Goal: Task Accomplishment & Management: Complete application form

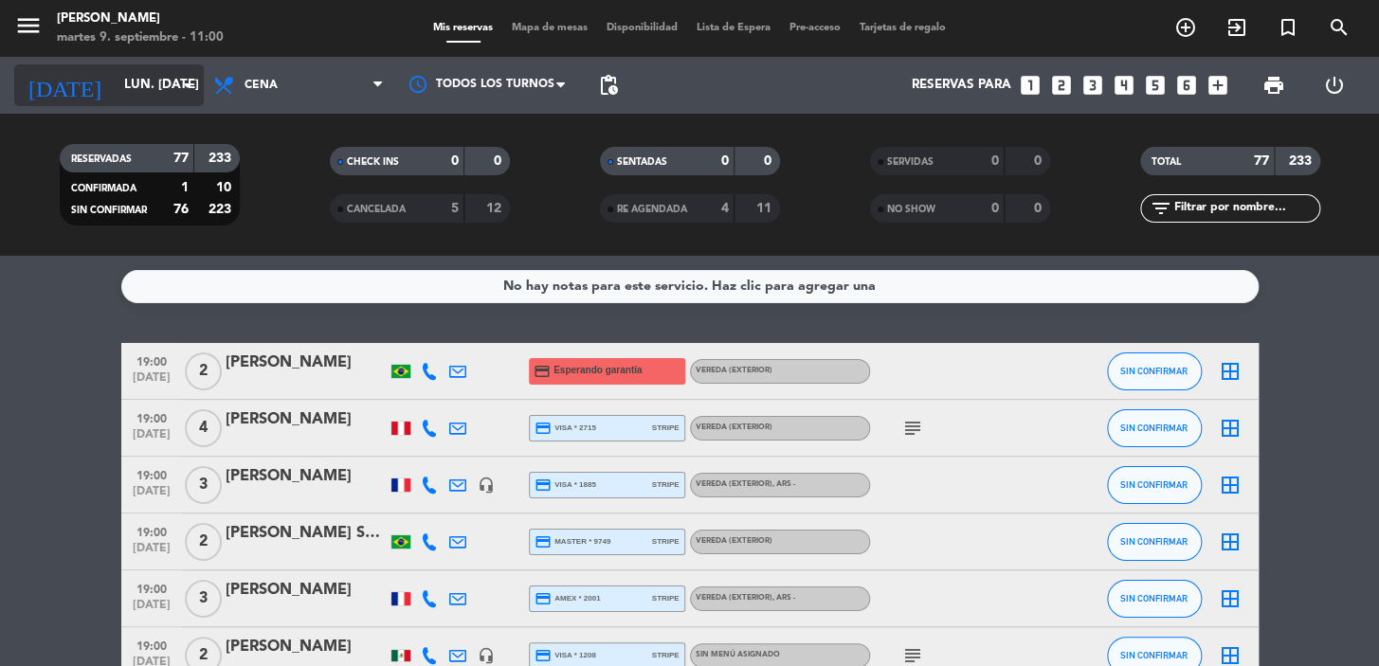
click at [144, 98] on input "lun. [DATE]" at bounding box center [199, 85] width 168 height 34
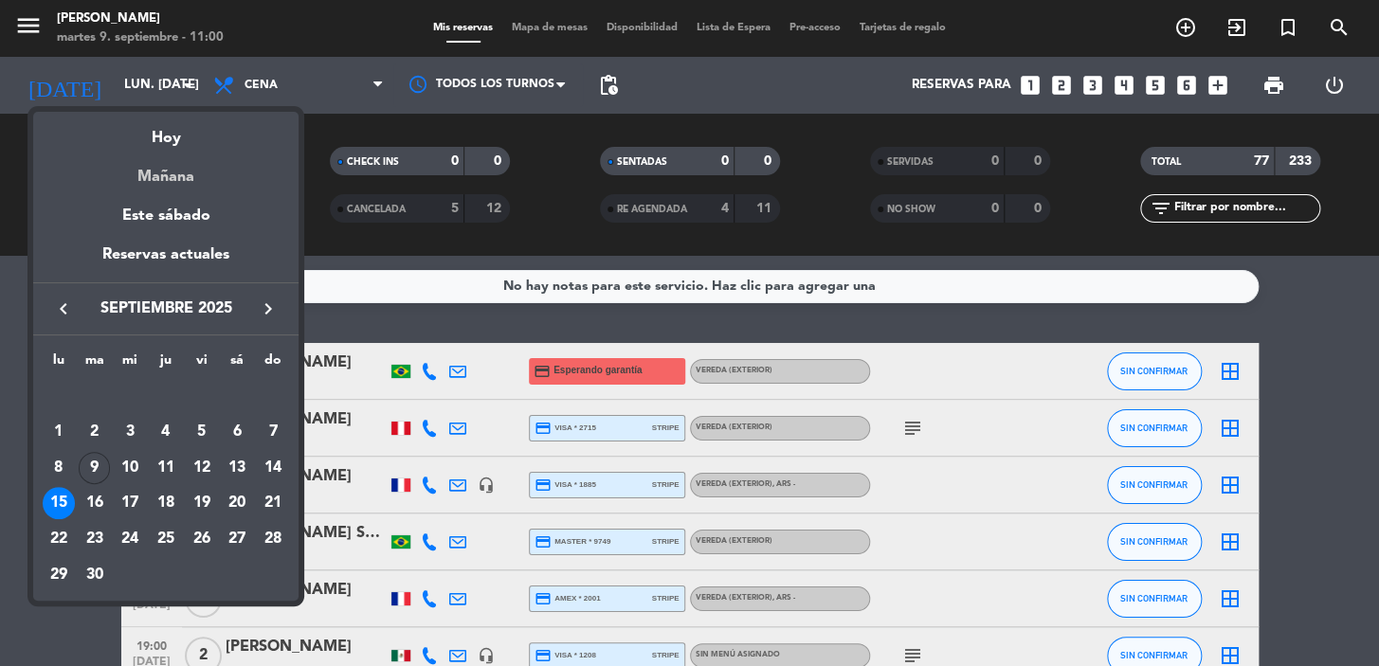
click at [195, 176] on div "Mañana" at bounding box center [165, 170] width 265 height 39
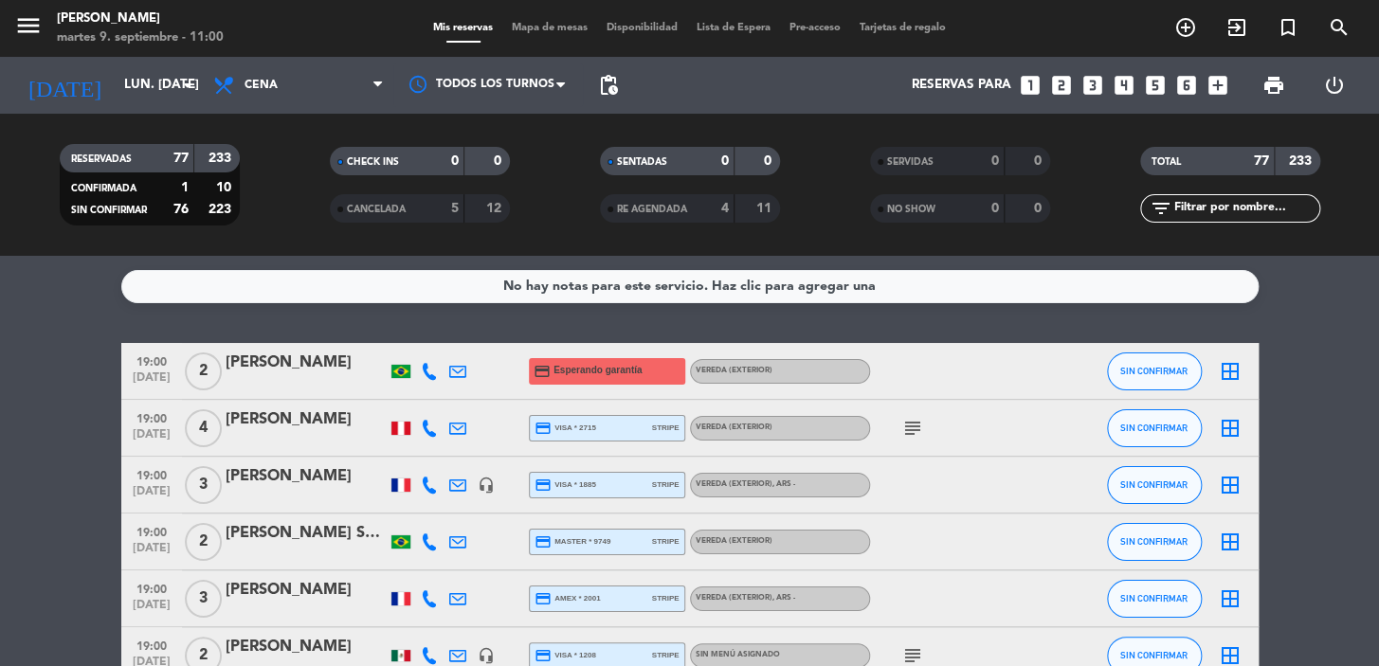
type input "mié. [DATE]"
click at [1260, 214] on input "text" at bounding box center [1245, 208] width 147 height 21
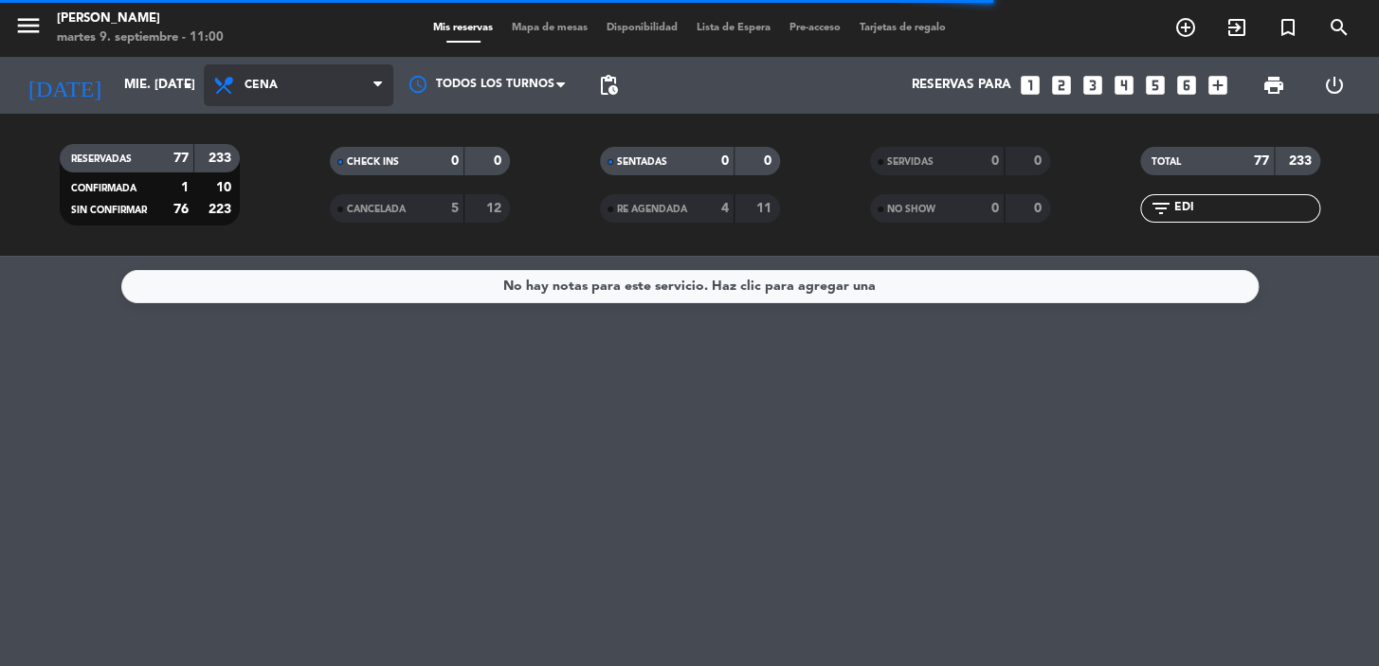
type input "EDI"
click at [299, 89] on span "Cena" at bounding box center [299, 85] width 190 height 42
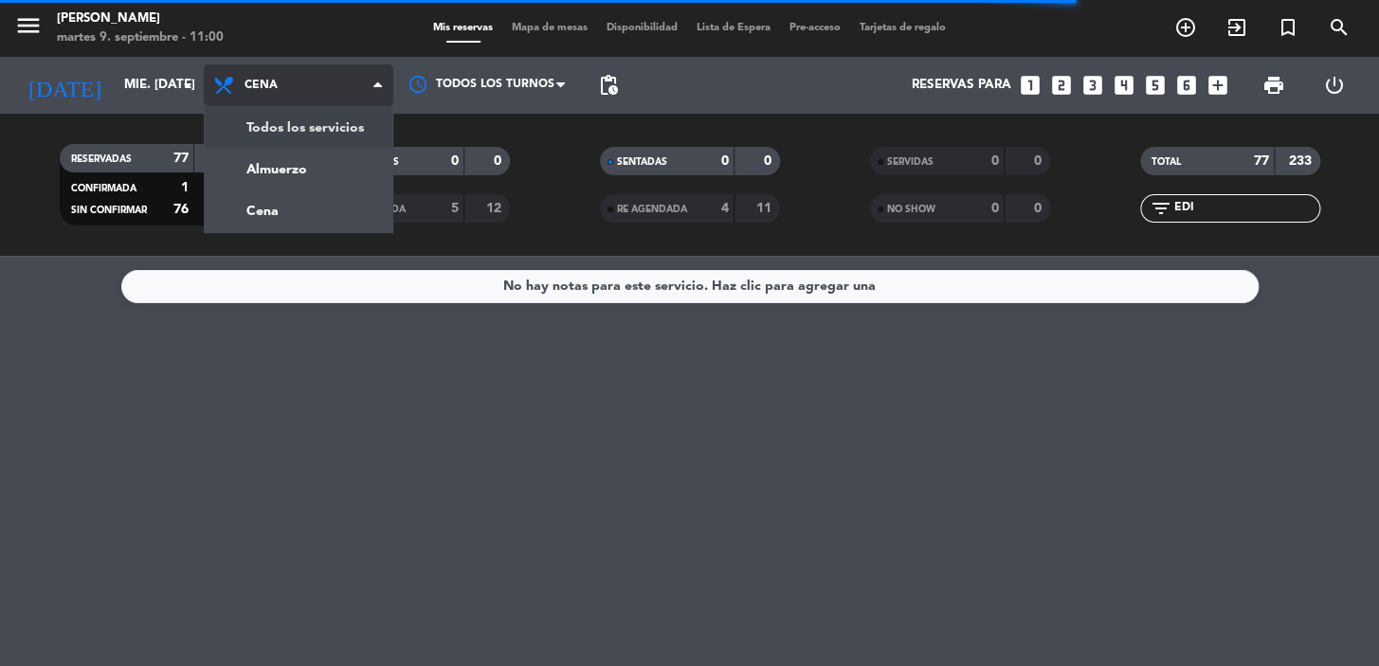
click at [312, 129] on div "menu [PERSON_NAME] 9. septiembre - 11:00 Mis reservas Mapa de mesas Disponibili…" at bounding box center [689, 128] width 1379 height 256
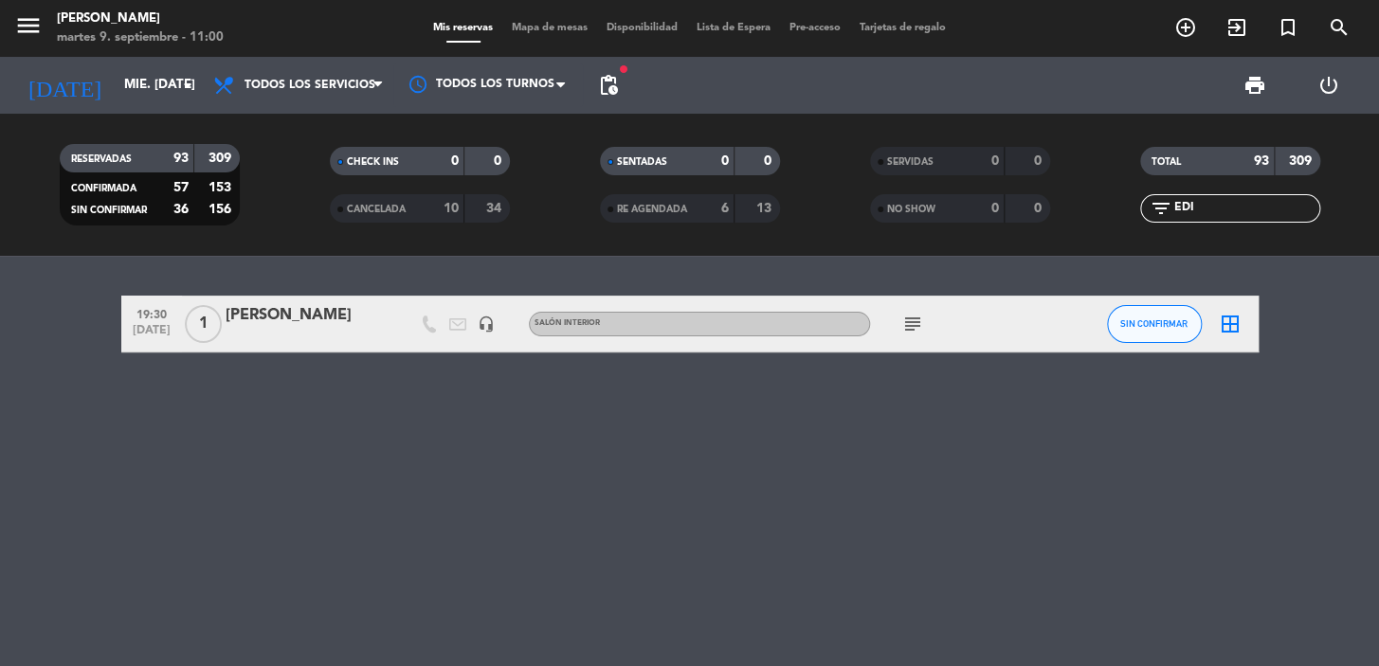
click at [904, 325] on icon "subject" at bounding box center [912, 324] width 23 height 23
click at [317, 342] on div "19:30 [DATE] 1 [PERSON_NAME] headset_mic Salón interior subject PASO BRISA SIN …" at bounding box center [689, 324] width 1137 height 57
click at [312, 319] on div "[PERSON_NAME]" at bounding box center [306, 315] width 161 height 25
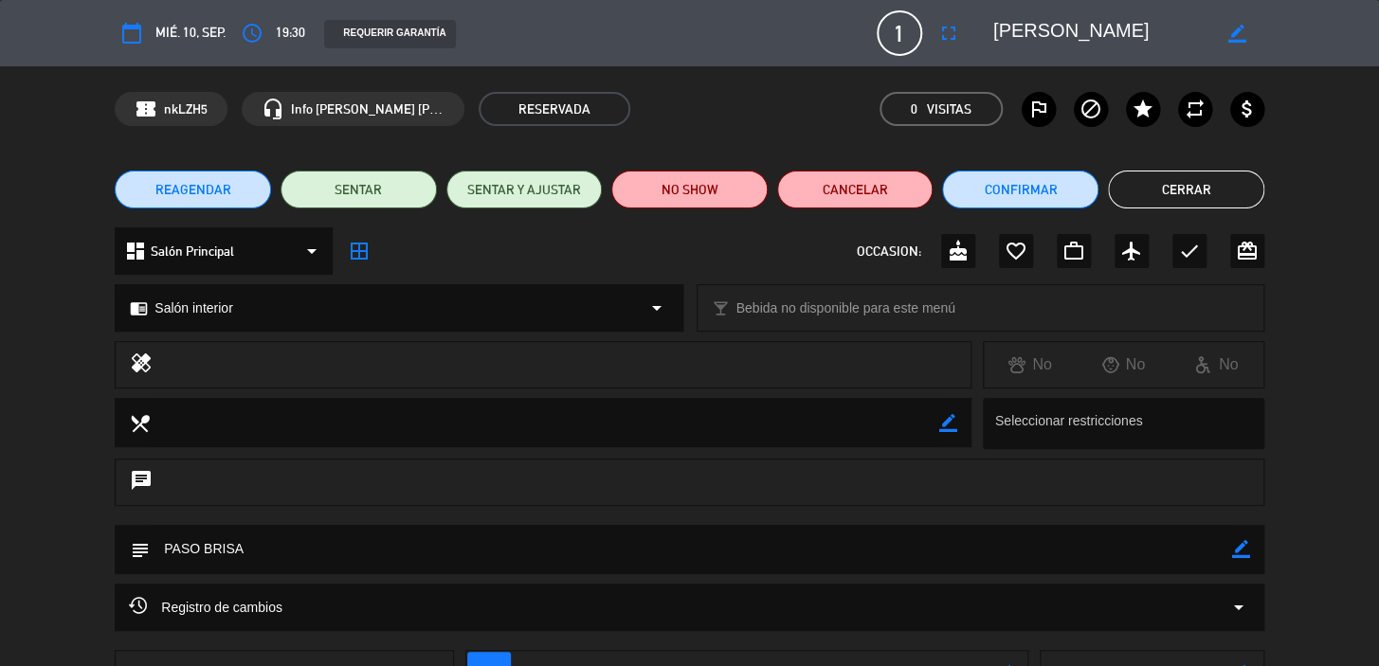
click at [1236, 554] on icon "border_color" at bounding box center [1241, 549] width 18 height 18
click at [1217, 550] on textarea at bounding box center [691, 549] width 1082 height 48
drag, startPoint x: 1227, startPoint y: 544, endPoint x: 1255, endPoint y: 560, distance: 31.9
click at [1237, 551] on div "subject" at bounding box center [689, 549] width 1149 height 49
type textarea "PASO BRISA/PERIODISTA ("
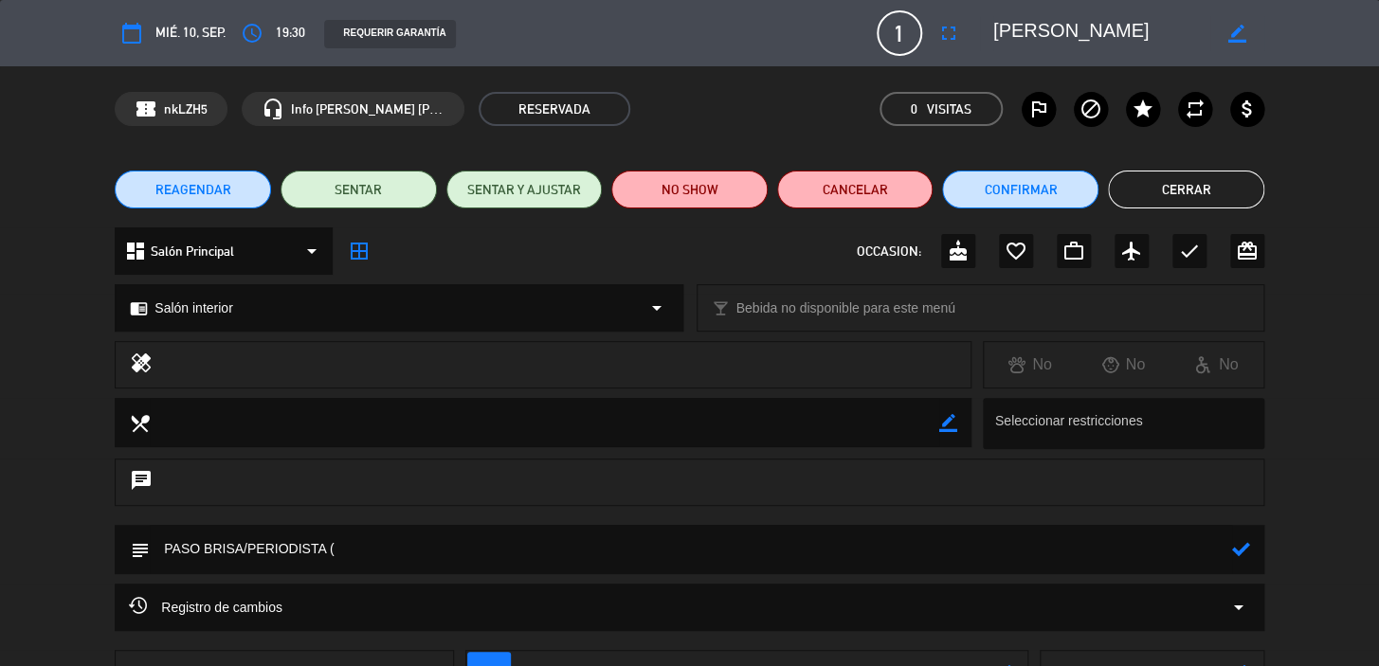
click at [1256, 560] on div "subject" at bounding box center [689, 549] width 1149 height 49
click at [1245, 550] on icon at bounding box center [1241, 549] width 18 height 18
click at [1150, 195] on button "Cerrar" at bounding box center [1186, 190] width 156 height 38
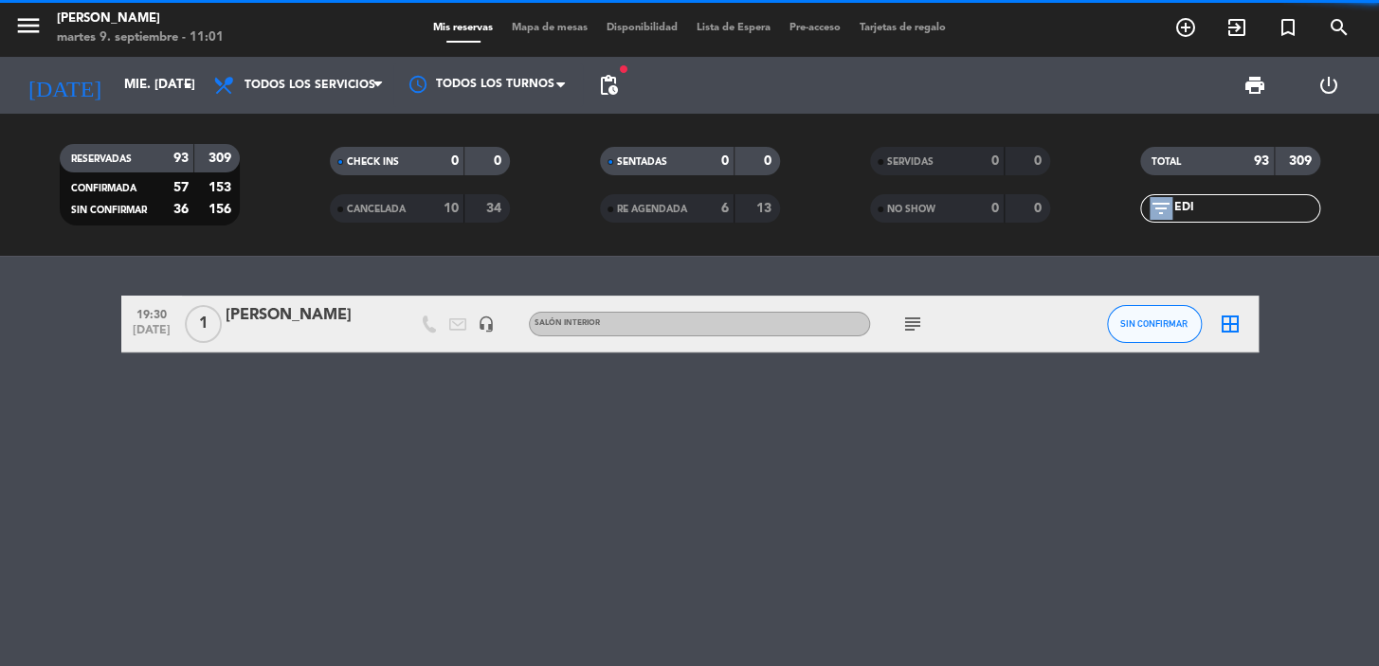
click at [1150, 195] on div "filter_list EDI" at bounding box center [1230, 208] width 180 height 28
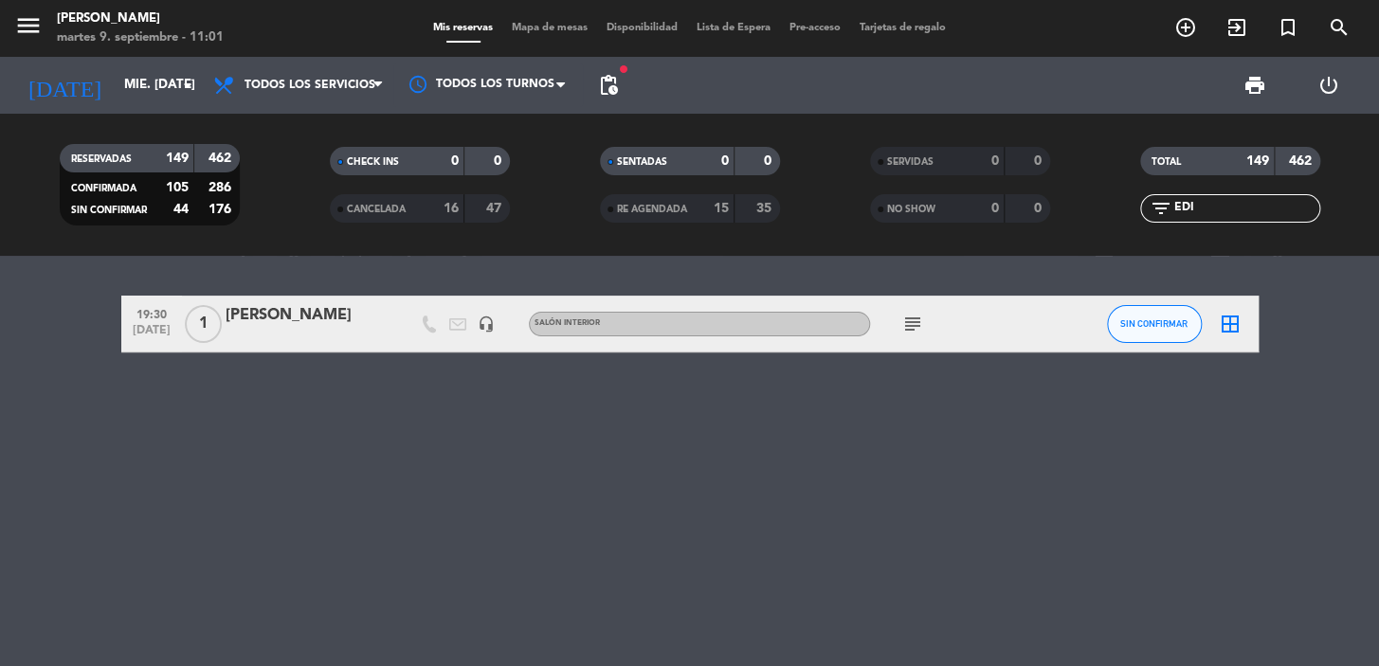
click at [348, 315] on div "[PERSON_NAME]" at bounding box center [306, 315] width 161 height 25
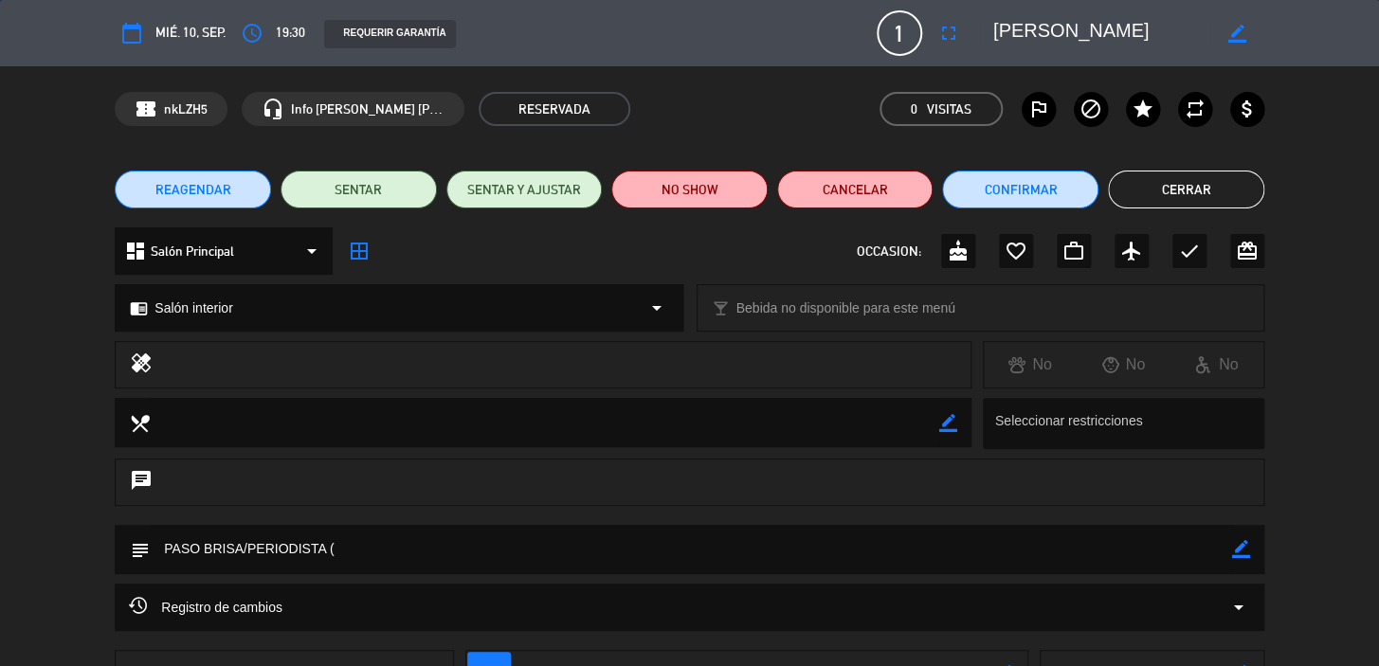
click at [1235, 550] on icon "border_color" at bounding box center [1241, 549] width 18 height 18
click at [1153, 544] on textarea at bounding box center [691, 549] width 1082 height 48
type textarea "PASO BRISA/PERIODISTA ( SIN [PERSON_NAME])"
click at [1242, 547] on icon at bounding box center [1241, 549] width 18 height 18
click at [1160, 186] on button "Cerrar" at bounding box center [1186, 190] width 156 height 38
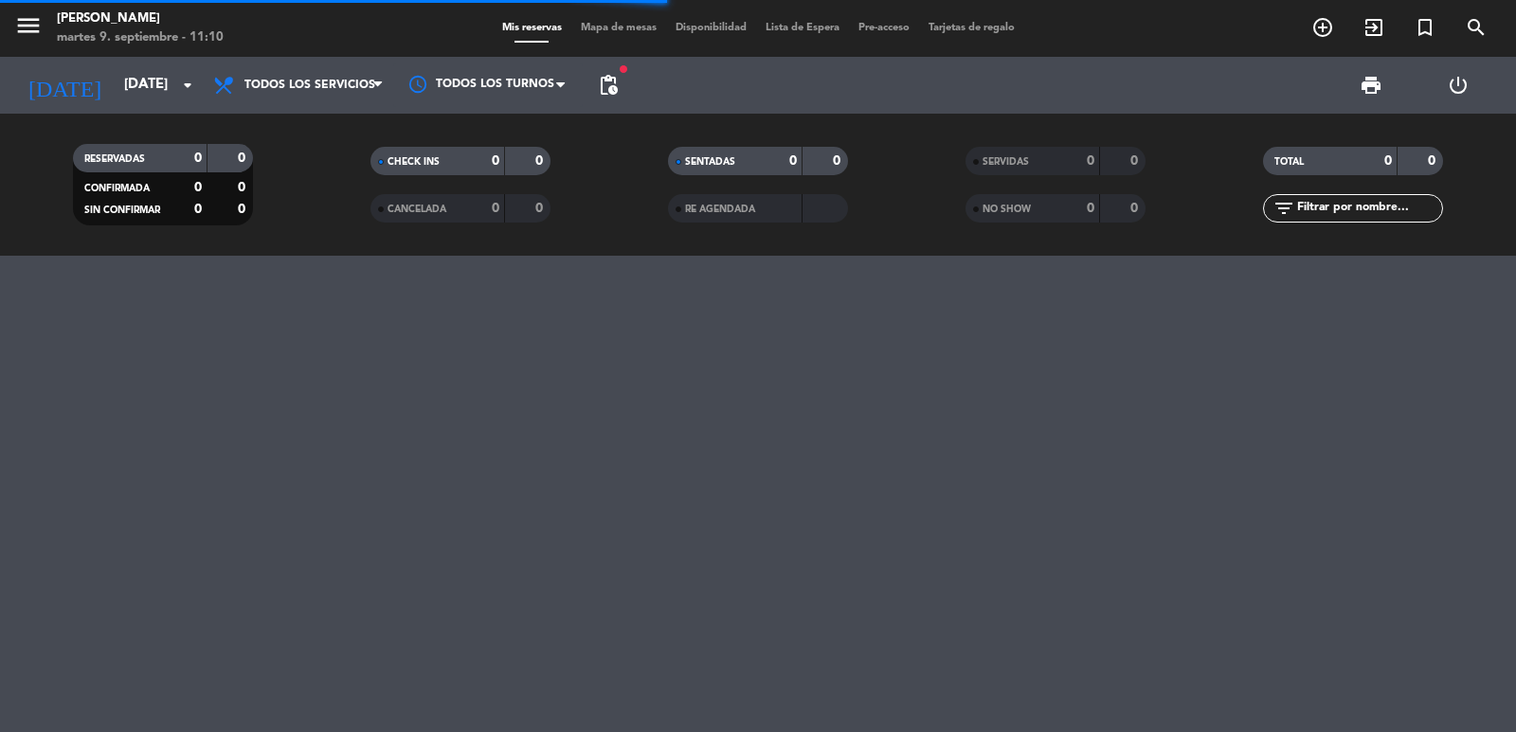
click at [1383, 210] on input "text" at bounding box center [1368, 208] width 147 height 21
paste input "BENS"
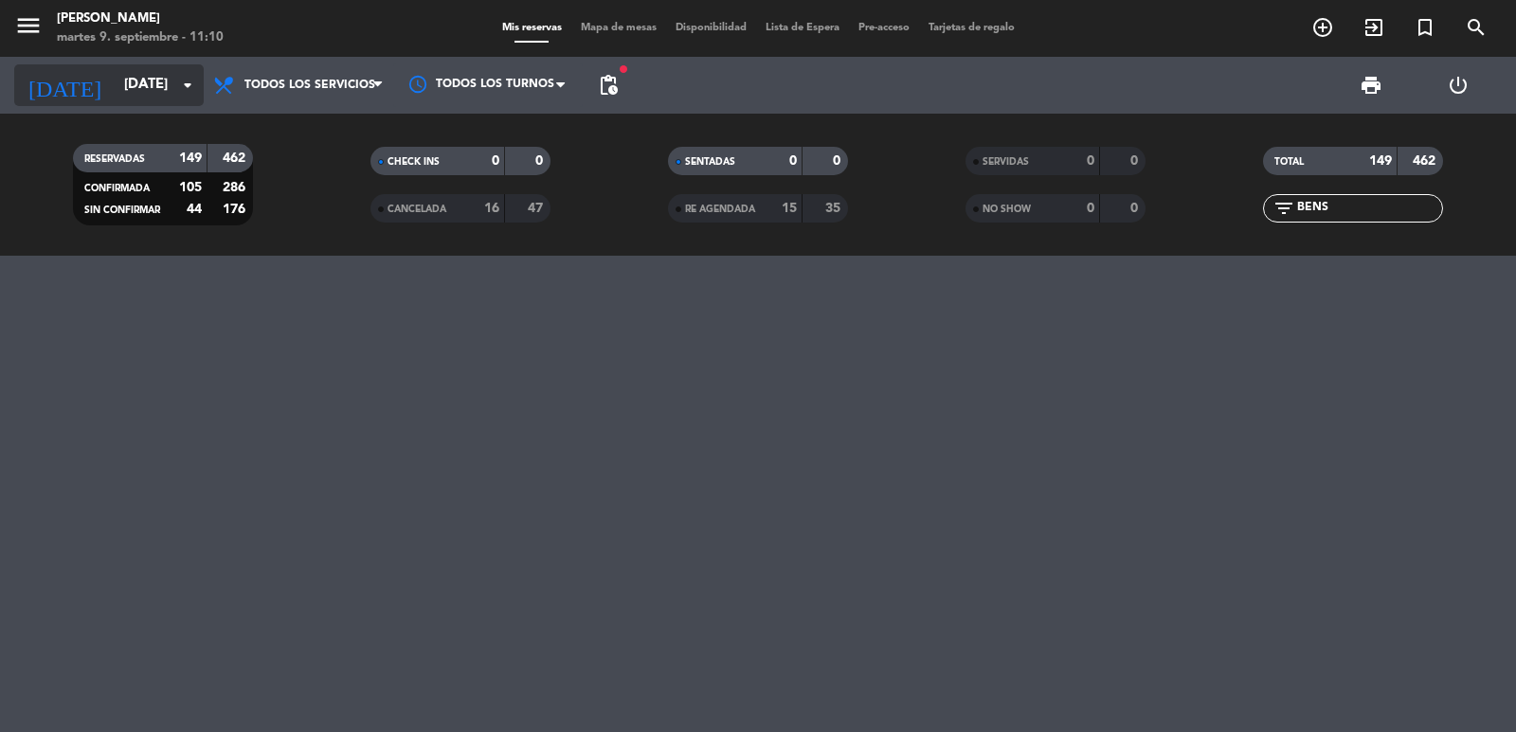
type input "BENS"
click at [115, 85] on input "[DATE]" at bounding box center [206, 85] width 183 height 36
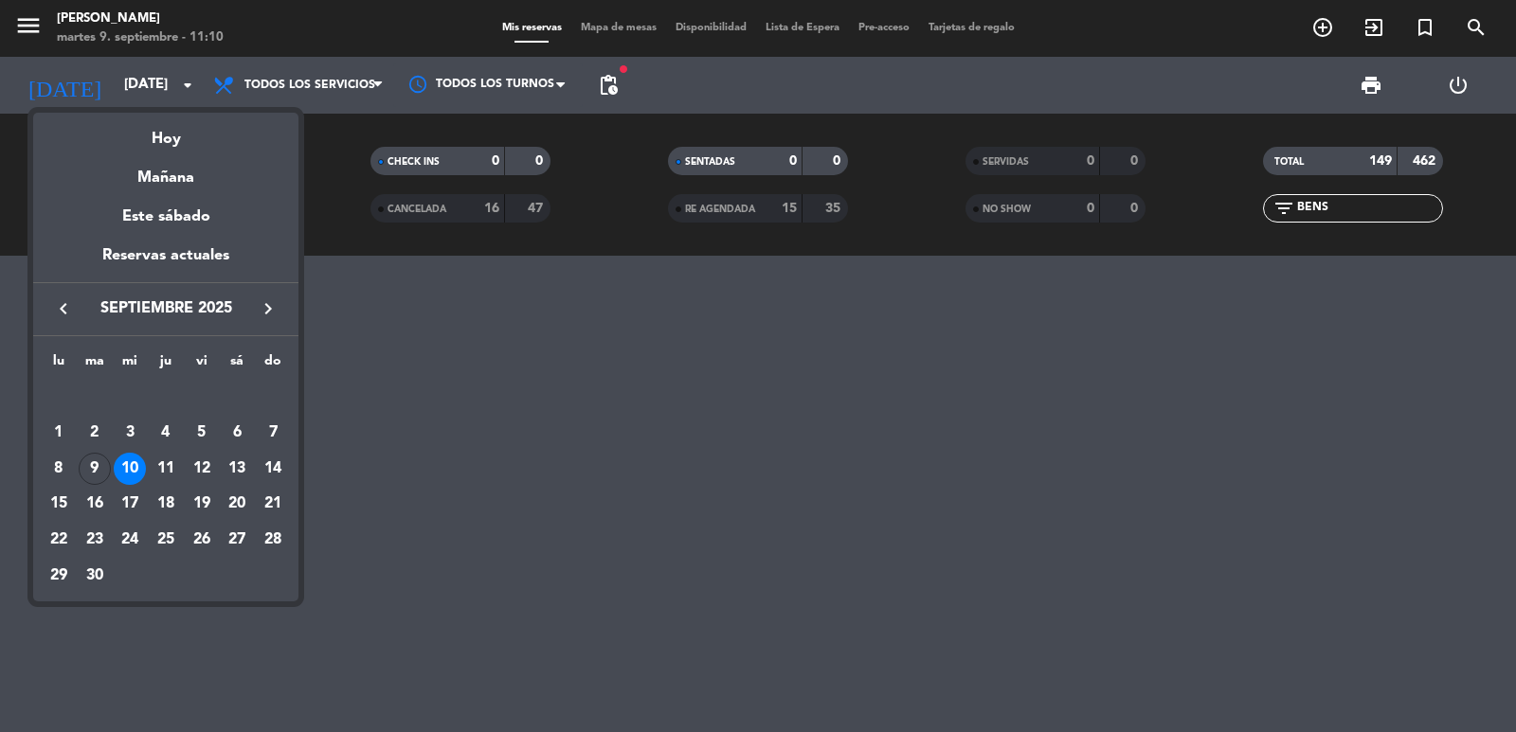
drag, startPoint x: 87, startPoint y: 467, endPoint x: 81, endPoint y: 449, distance: 18.9
click at [87, 471] on div "9" at bounding box center [95, 469] width 32 height 32
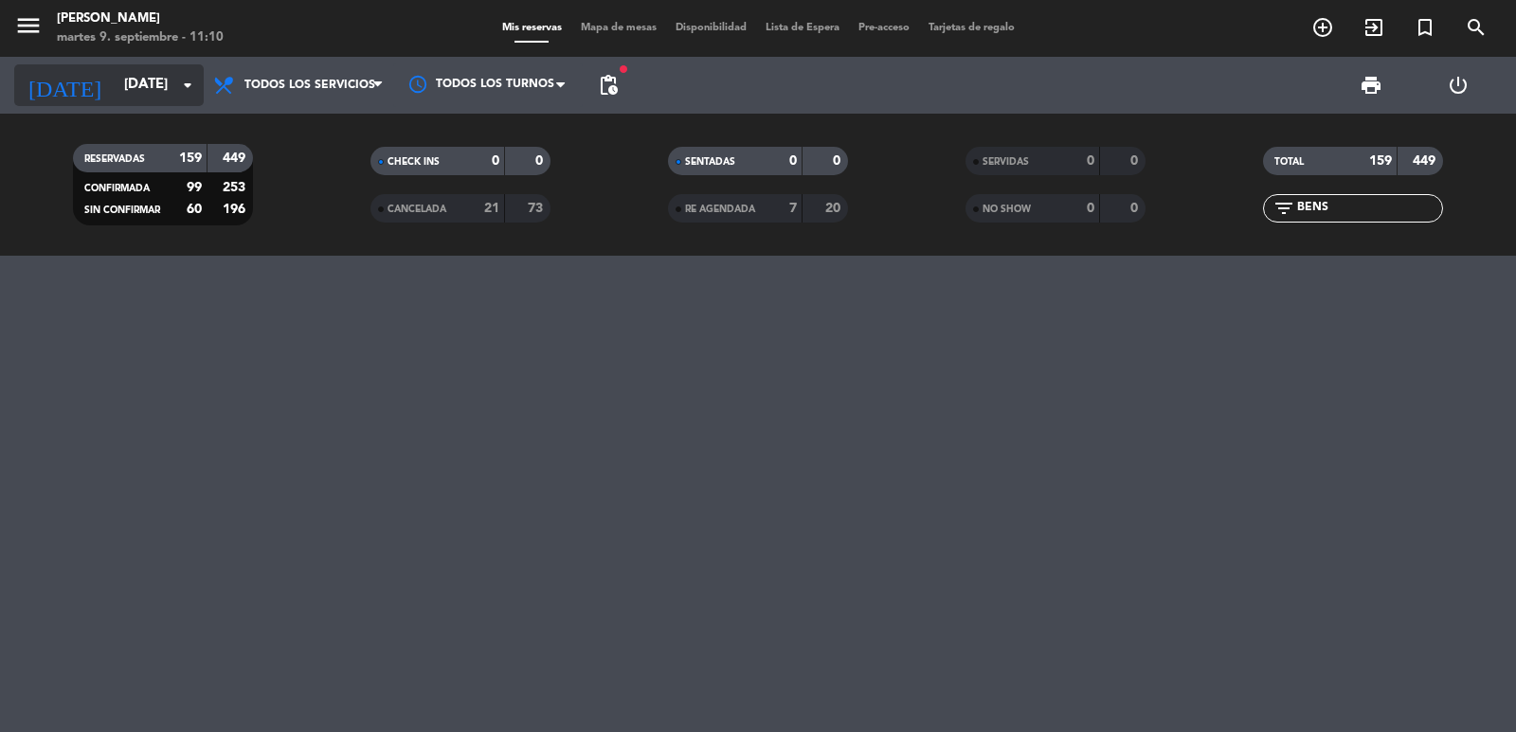
click at [162, 81] on input "mar. 9 sep." at bounding box center [206, 85] width 183 height 36
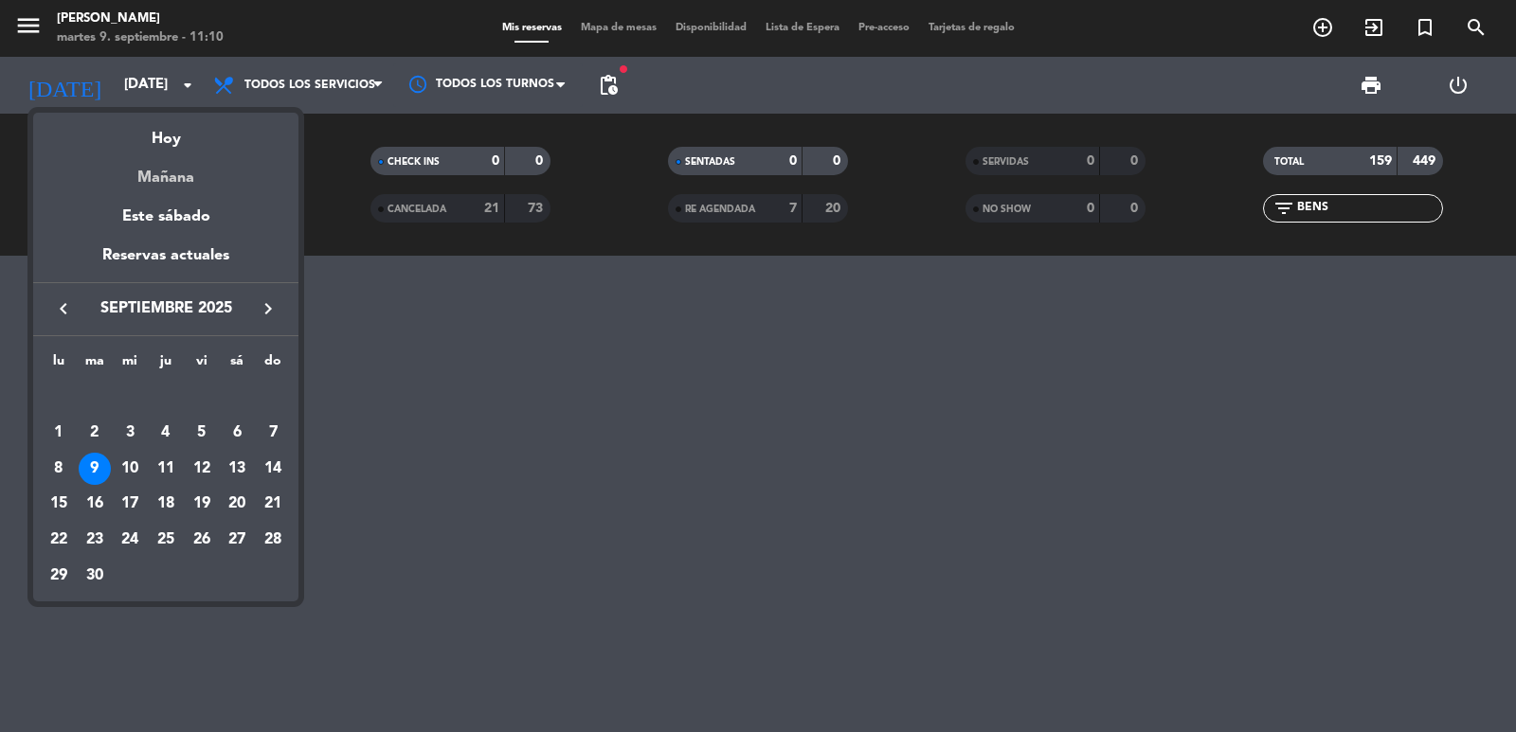
click at [173, 155] on div "Mañana" at bounding box center [165, 171] width 265 height 39
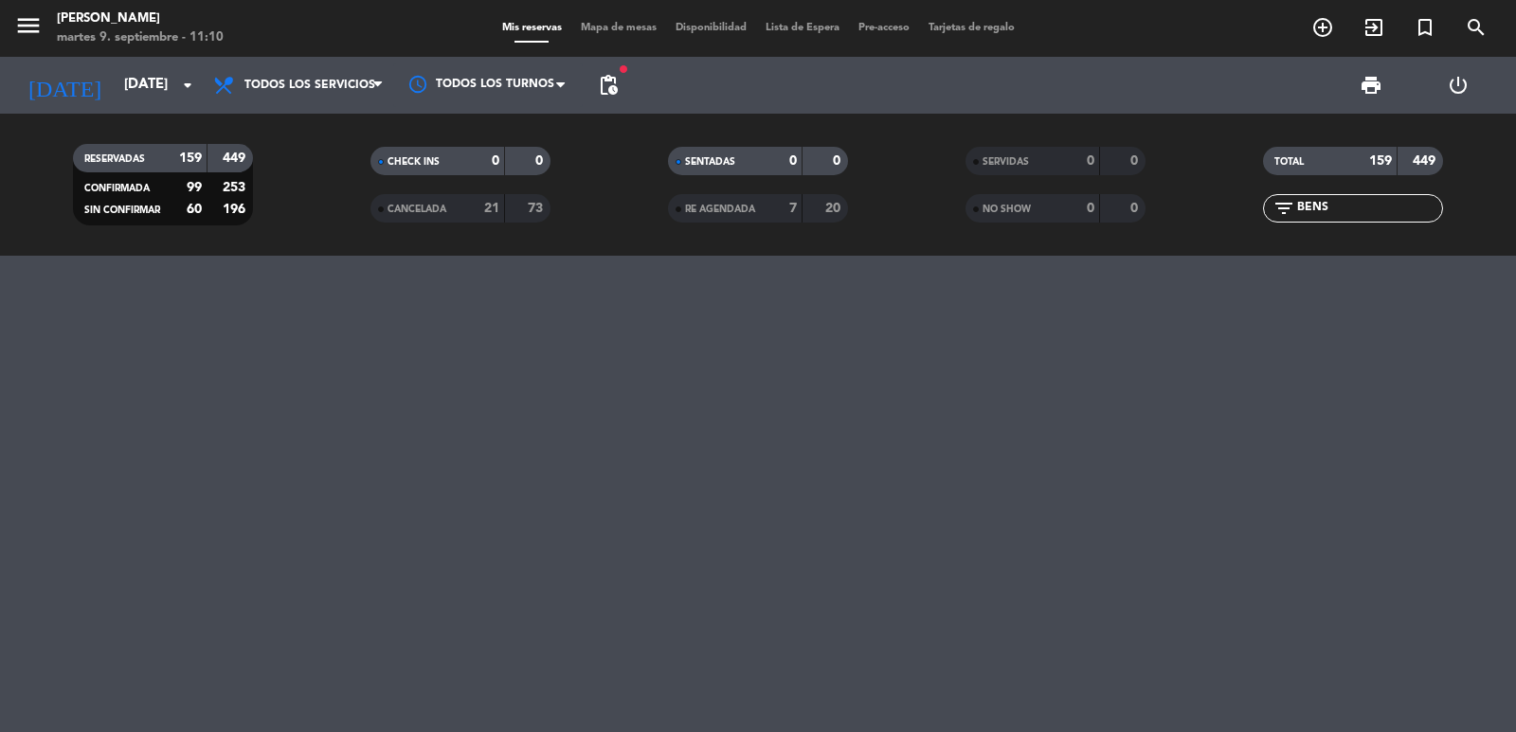
type input "mié. [DATE]"
drag, startPoint x: 1426, startPoint y: 213, endPoint x: 1185, endPoint y: 209, distance: 240.7
click at [1185, 209] on div "RESERVADAS 149 462 CONFIRMADA 105 286 SIN CONFIRMAR 44 176 CHECK INS 0 0 CANCEL…" at bounding box center [758, 185] width 1516 height 104
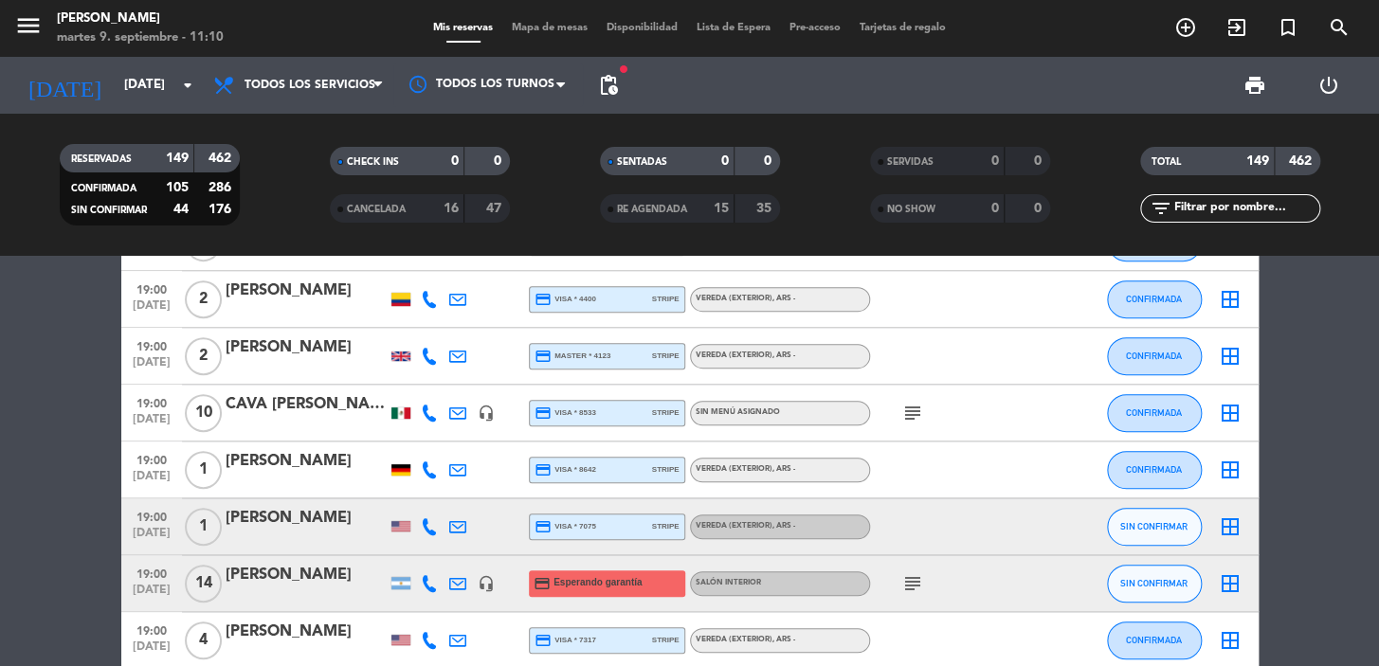
scroll to position [3256, 0]
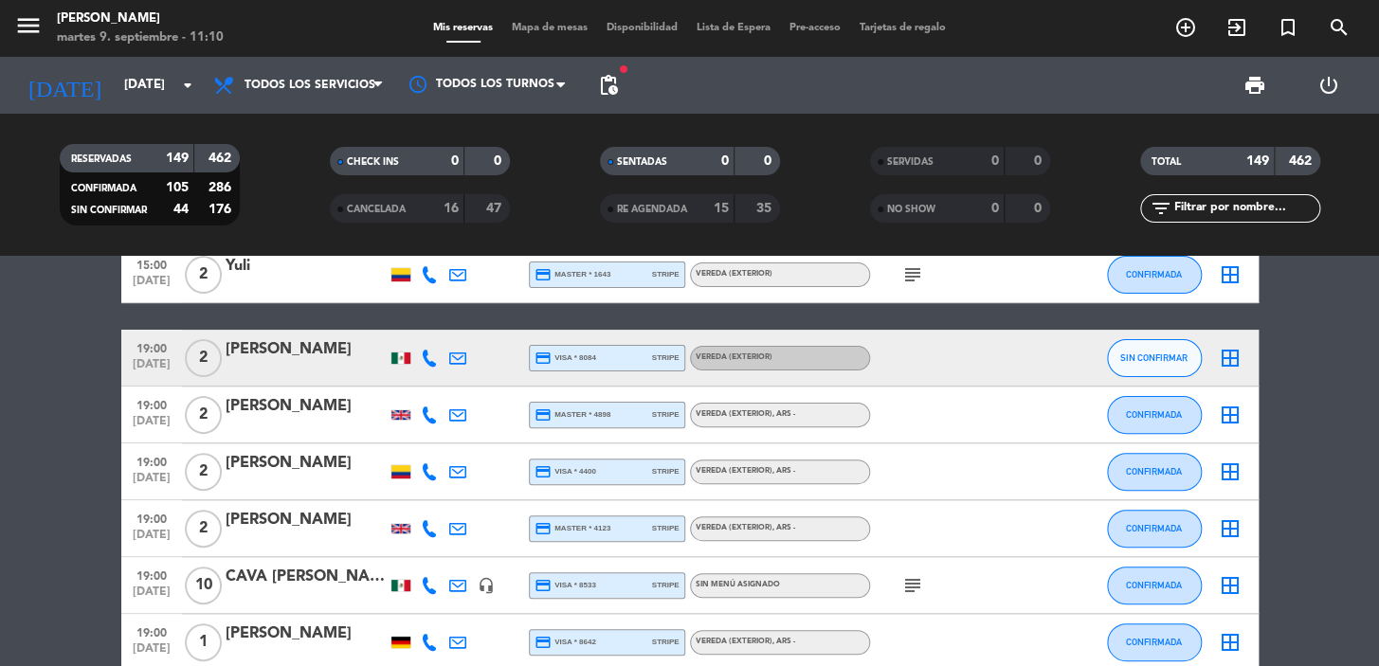
click at [912, 592] on icon "subject" at bounding box center [912, 585] width 23 height 23
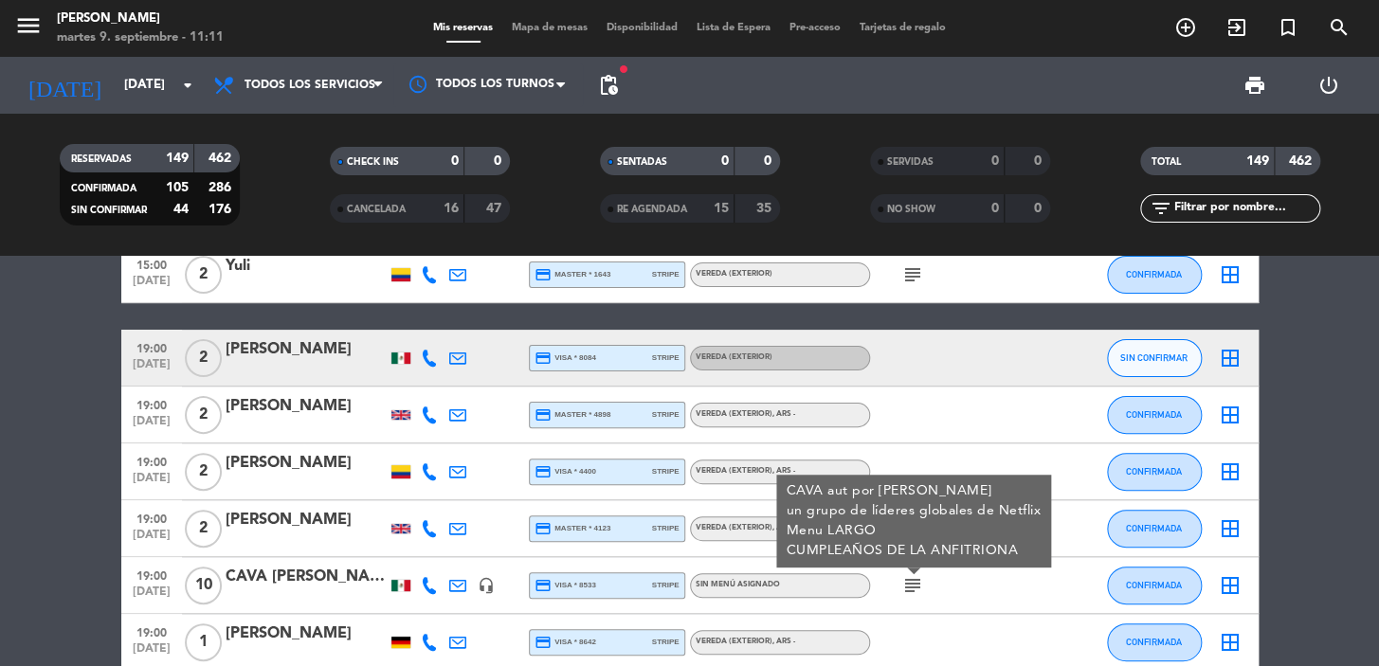
click at [916, 605] on div "subject CAVA aut por Mansilla un grupo de líderes globales de Netflix Menu LARG…" at bounding box center [955, 585] width 171 height 56
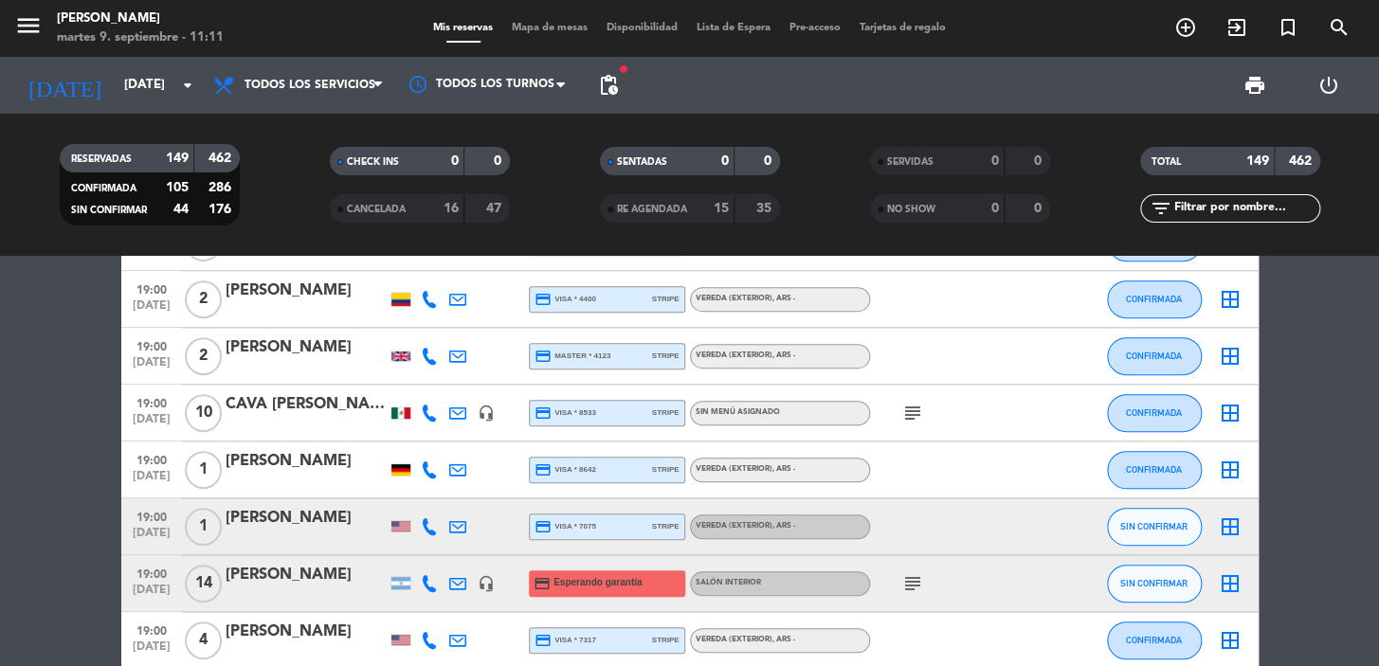
scroll to position [3601, 0]
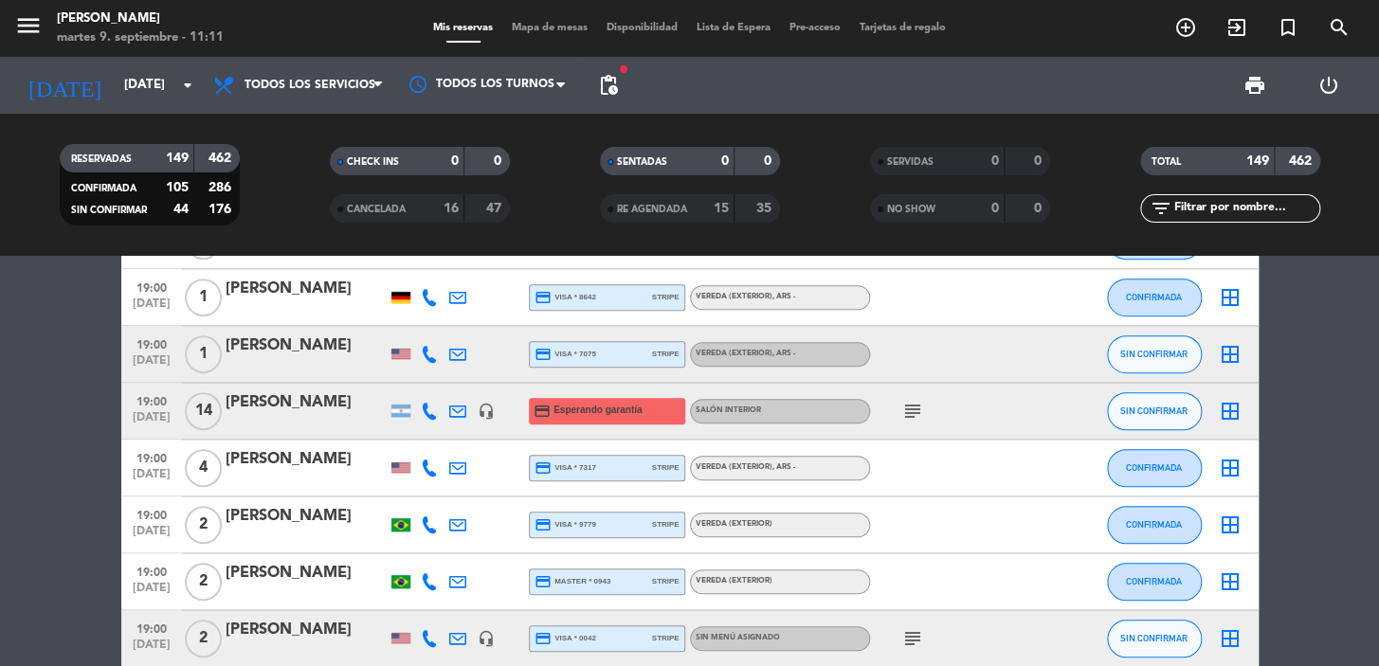
click at [916, 397] on div "subject" at bounding box center [955, 411] width 171 height 56
click at [905, 412] on icon "subject" at bounding box center [912, 411] width 23 height 23
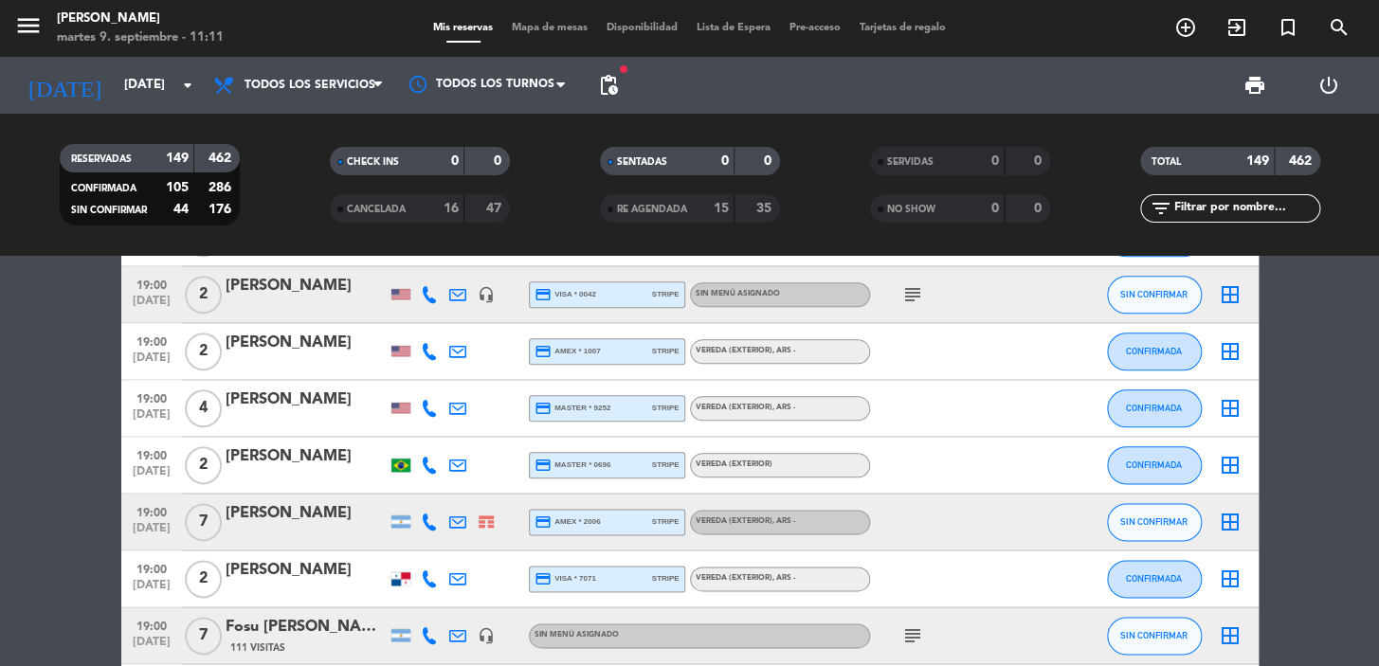
scroll to position [4117, 0]
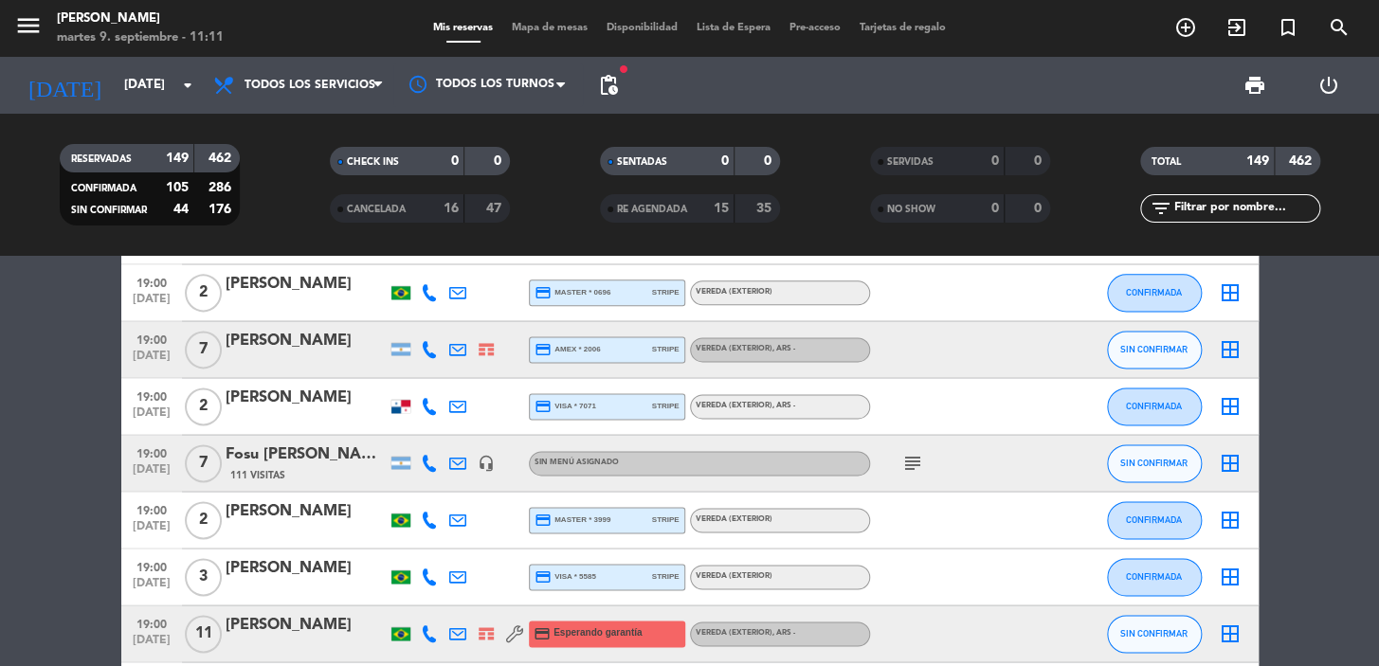
click at [911, 461] on icon "subject" at bounding box center [912, 463] width 23 height 23
click at [910, 461] on icon "subject" at bounding box center [912, 463] width 23 height 23
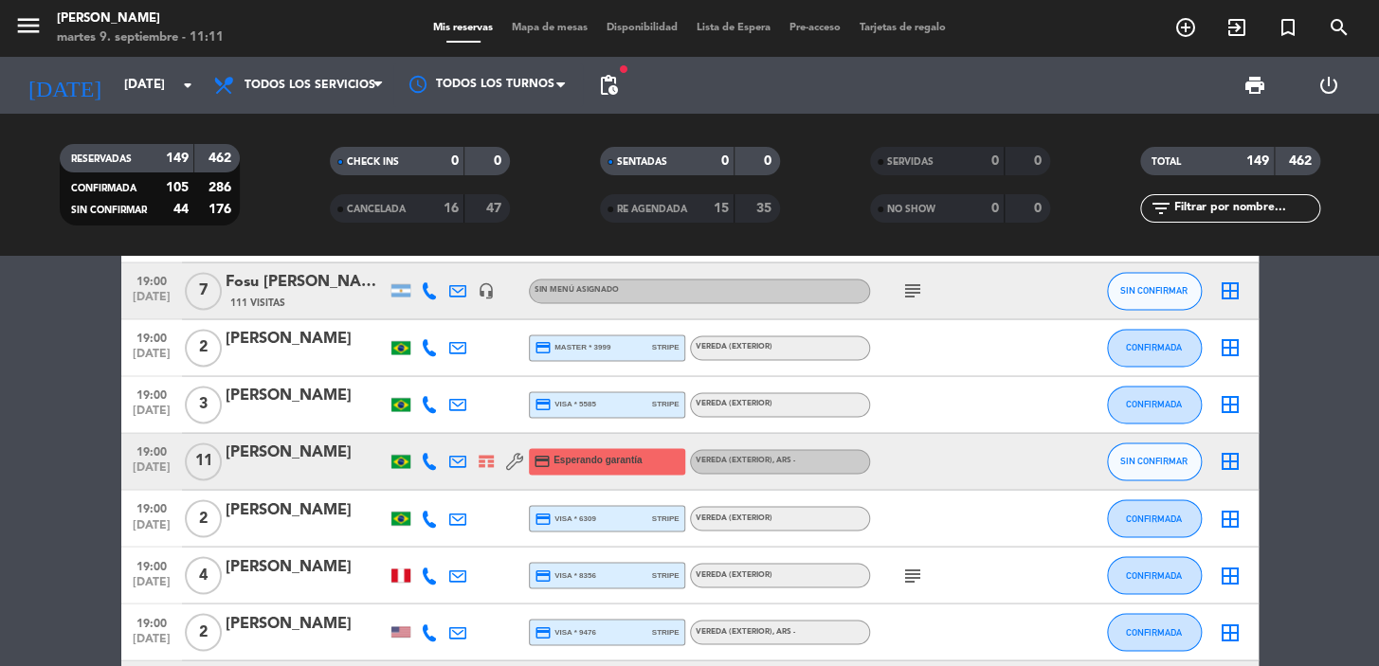
click at [917, 569] on icon "subject" at bounding box center [912, 575] width 23 height 23
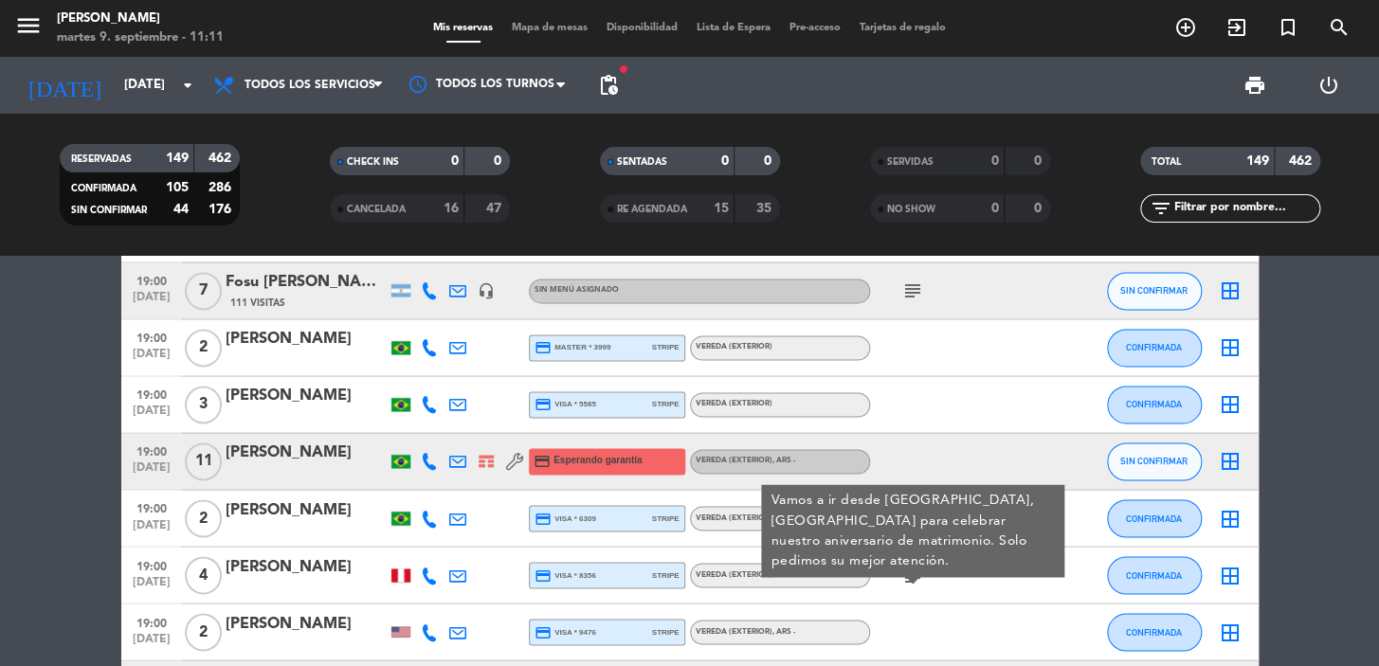
click at [917, 569] on icon "subject" at bounding box center [912, 575] width 23 height 23
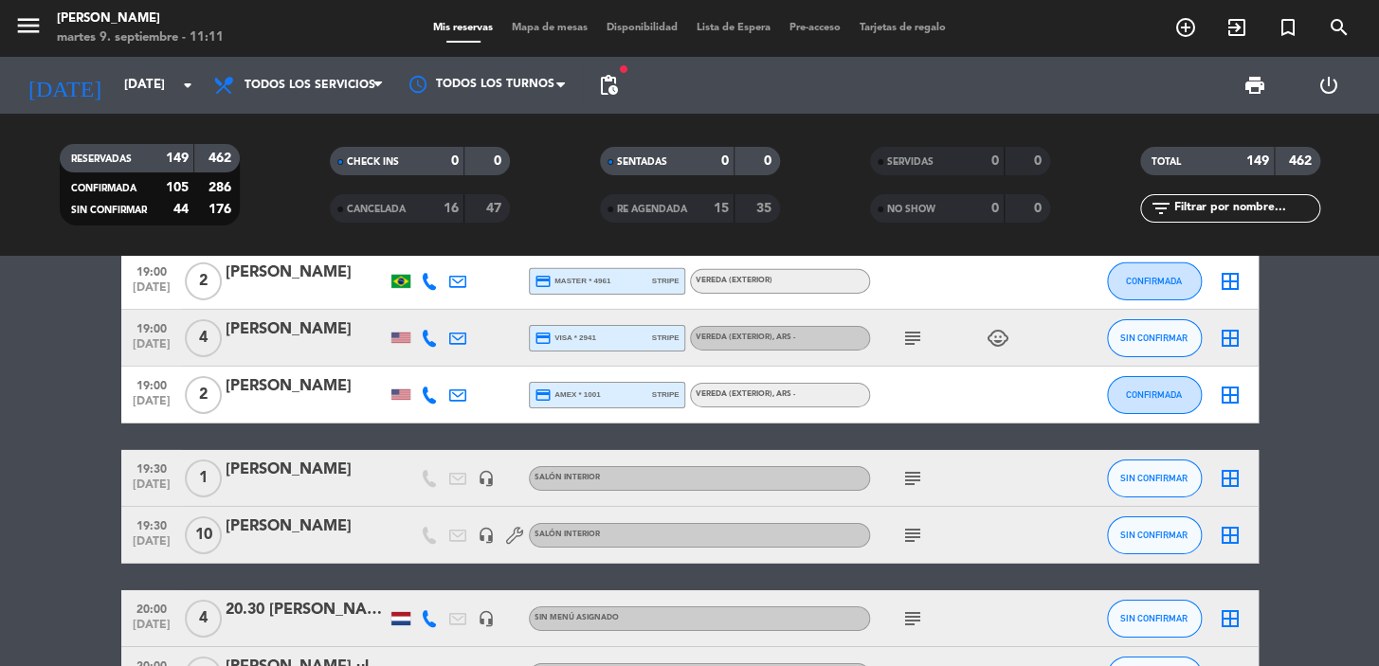
scroll to position [5667, 0]
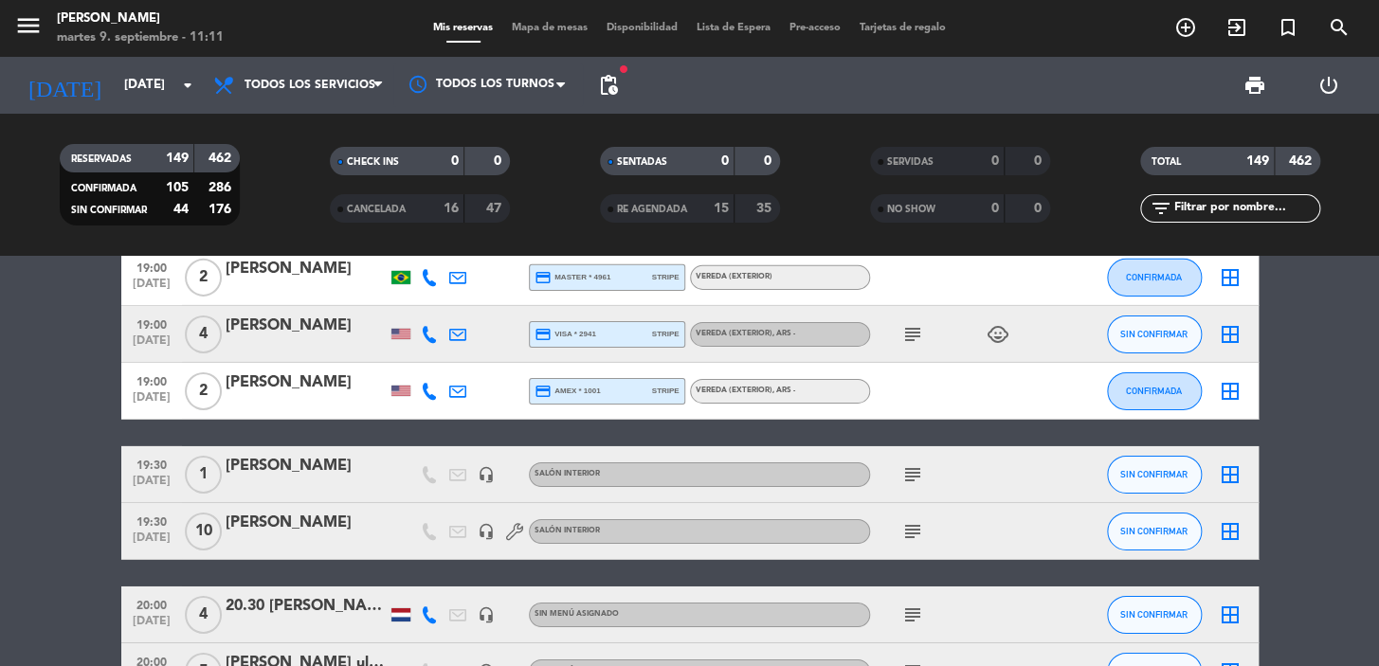
click at [919, 539] on icon "subject" at bounding box center [912, 531] width 23 height 23
click at [919, 529] on icon "subject" at bounding box center [912, 531] width 23 height 23
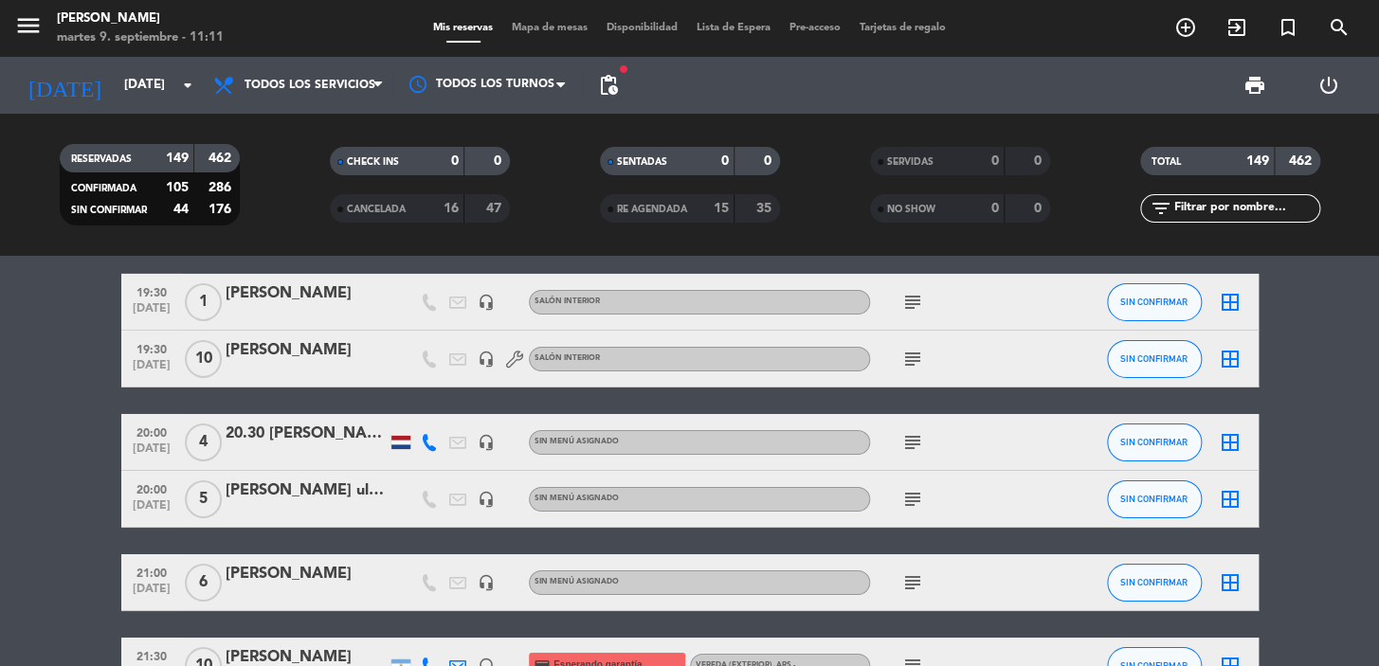
click at [913, 494] on icon "subject" at bounding box center [912, 499] width 23 height 23
click at [914, 495] on icon "subject" at bounding box center [912, 499] width 23 height 23
click at [907, 582] on icon "subject" at bounding box center [912, 582] width 23 height 23
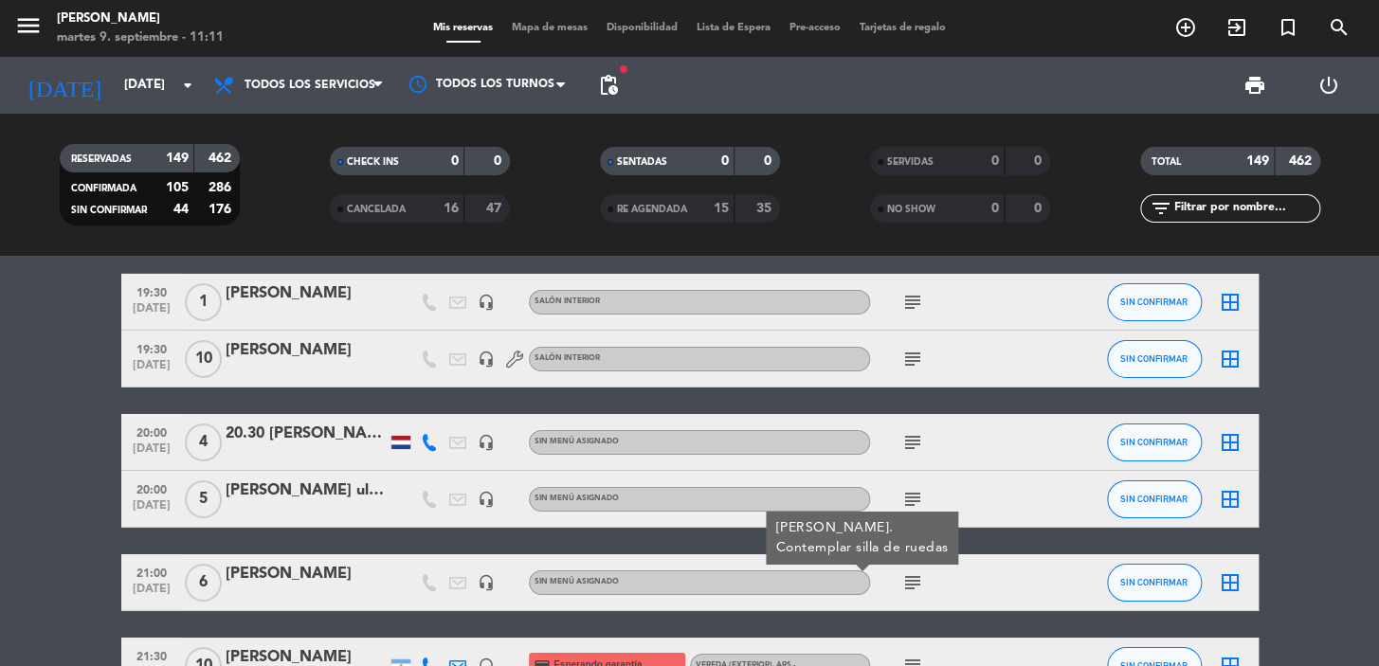
click at [907, 582] on icon "subject" at bounding box center [912, 582] width 23 height 23
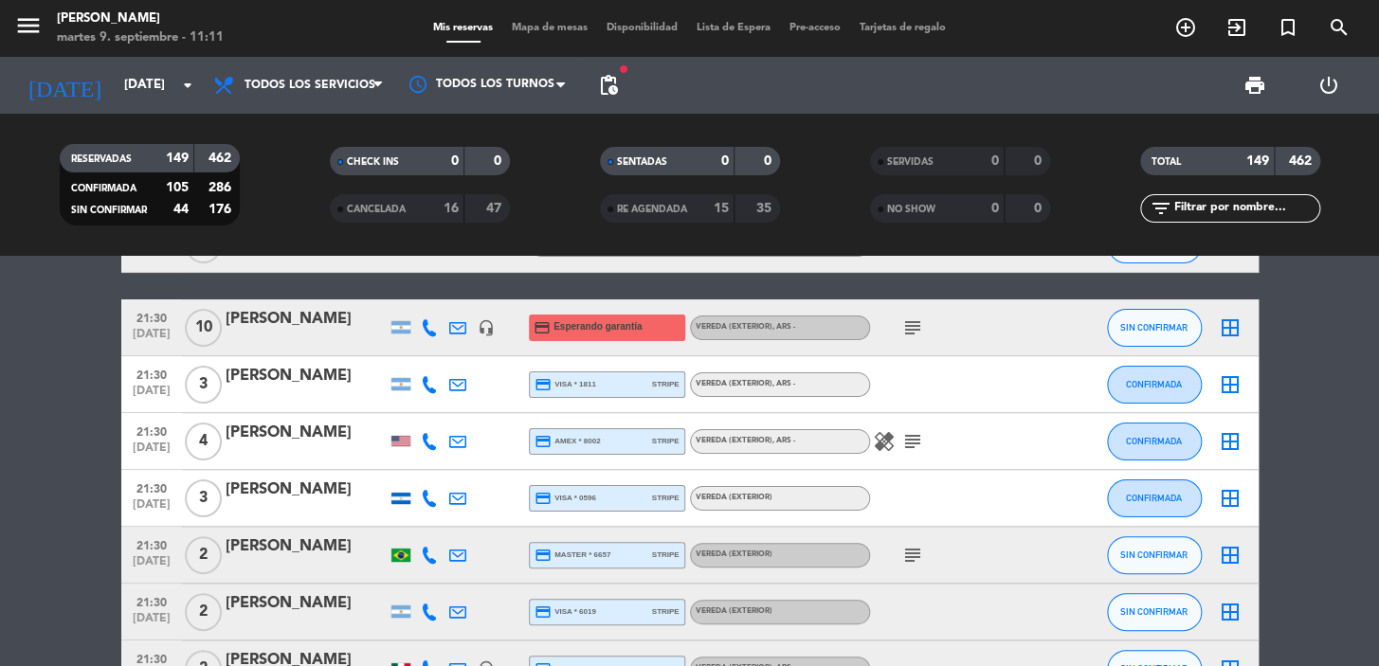
scroll to position [6185, 0]
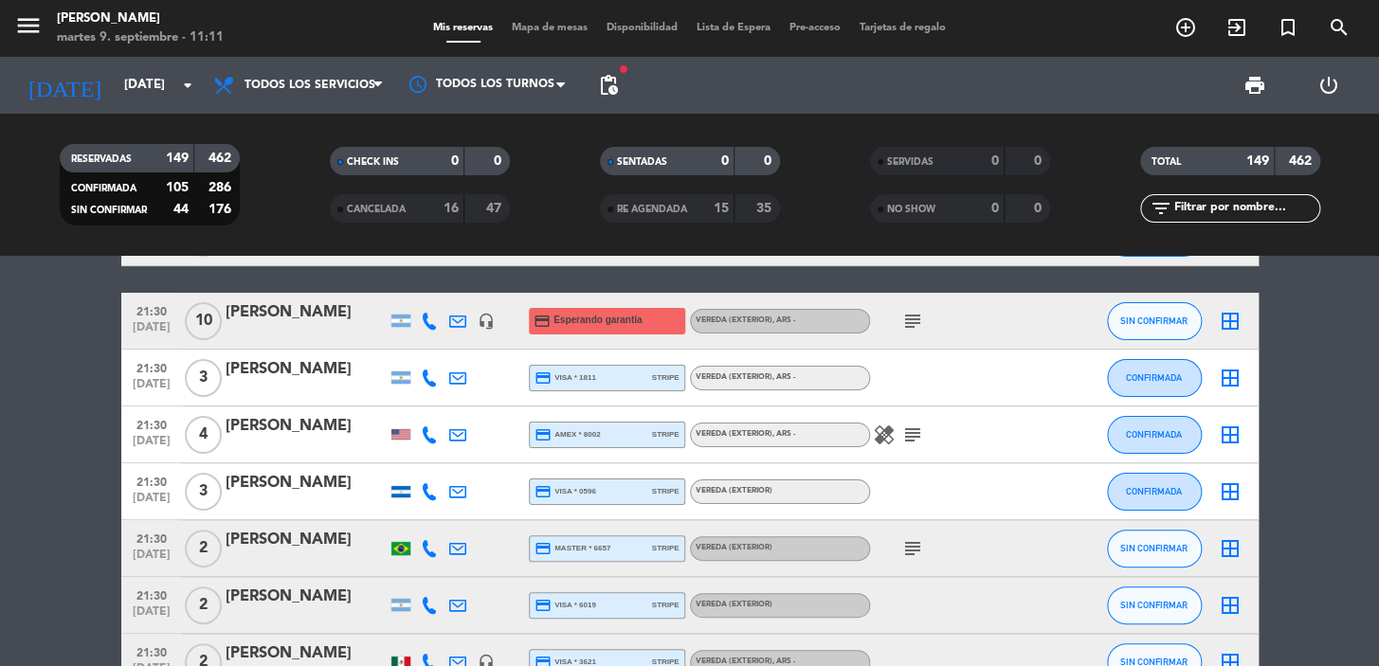
click at [898, 321] on span "subject" at bounding box center [912, 321] width 28 height 23
click at [908, 322] on icon "subject" at bounding box center [912, 321] width 23 height 23
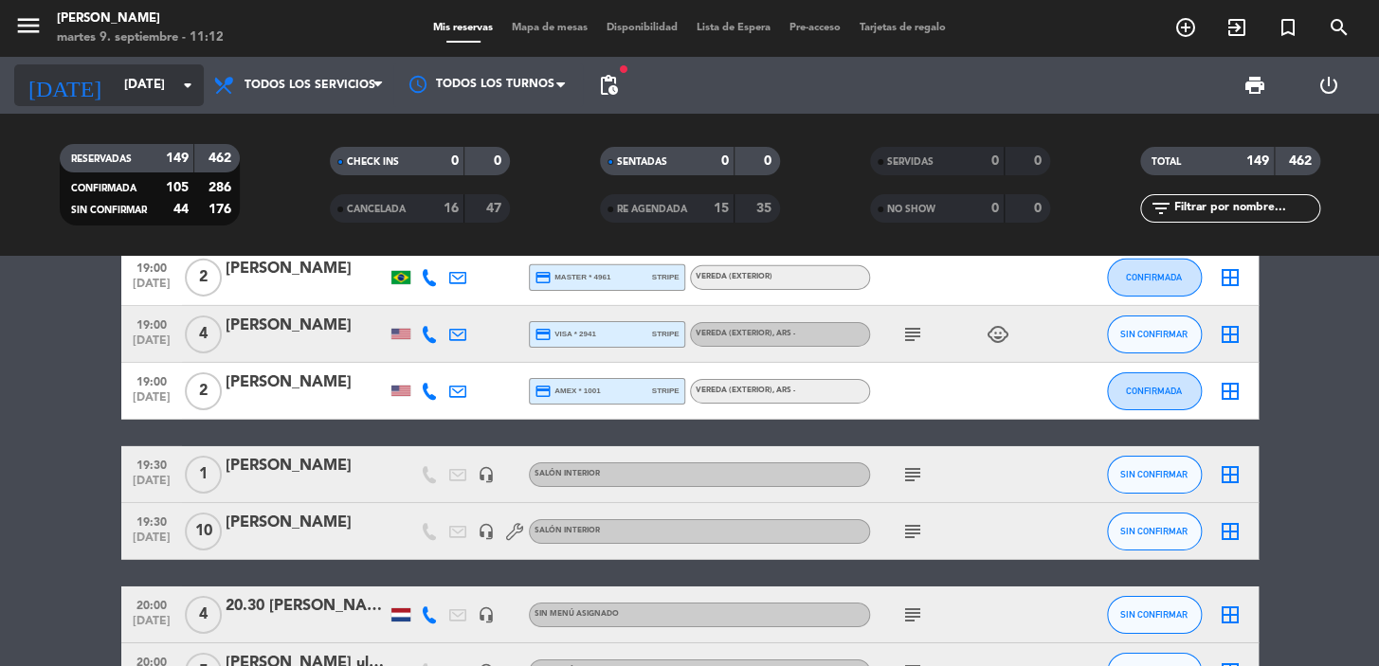
click at [144, 75] on input "mié. [DATE]" at bounding box center [199, 85] width 168 height 34
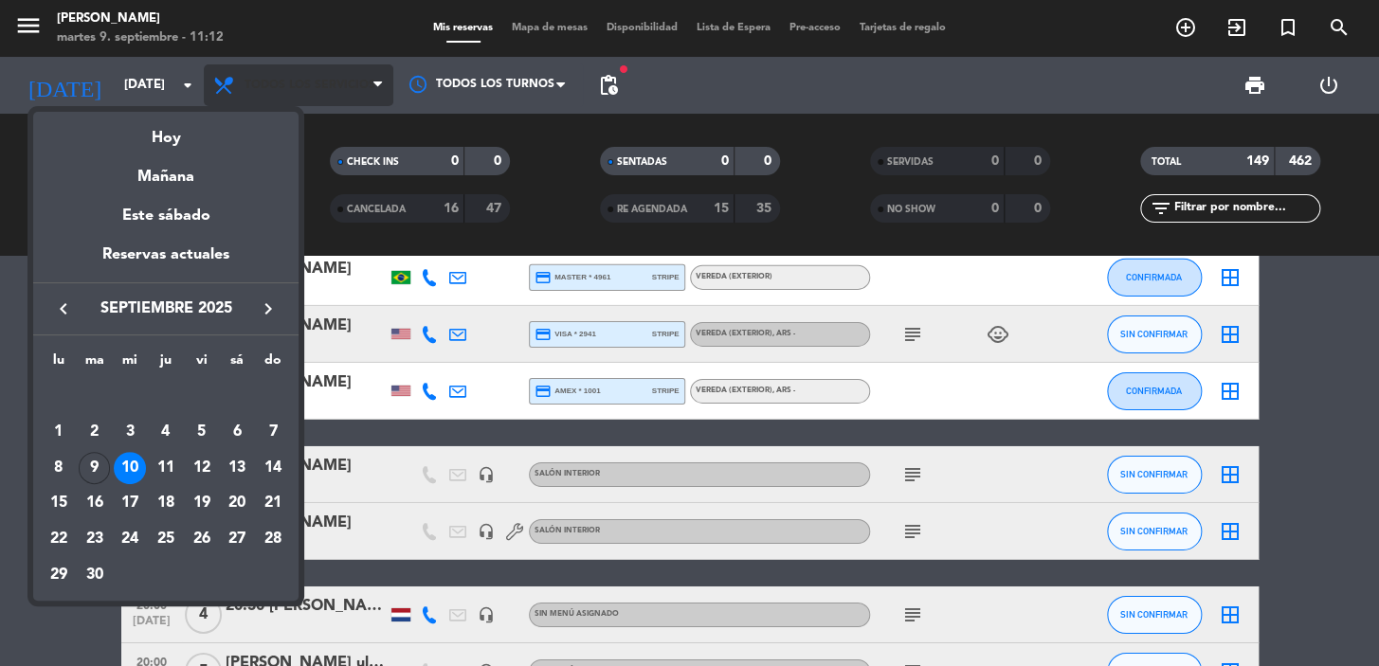
drag, startPoint x: 168, startPoint y: 136, endPoint x: 280, endPoint y: 81, distance: 125.9
click at [169, 136] on div "Hoy" at bounding box center [165, 131] width 265 height 39
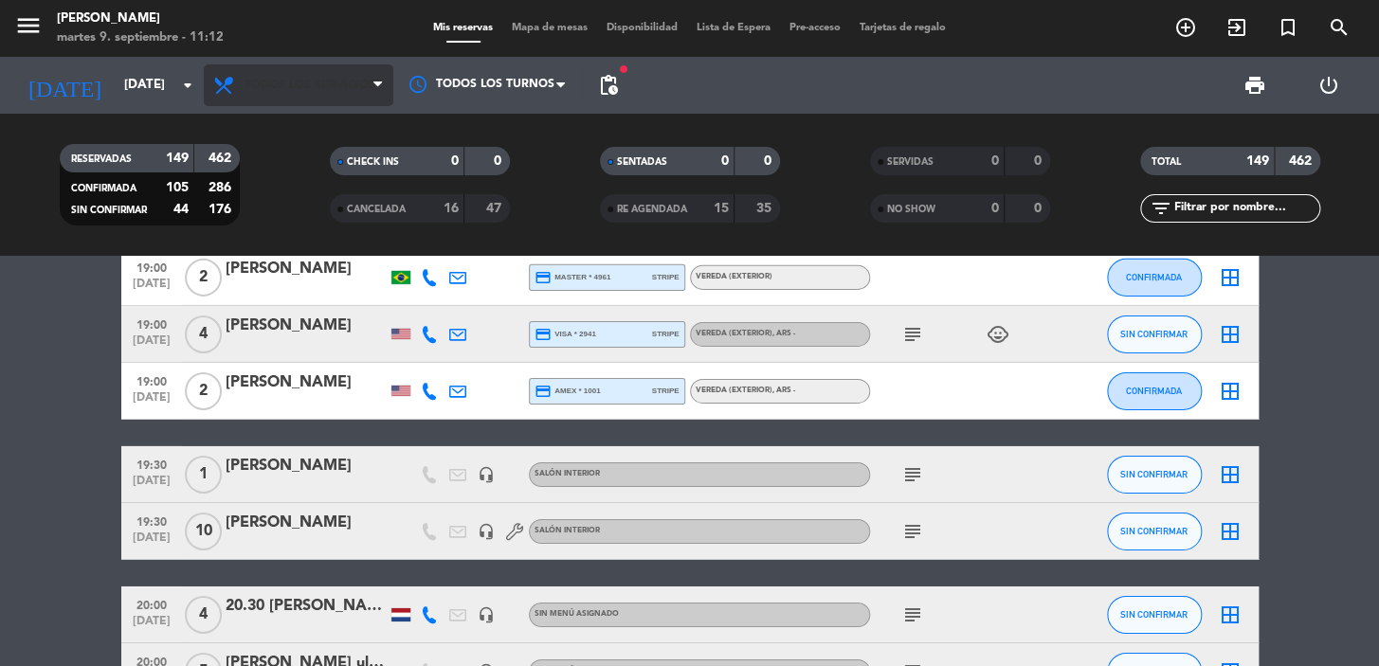
type input "mar. 9 sep."
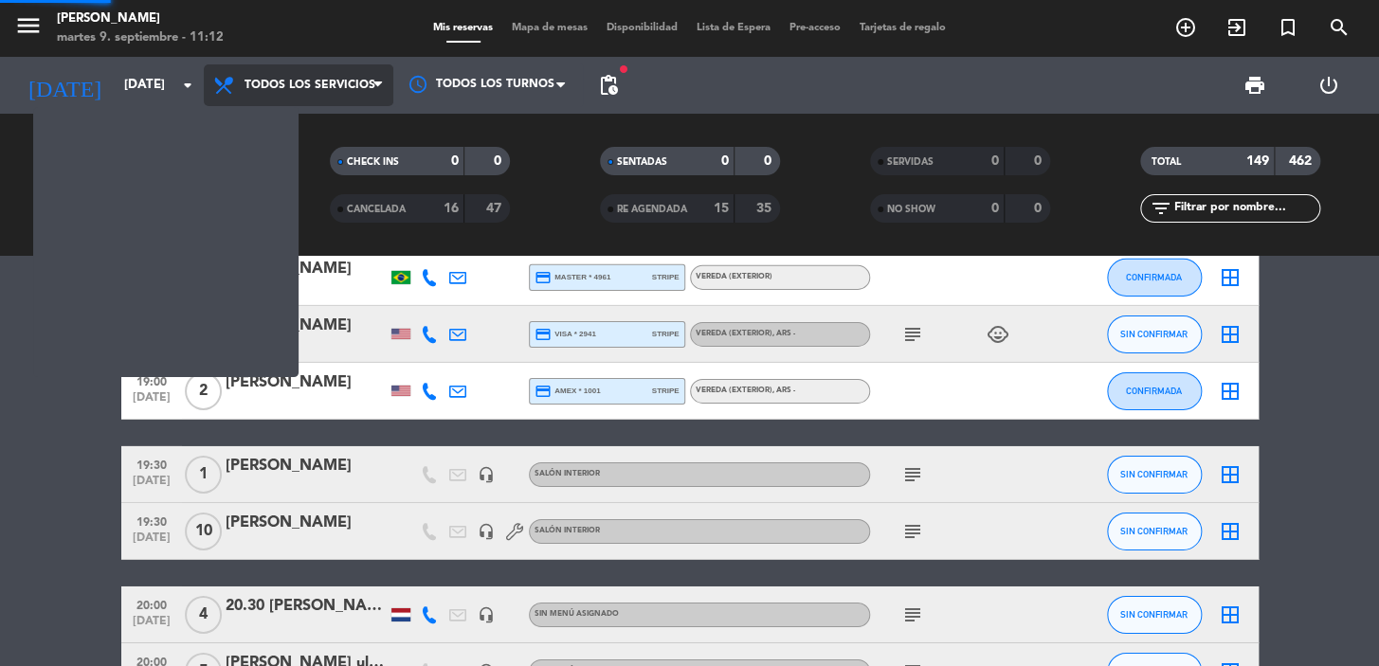
click at [280, 81] on span "Todos los servicios" at bounding box center [309, 85] width 131 height 13
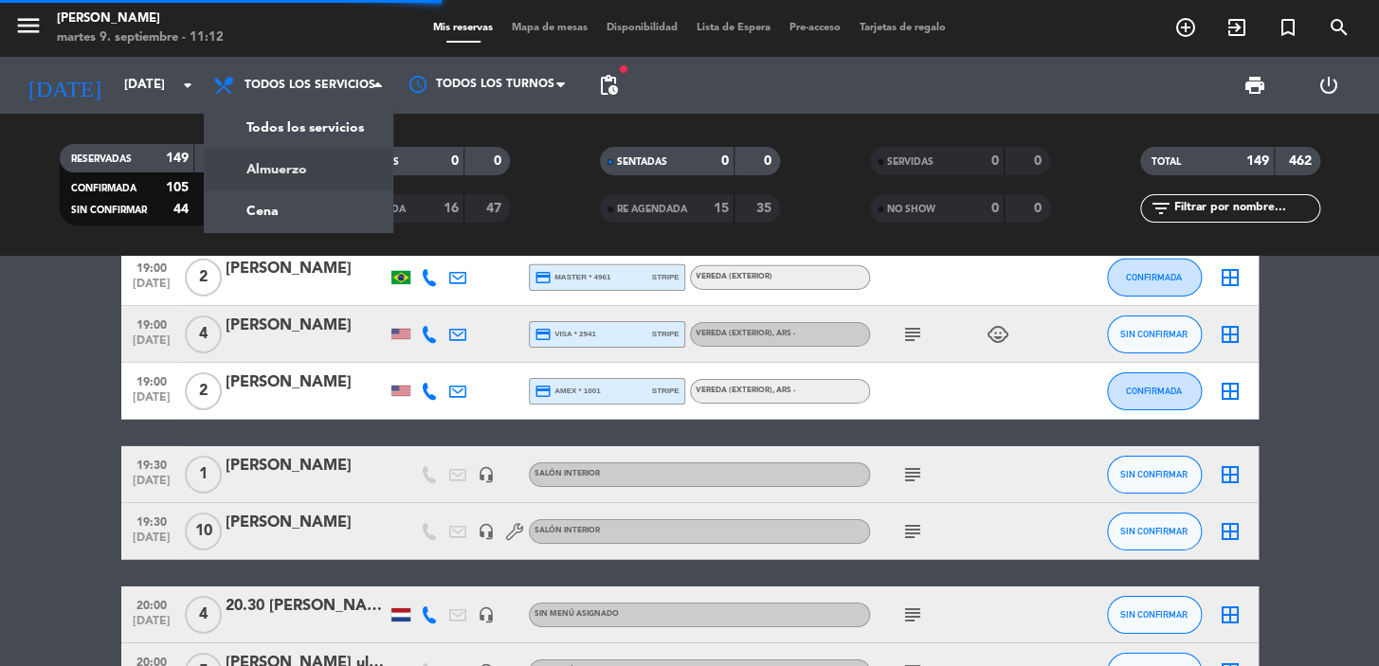
click at [295, 156] on div "menu Don Julio martes 9. septiembre - 11:12 Mis reservas Mapa de mesas Disponib…" at bounding box center [689, 128] width 1379 height 256
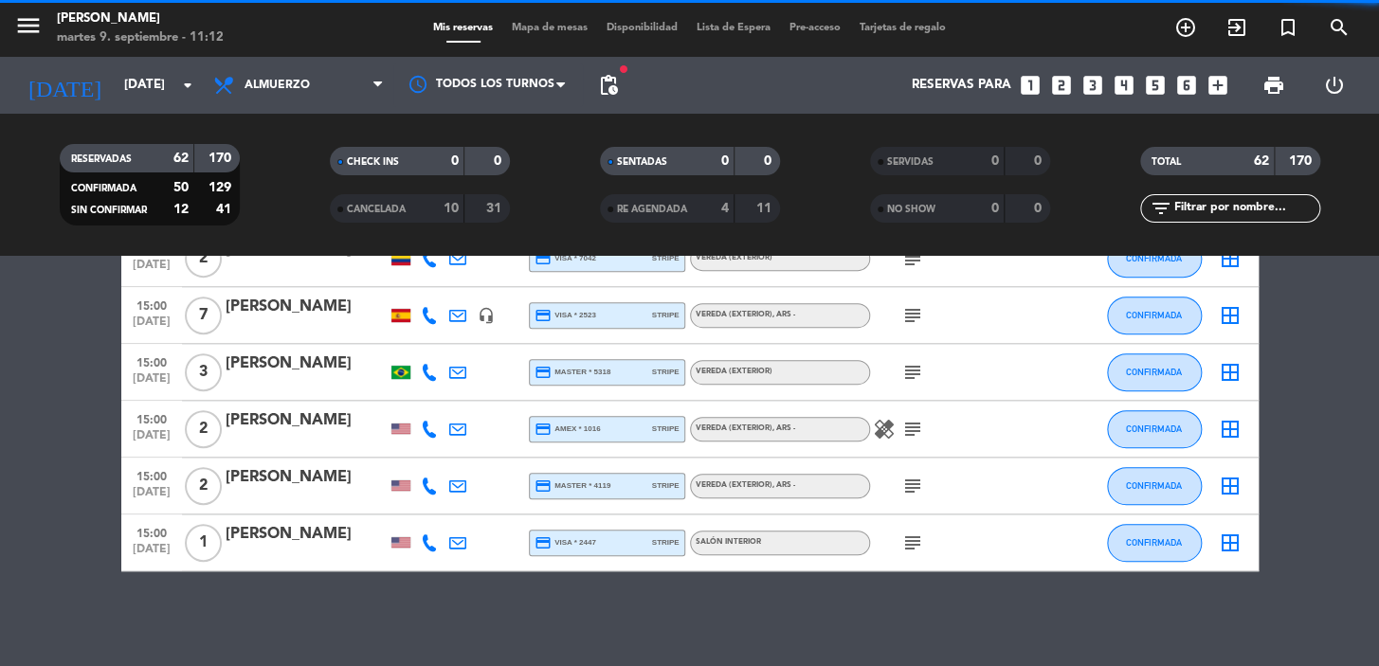
scroll to position [3429, 0]
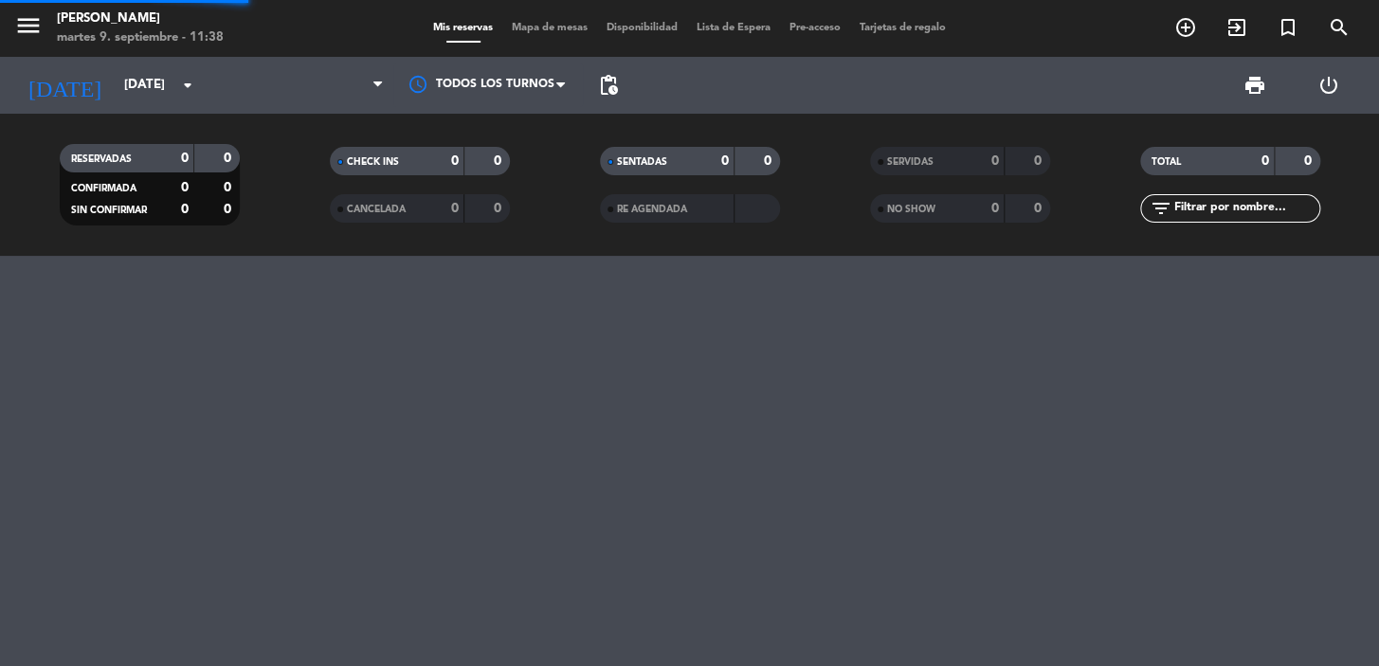
click at [1249, 208] on input "text" at bounding box center [1245, 208] width 147 height 21
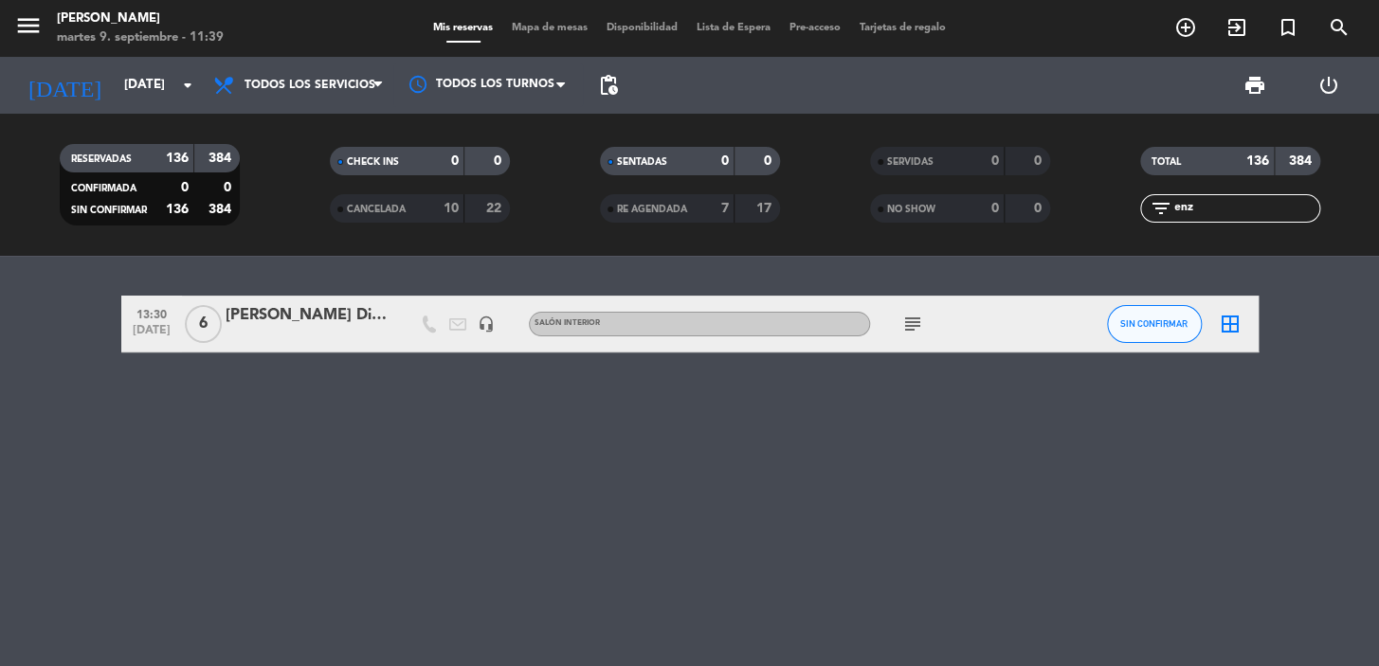
type input "enz"
click at [348, 330] on div at bounding box center [306, 336] width 161 height 15
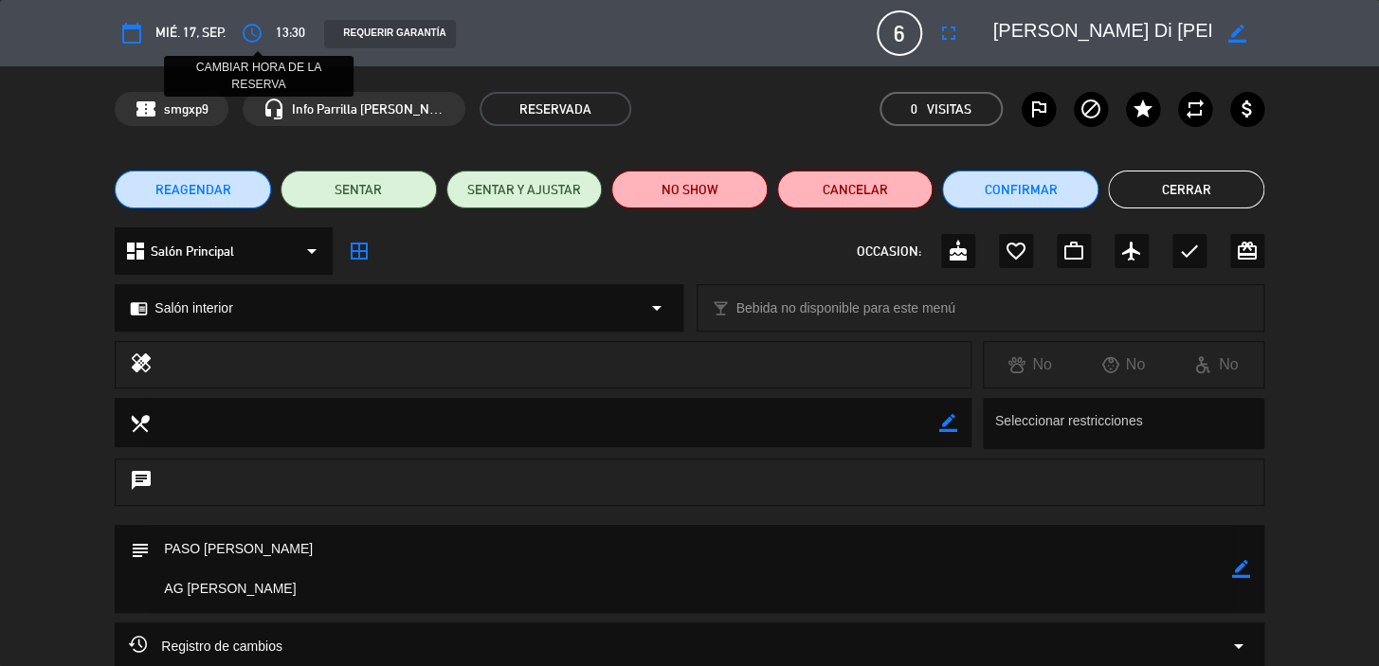
click at [245, 28] on icon "access_time" at bounding box center [252, 33] width 23 height 23
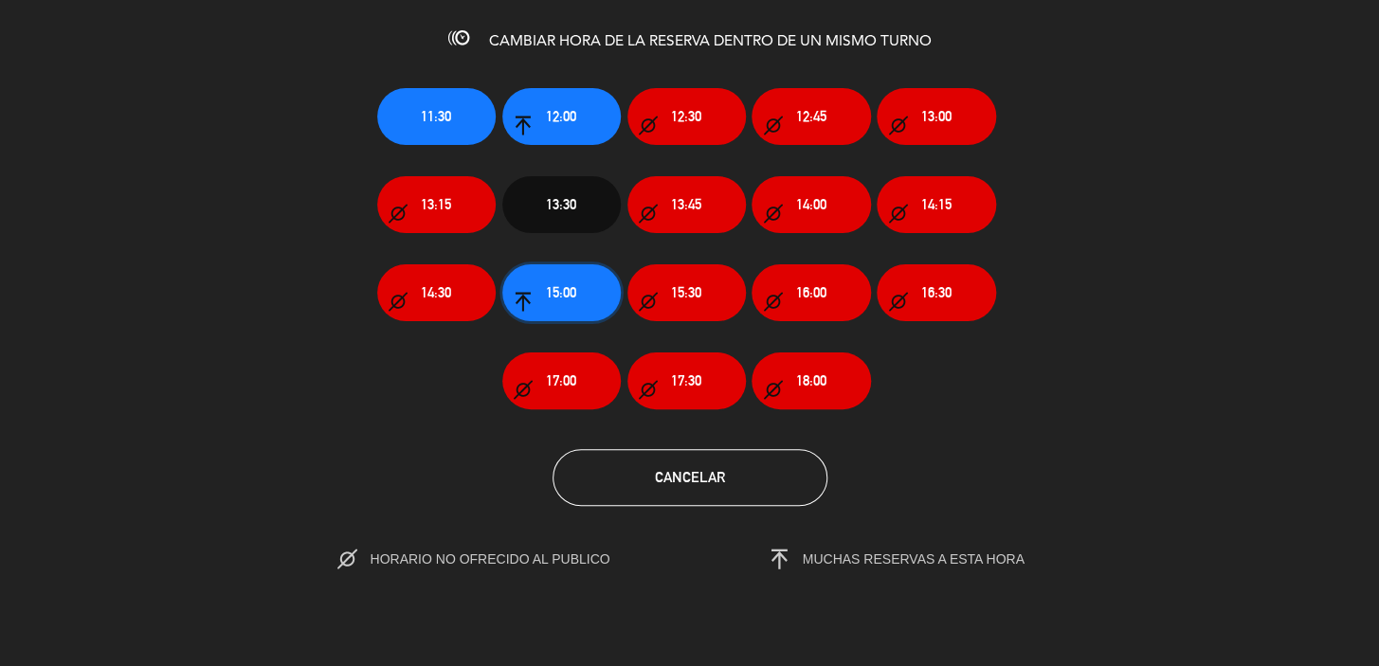
click at [541, 279] on button "15:00" at bounding box center [561, 292] width 118 height 57
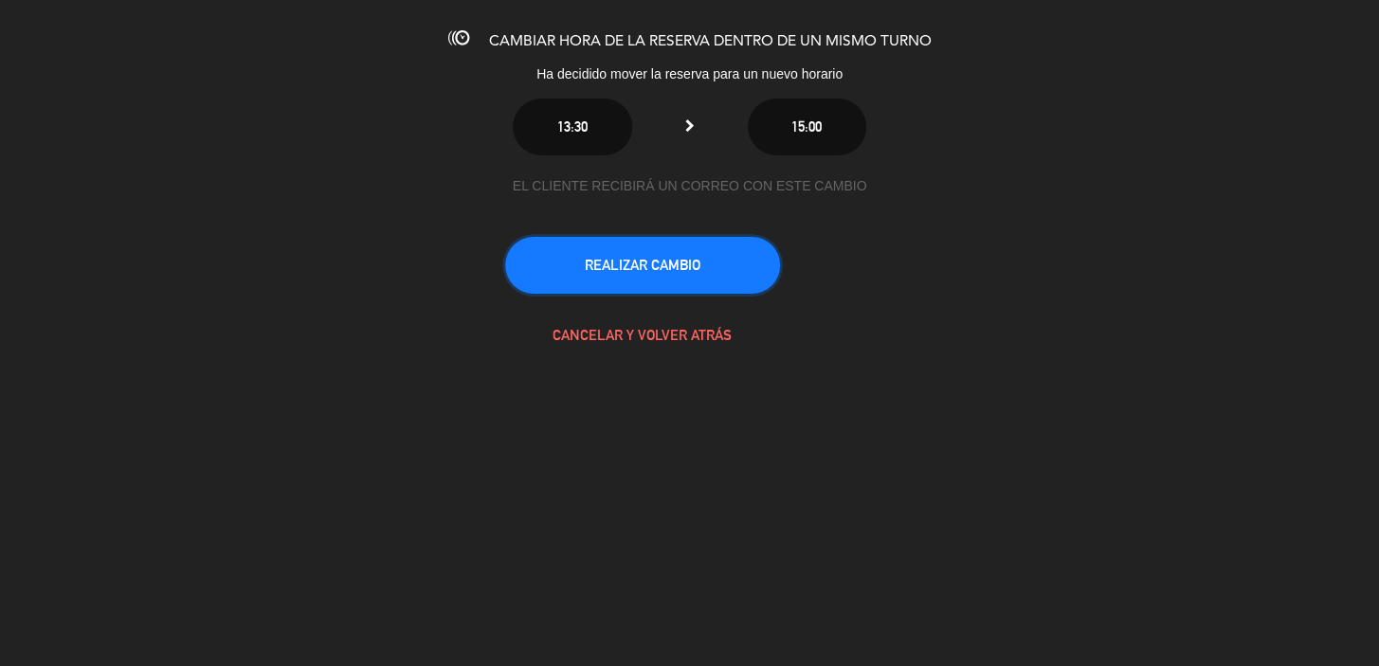
click at [634, 291] on button "REALIZAR CAMBIO" at bounding box center [642, 265] width 275 height 57
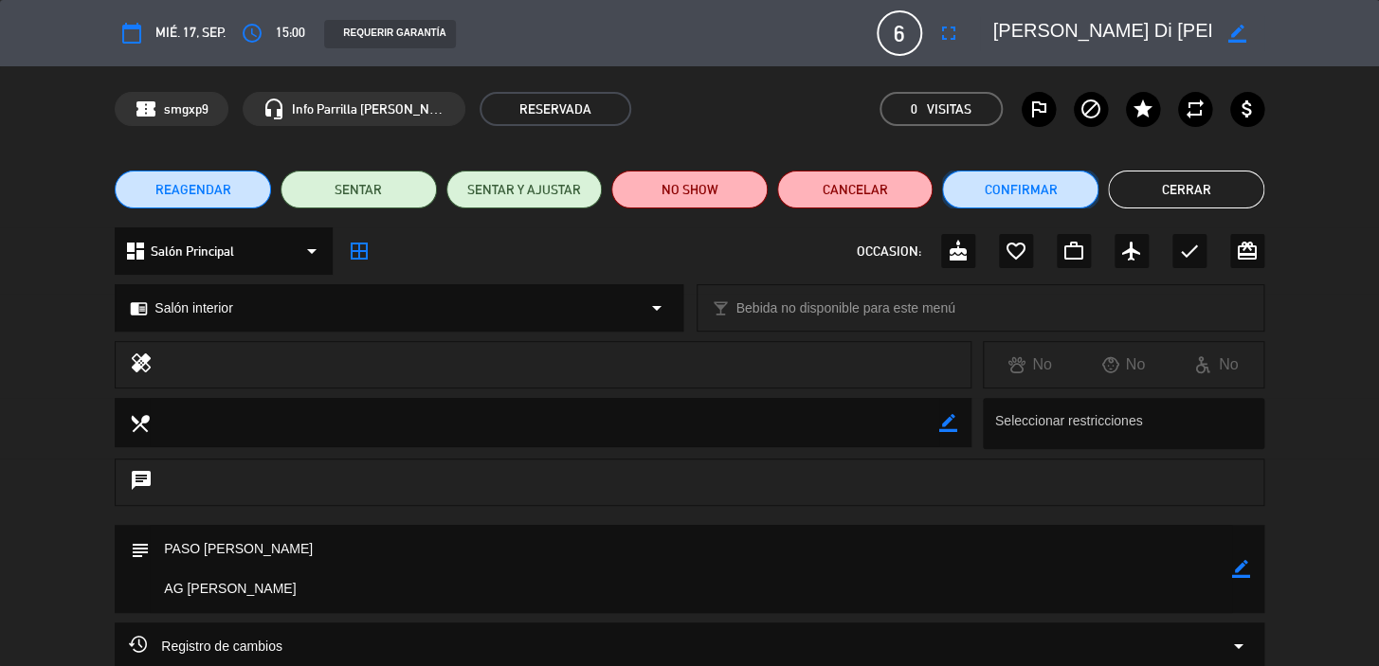
click at [1022, 182] on button "Confirmar" at bounding box center [1020, 190] width 156 height 38
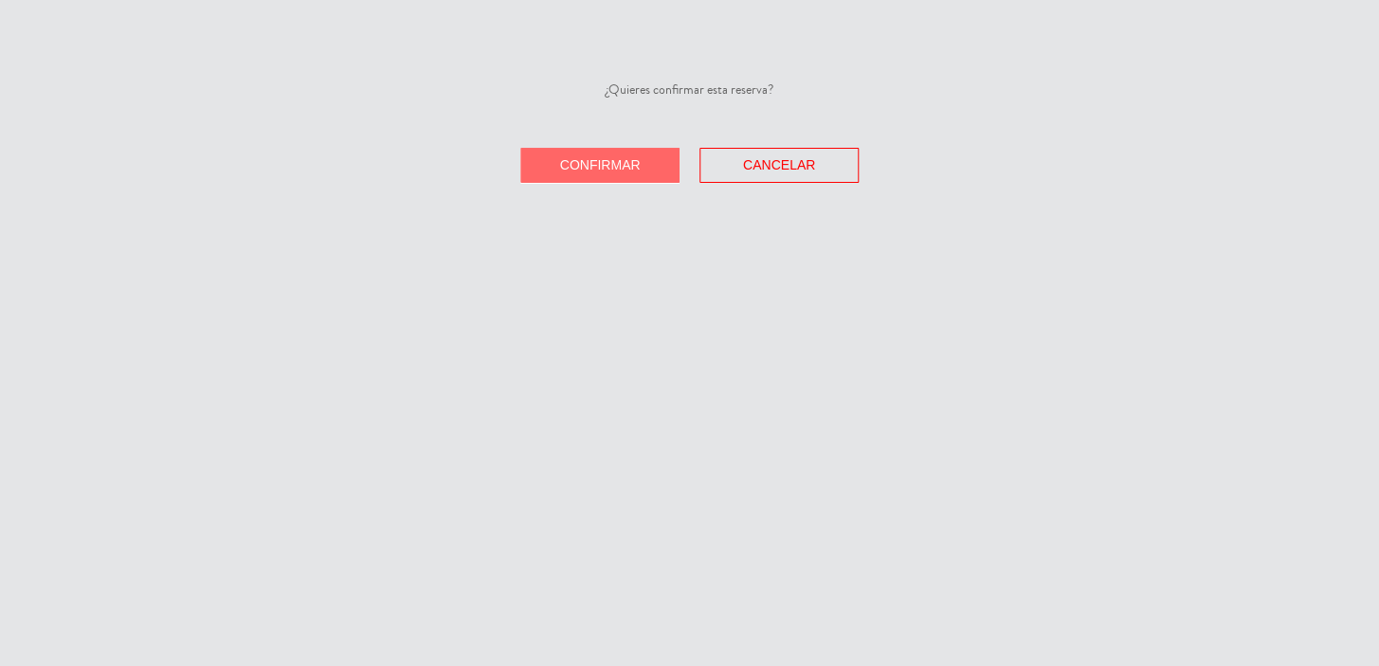
click at [551, 162] on button "Confirmar" at bounding box center [599, 165] width 159 height 35
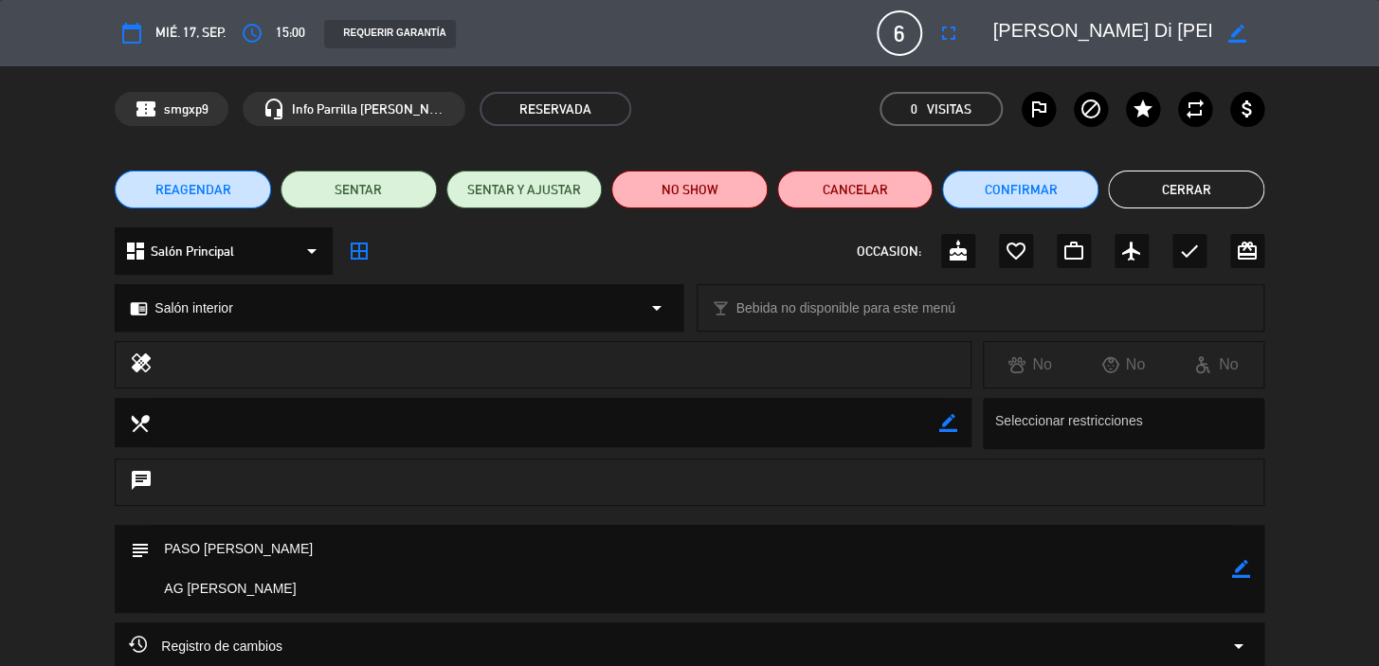
click at [1165, 176] on button "Cerrar" at bounding box center [1186, 190] width 156 height 38
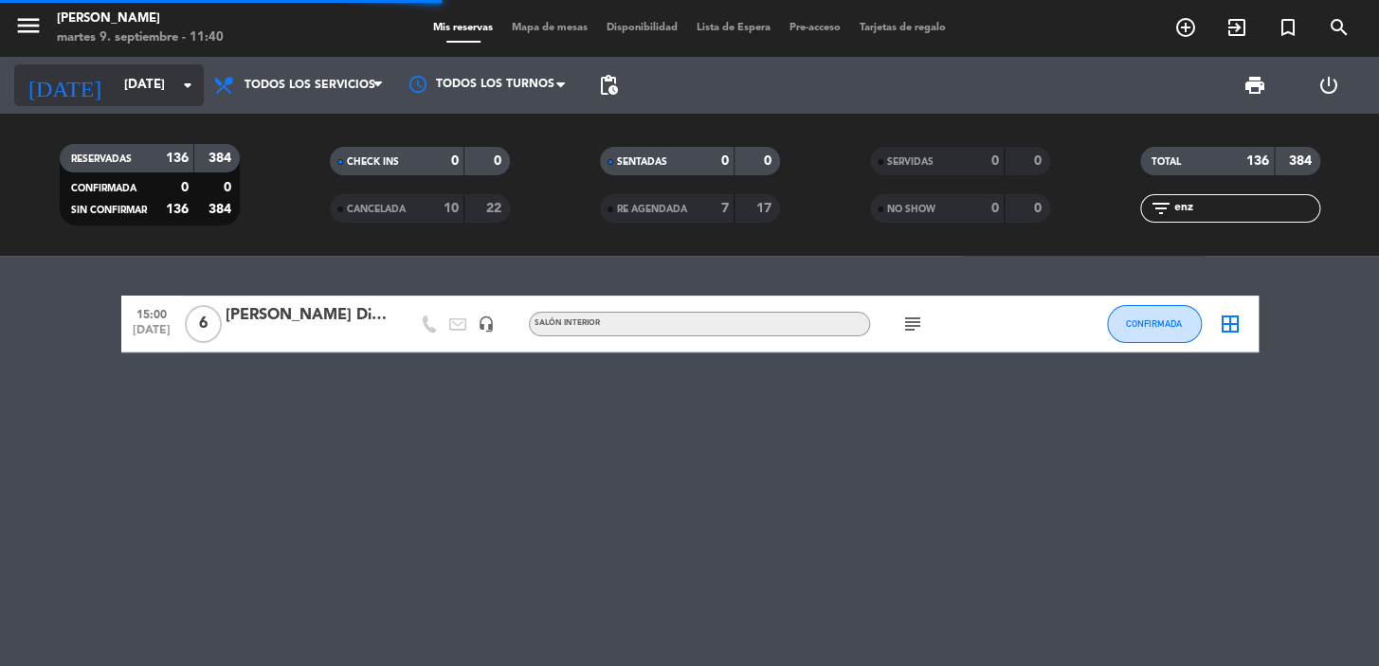
click at [122, 86] on input "mié. 17 sep." at bounding box center [199, 85] width 168 height 34
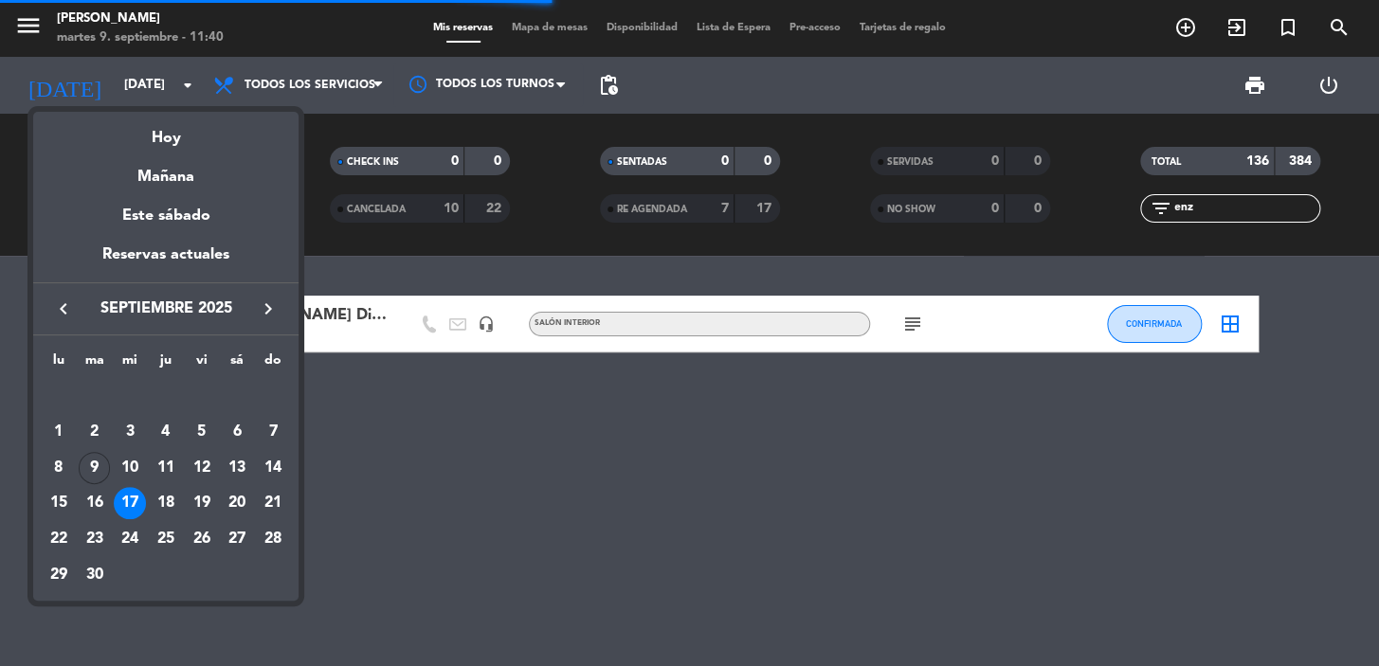
click at [186, 176] on div "Mañana" at bounding box center [165, 170] width 265 height 39
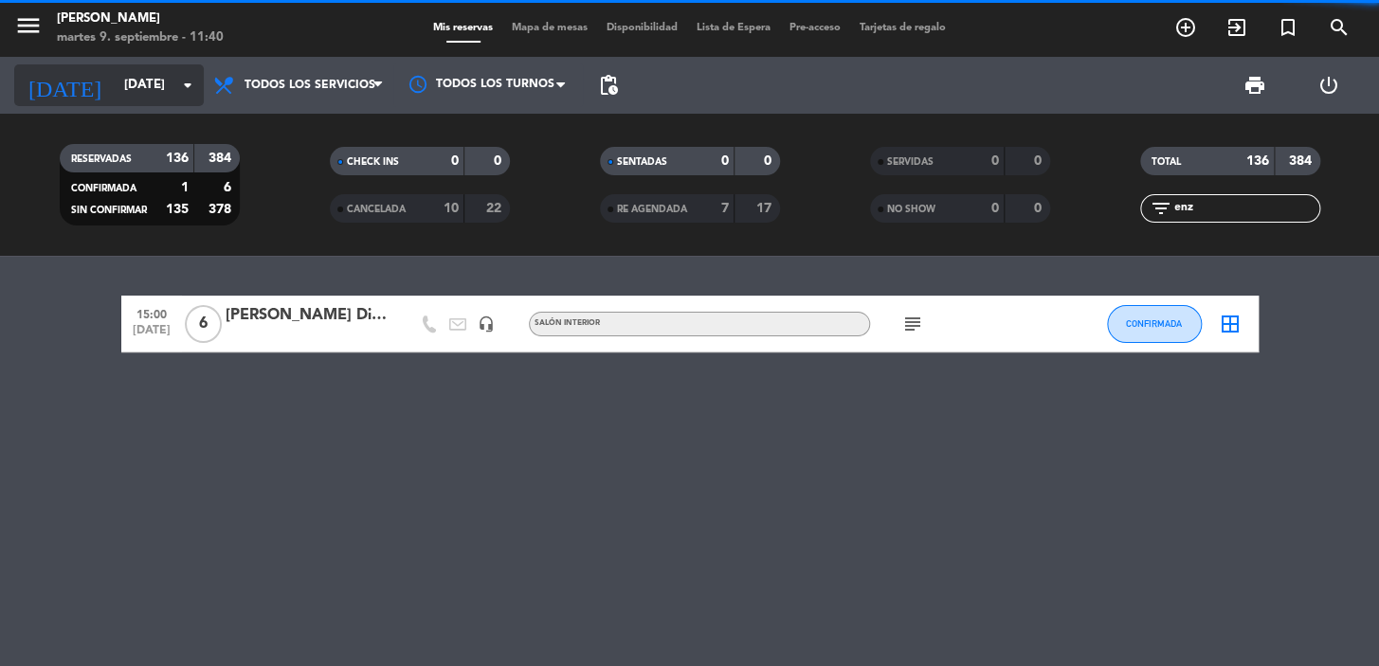
click at [115, 87] on input "mié. [DATE]" at bounding box center [199, 85] width 168 height 34
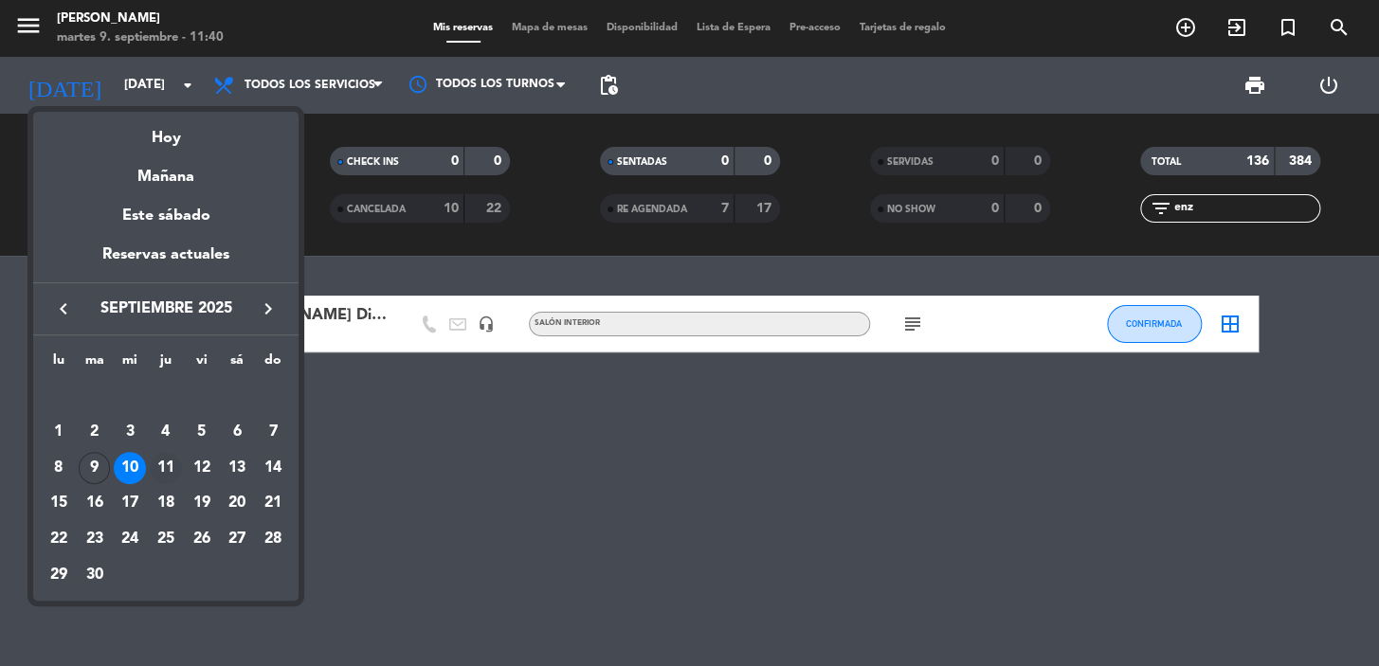
click at [161, 471] on div "11" at bounding box center [166, 468] width 32 height 32
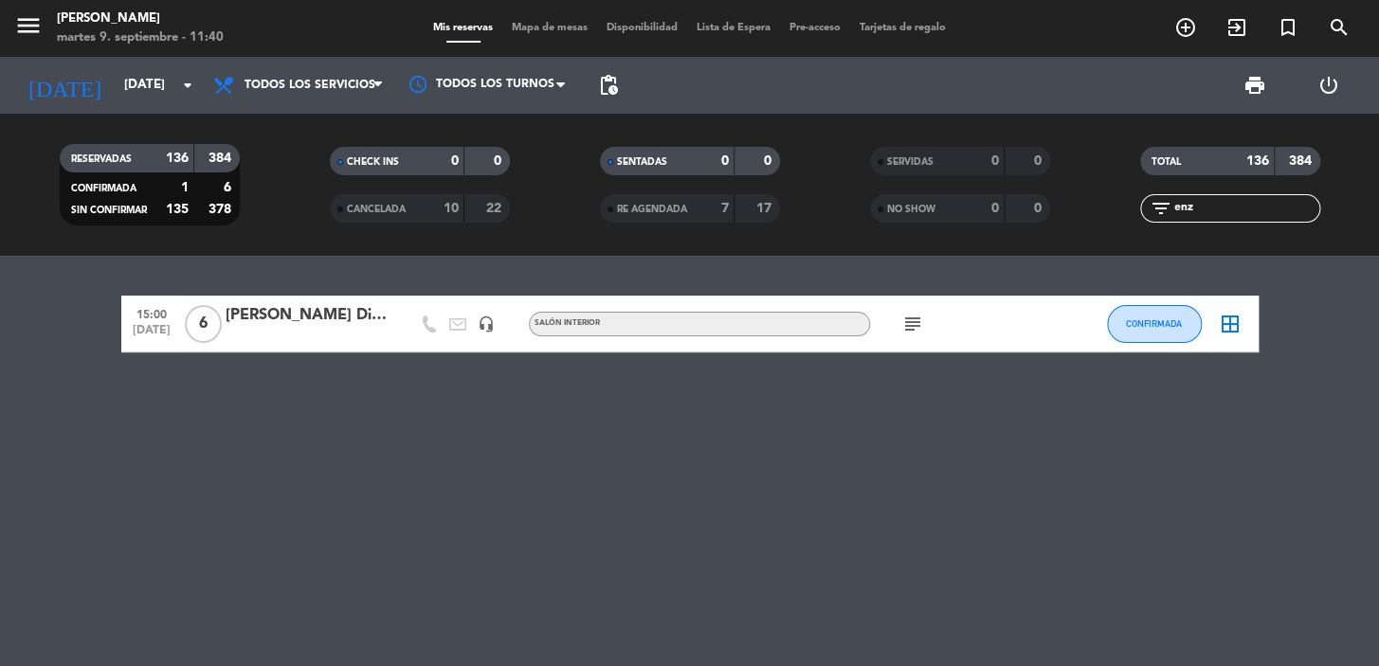
type input "jue. 11 sep."
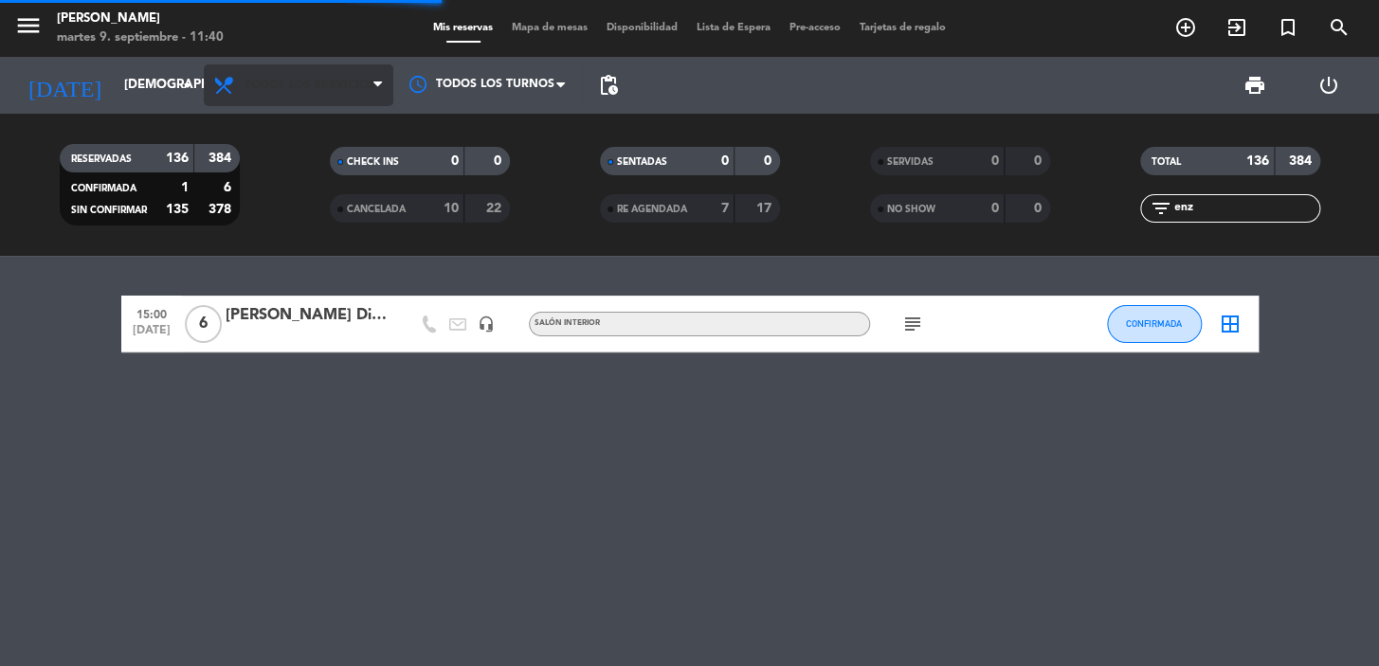
click at [326, 91] on span "Todos los servicios" at bounding box center [309, 85] width 131 height 13
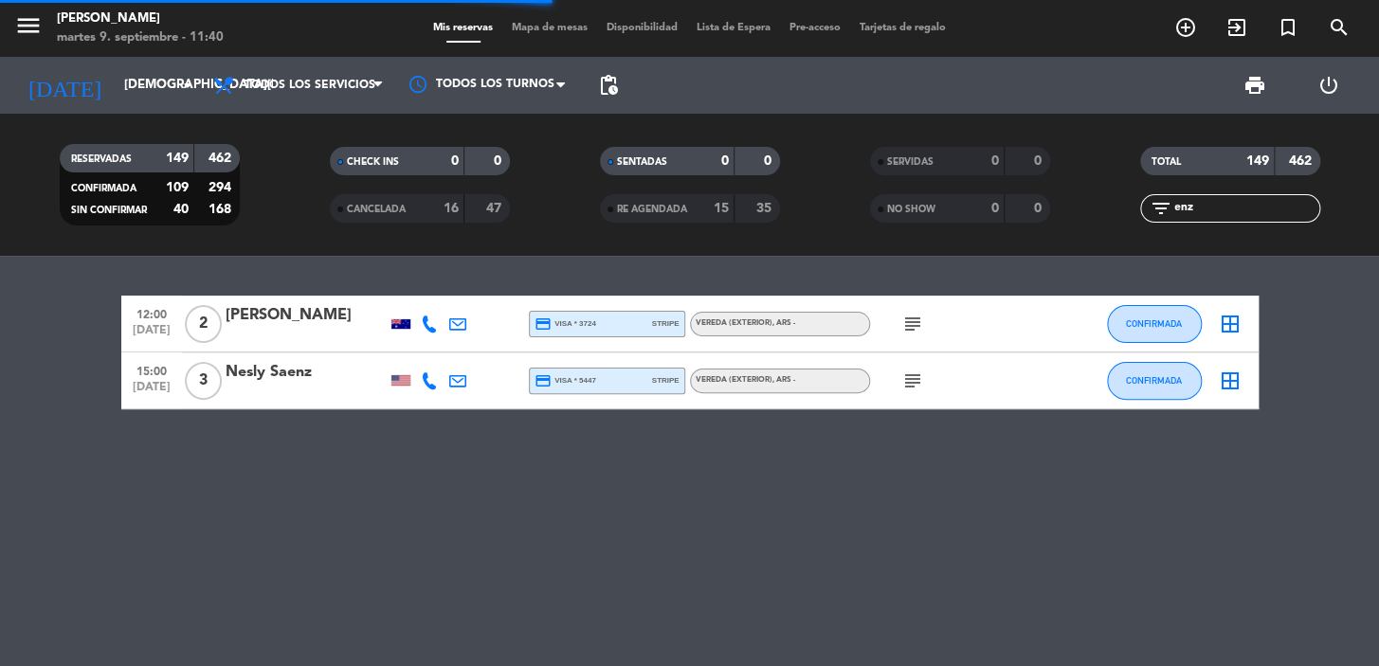
click at [277, 152] on filter-checkbox "RESERVADAS 149 462 CONFIRMADA 109 294 SIN CONFIRMAR 40 168" at bounding box center [149, 184] width 270 height 81
click at [265, 87] on span "Todos los servicios" at bounding box center [309, 85] width 131 height 13
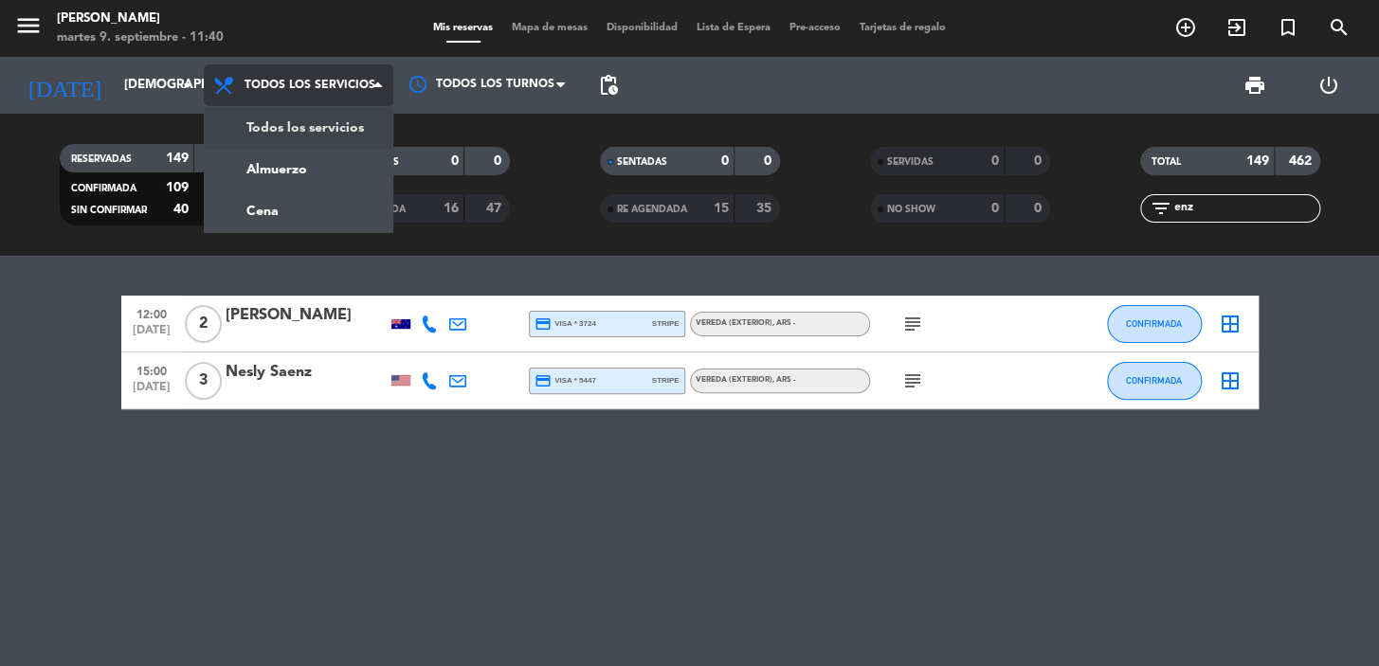
click at [265, 149] on div "menu Don Julio martes 9. septiembre - 11:40 Mis reservas Mapa de mesas Disponib…" at bounding box center [689, 128] width 1379 height 256
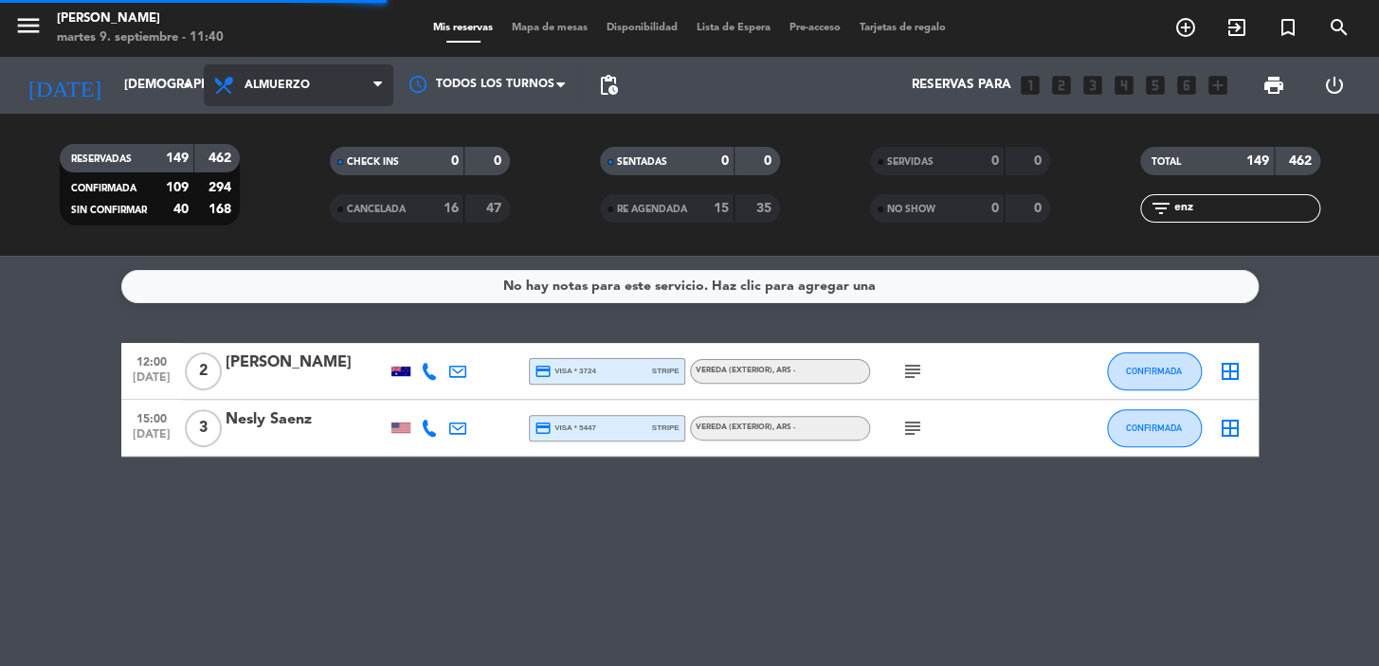
click at [262, 83] on span "Almuerzo" at bounding box center [276, 85] width 65 height 13
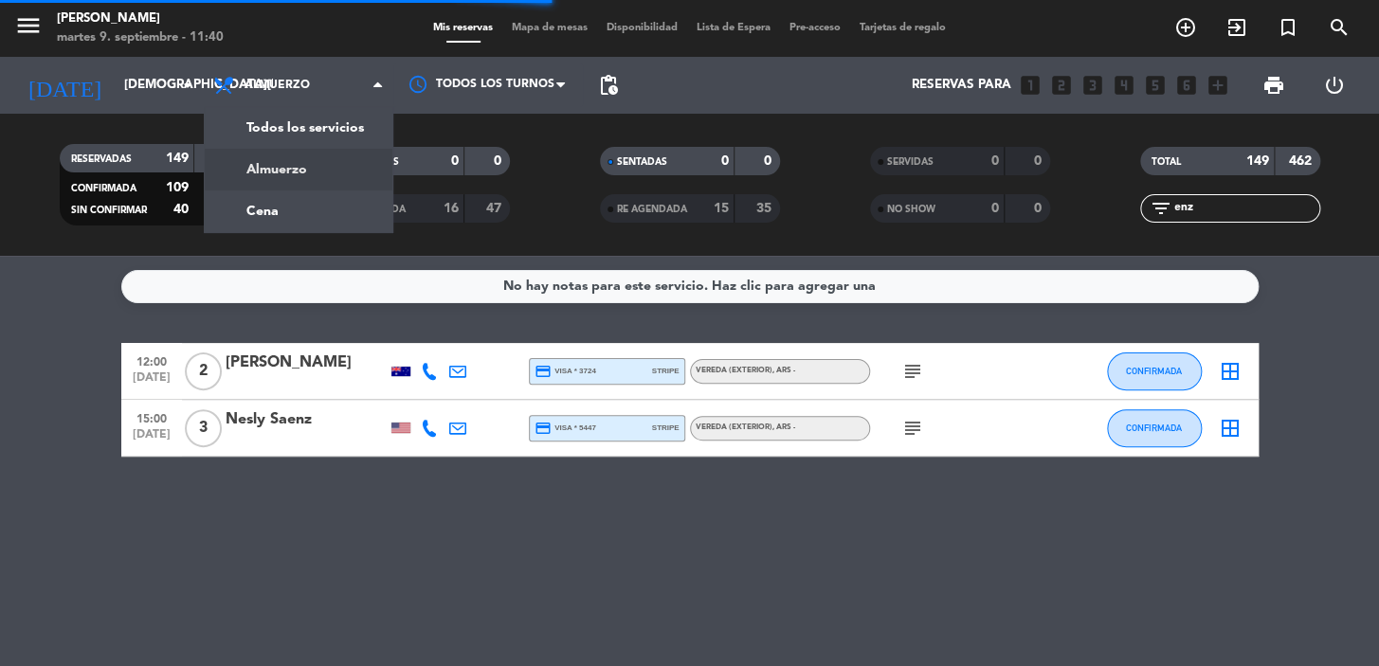
click at [265, 171] on div "menu Don Julio martes 9. septiembre - 11:40 Mis reservas Mapa de mesas Disponib…" at bounding box center [689, 128] width 1379 height 256
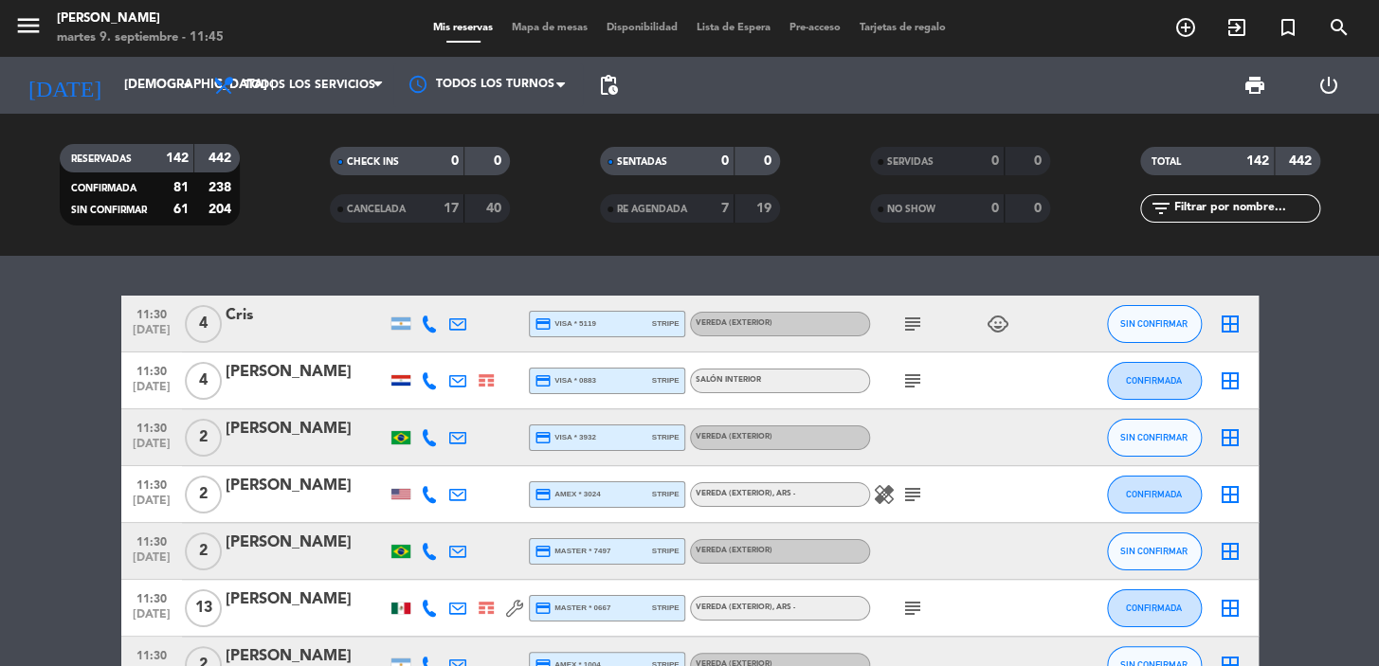
click at [909, 332] on icon "subject" at bounding box center [912, 324] width 23 height 23
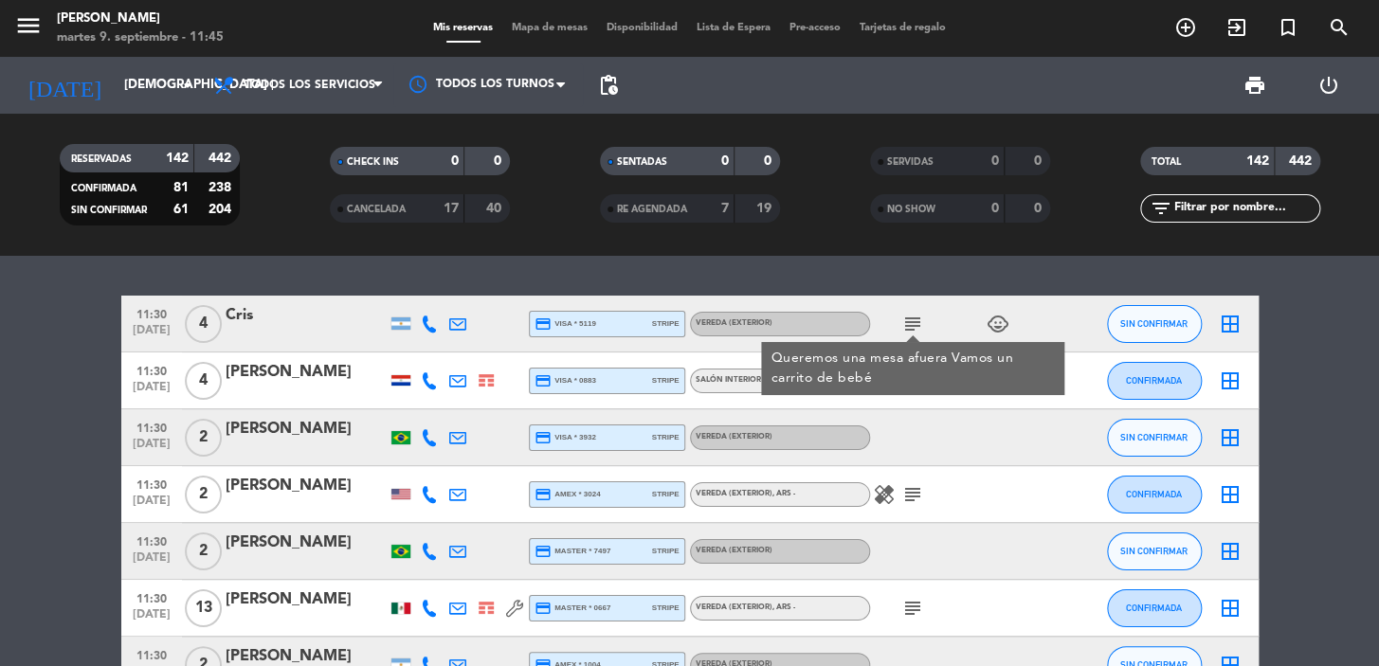
click at [908, 329] on icon "subject" at bounding box center [912, 324] width 23 height 23
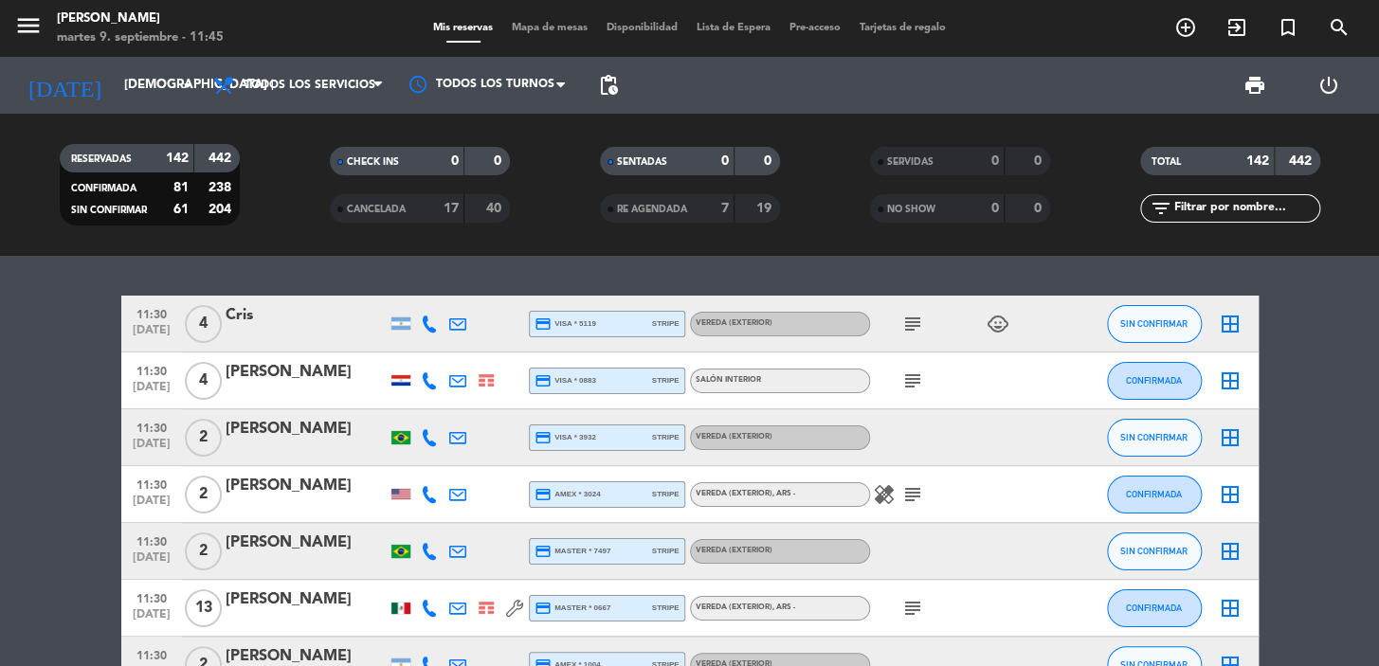
click at [423, 372] on icon at bounding box center [429, 380] width 17 height 17
click at [423, 357] on span "Copiar" at bounding box center [415, 349] width 40 height 20
click at [924, 388] on span "subject" at bounding box center [912, 381] width 28 height 23
click at [909, 383] on icon "subject" at bounding box center [912, 381] width 23 height 23
click at [913, 384] on icon "subject" at bounding box center [912, 381] width 23 height 23
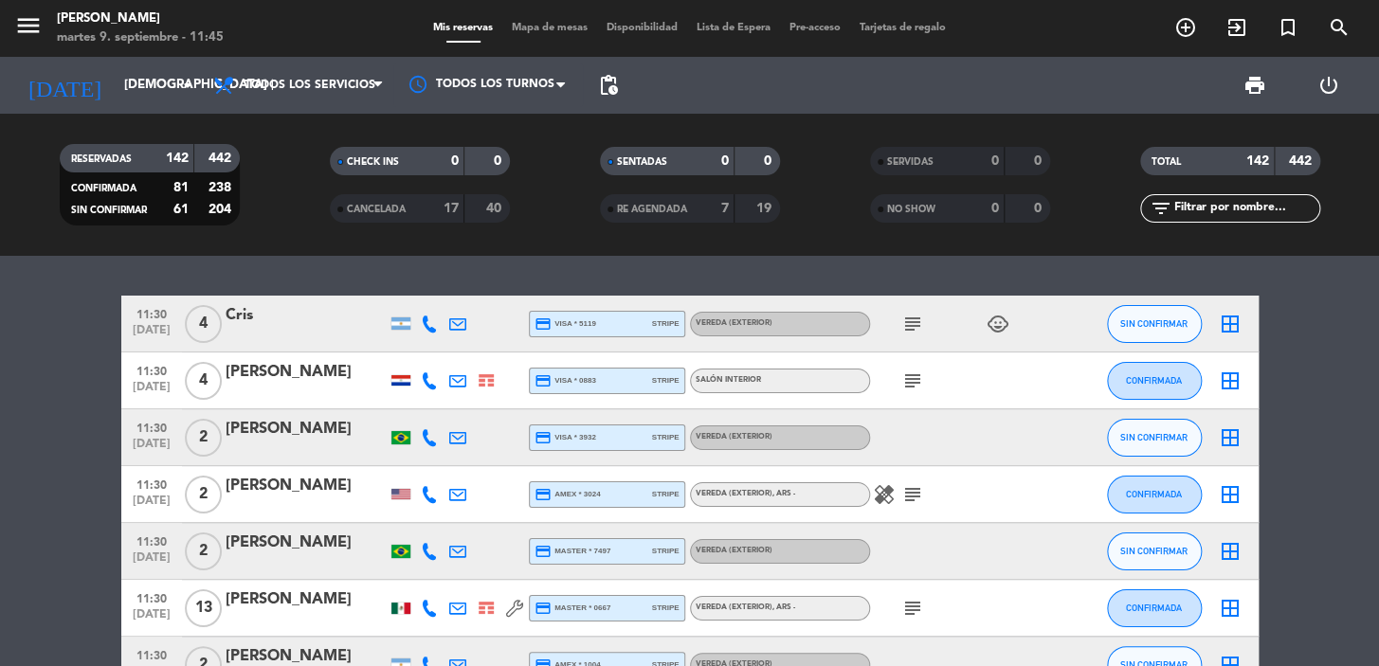
click at [914, 384] on icon "subject" at bounding box center [912, 381] width 23 height 23
click at [305, 375] on div "Eduardo" at bounding box center [306, 372] width 161 height 25
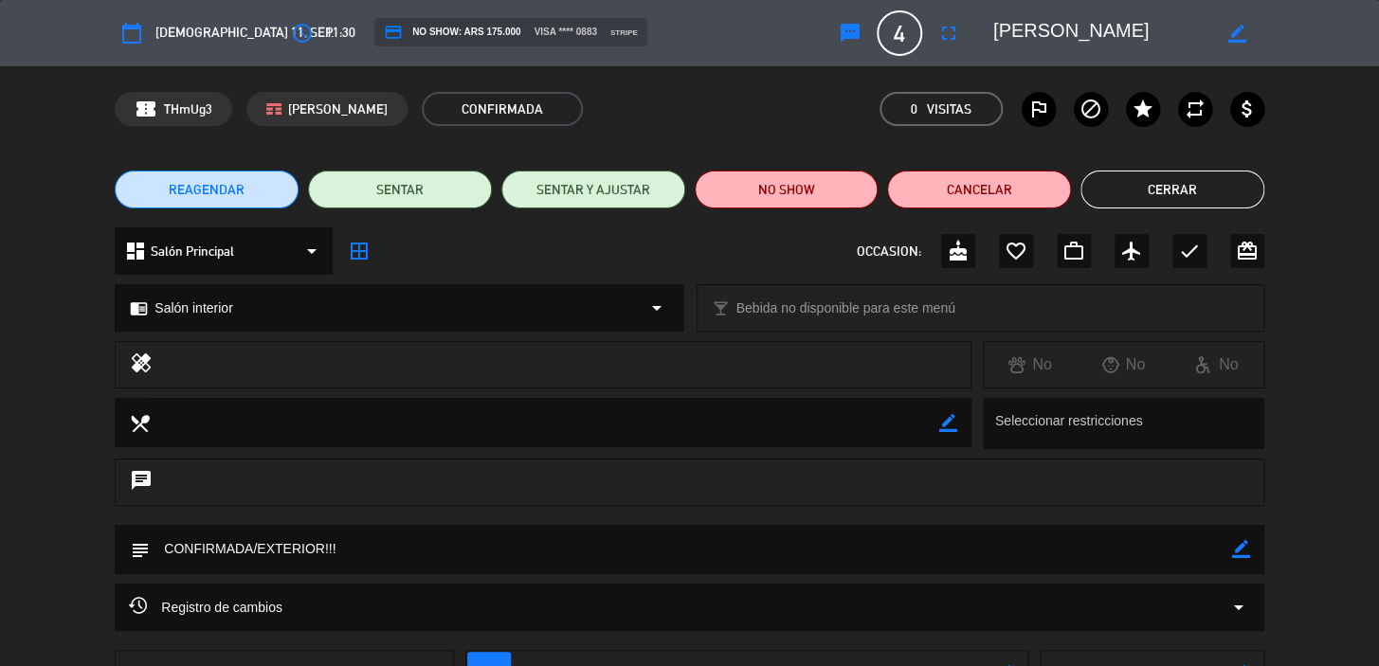
click at [1239, 547] on icon "border_color" at bounding box center [1241, 549] width 18 height 18
click at [288, 546] on textarea at bounding box center [691, 549] width 1082 height 48
type textarea "CONFIRMADA/salon!!!"
click at [1236, 557] on div at bounding box center [1241, 549] width 18 height 49
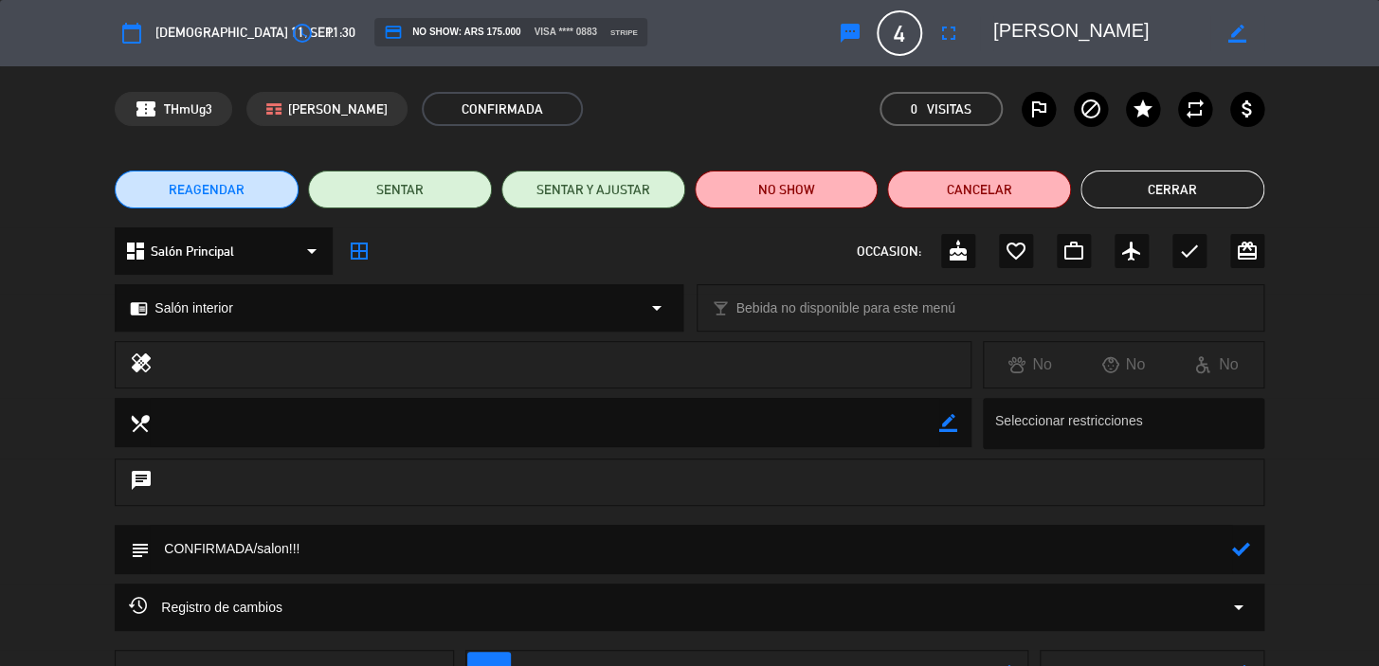
drag, startPoint x: 1238, startPoint y: 543, endPoint x: 1163, endPoint y: 403, distance: 159.4
click at [1239, 544] on icon at bounding box center [1241, 549] width 18 height 18
click at [1172, 193] on button "Cerrar" at bounding box center [1172, 190] width 184 height 38
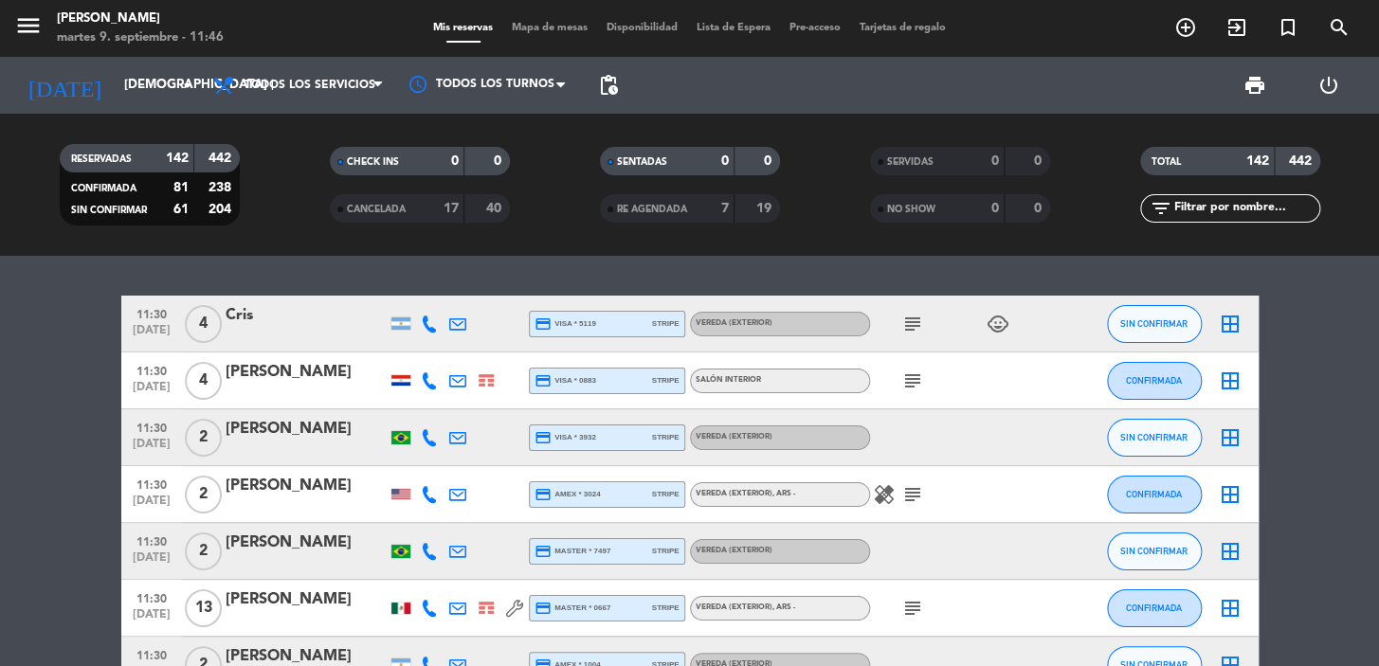
click at [423, 436] on icon at bounding box center [429, 437] width 17 height 17
click at [425, 407] on button "Copiar content_paste" at bounding box center [419, 406] width 58 height 20
click at [914, 500] on icon "subject" at bounding box center [912, 494] width 23 height 23
click at [424, 492] on icon at bounding box center [429, 494] width 17 height 17
click at [413, 456] on span "Copiar" at bounding box center [419, 463] width 40 height 20
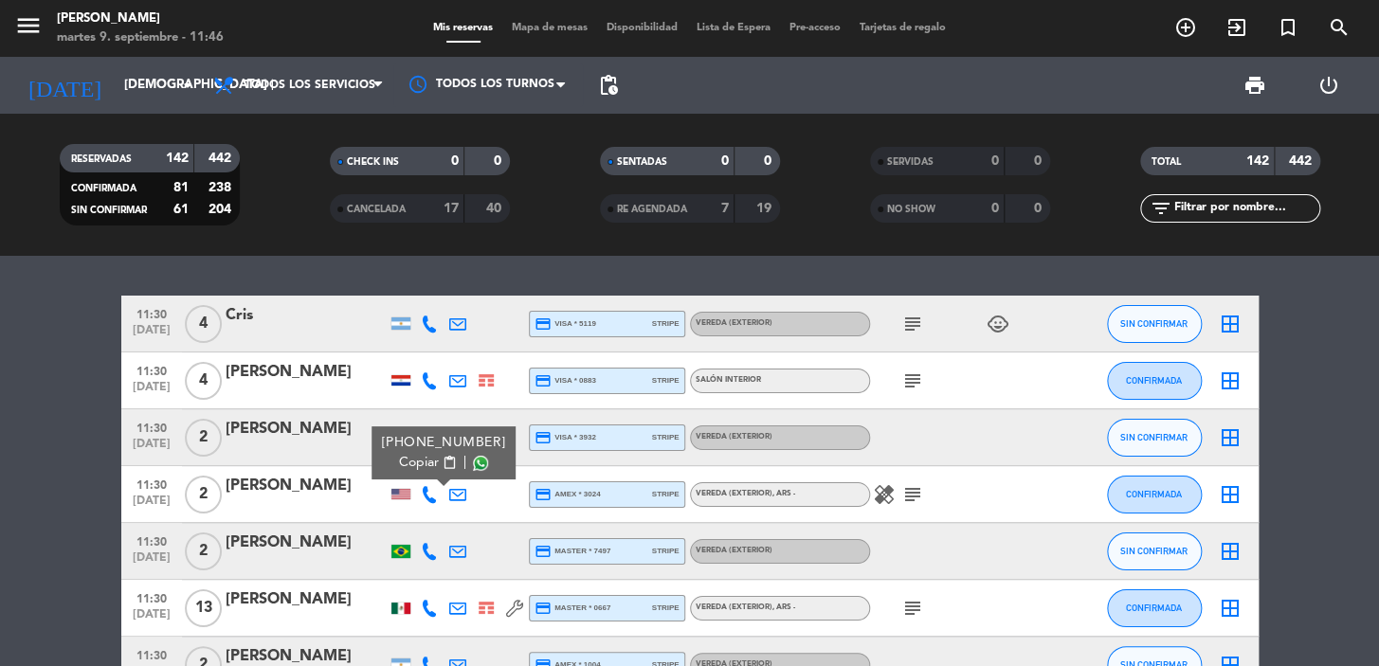
click at [428, 556] on icon at bounding box center [429, 551] width 17 height 17
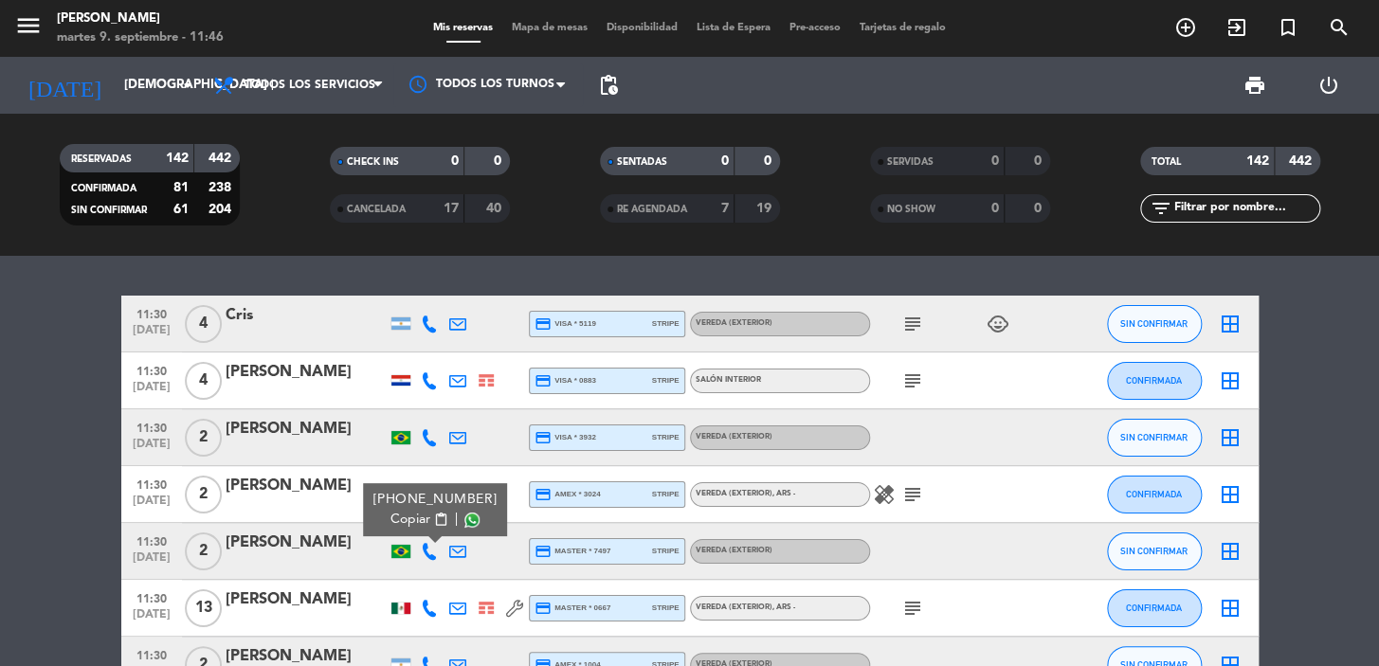
click at [423, 525] on span "Copiar" at bounding box center [410, 520] width 40 height 20
drag, startPoint x: 130, startPoint y: 539, endPoint x: 785, endPoint y: 534, distance: 654.8
click at [785, 534] on div "11:30 sep. 11 2 Renata Souza credit_card master * 7497 stripe Vereda (EXTERIOR)…" at bounding box center [689, 551] width 1137 height 57
copy div "11:30 sep. 11 2 Renata Souza credit_card master * 7497 stripe Vereda (EXTERIOR)"
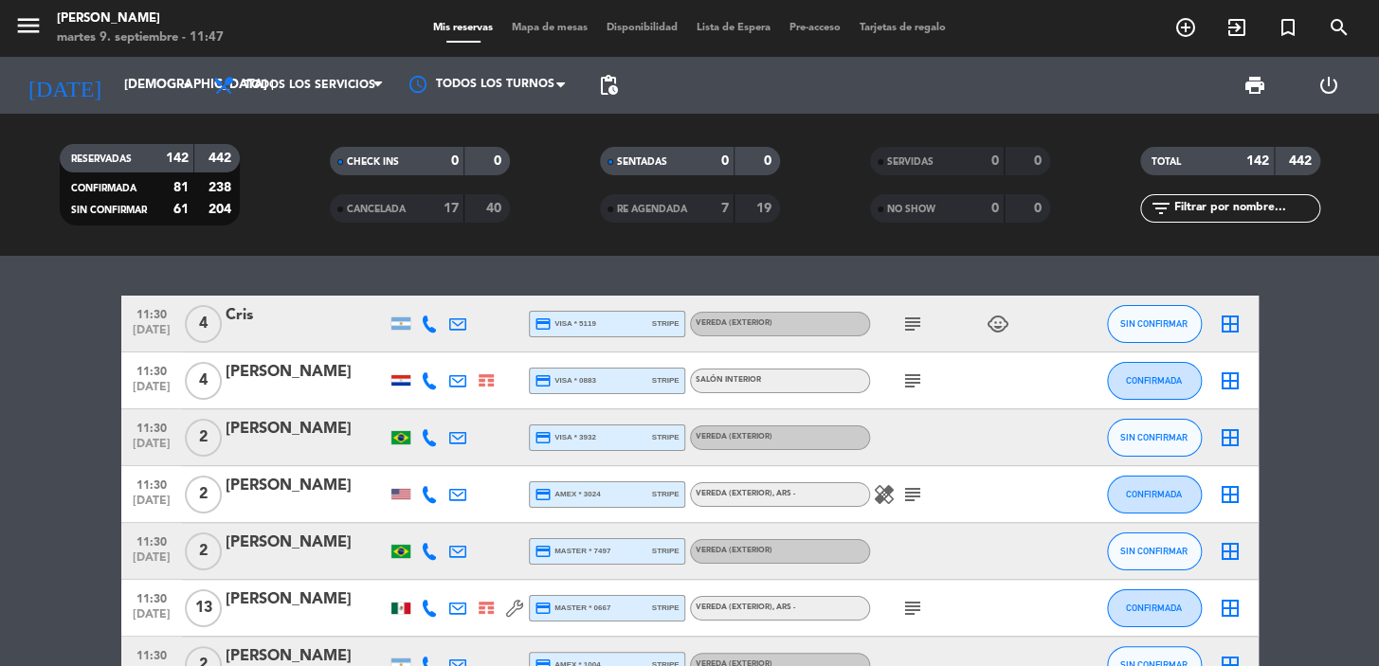
scroll to position [172, 0]
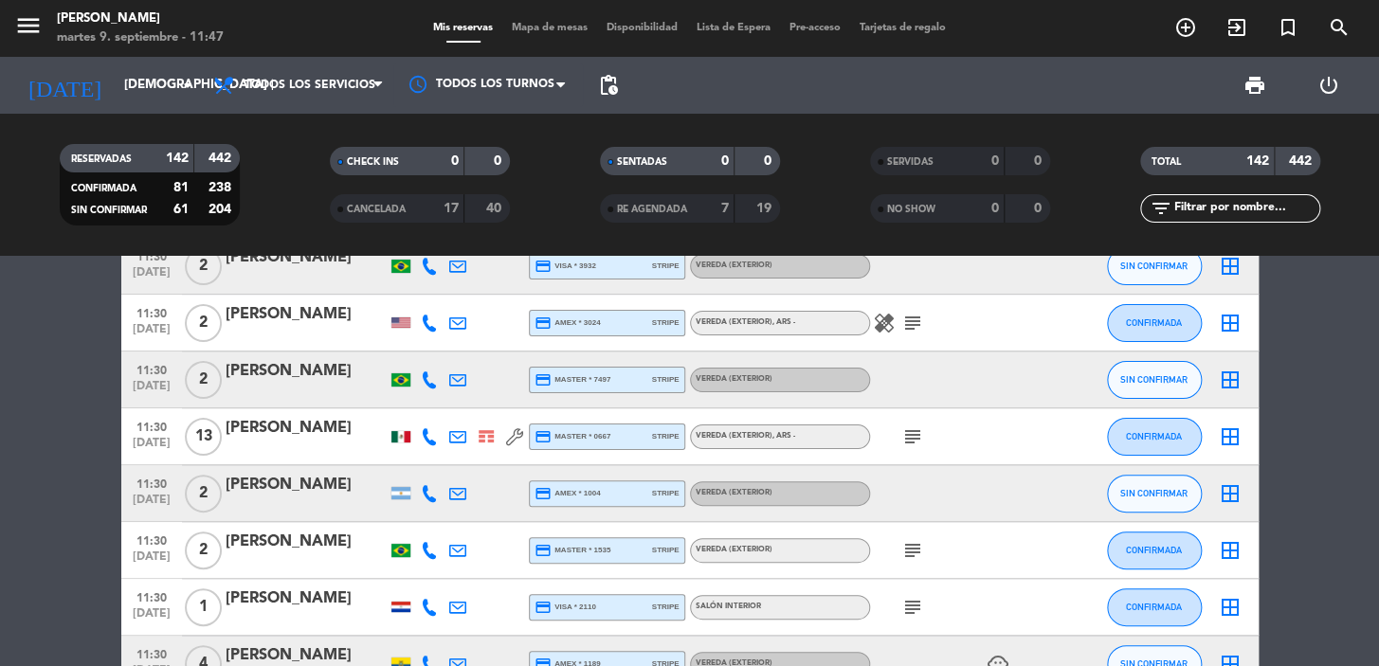
click at [901, 427] on icon "subject" at bounding box center [912, 436] width 23 height 23
click at [425, 492] on icon at bounding box center [429, 493] width 17 height 17
click at [405, 466] on span "Copiar" at bounding box center [415, 462] width 40 height 20
drag, startPoint x: 56, startPoint y: 551, endPoint x: 143, endPoint y: 504, distance: 99.2
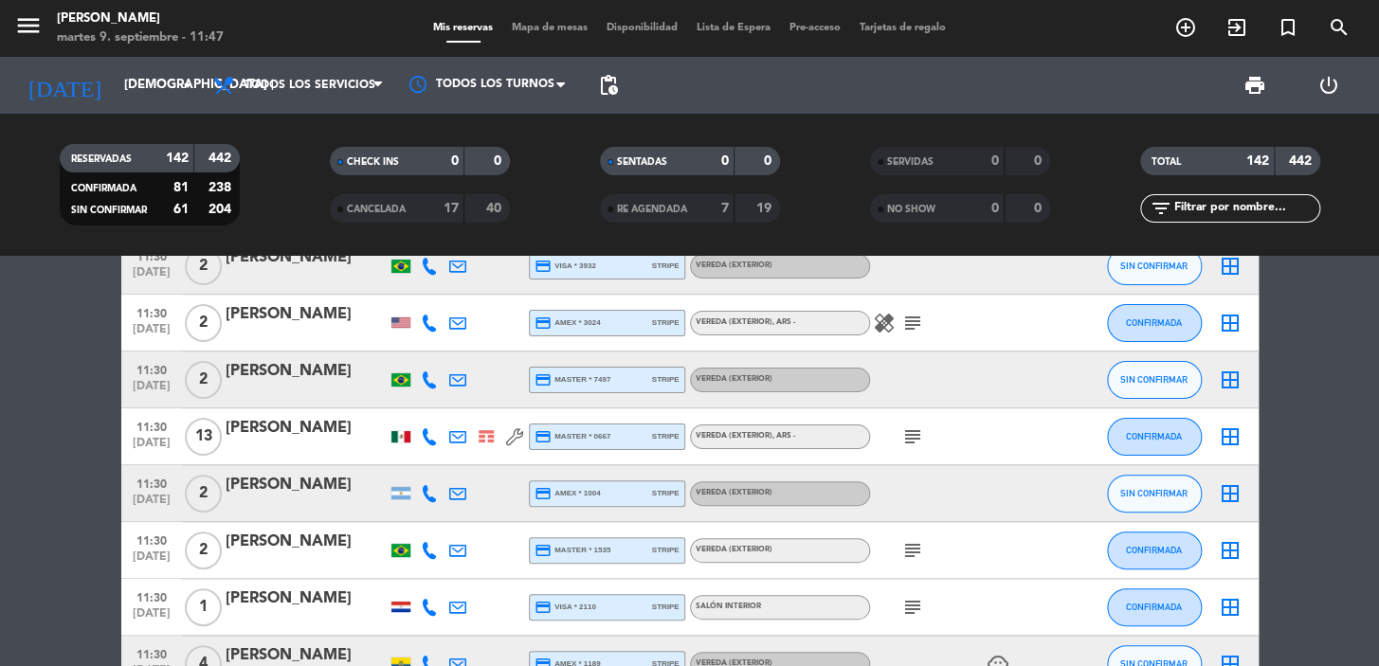
drag, startPoint x: 127, startPoint y: 476, endPoint x: 829, endPoint y: 485, distance: 702.2
click at [829, 485] on div "11:30 sep. 11 2 rodolfo ernesto gallo credit_card amex * 1004 stripe Vereda (EX…" at bounding box center [689, 493] width 1137 height 57
copy div "11:30 sep. 11 2 rodolfo ernesto gallo credit_card amex * 1004 stripe Vereda (EX…"
click at [923, 549] on span "subject" at bounding box center [912, 550] width 28 height 23
click at [917, 547] on icon "subject" at bounding box center [912, 550] width 23 height 23
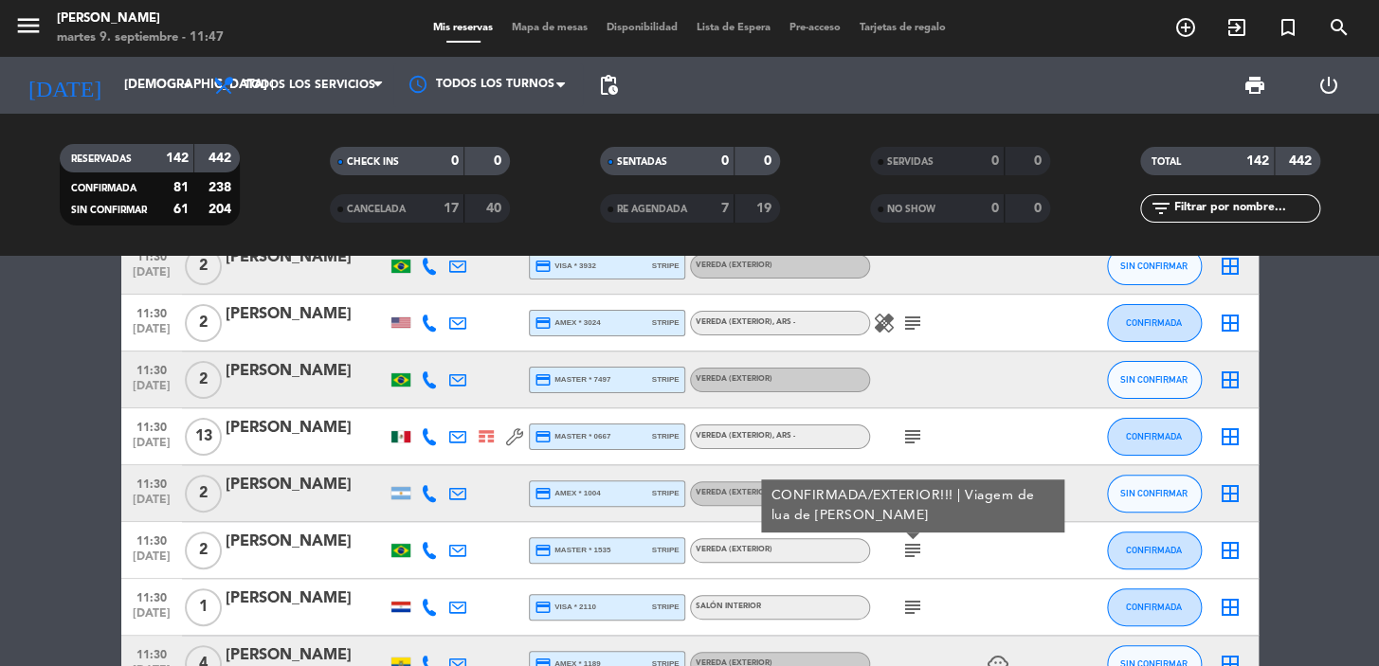
click at [910, 590] on div "subject" at bounding box center [955, 607] width 171 height 56
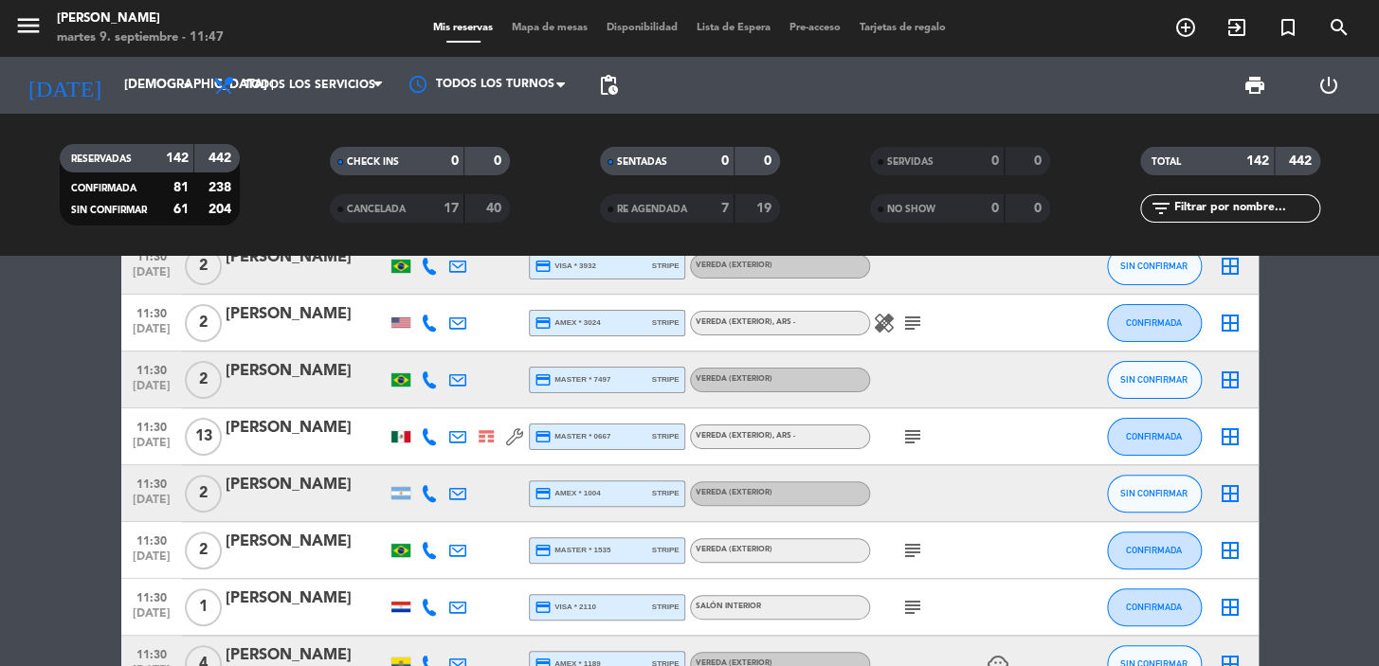
click at [926, 610] on div "subject" at bounding box center [955, 607] width 171 height 56
drag, startPoint x: 925, startPoint y: 608, endPoint x: 915, endPoint y: 621, distance: 15.5
click at [924, 608] on span "subject" at bounding box center [912, 607] width 28 height 23
click at [914, 616] on icon "subject" at bounding box center [912, 607] width 23 height 23
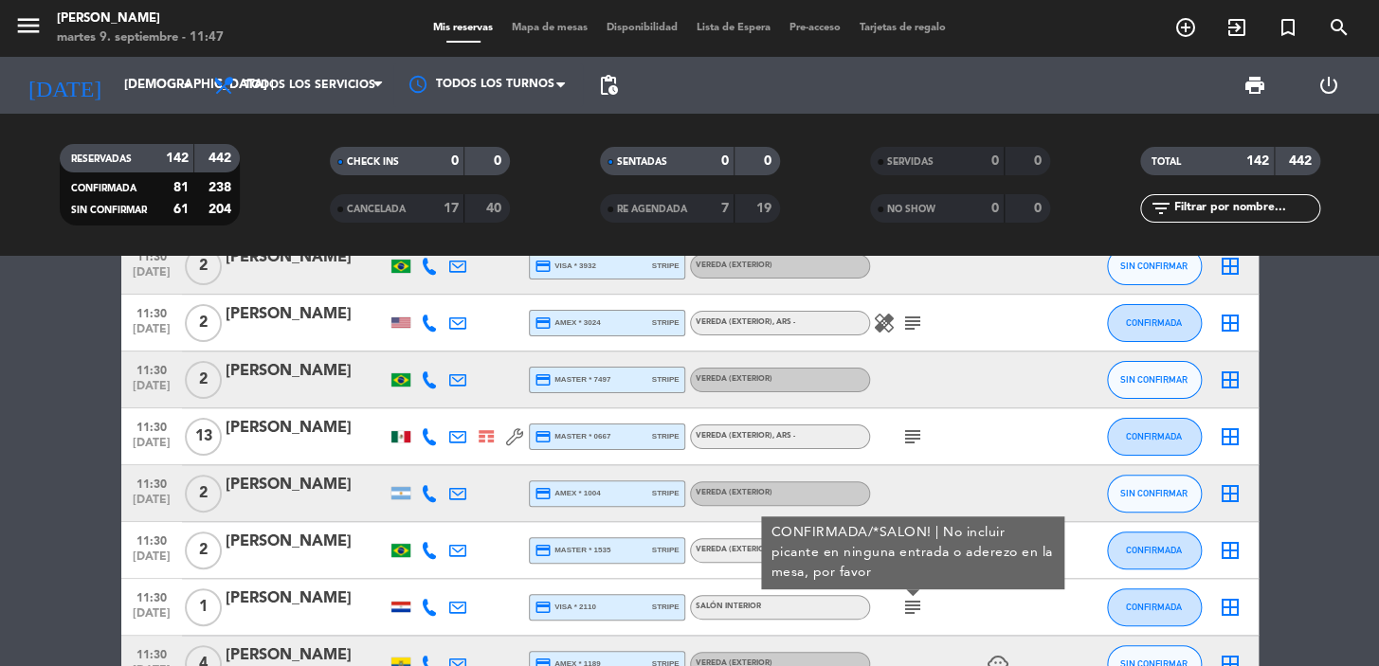
scroll to position [344, 0]
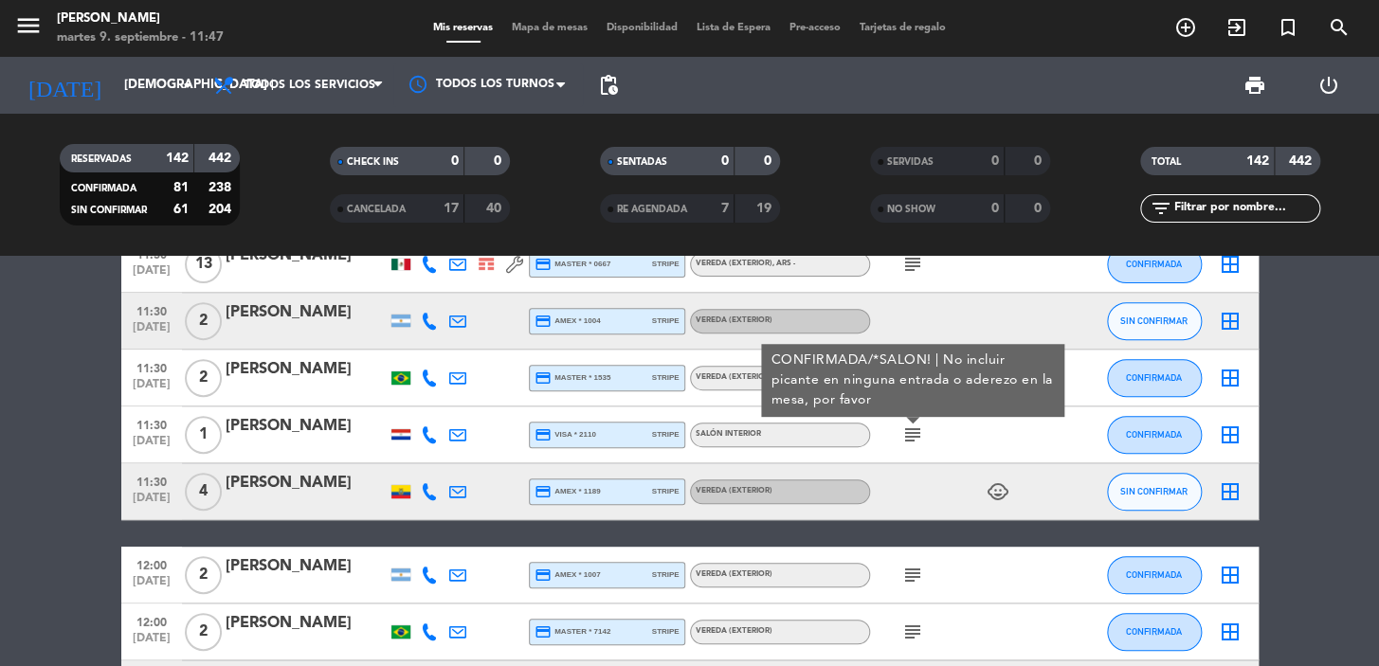
click at [429, 490] on icon at bounding box center [429, 491] width 17 height 17
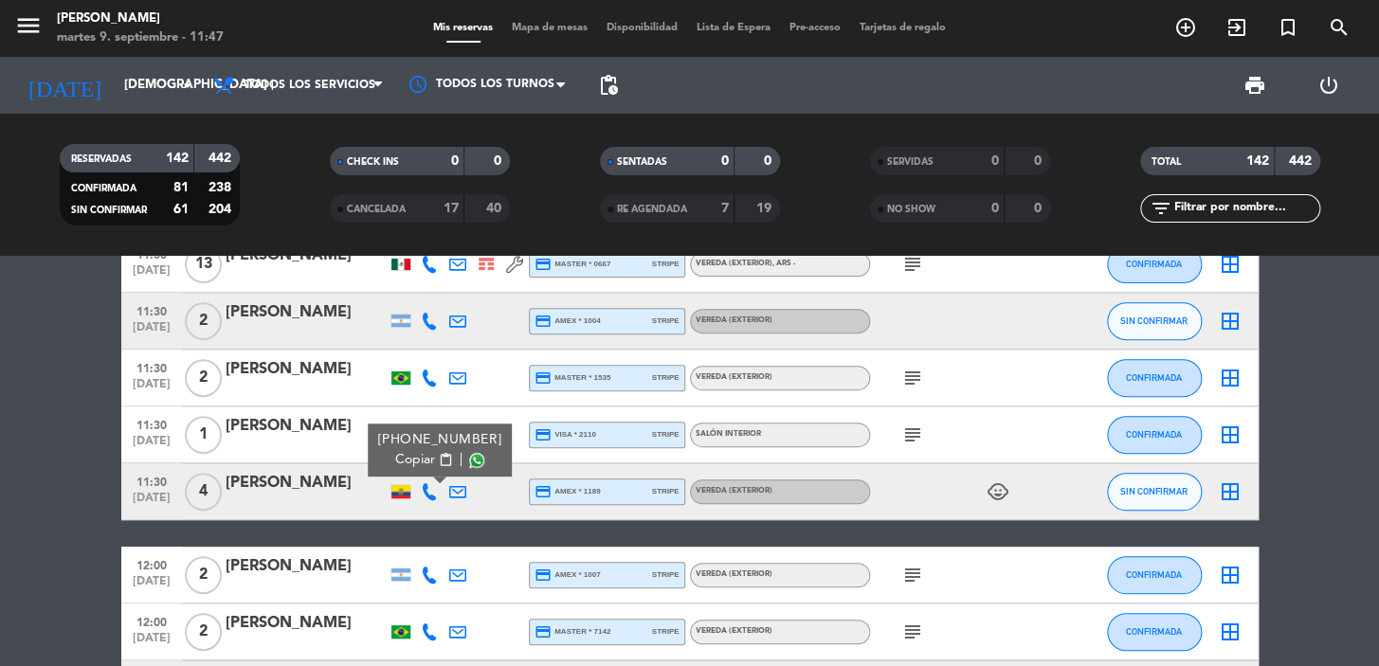
click at [398, 461] on span "Copiar" at bounding box center [415, 460] width 40 height 20
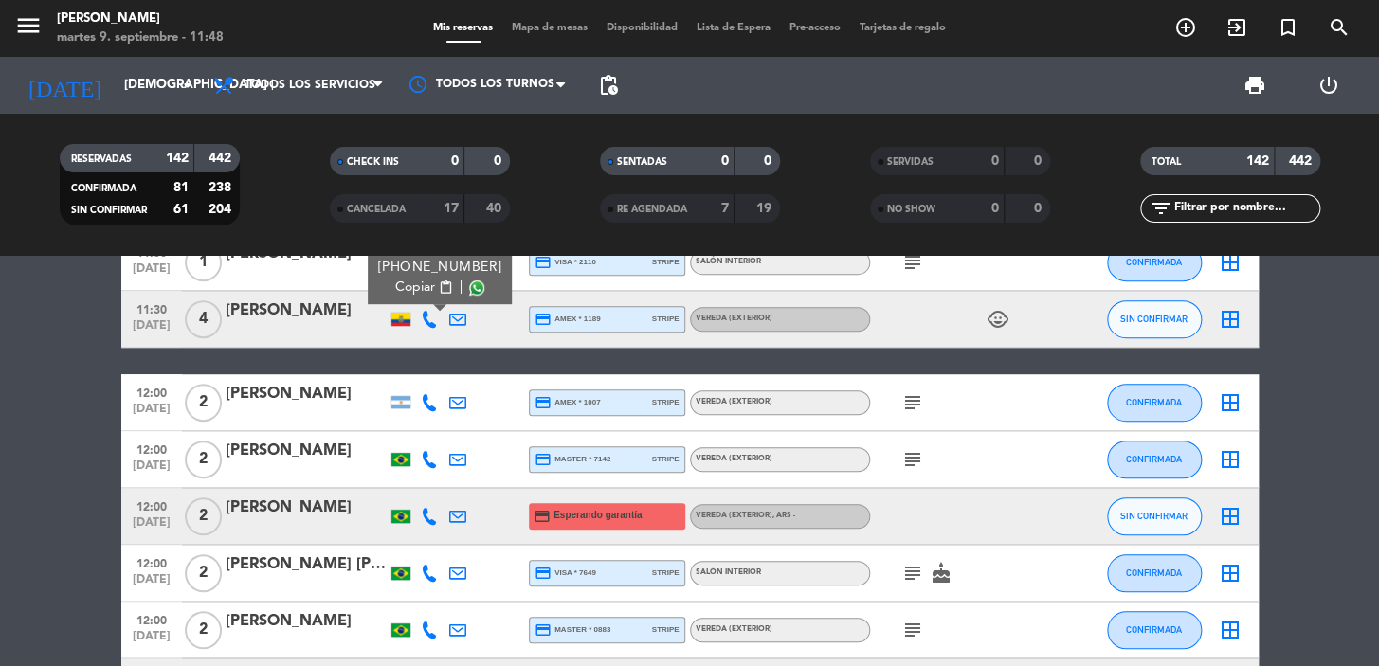
click at [915, 401] on icon "subject" at bounding box center [912, 402] width 23 height 23
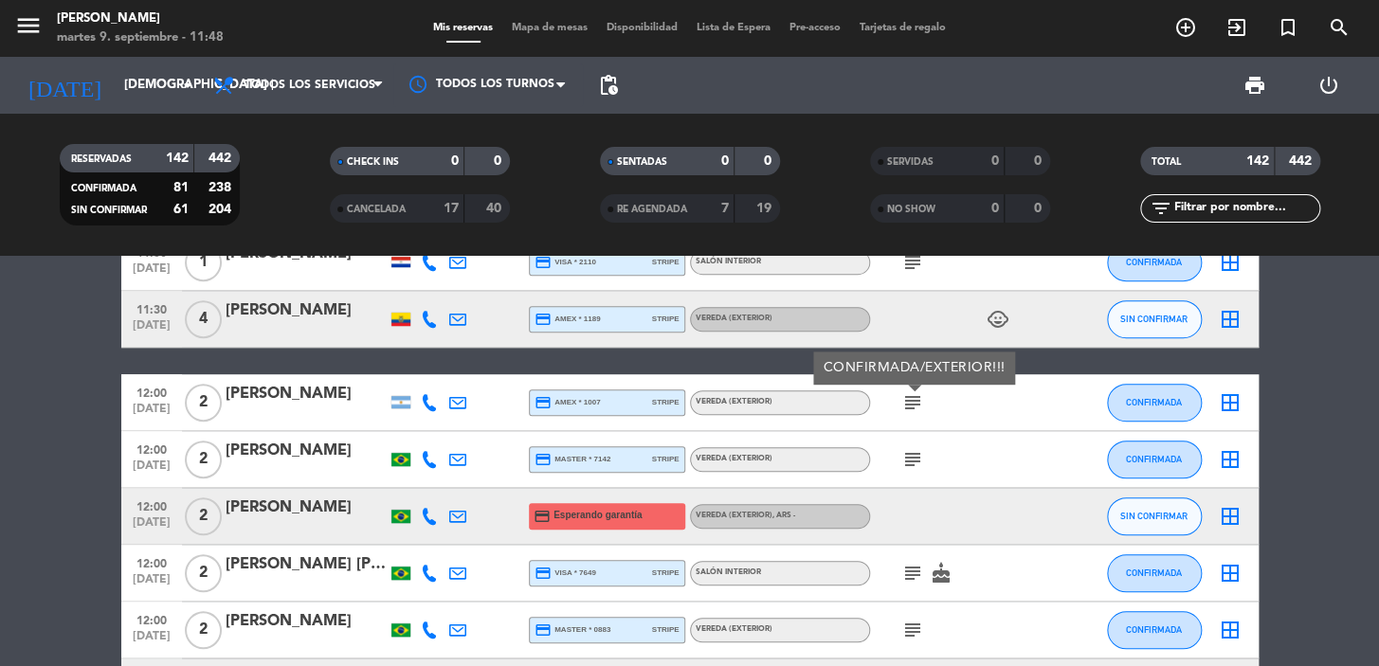
click at [916, 443] on div "subject" at bounding box center [955, 459] width 171 height 56
click at [921, 451] on icon "subject" at bounding box center [912, 459] width 23 height 23
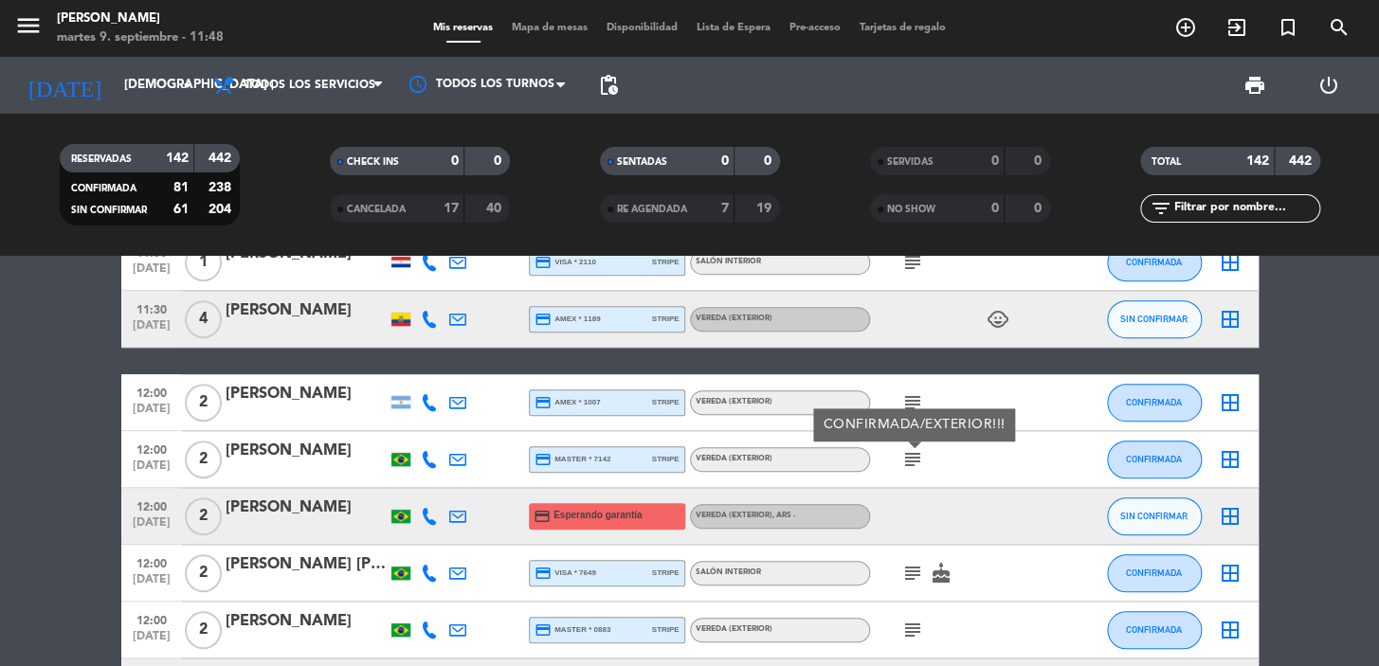
click at [142, 501] on span "12:00" at bounding box center [151, 506] width 47 height 22
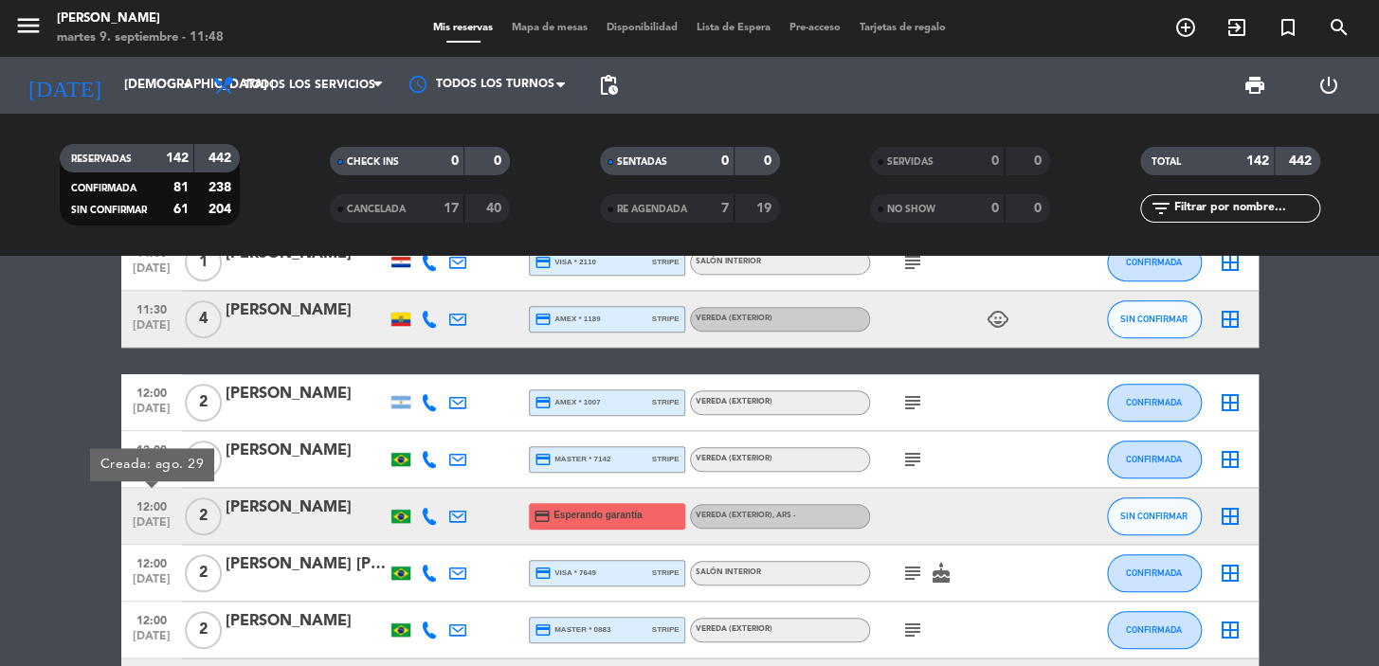
click at [431, 523] on icon at bounding box center [429, 516] width 17 height 17
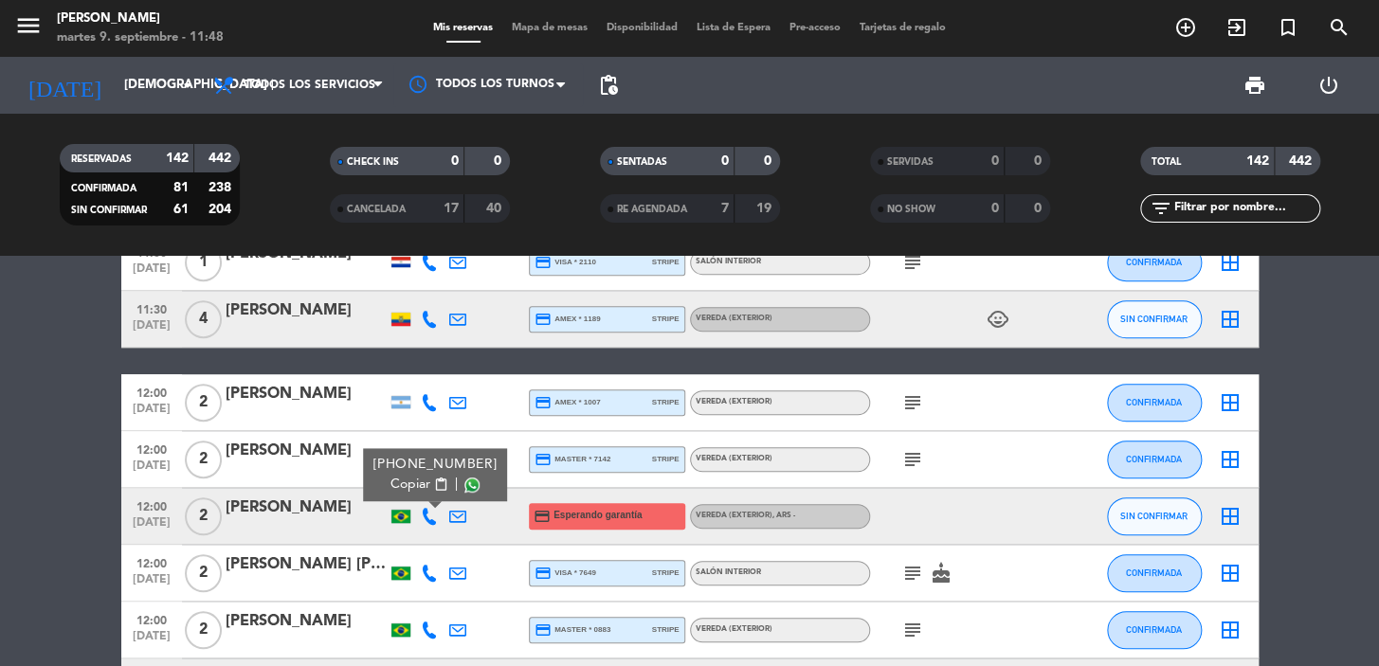
click at [420, 476] on span "Copiar" at bounding box center [410, 485] width 40 height 20
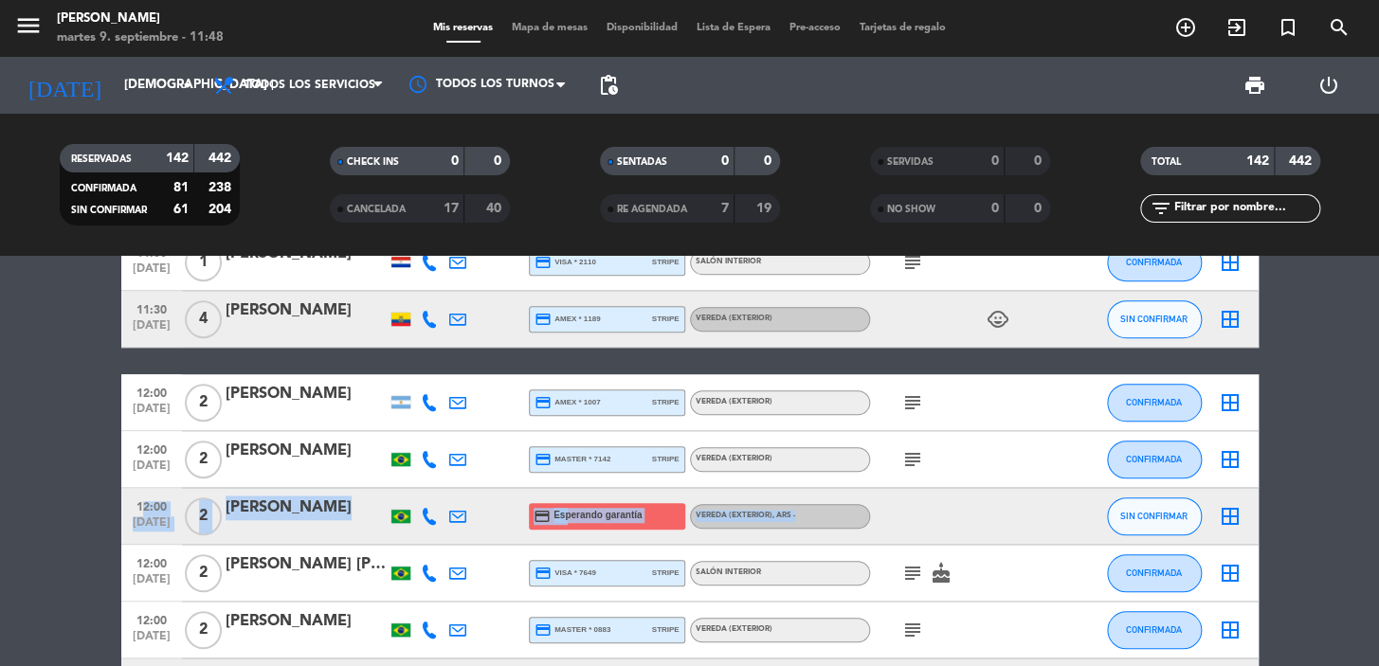
drag, startPoint x: 128, startPoint y: 502, endPoint x: 834, endPoint y: 521, distance: 706.2
click at [834, 521] on div "12:00 sep. 11 2 Antonio Carlos Beck credit_card Esperando garantía Vereda (EXTE…" at bounding box center [689, 516] width 1137 height 57
copy div "12:00 sep. 11 2 Antonio Carlos Beck credit_card Esperando garantía Vereda (EXTE…"
click at [899, 574] on span "subject" at bounding box center [912, 573] width 28 height 23
click at [907, 574] on icon "subject" at bounding box center [912, 573] width 23 height 23
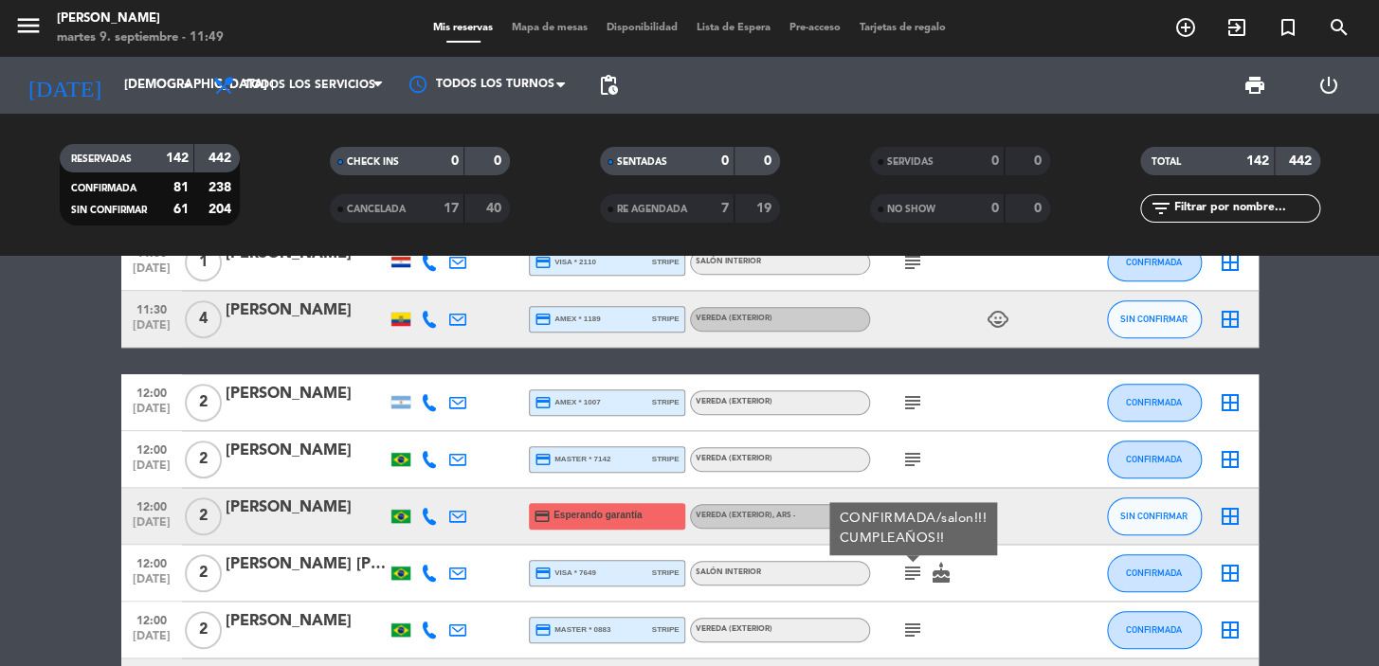
click at [916, 629] on icon "subject" at bounding box center [912, 630] width 23 height 23
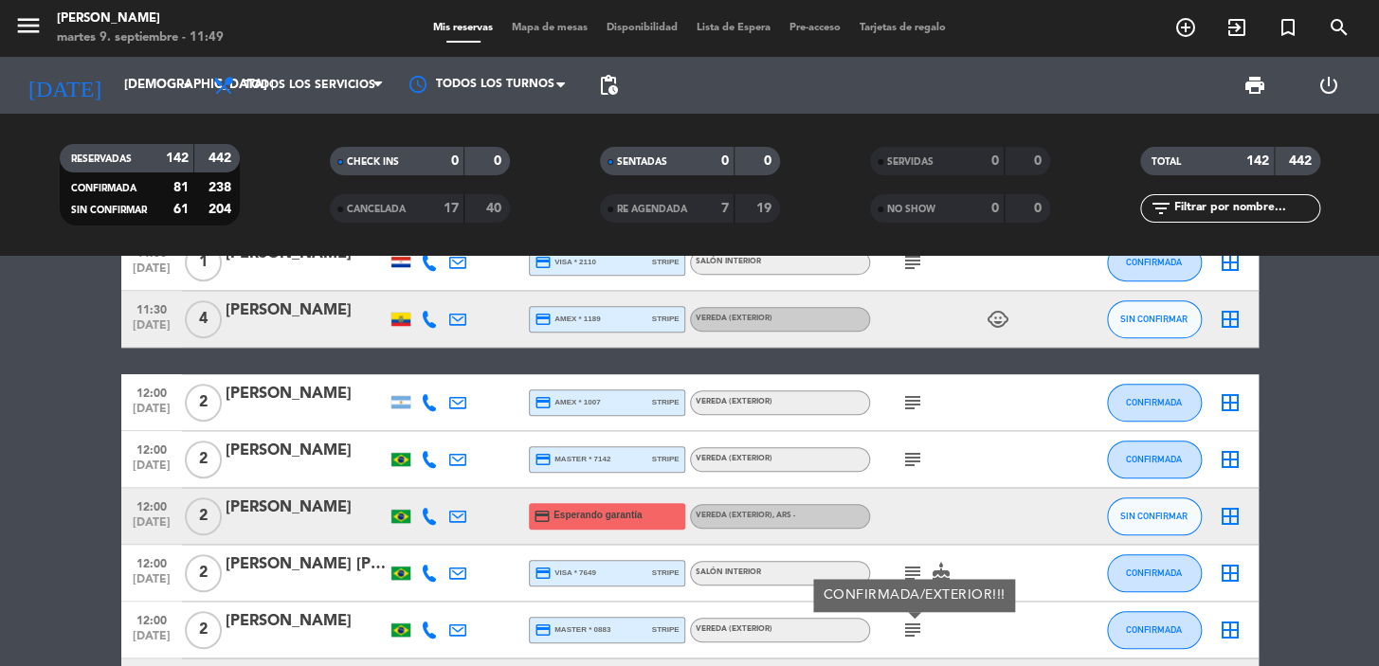
scroll to position [689, 0]
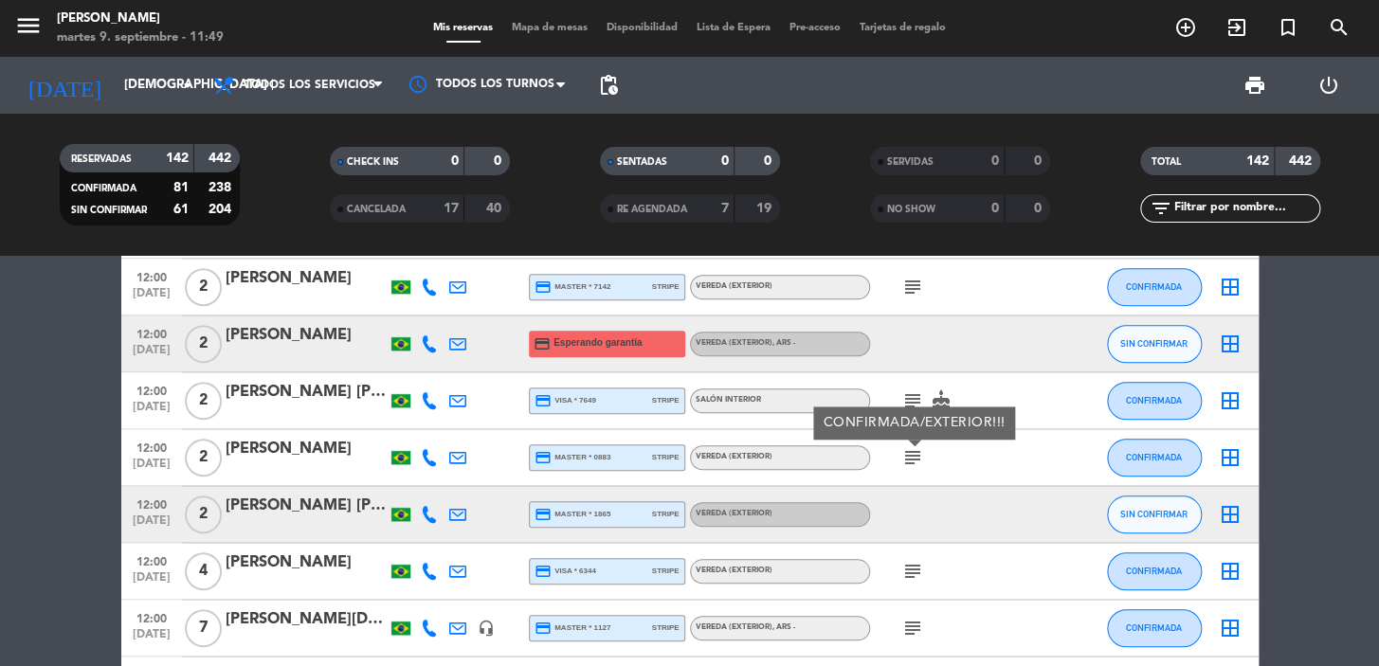
click at [165, 502] on span "12:00" at bounding box center [151, 504] width 47 height 22
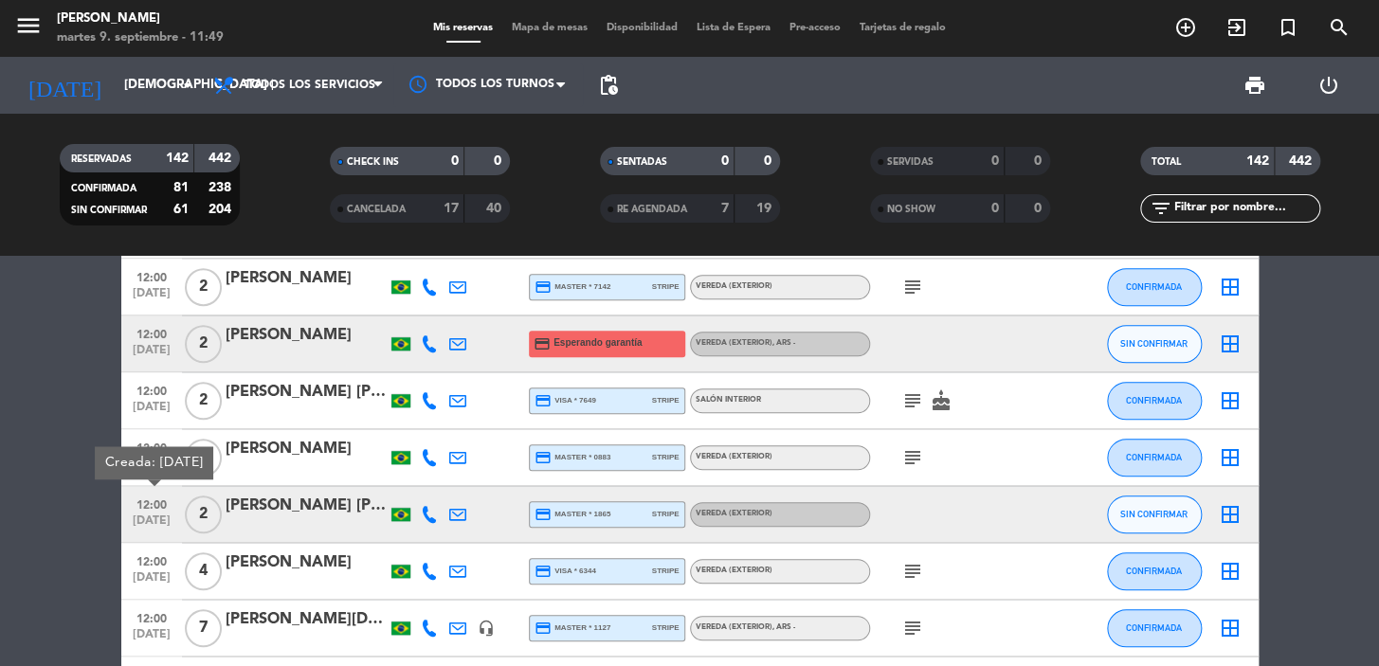
click at [425, 517] on icon at bounding box center [429, 514] width 17 height 17
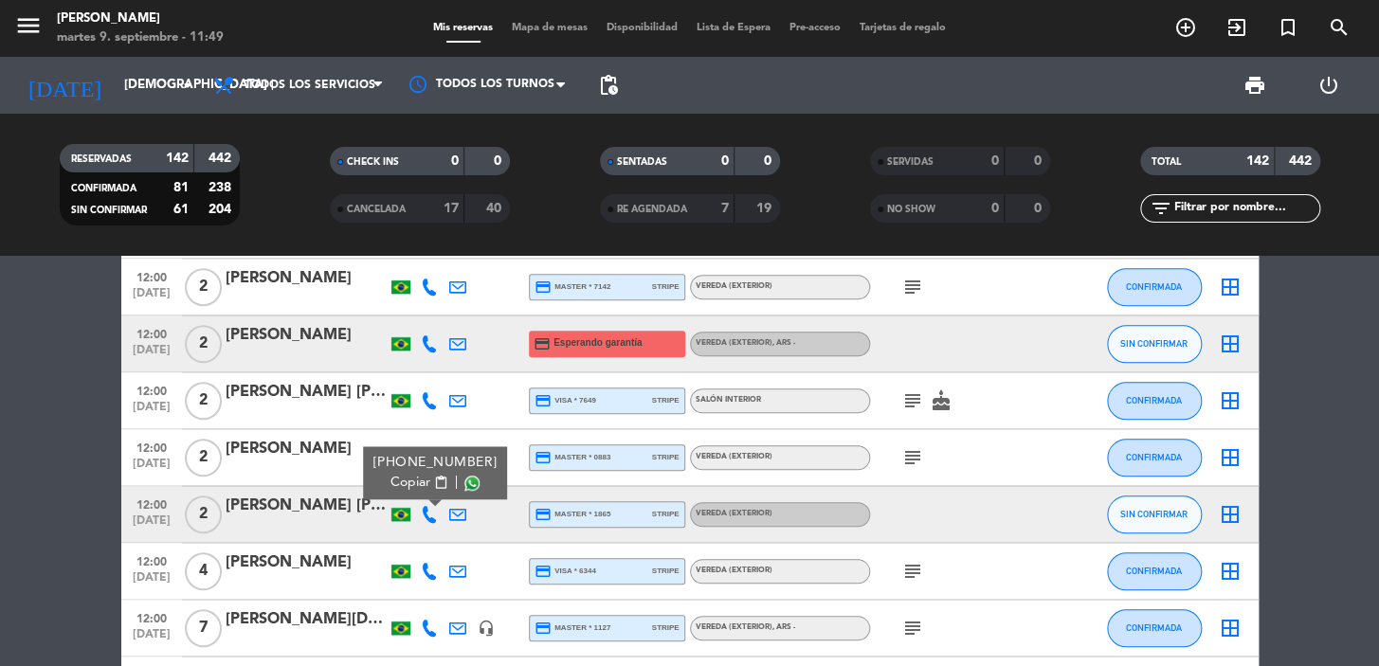
click at [409, 486] on span "Copiar" at bounding box center [410, 483] width 40 height 20
click at [904, 563] on icon "subject" at bounding box center [912, 571] width 23 height 23
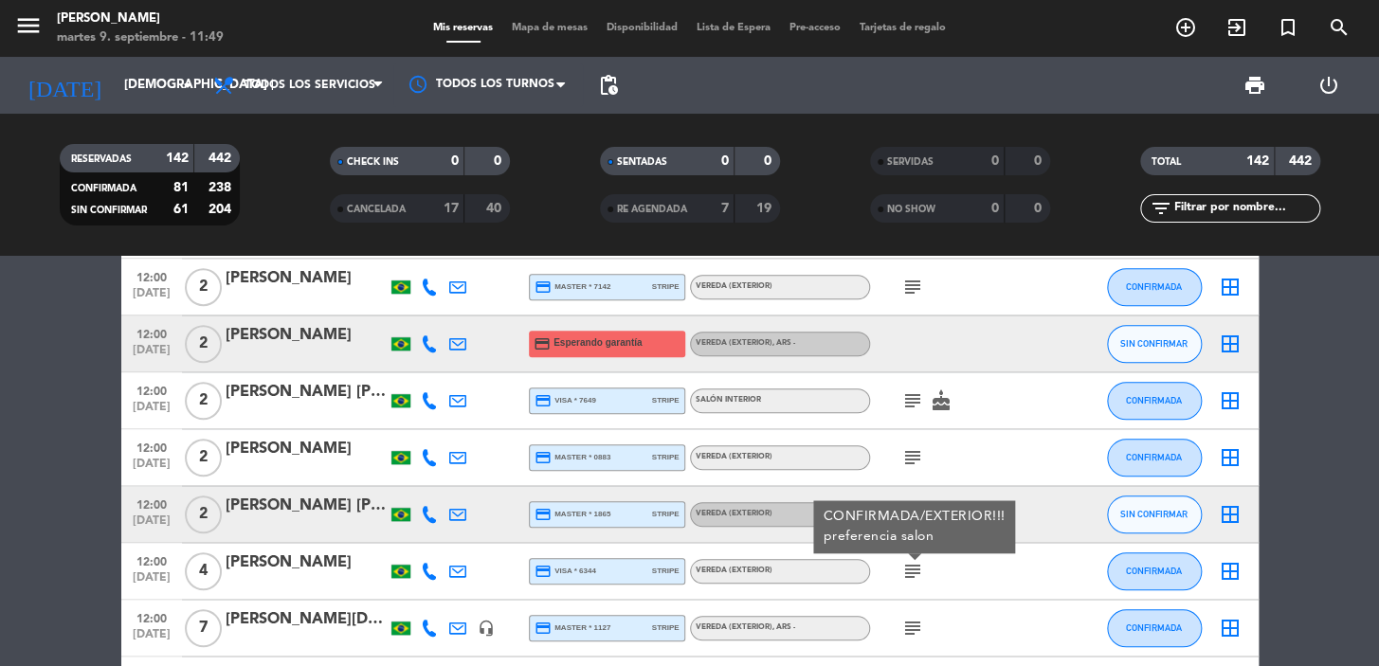
click at [910, 623] on icon "subject" at bounding box center [912, 628] width 23 height 23
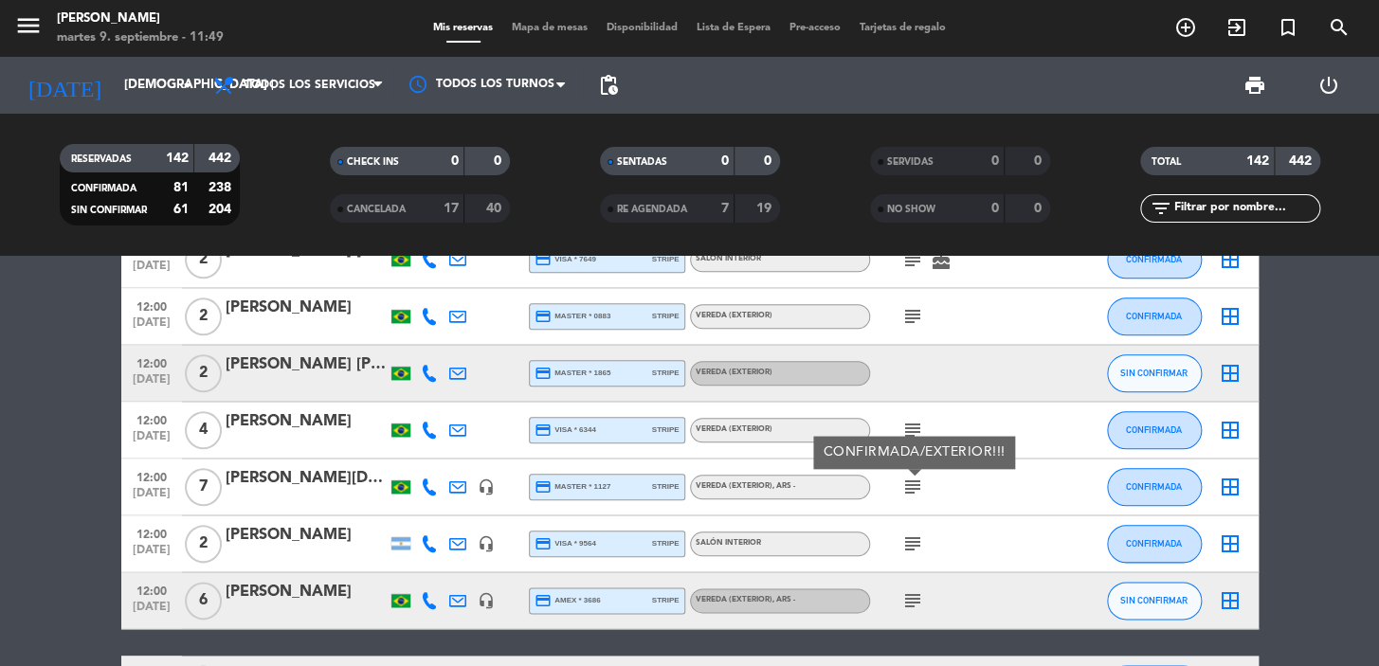
scroll to position [1033, 0]
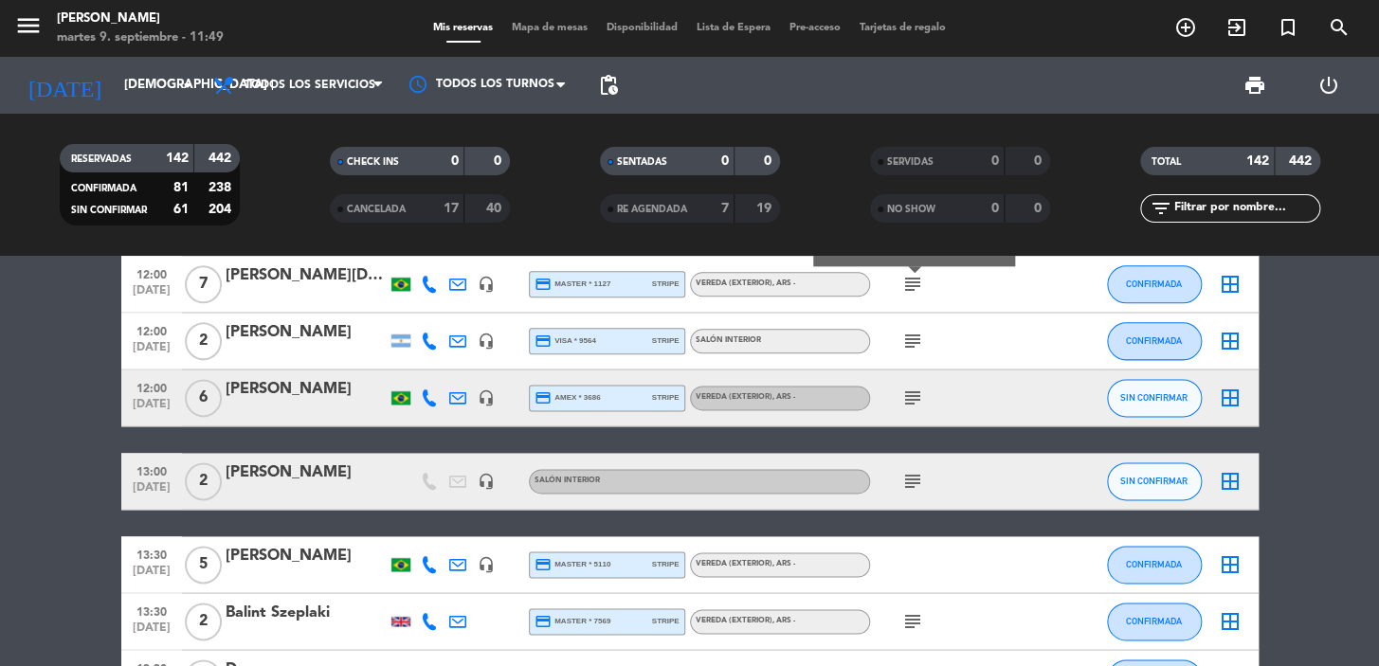
click at [908, 341] on icon "subject" at bounding box center [912, 341] width 23 height 23
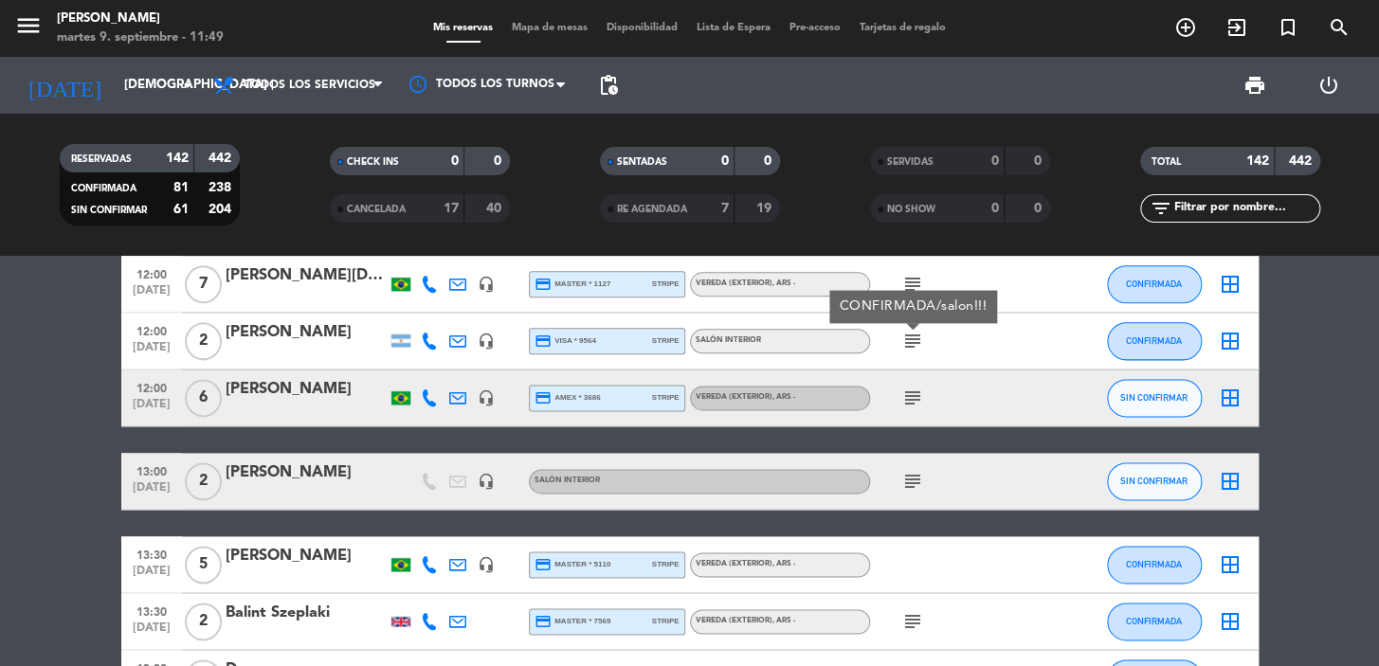
click at [913, 395] on icon "subject" at bounding box center [912, 398] width 23 height 23
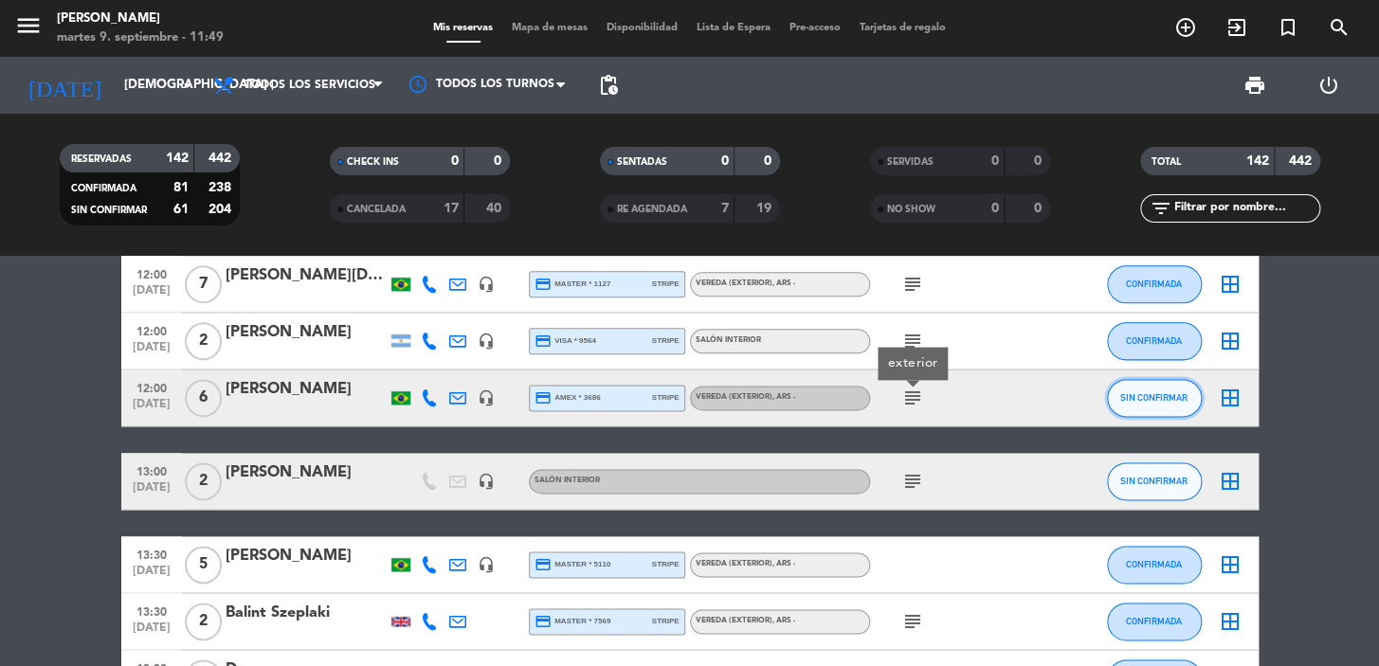
click at [1183, 388] on button "SIN CONFIRMAR" at bounding box center [1154, 398] width 95 height 38
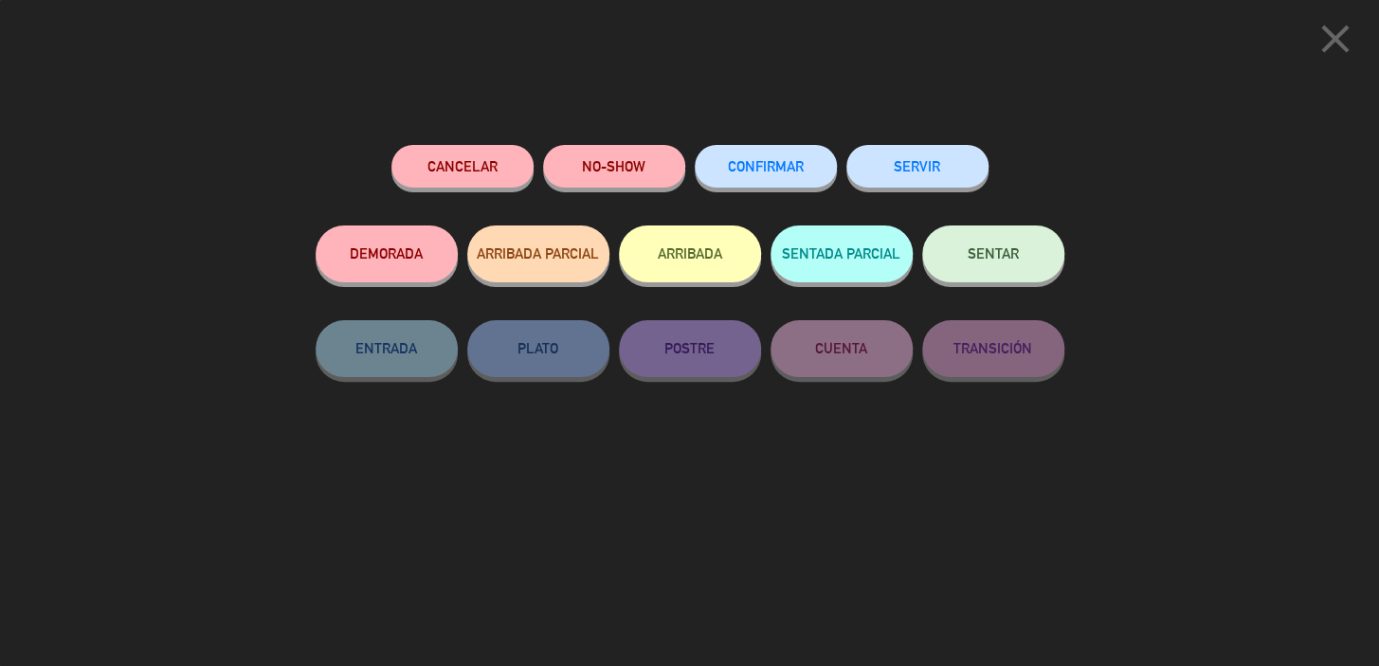
click at [772, 174] on button "CONFIRMAR" at bounding box center [766, 166] width 142 height 43
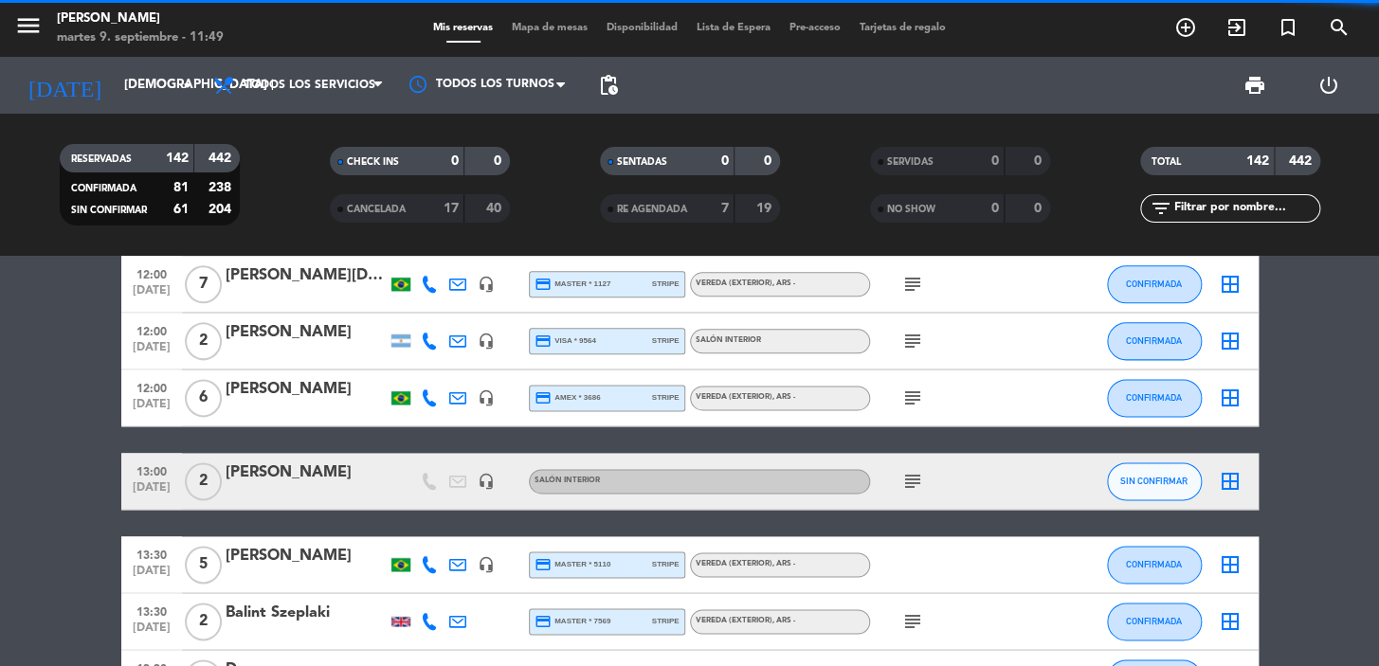
click at [908, 398] on icon "subject" at bounding box center [912, 398] width 23 height 23
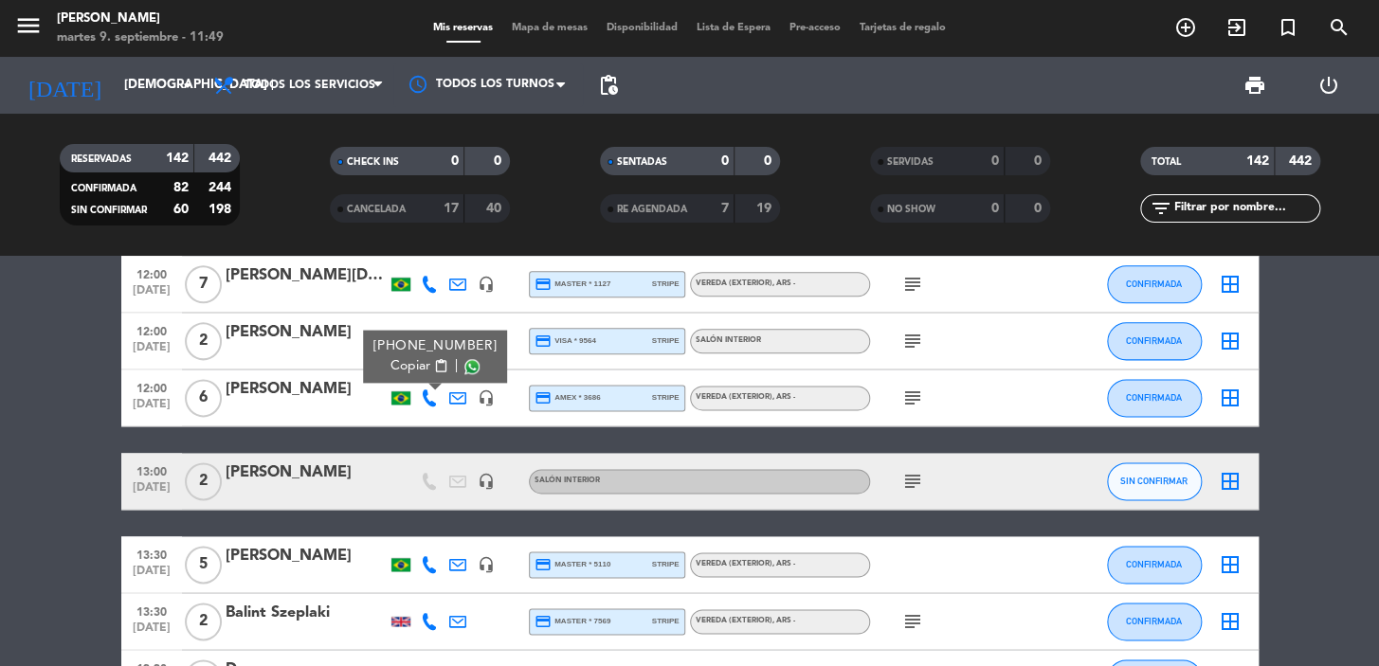
click at [408, 374] on span "Copiar" at bounding box center [410, 366] width 40 height 20
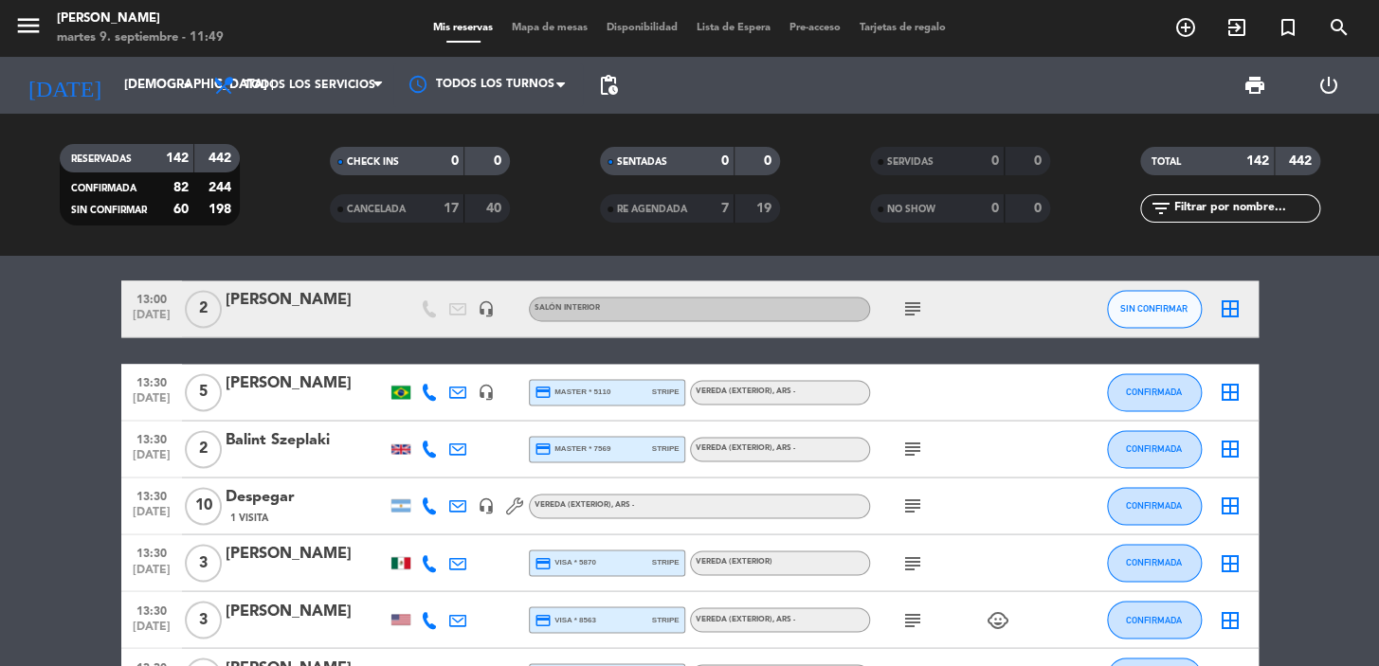
click at [128, 386] on span "13:30" at bounding box center [151, 381] width 47 height 22
click at [425, 387] on icon at bounding box center [429, 392] width 17 height 17
click at [404, 361] on span "Copiar" at bounding box center [410, 361] width 40 height 20
click at [909, 452] on icon "subject" at bounding box center [912, 449] width 23 height 23
click at [909, 507] on icon "subject" at bounding box center [912, 506] width 23 height 23
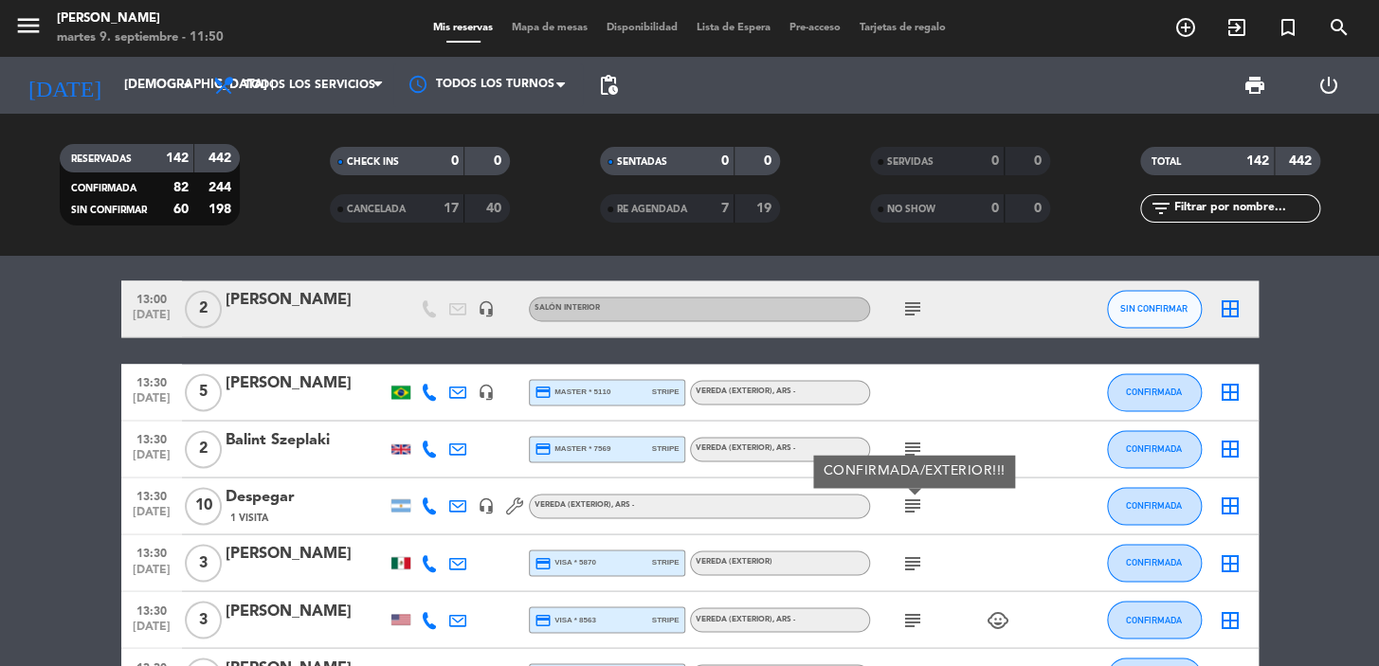
click at [917, 567] on icon "subject" at bounding box center [912, 562] width 23 height 23
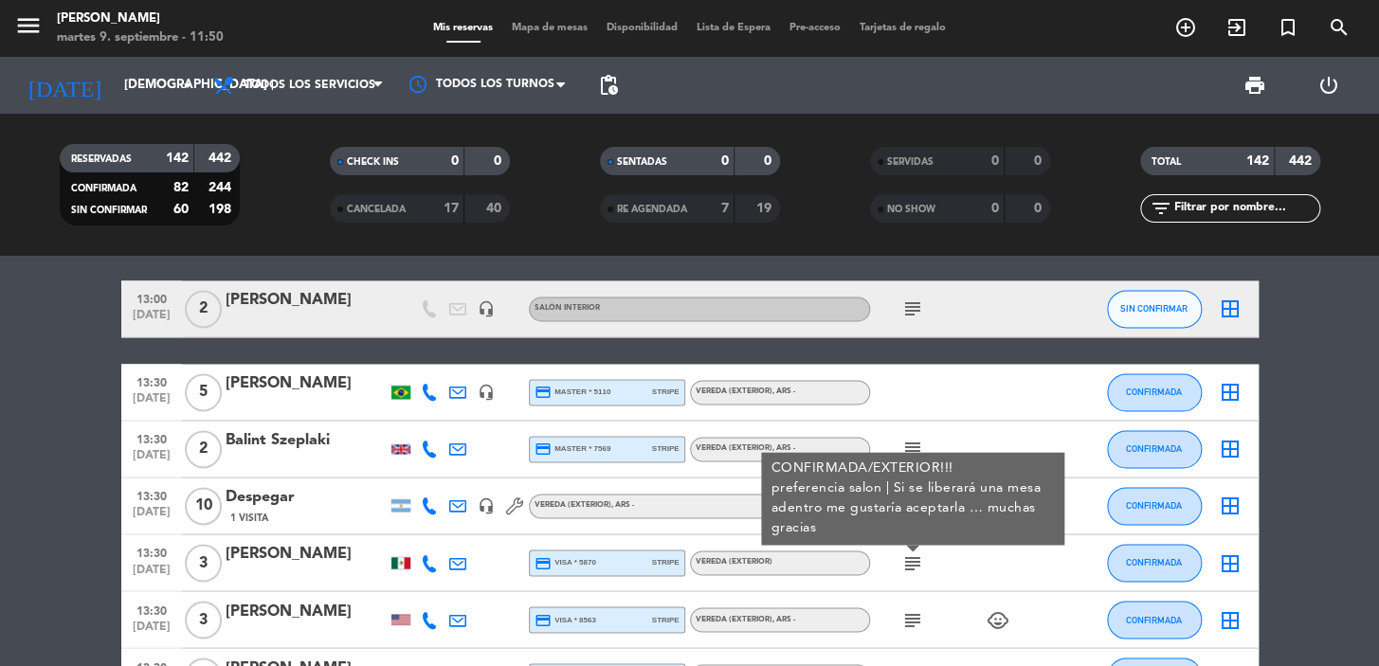
click at [916, 623] on icon "subject" at bounding box center [912, 619] width 23 height 23
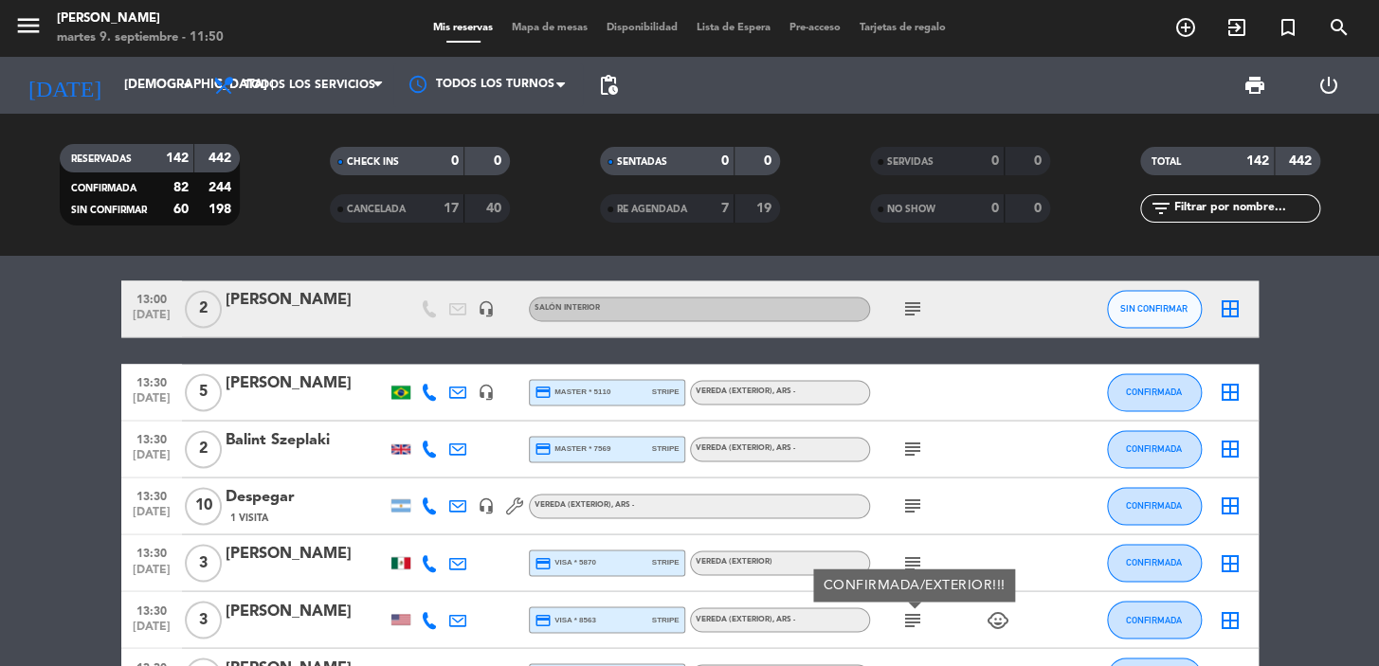
scroll to position [1550, 0]
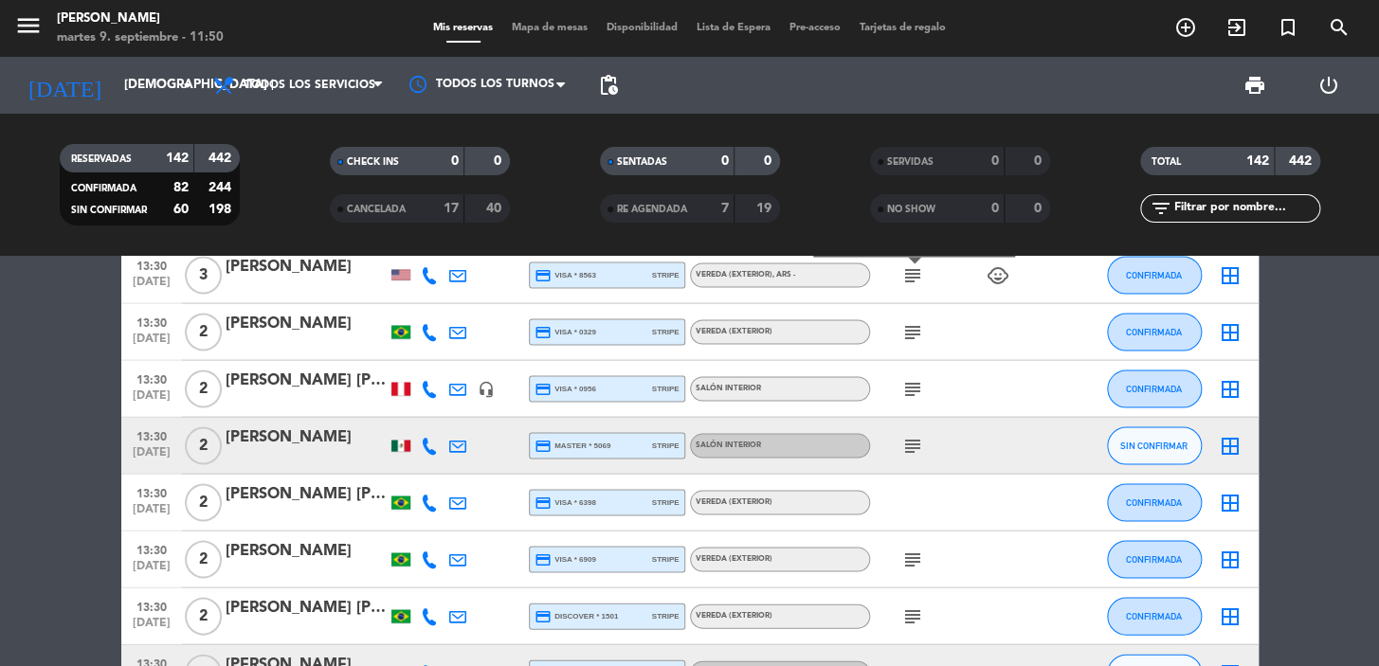
click at [909, 334] on icon "subject" at bounding box center [912, 331] width 23 height 23
drag, startPoint x: 919, startPoint y: 404, endPoint x: 915, endPoint y: 414, distance: 11.1
click at [918, 406] on div "subject" at bounding box center [955, 388] width 171 height 56
click at [910, 392] on icon "subject" at bounding box center [912, 388] width 23 height 23
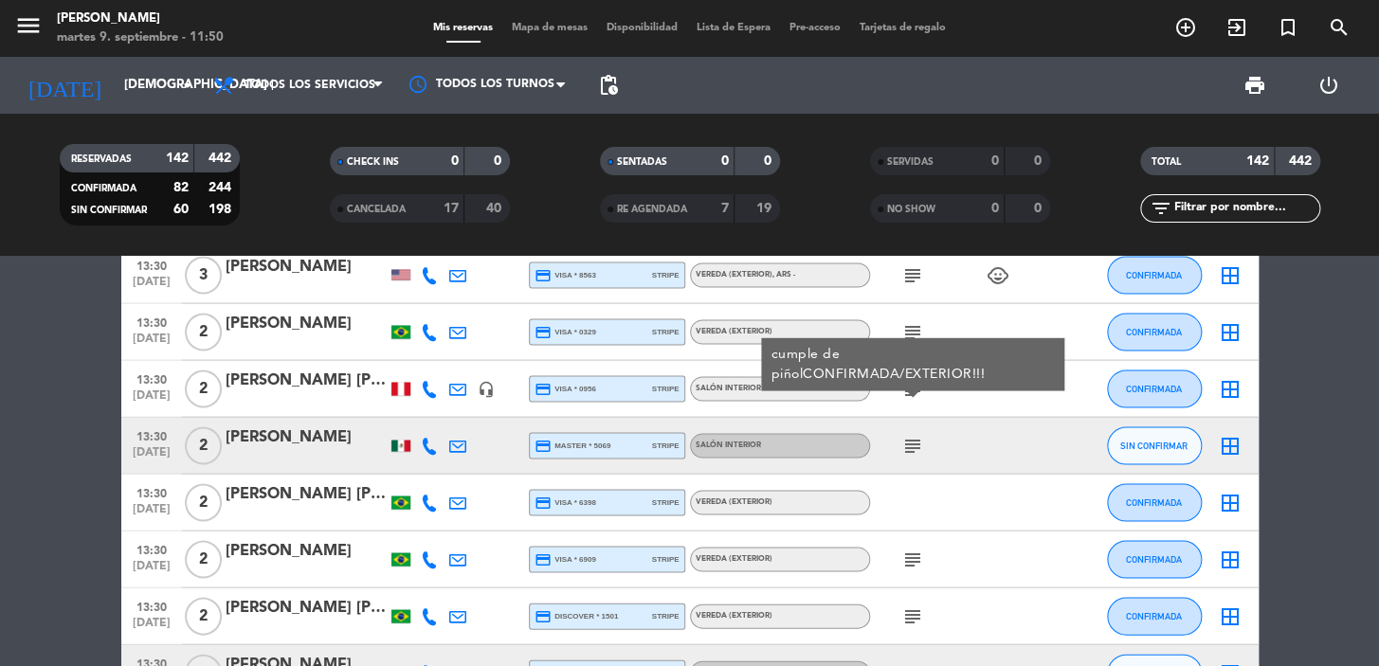
click at [913, 437] on icon "subject" at bounding box center [912, 445] width 23 height 23
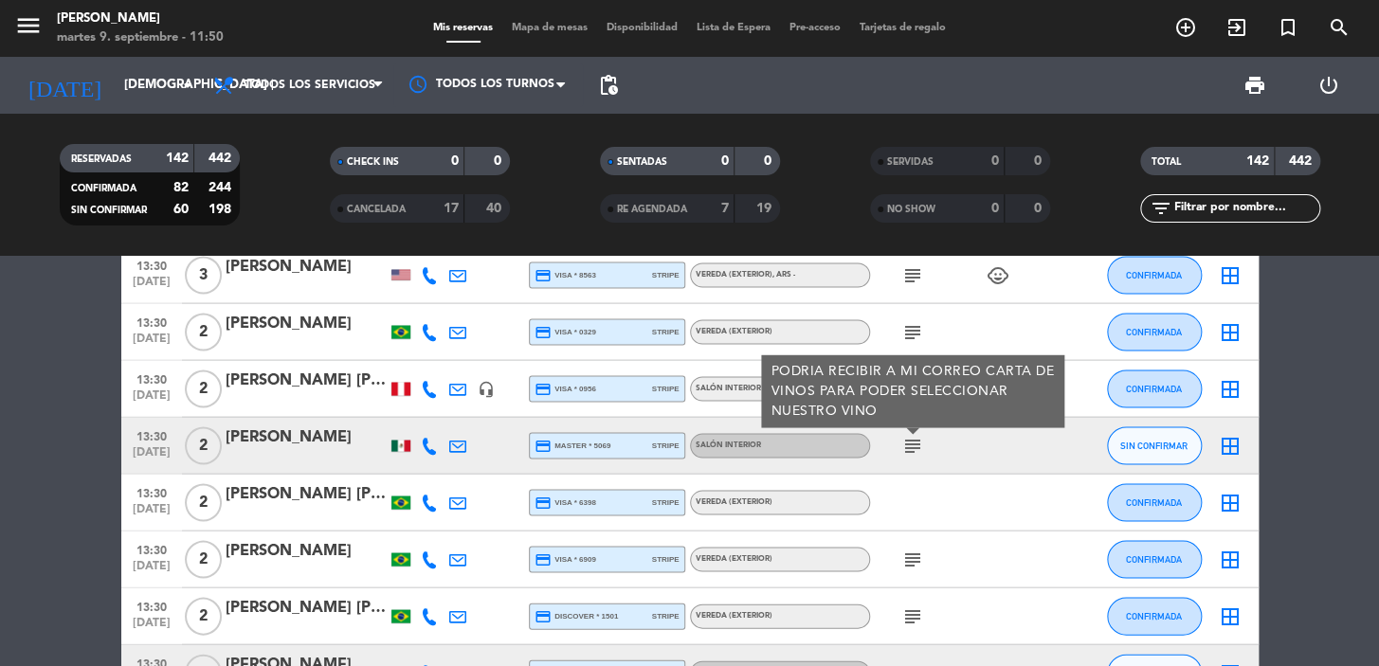
click at [425, 444] on icon at bounding box center [429, 445] width 17 height 17
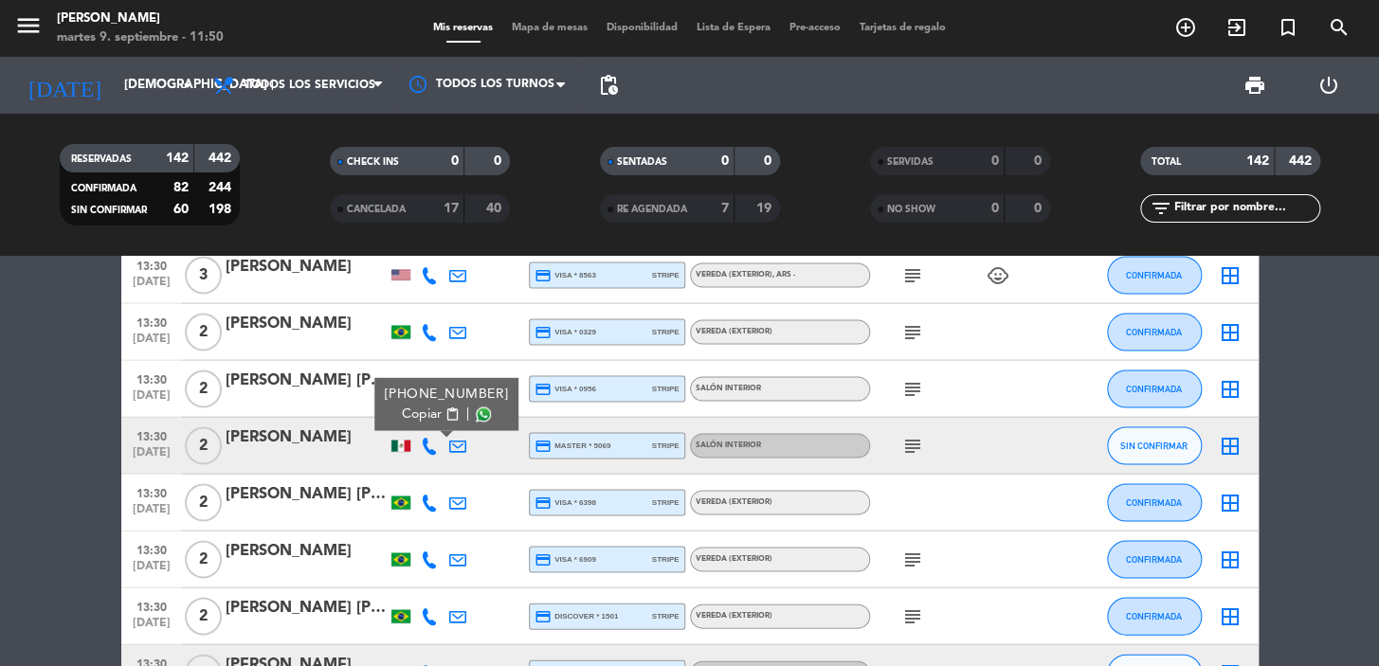
click at [417, 420] on span "Copiar" at bounding box center [422, 414] width 40 height 20
click at [426, 500] on icon at bounding box center [429, 502] width 17 height 17
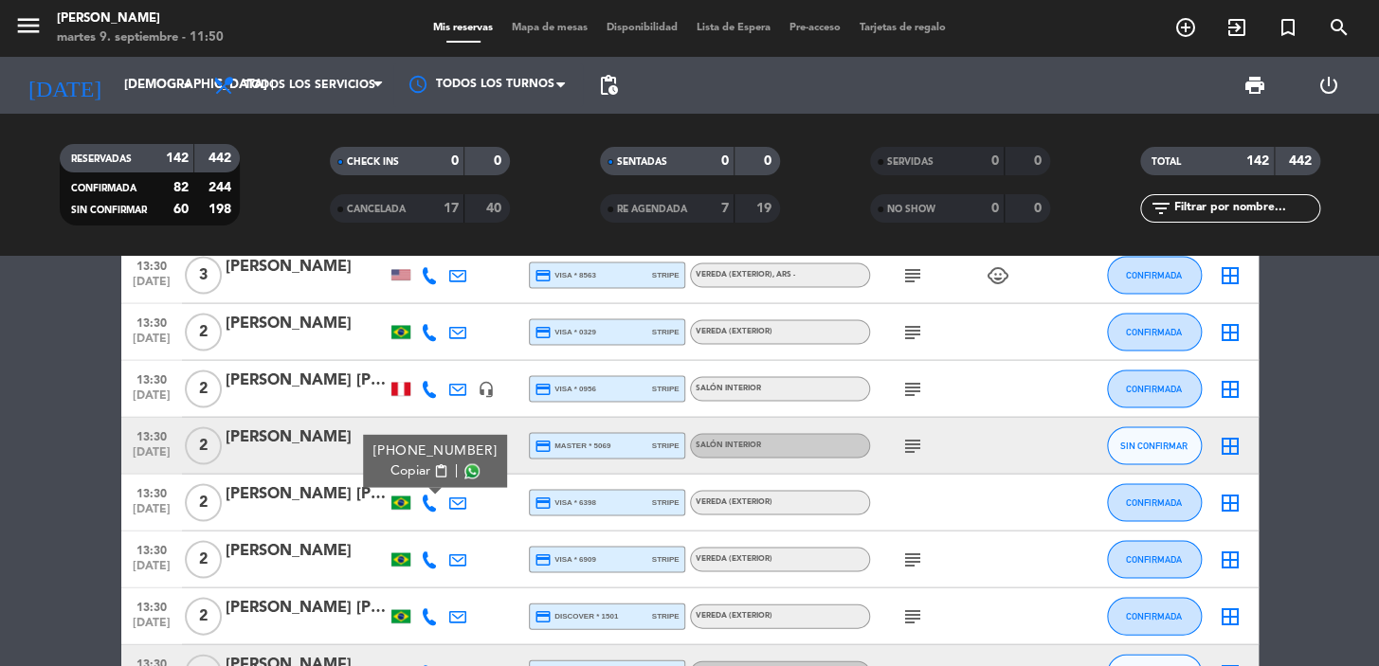
click at [419, 476] on span "Copiar" at bounding box center [410, 471] width 40 height 20
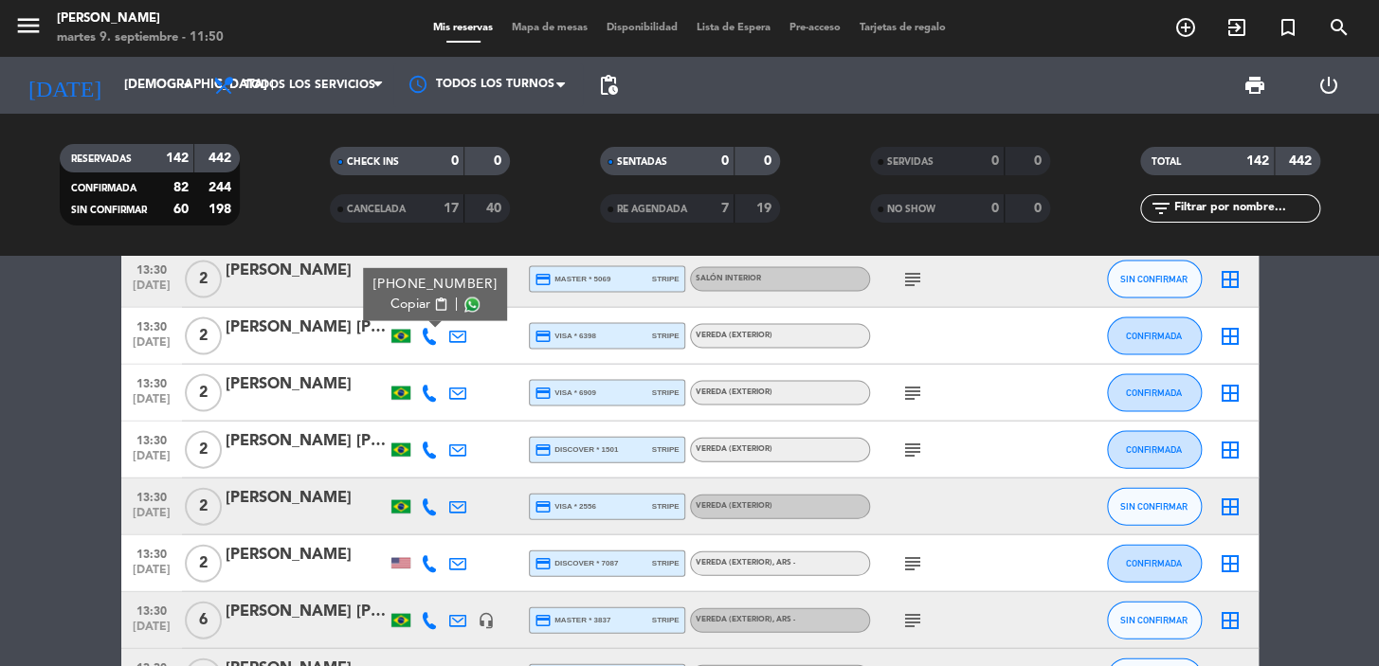
scroll to position [1723, 0]
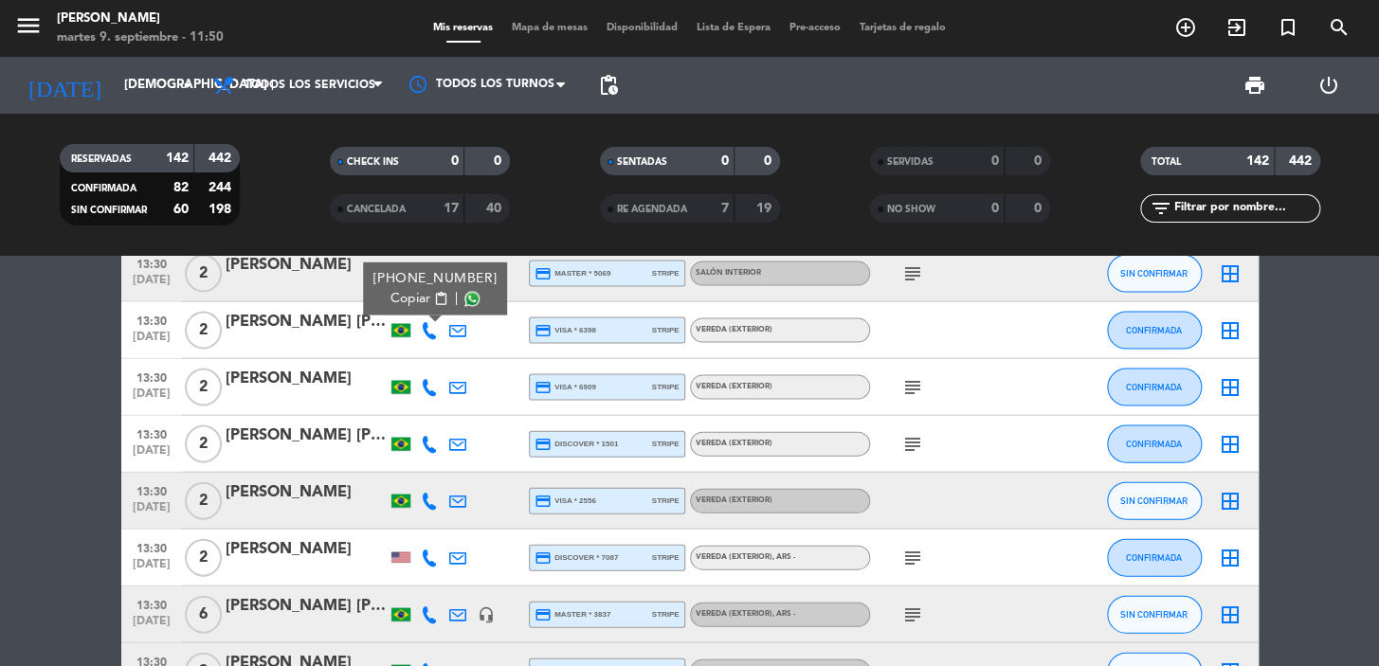
click at [921, 392] on icon "subject" at bounding box center [912, 386] width 23 height 23
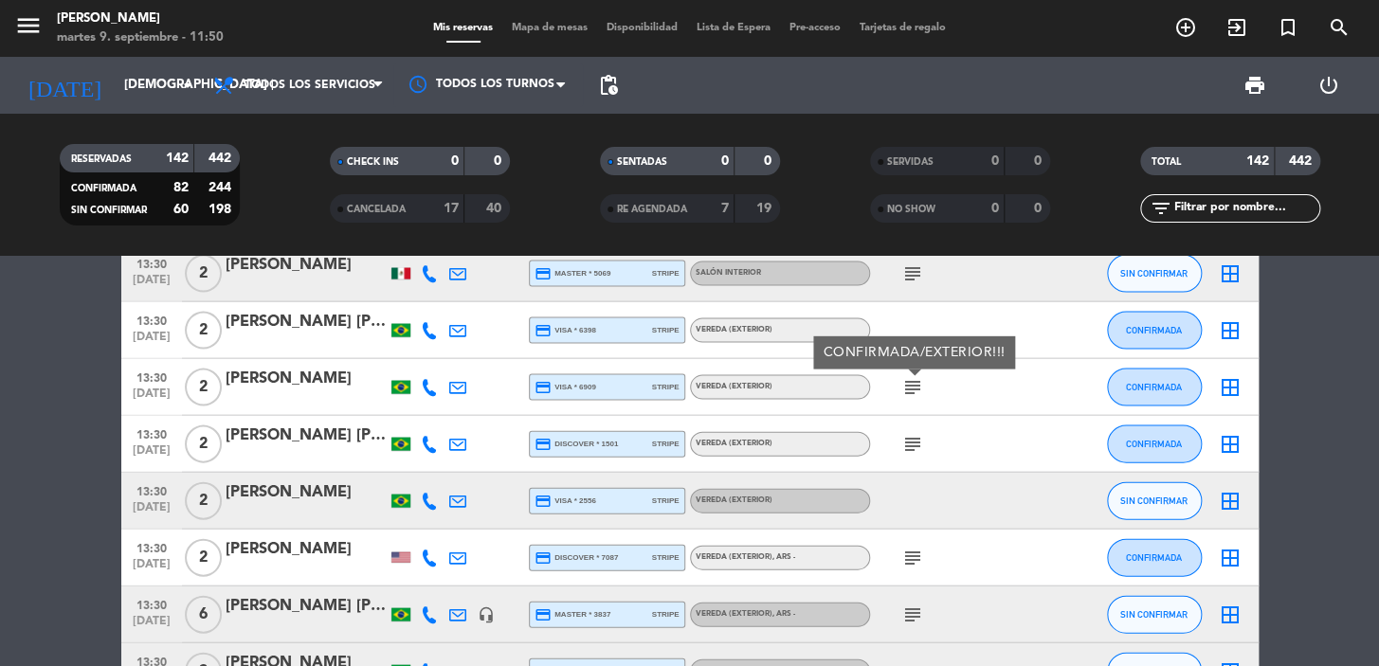
click at [914, 438] on icon "subject" at bounding box center [912, 443] width 23 height 23
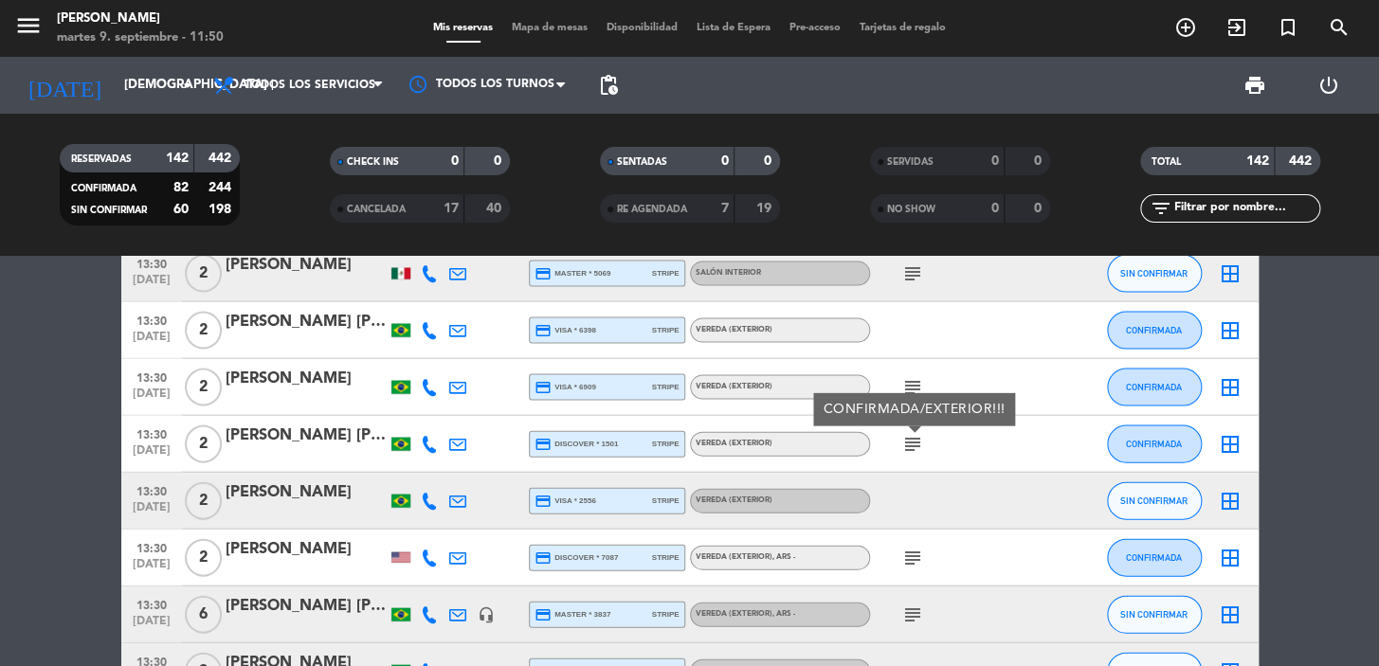
click at [422, 498] on icon at bounding box center [429, 500] width 17 height 17
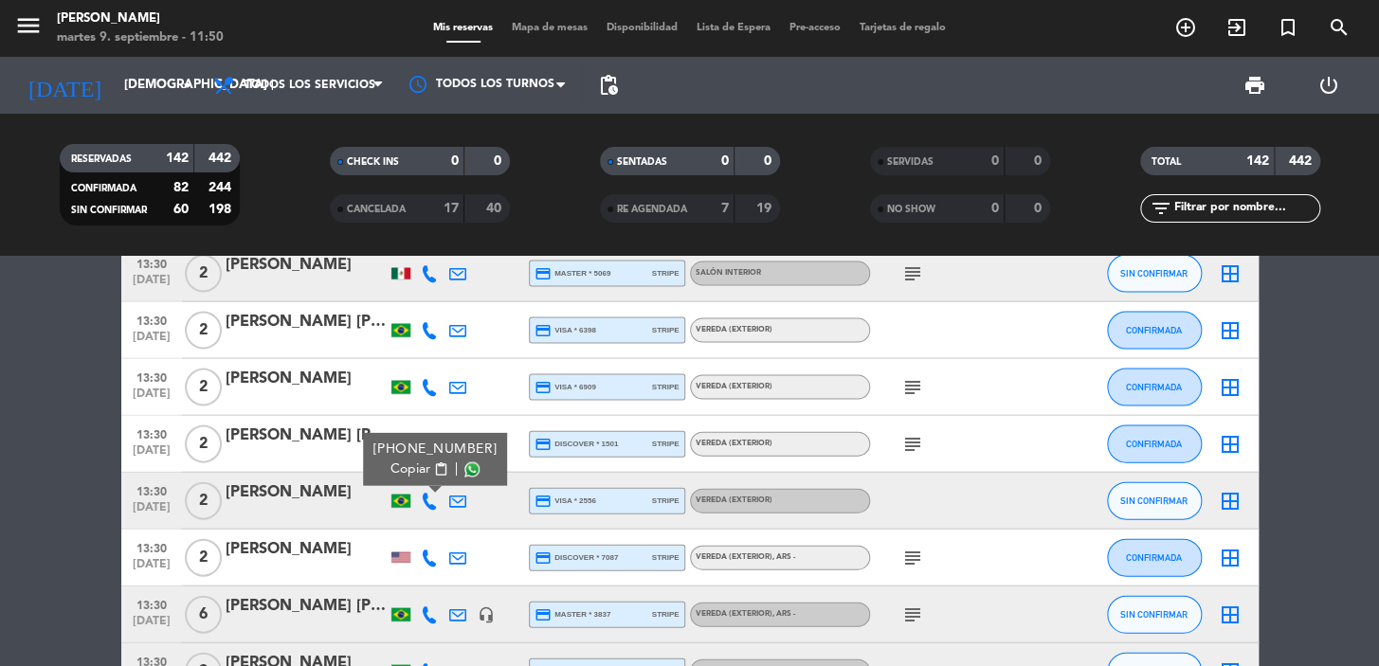
click at [394, 463] on span "Copiar" at bounding box center [410, 469] width 40 height 20
click at [280, 510] on div at bounding box center [306, 512] width 161 height 15
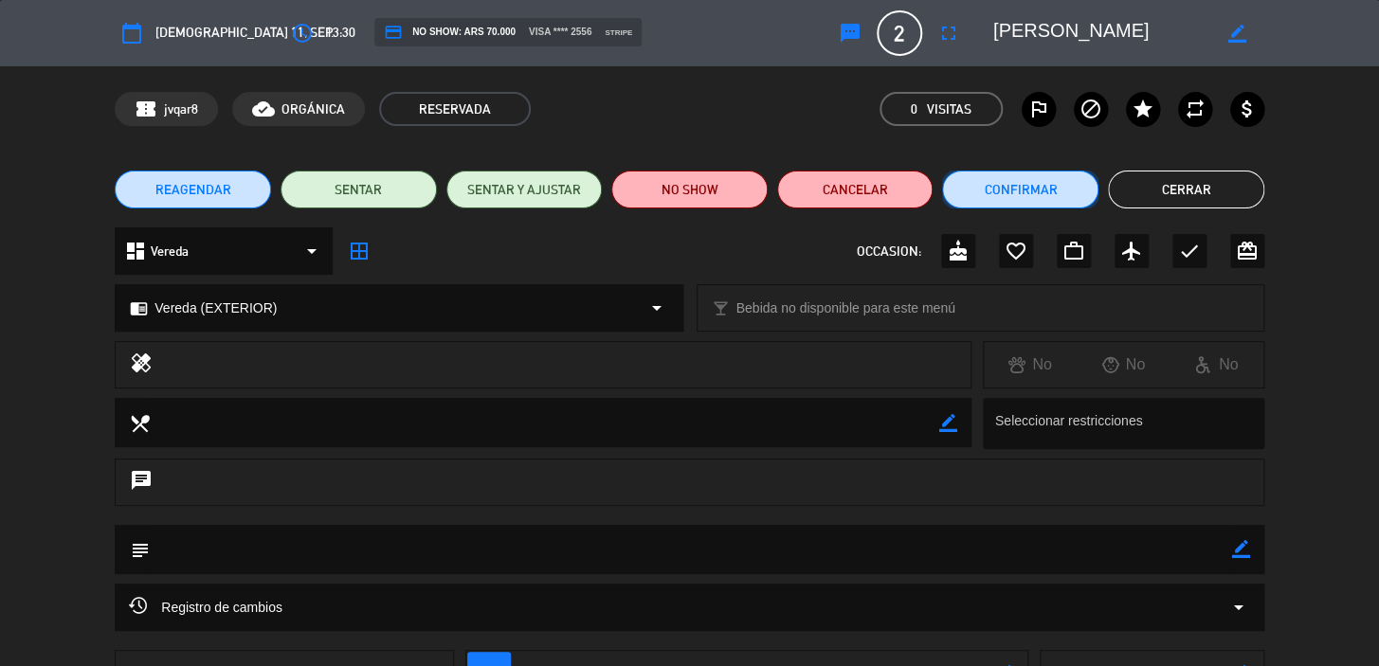
click at [1061, 174] on button "Confirmar" at bounding box center [1020, 190] width 156 height 38
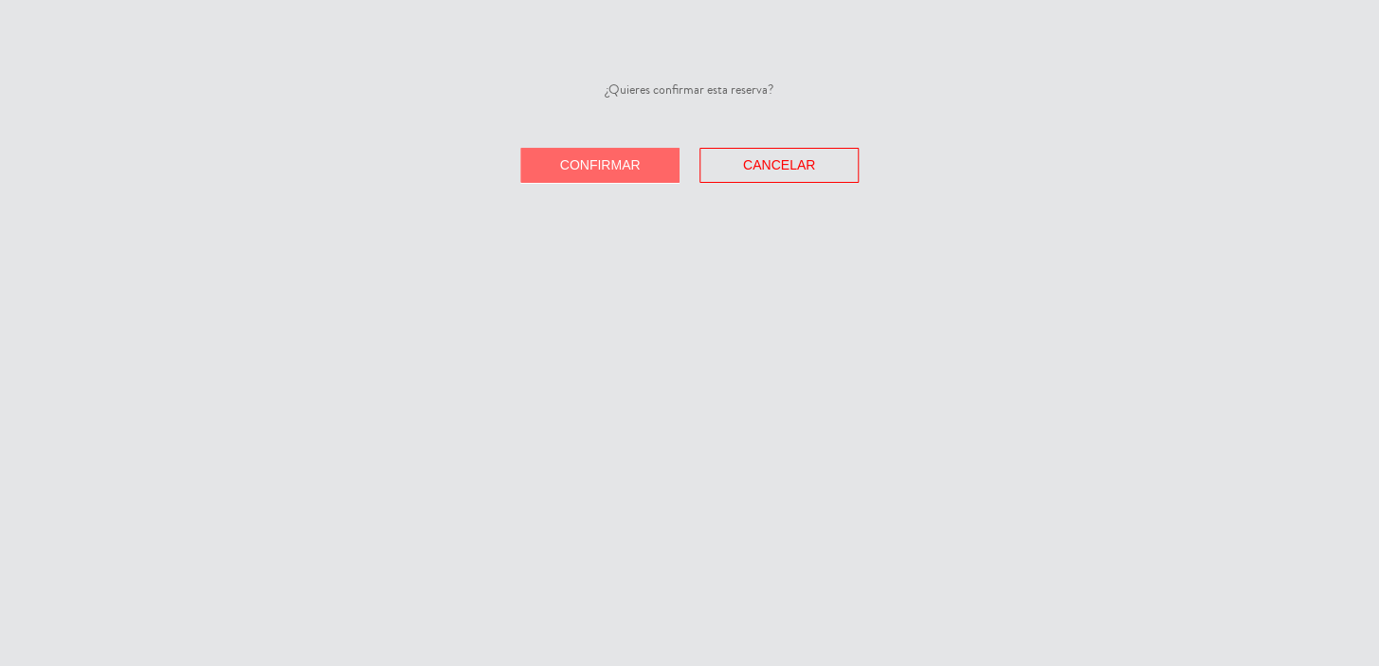
click at [623, 161] on span "Confirmar" at bounding box center [600, 164] width 81 height 15
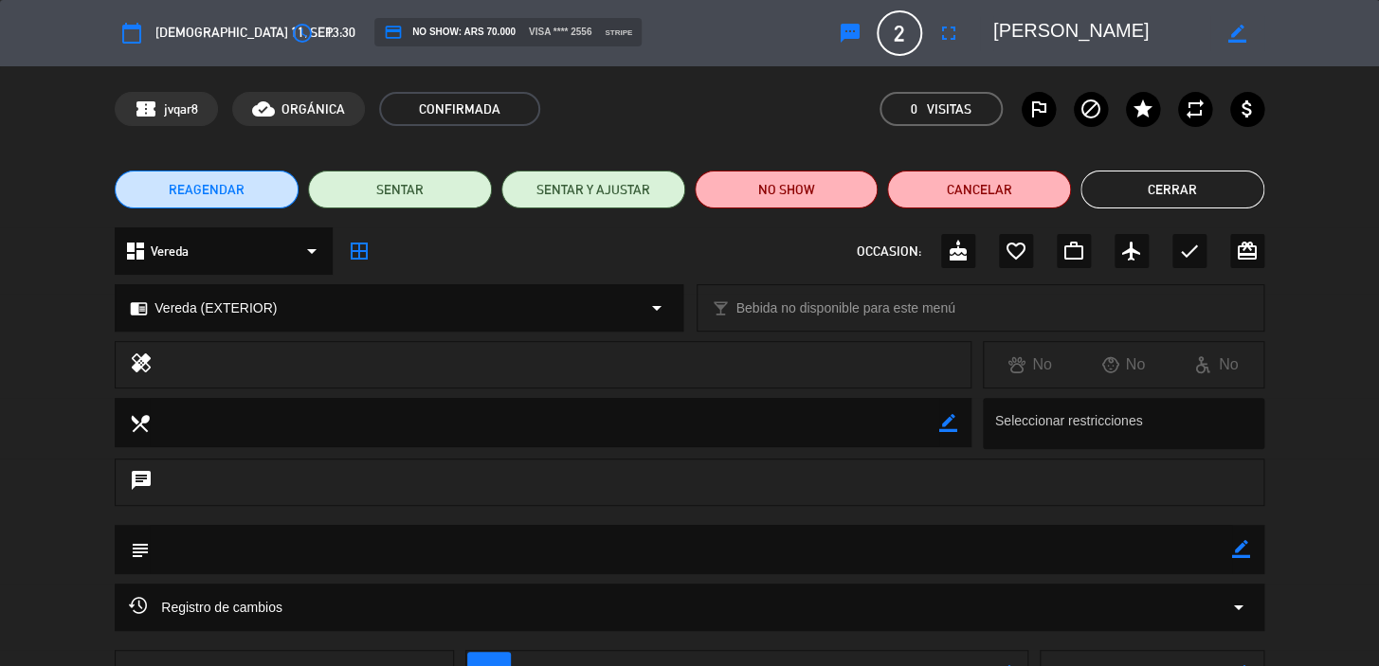
click at [1241, 552] on icon "border_color" at bounding box center [1241, 549] width 18 height 18
click at [1186, 540] on textarea at bounding box center [691, 549] width 1082 height 48
paste textarea "CONFIRMADA/EXTERIOR!!!"
type textarea "CONFIRMADA/EXTERIOR!!!"
click at [1243, 551] on icon at bounding box center [1241, 549] width 18 height 18
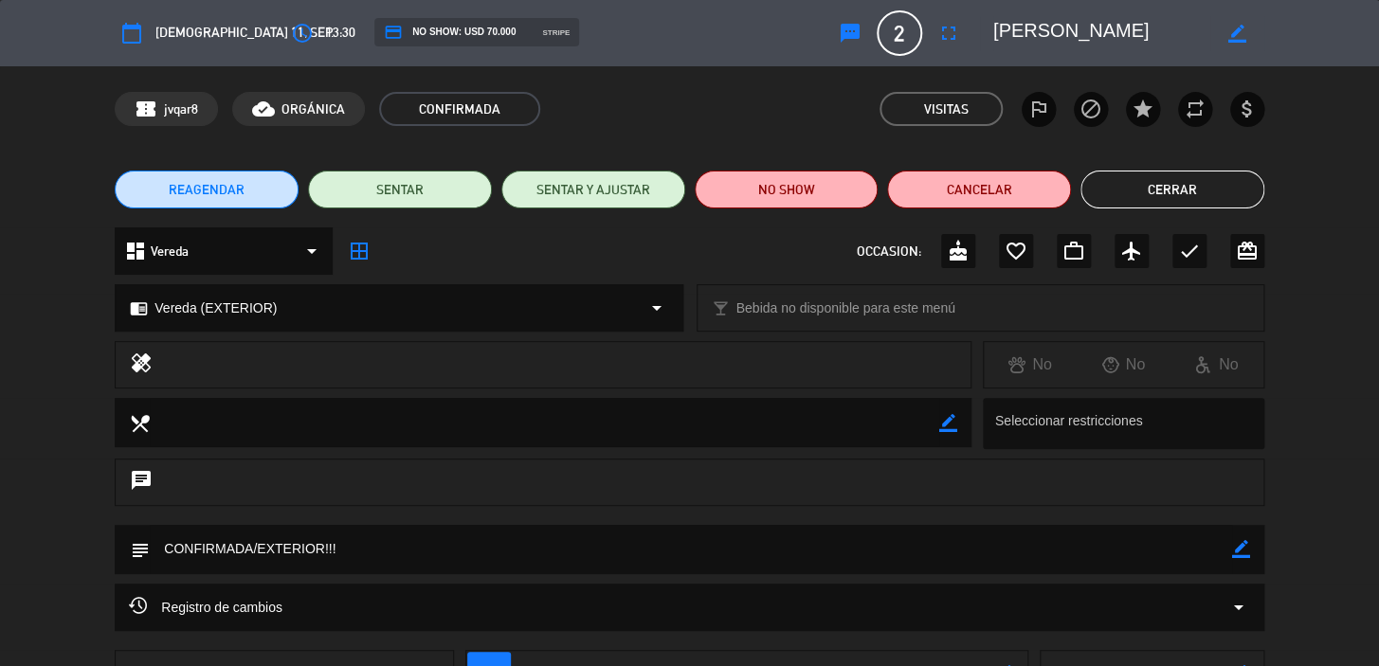
click at [1198, 164] on div "REAGENDAR SENTAR SENTAR Y AJUSTAR NO SHOW Cancelar Cerrar" at bounding box center [689, 190] width 1379 height 76
click at [1195, 181] on button "Cerrar" at bounding box center [1172, 190] width 184 height 38
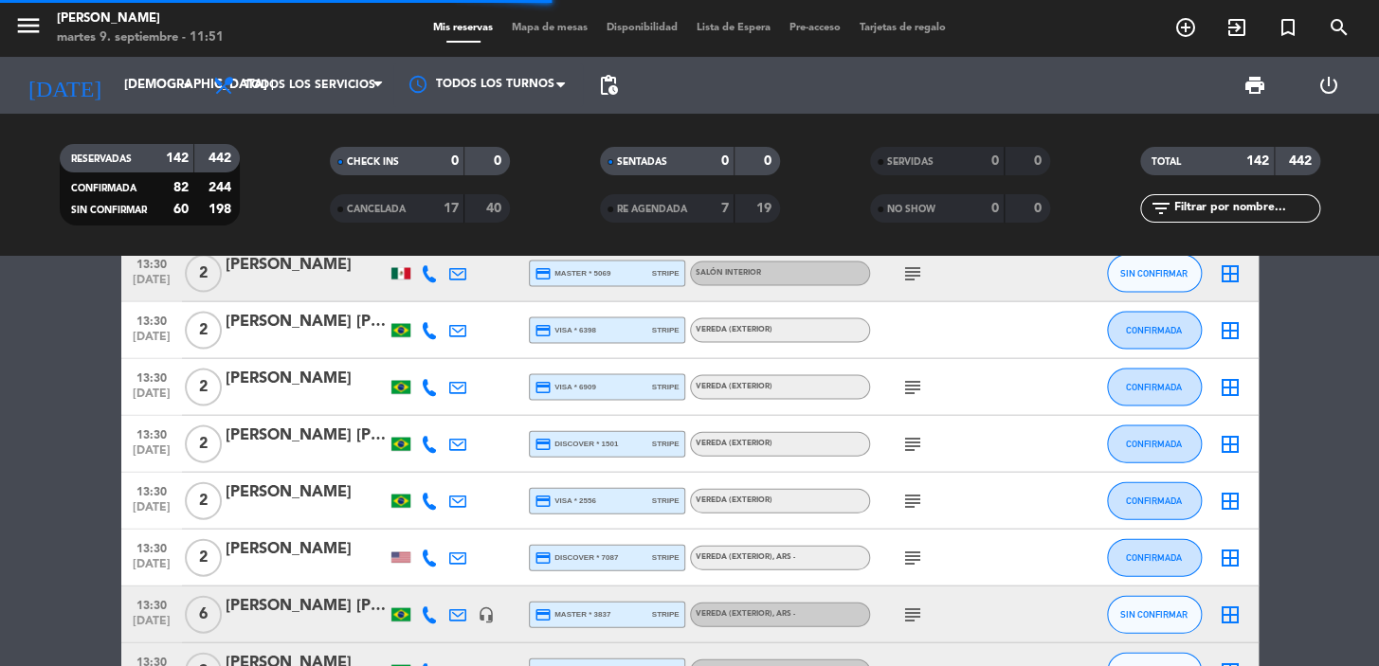
scroll to position [1895, 0]
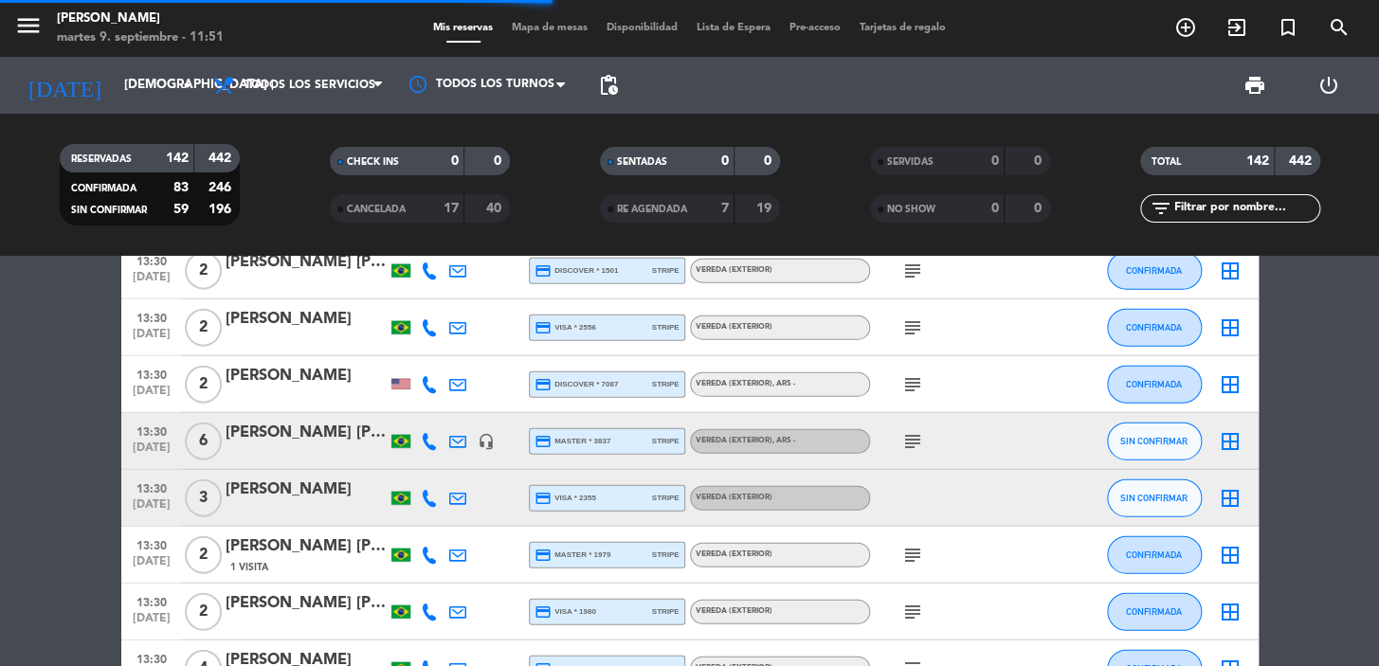
click at [916, 443] on icon "subject" at bounding box center [912, 441] width 23 height 23
drag, startPoint x: 431, startPoint y: 443, endPoint x: 417, endPoint y: 434, distance: 17.1
click at [429, 443] on icon at bounding box center [429, 441] width 17 height 17
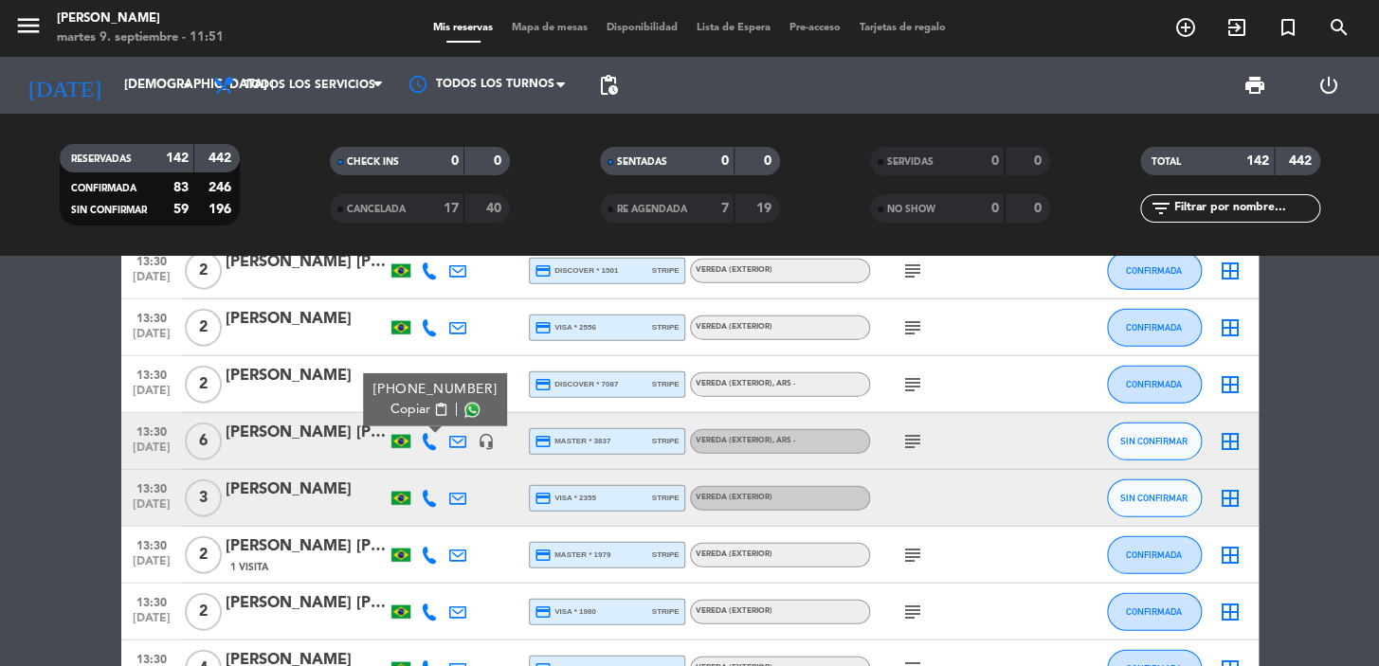
click at [401, 413] on span "Copiar" at bounding box center [410, 410] width 40 height 20
click at [303, 451] on div at bounding box center [306, 453] width 161 height 15
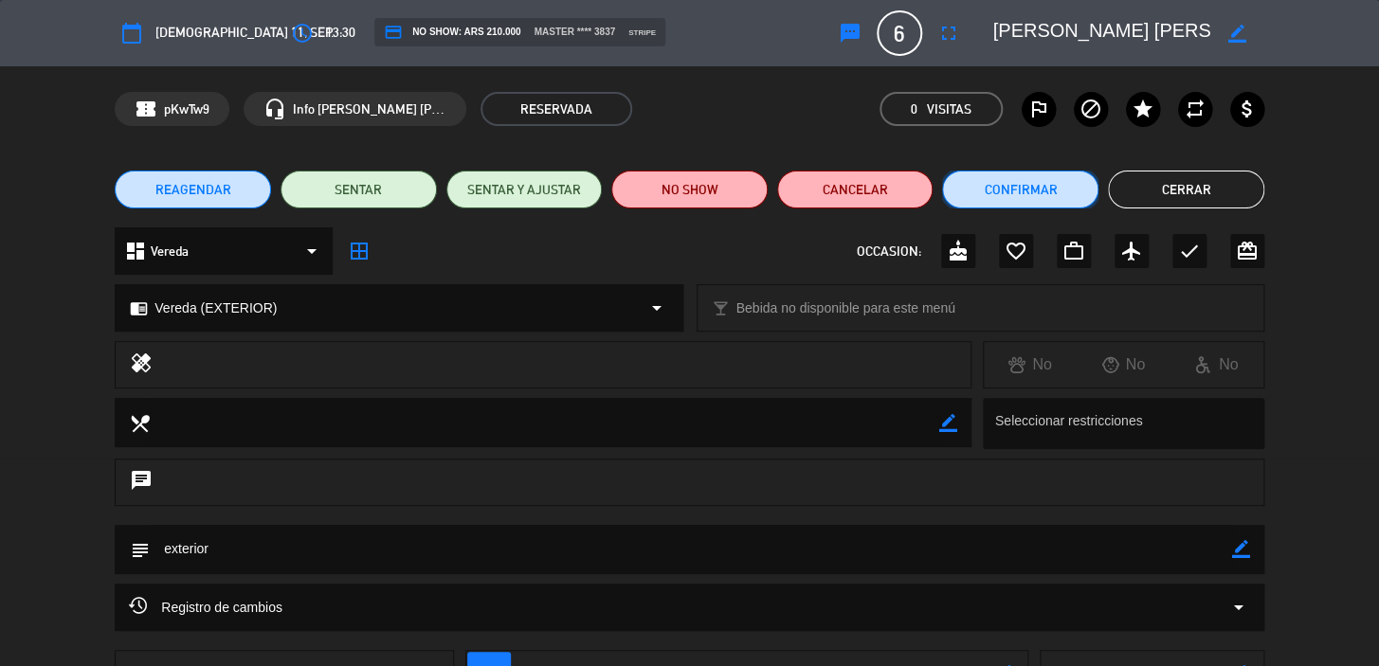
click at [1032, 183] on button "Confirmar" at bounding box center [1020, 190] width 156 height 38
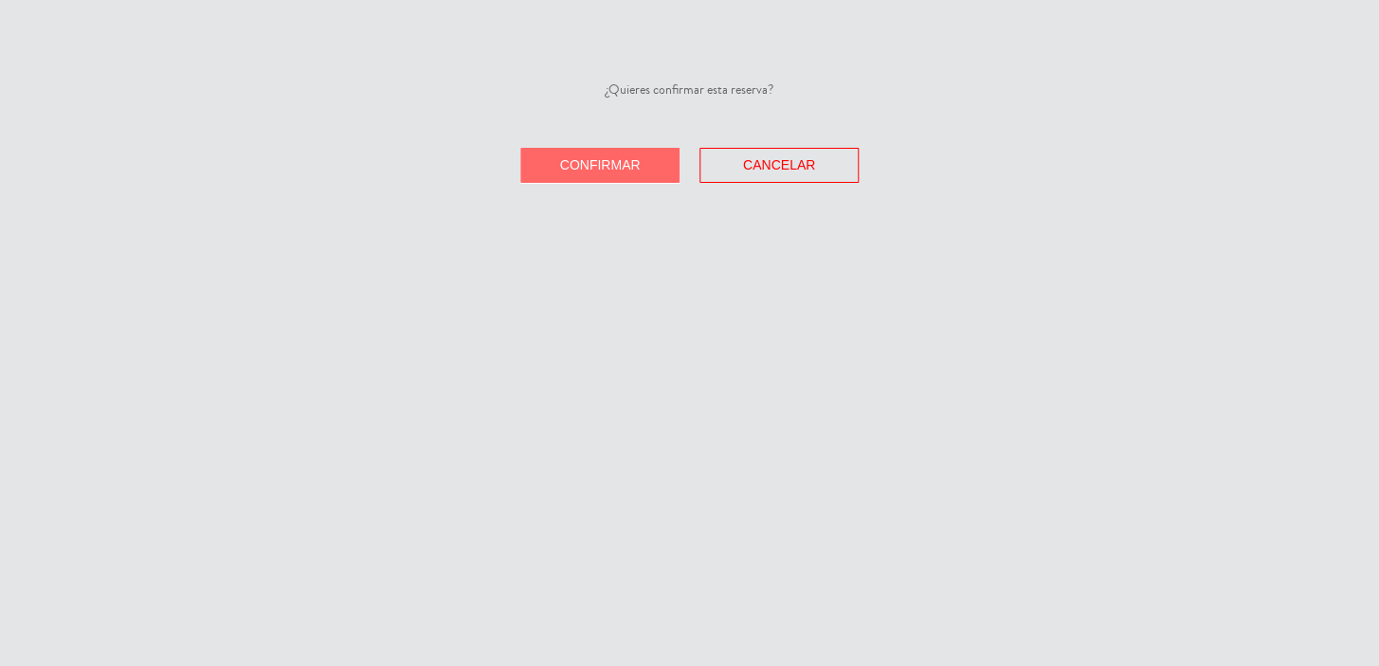
click at [580, 165] on span "Confirmar" at bounding box center [600, 164] width 81 height 15
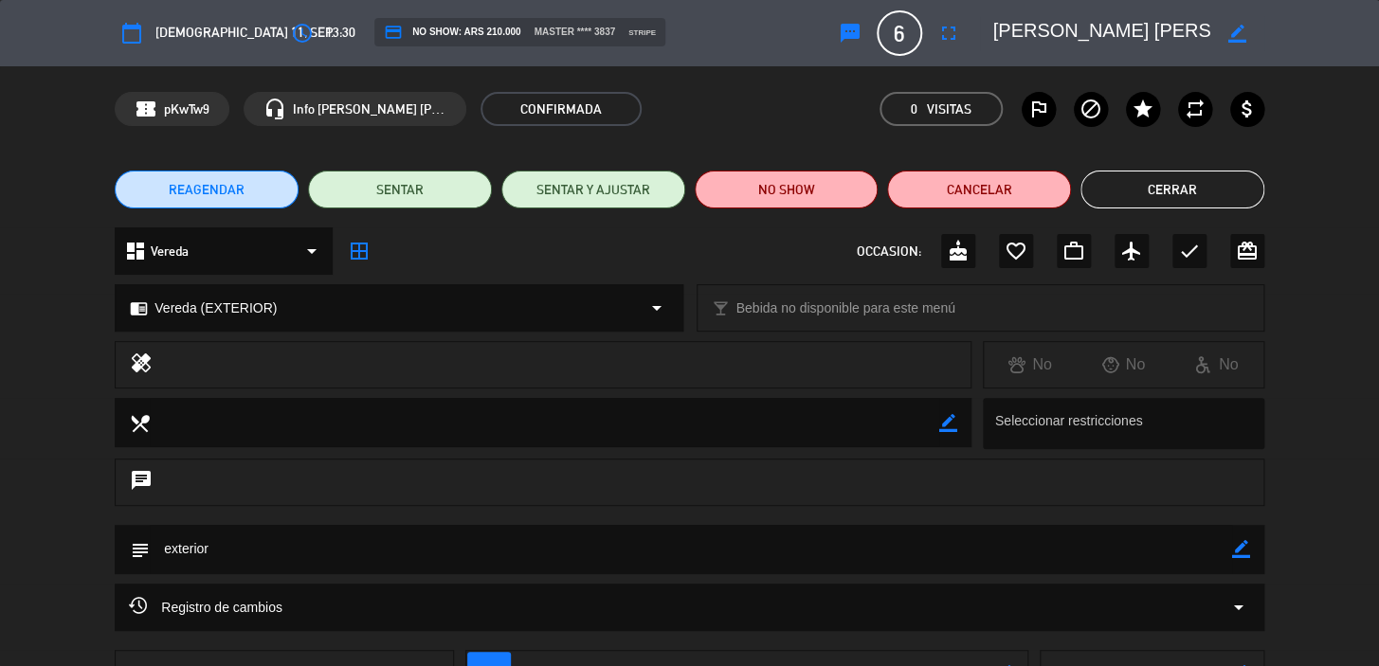
click at [1246, 546] on icon "border_color" at bounding box center [1241, 549] width 18 height 18
drag, startPoint x: 279, startPoint y: 531, endPoint x: 478, endPoint y: 576, distance: 204.1
click at [63, 548] on div "subject" at bounding box center [689, 554] width 1379 height 59
paste textarea "+5527999819901"
paste textarea "CONFIRMADA/EXTERIOR!!!"
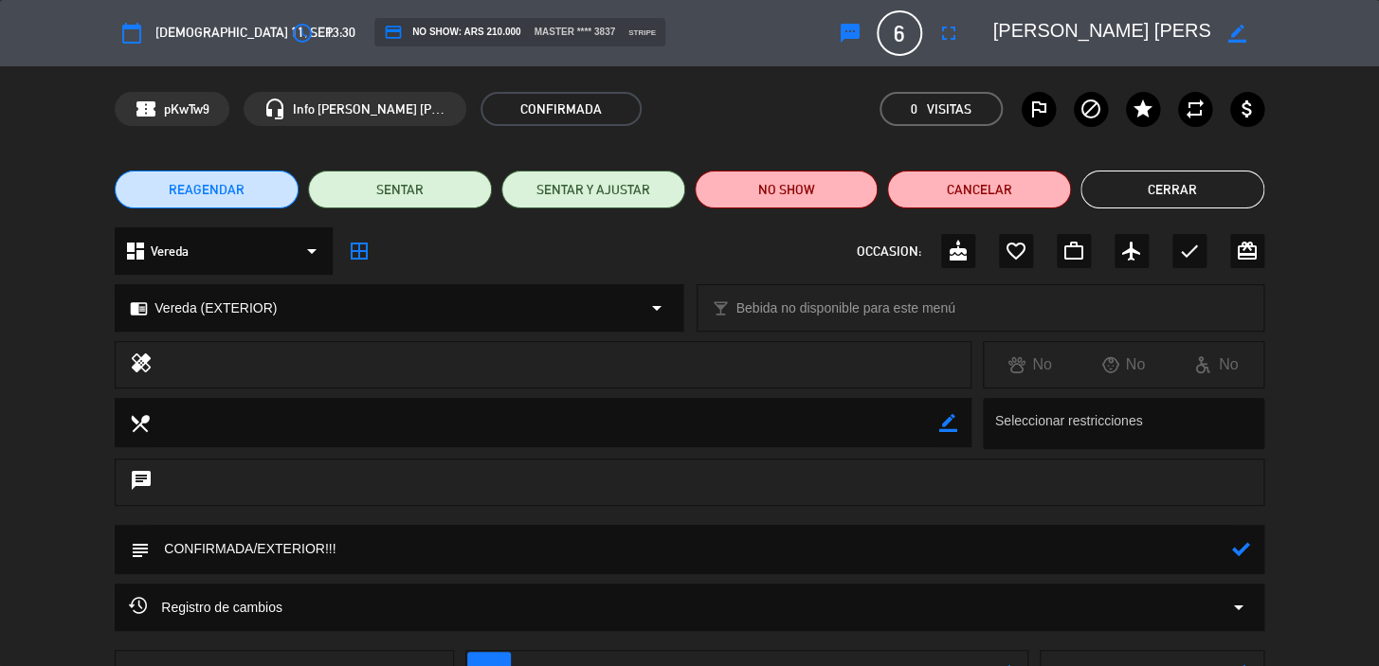
type textarea "CONFIRMADA/EXTERIOR!!!"
click at [1240, 547] on icon at bounding box center [1241, 549] width 18 height 18
click at [1186, 205] on button "Cerrar" at bounding box center [1172, 190] width 184 height 38
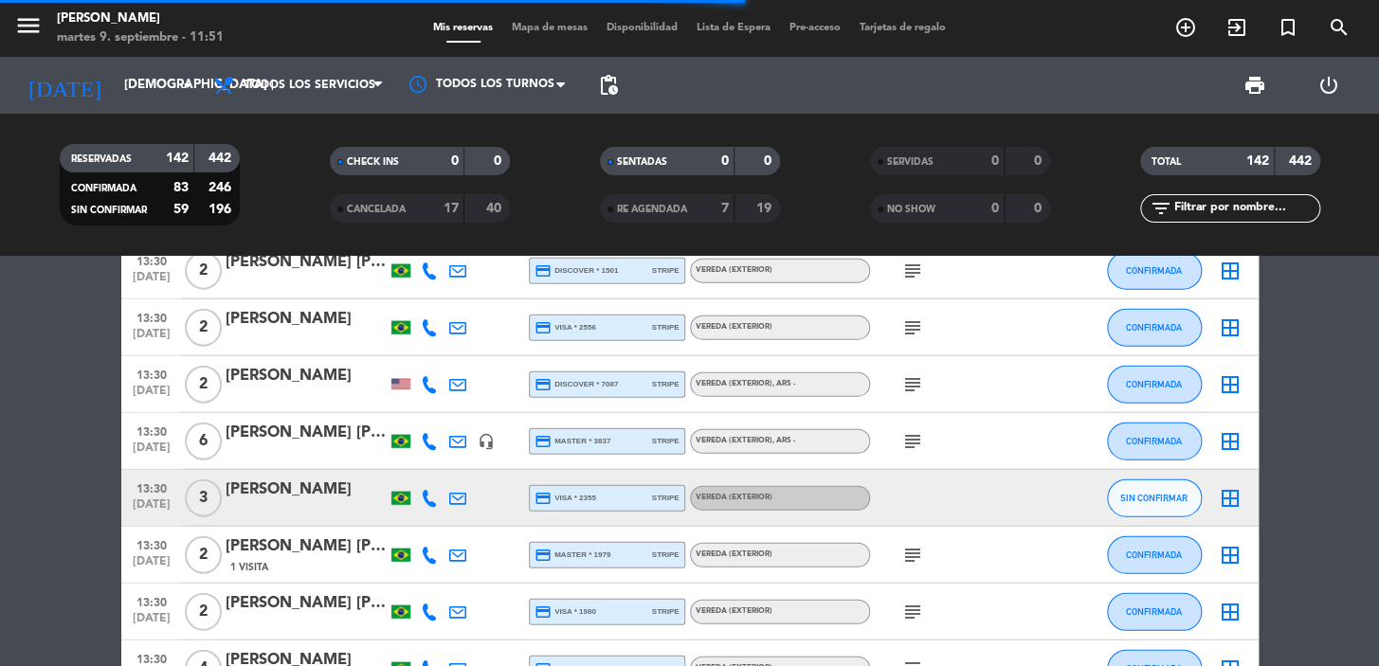
click at [425, 502] on icon at bounding box center [429, 498] width 17 height 17
click at [425, 514] on div at bounding box center [429, 498] width 28 height 56
click at [418, 496] on div at bounding box center [429, 498] width 28 height 56
click at [425, 495] on icon at bounding box center [429, 498] width 17 height 17
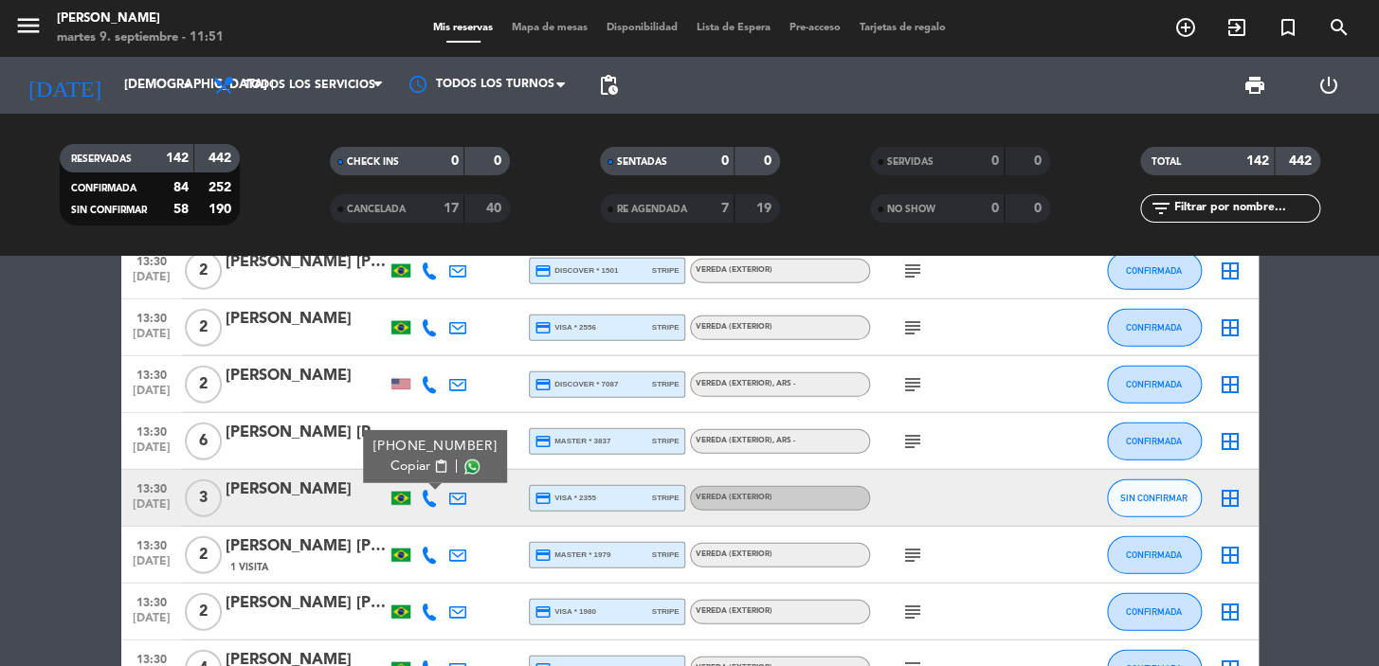
click at [433, 466] on span "content_paste" at bounding box center [440, 467] width 14 height 14
click at [300, 476] on div "13:30 sep. 11 3 MARCIANO BITTENCOURT +5549991048040 Copiar content_paste | cred…" at bounding box center [689, 498] width 1137 height 57
click at [306, 488] on div "MARCIANO BITTENCOURT" at bounding box center [306, 490] width 161 height 25
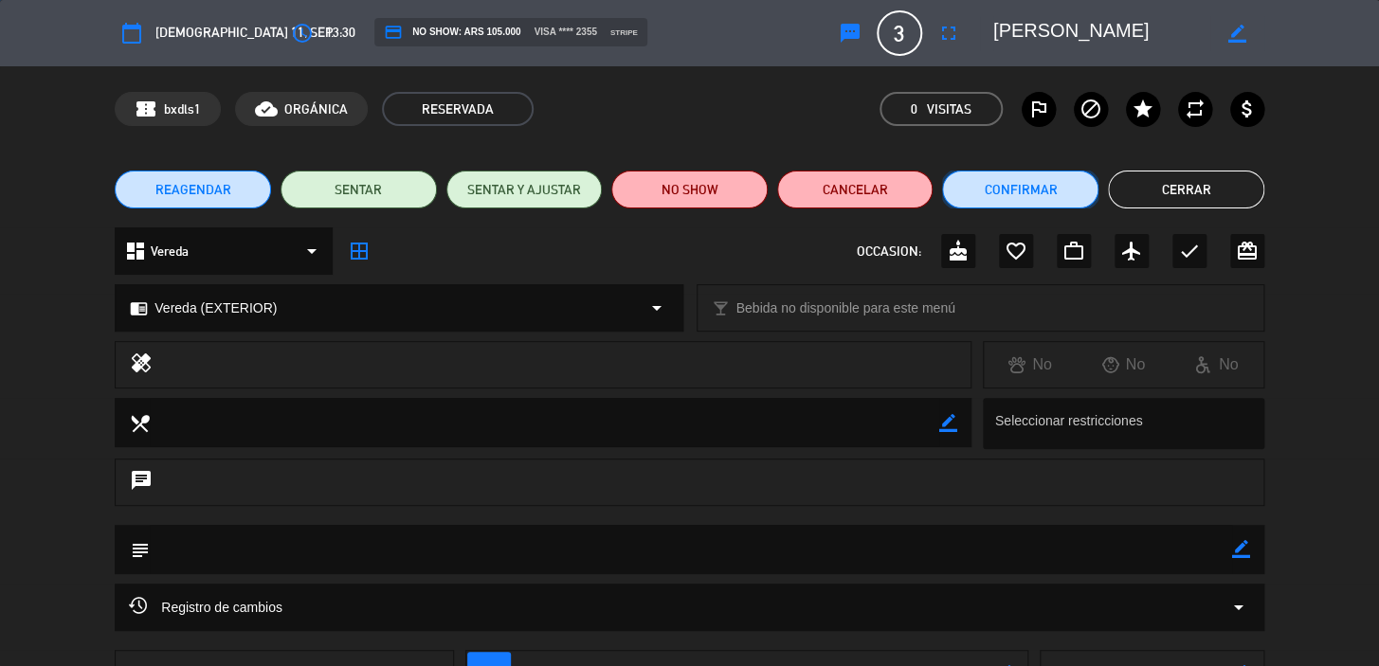
click at [1003, 190] on button "Confirmar" at bounding box center [1020, 190] width 156 height 38
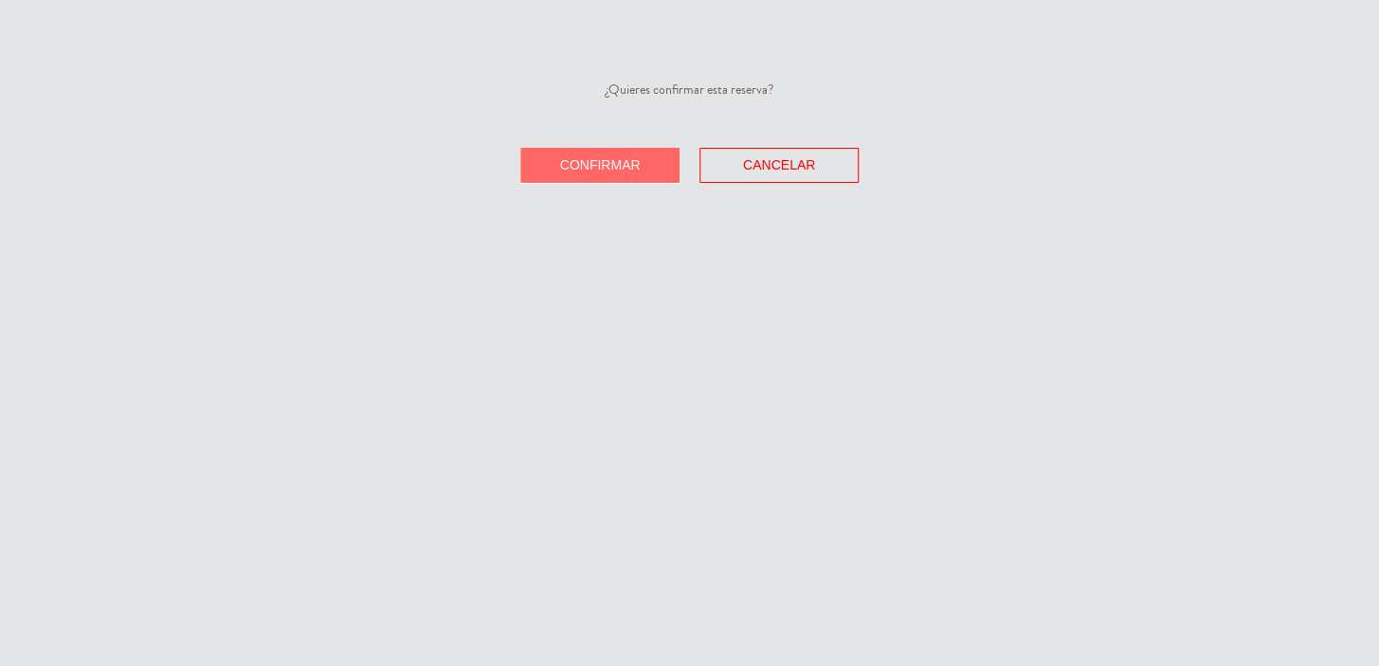
click at [574, 152] on button "Confirmar" at bounding box center [599, 165] width 159 height 35
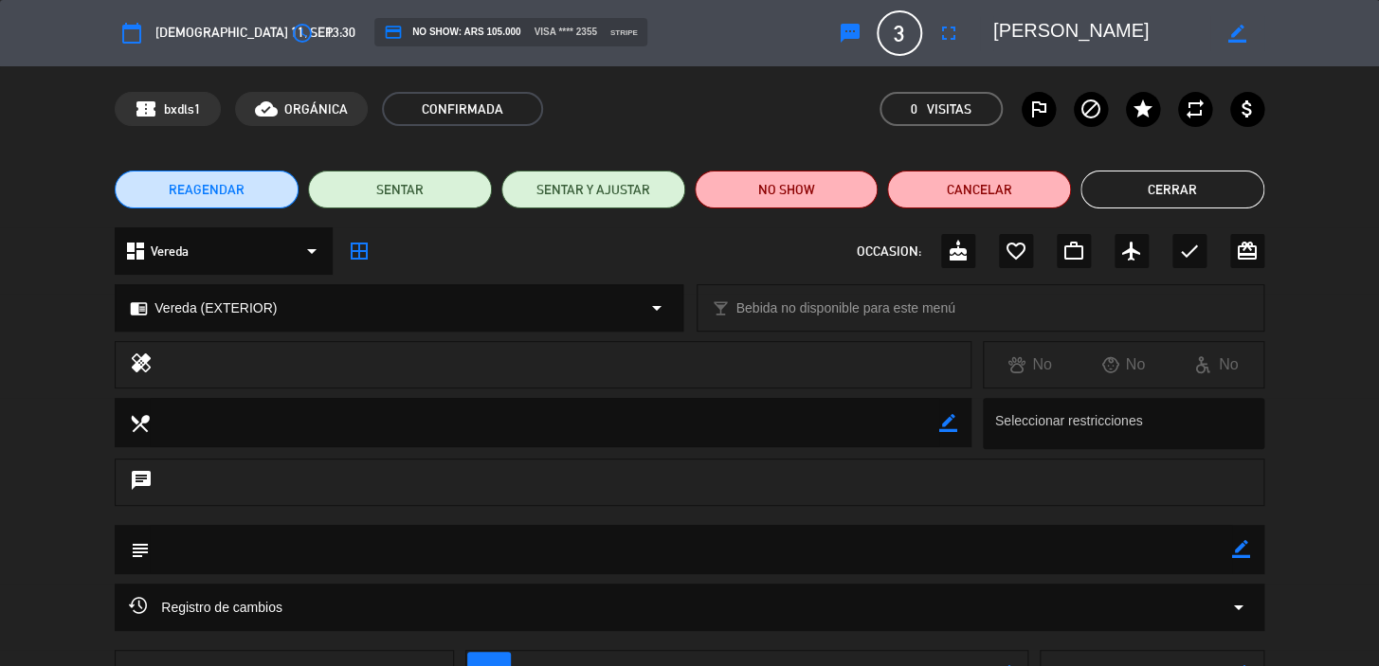
click at [1240, 541] on icon "border_color" at bounding box center [1241, 549] width 18 height 18
click at [1175, 541] on textarea at bounding box center [691, 549] width 1082 height 48
paste textarea "+5549991048040"
type textarea "+5549991048040"
paste textarea "CONFIRMADA/EXTERIOR!!!"
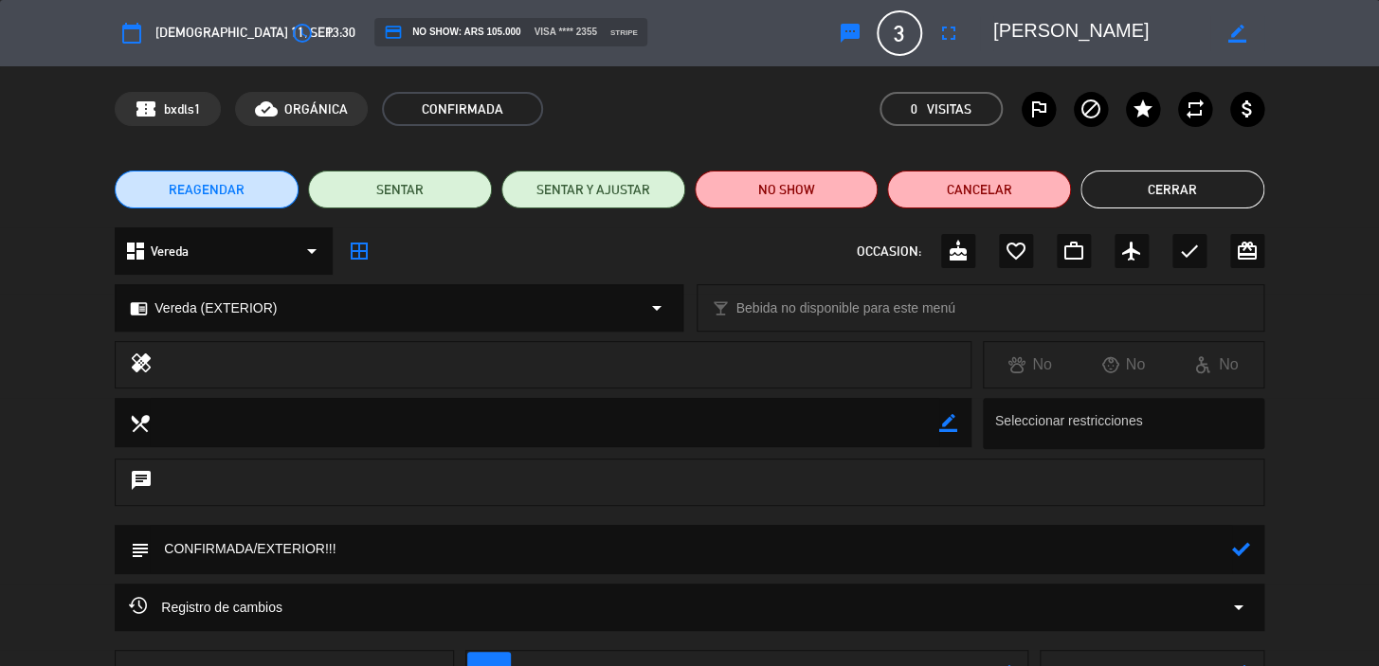
type textarea "CONFIRMADA/EXTERIOR!!!"
click at [1240, 542] on icon at bounding box center [1241, 549] width 18 height 18
click at [1203, 187] on button "Cerrar" at bounding box center [1172, 190] width 184 height 38
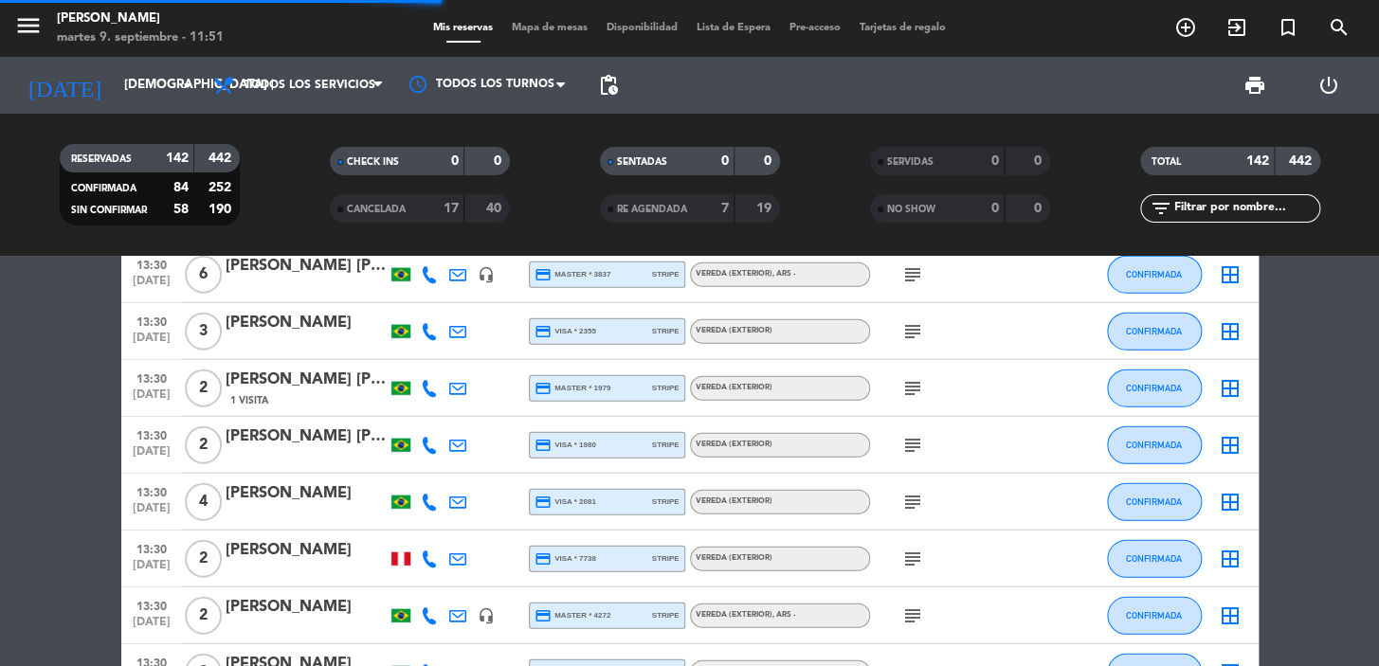
scroll to position [2067, 0]
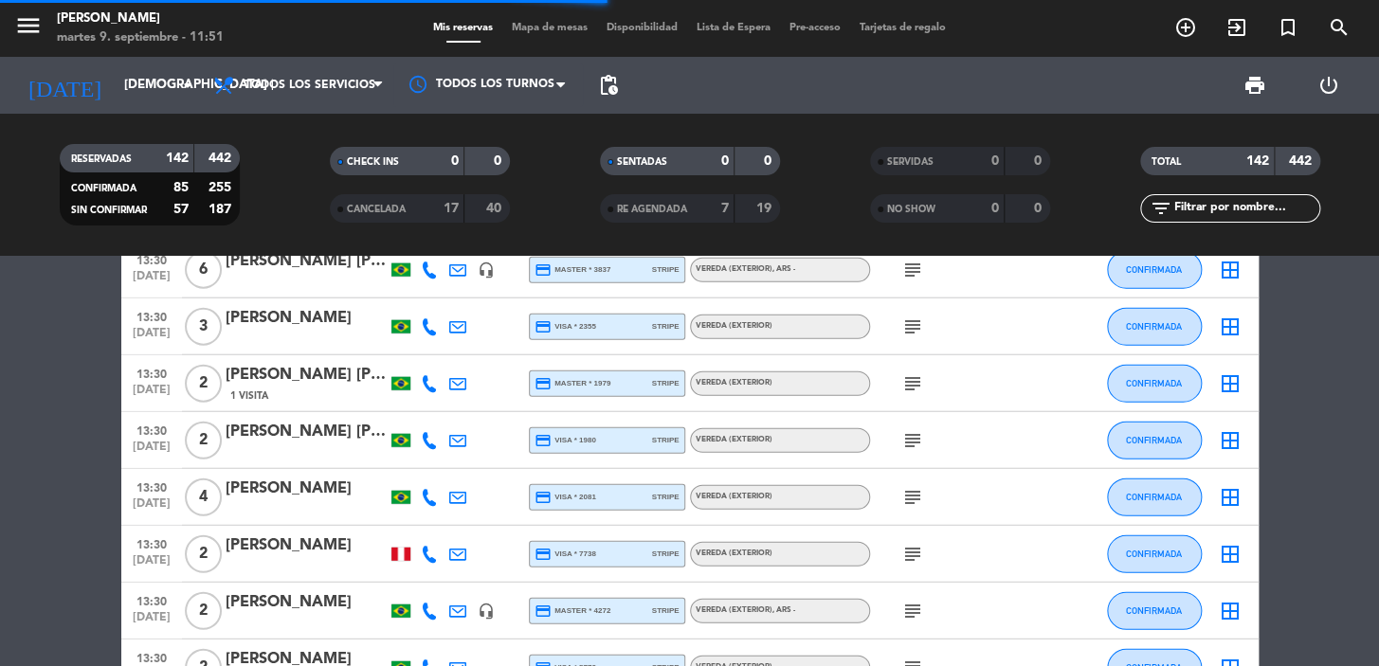
click at [913, 383] on icon "subject" at bounding box center [912, 383] width 23 height 23
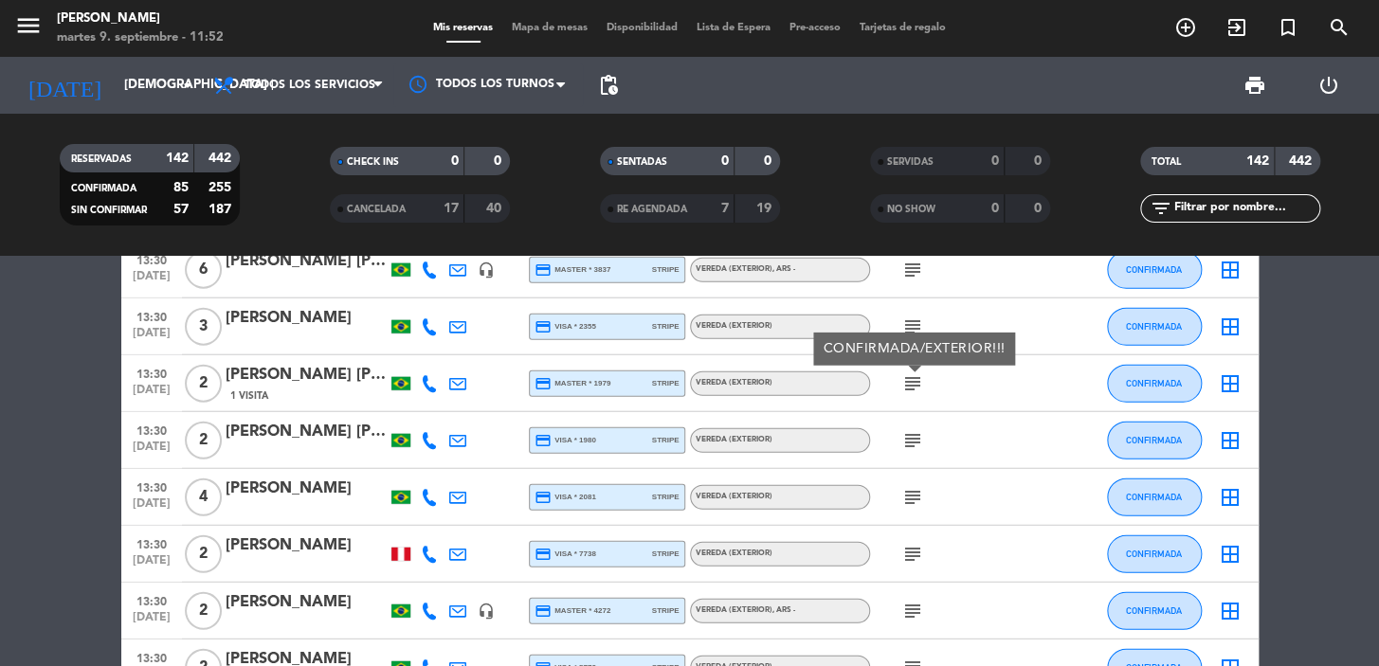
click at [913, 443] on icon "subject" at bounding box center [912, 440] width 23 height 23
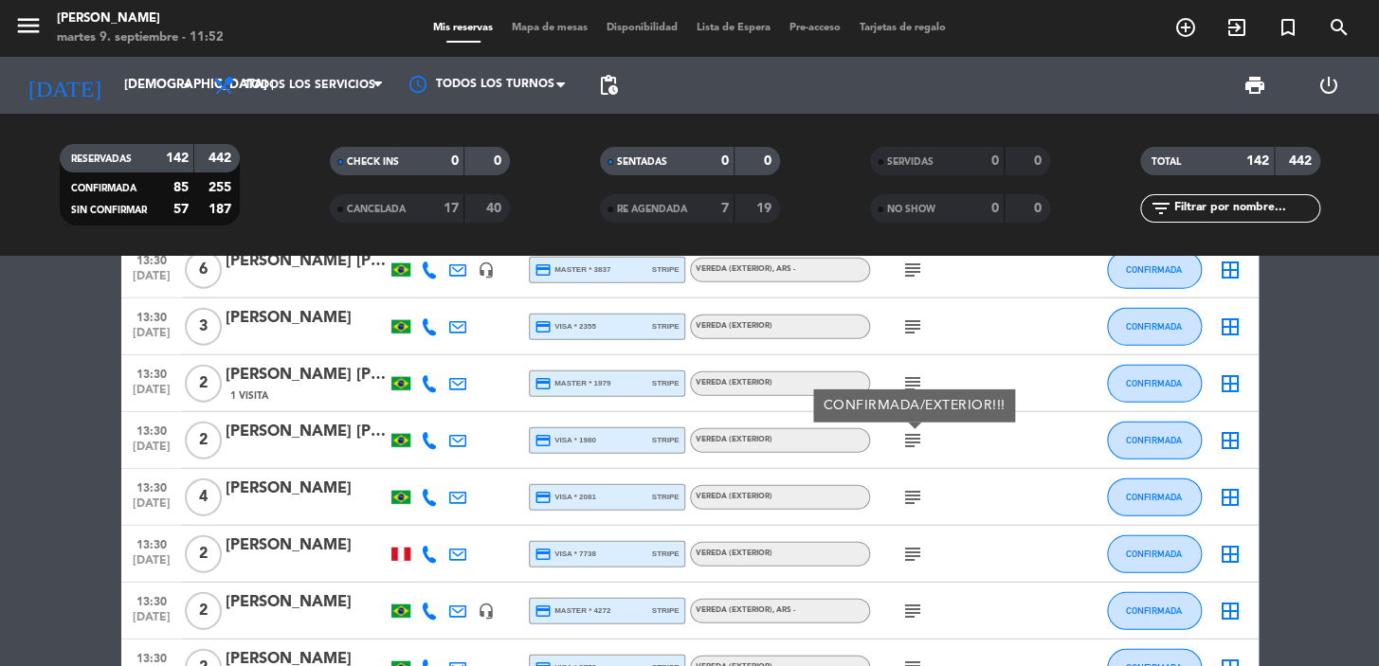
click at [917, 511] on div "subject" at bounding box center [955, 497] width 171 height 56
click at [913, 495] on icon "subject" at bounding box center [912, 497] width 23 height 23
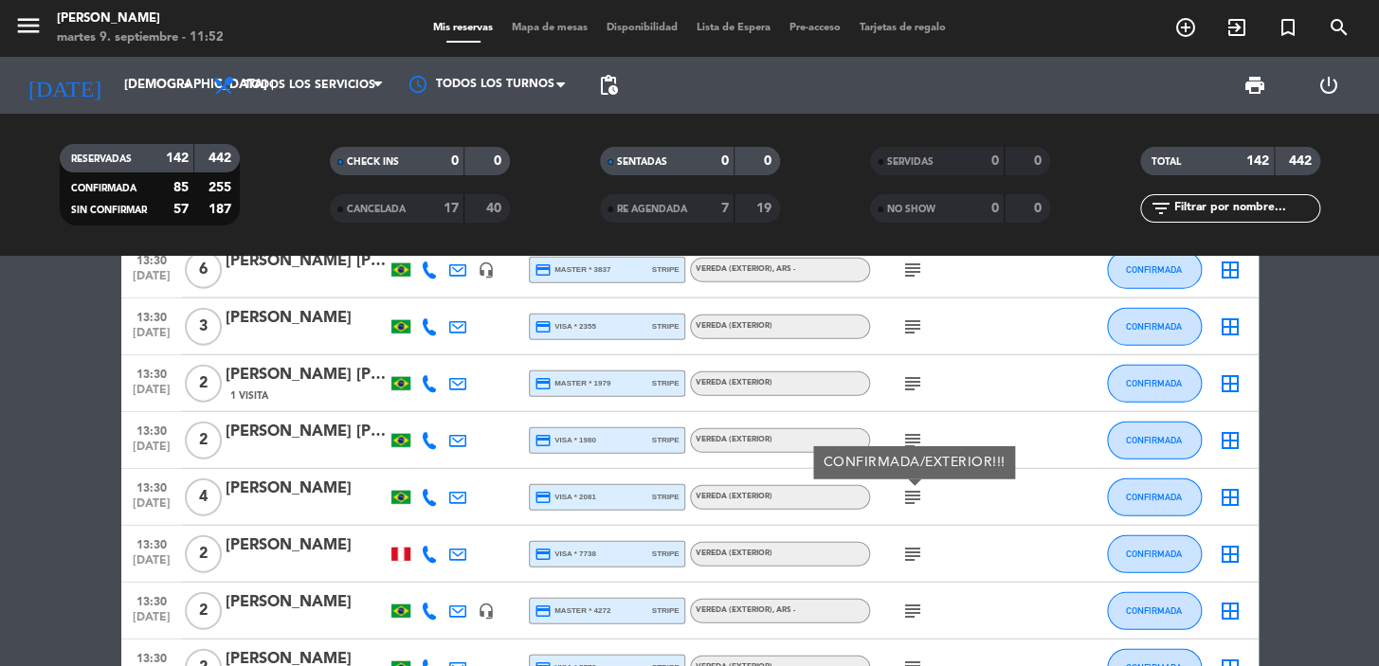
click at [912, 558] on icon "subject" at bounding box center [912, 554] width 23 height 23
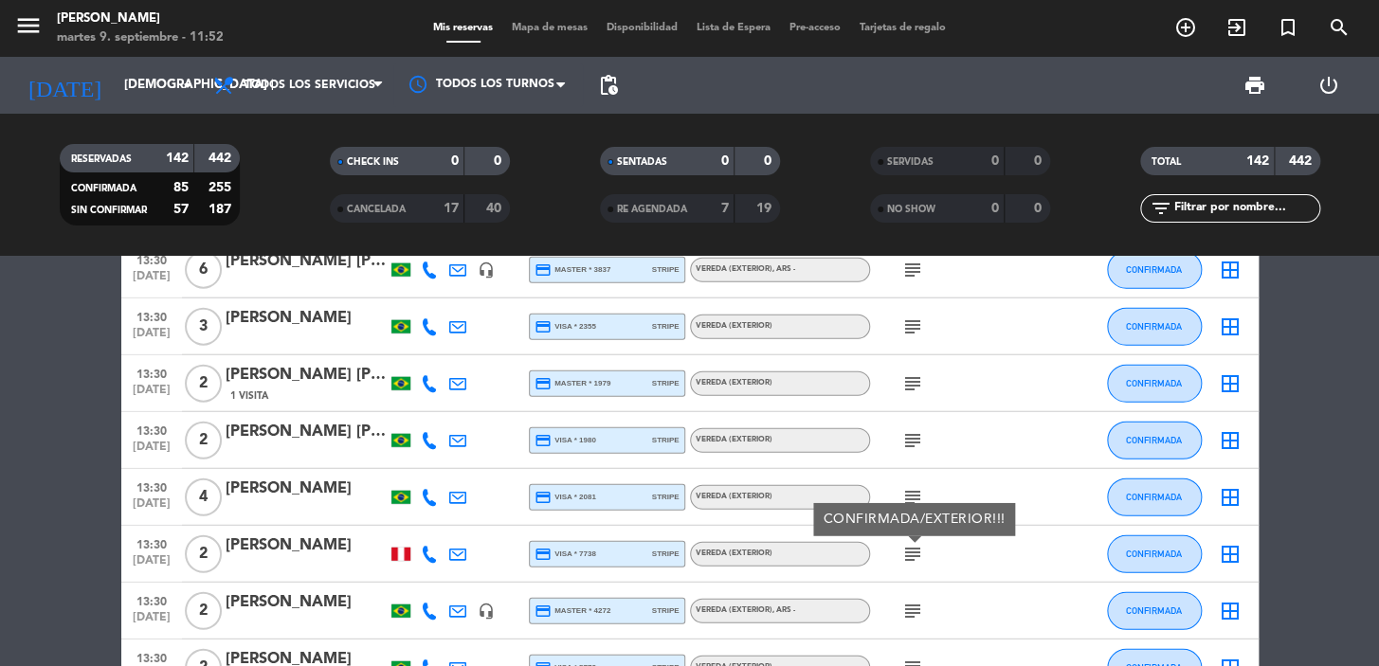
click at [911, 612] on icon "subject" at bounding box center [912, 611] width 23 height 23
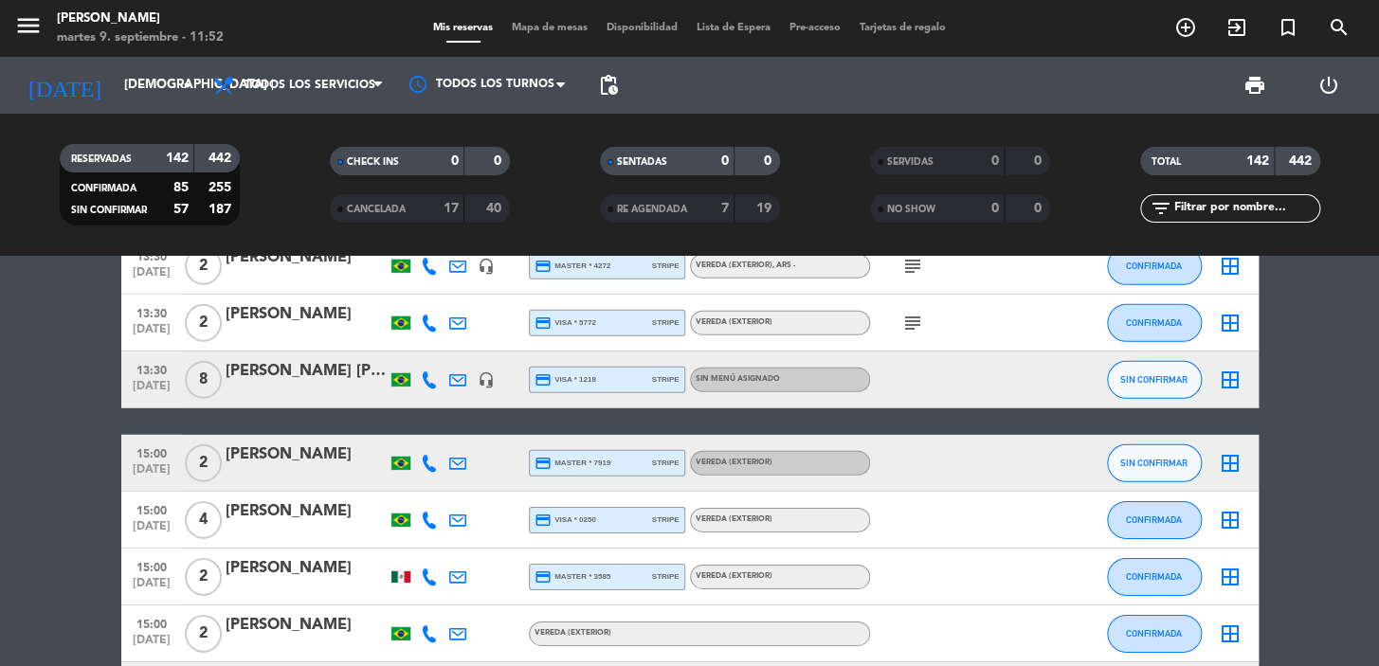
scroll to position [2239, 0]
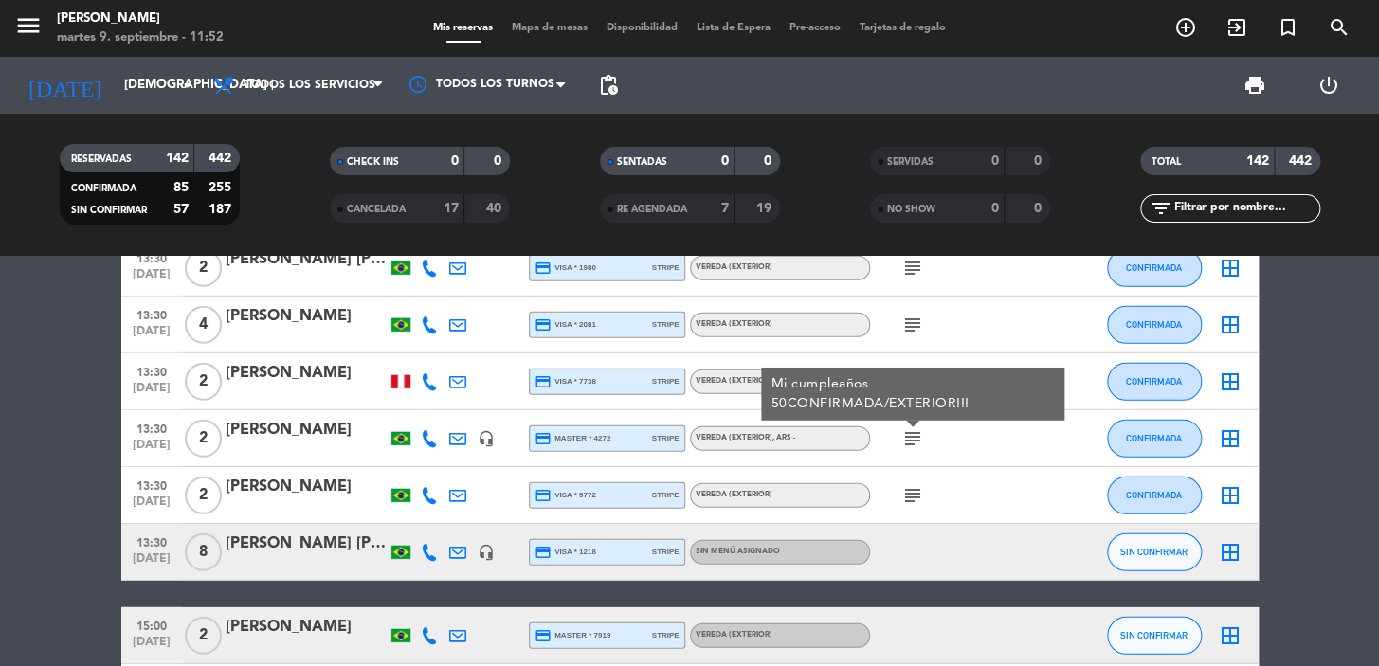
click at [430, 551] on icon at bounding box center [429, 552] width 17 height 17
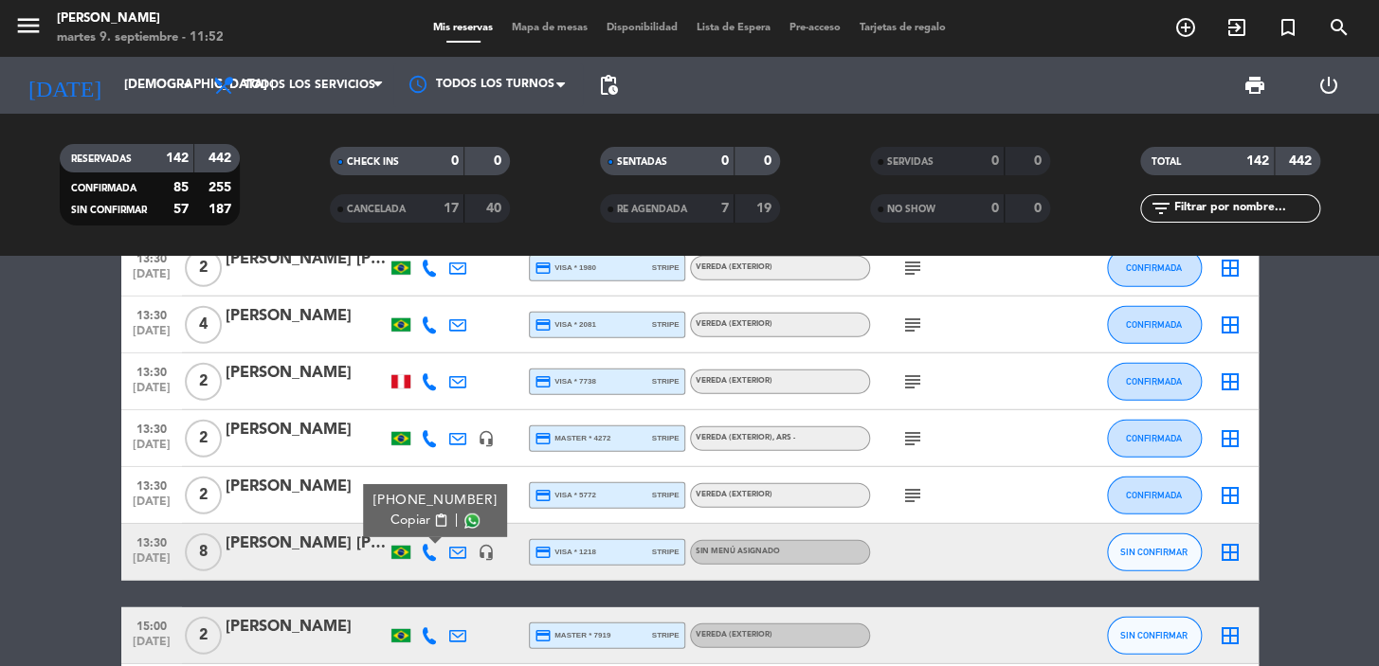
click at [407, 511] on span "Copiar" at bounding box center [410, 521] width 40 height 20
click at [317, 540] on div "Rodrigo Matheus Silvério de Oliveira" at bounding box center [306, 544] width 161 height 25
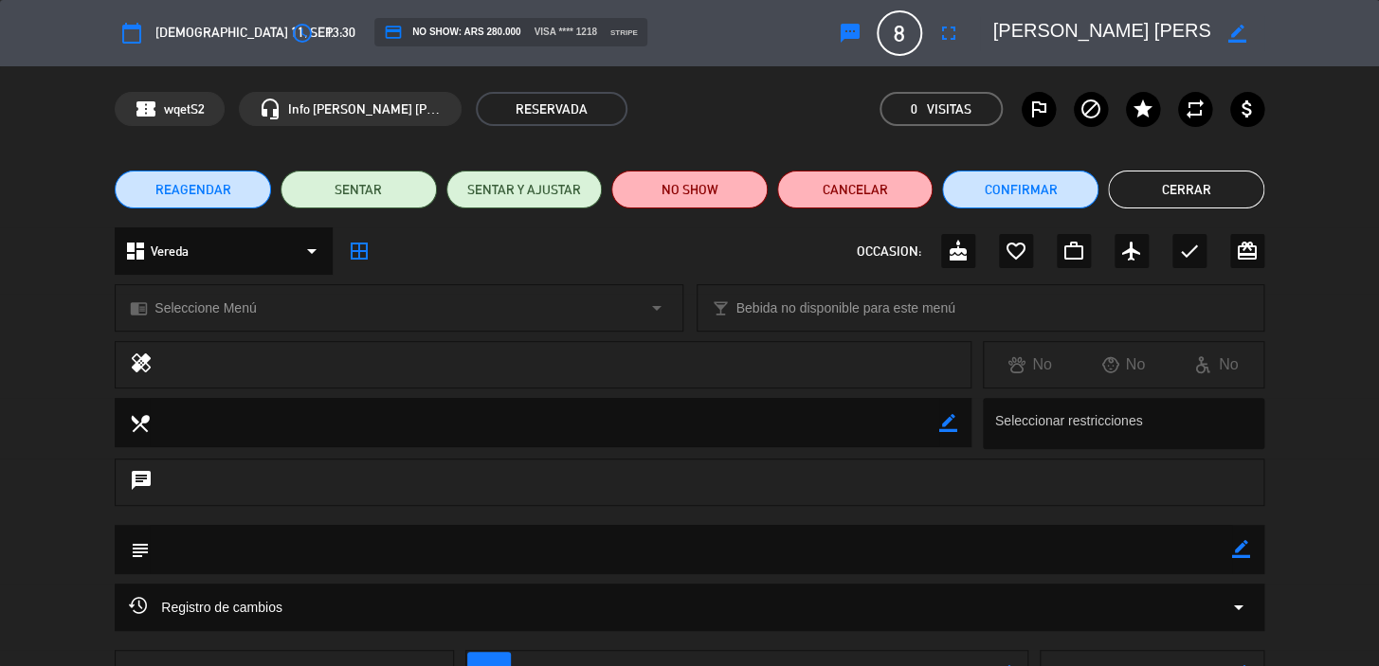
click at [270, 302] on div "chrome_reader_mode Seleccione Menú arrow_drop_down" at bounding box center [399, 307] width 566 height 45
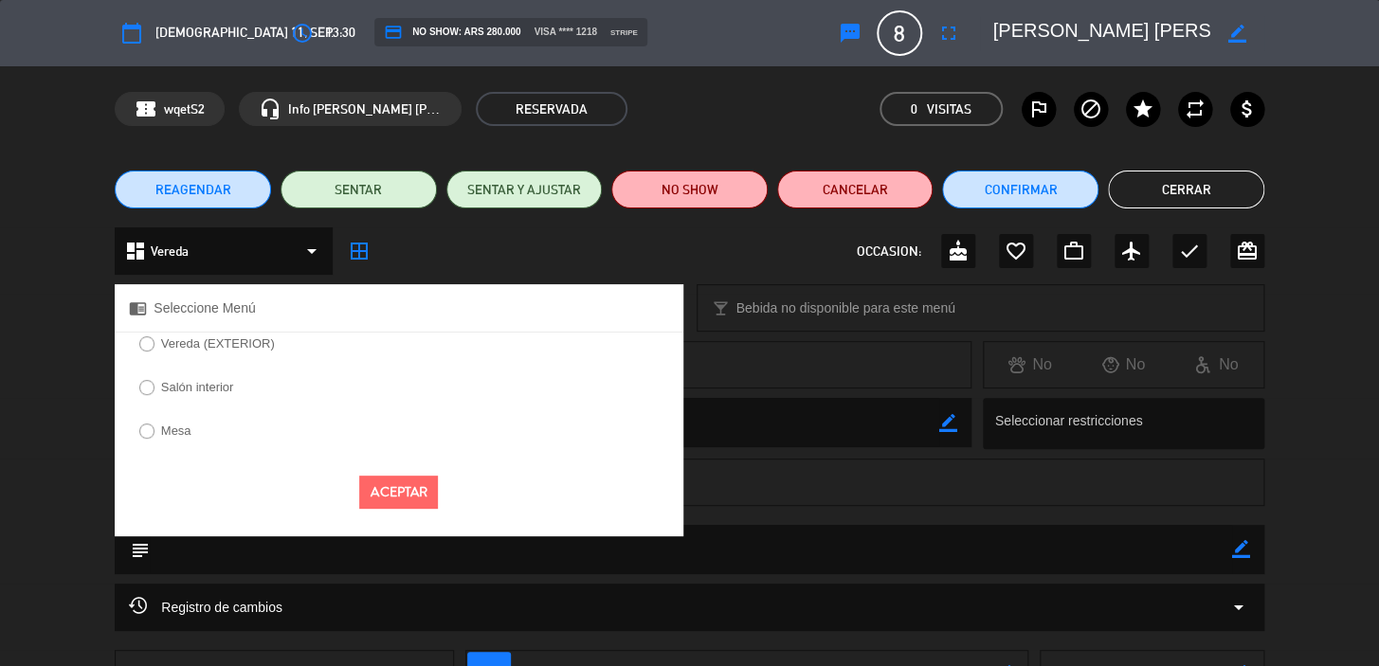
click at [201, 337] on label "Vereda (EXTERIOR)" at bounding box center [218, 343] width 114 height 12
click at [419, 497] on button "Aceptar" at bounding box center [398, 492] width 79 height 33
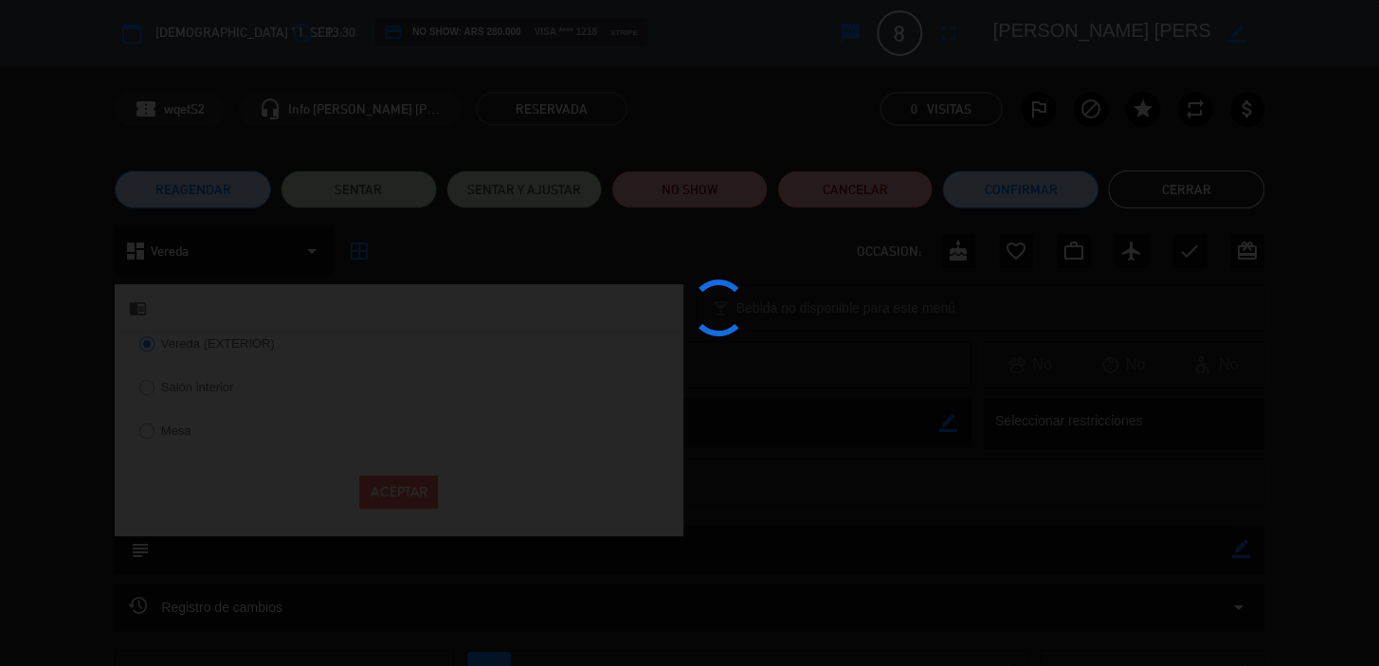
click at [1011, 187] on div at bounding box center [689, 333] width 1379 height 666
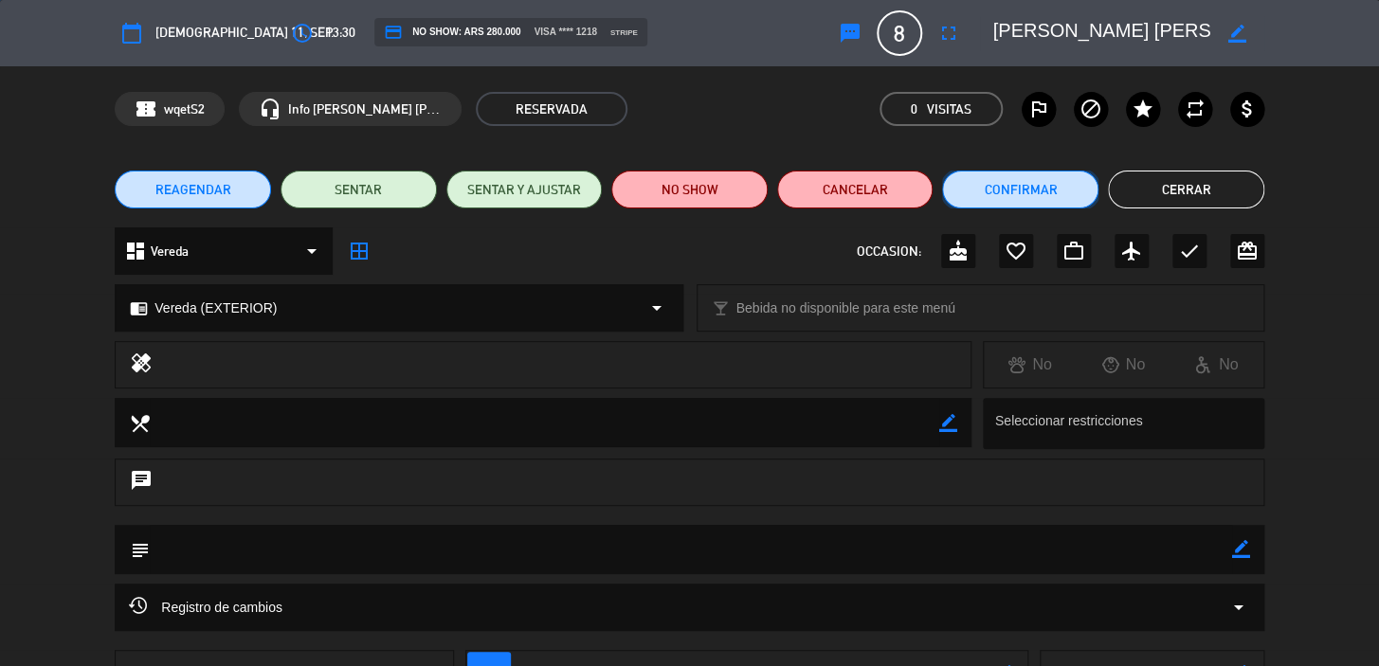
click at [1012, 192] on button "Confirmar" at bounding box center [1020, 190] width 156 height 38
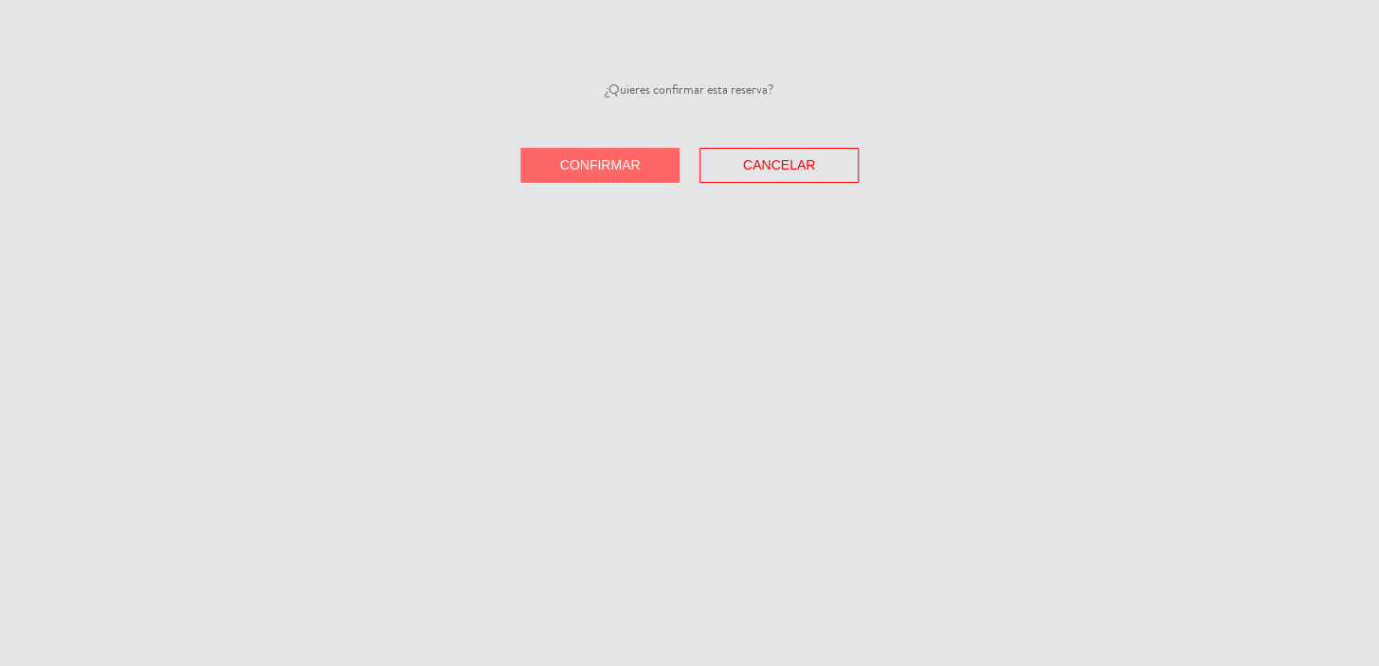
click at [605, 142] on div "¿Quieres confirmar esta reserva? Confirmar Cancelar" at bounding box center [689, 131] width 1379 height 103
click at [621, 159] on span "Confirmar" at bounding box center [600, 164] width 81 height 15
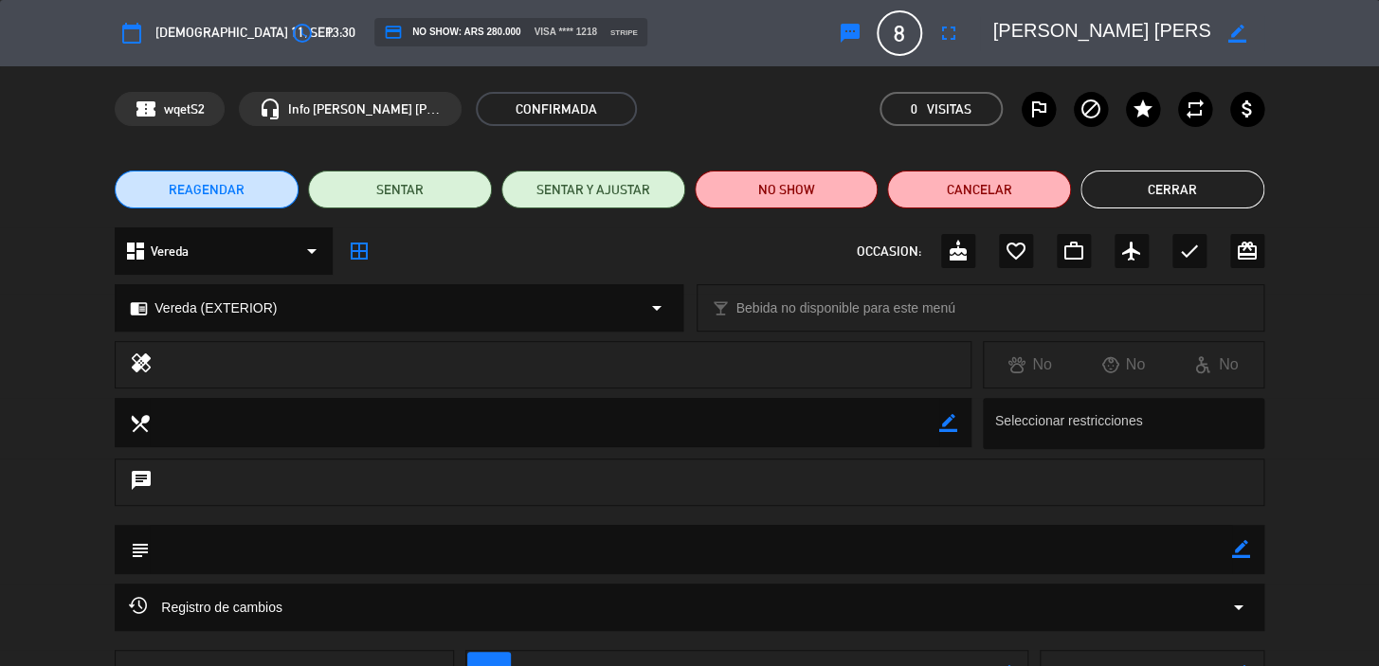
click at [1234, 542] on icon "border_color" at bounding box center [1241, 549] width 18 height 18
click at [1184, 549] on textarea at bounding box center [691, 549] width 1082 height 48
paste textarea "+5531991205400"
type textarea "+5531991205400"
click at [1232, 550] on icon at bounding box center [1241, 549] width 18 height 18
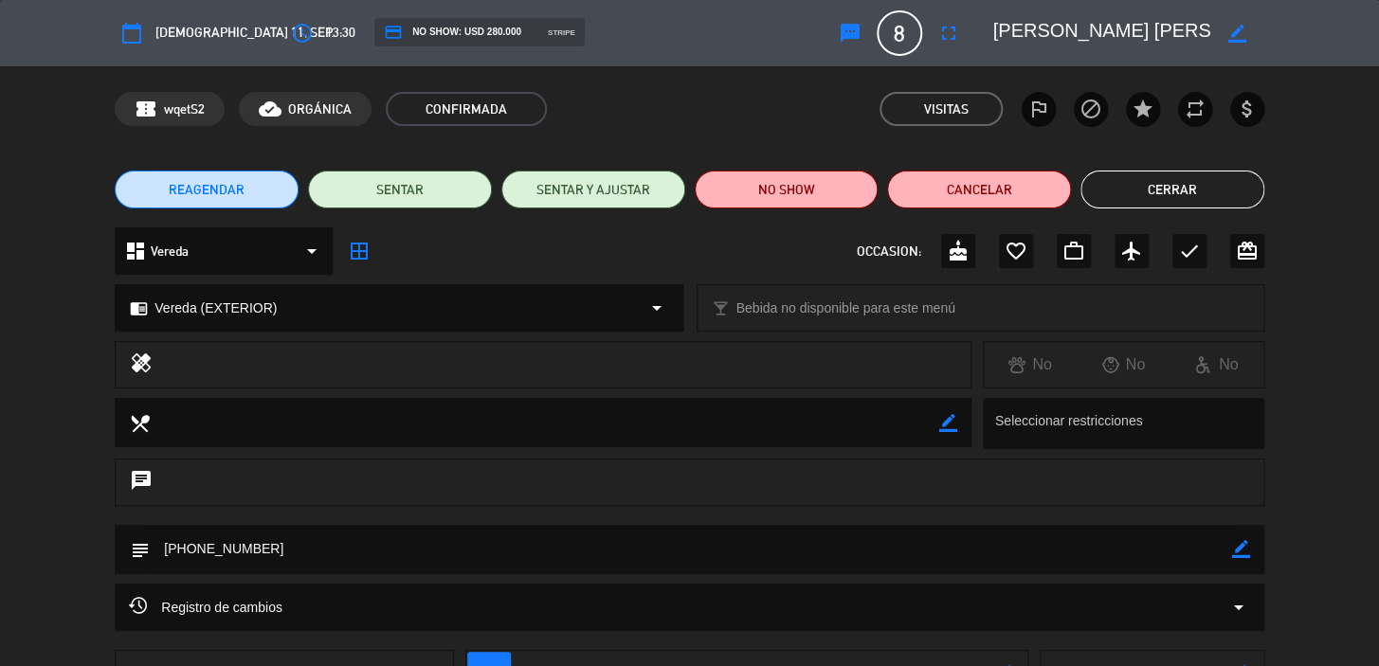
click at [1235, 552] on icon "border_color" at bounding box center [1241, 549] width 18 height 18
drag, startPoint x: 1051, startPoint y: 543, endPoint x: 200, endPoint y: 483, distance: 853.0
click at [164, 544] on textarea at bounding box center [691, 549] width 1082 height 48
paste textarea "CONFIRMADA/EXTERIOR!!!"
type textarea "CONFIRMADA/EXTERIOR!!!"
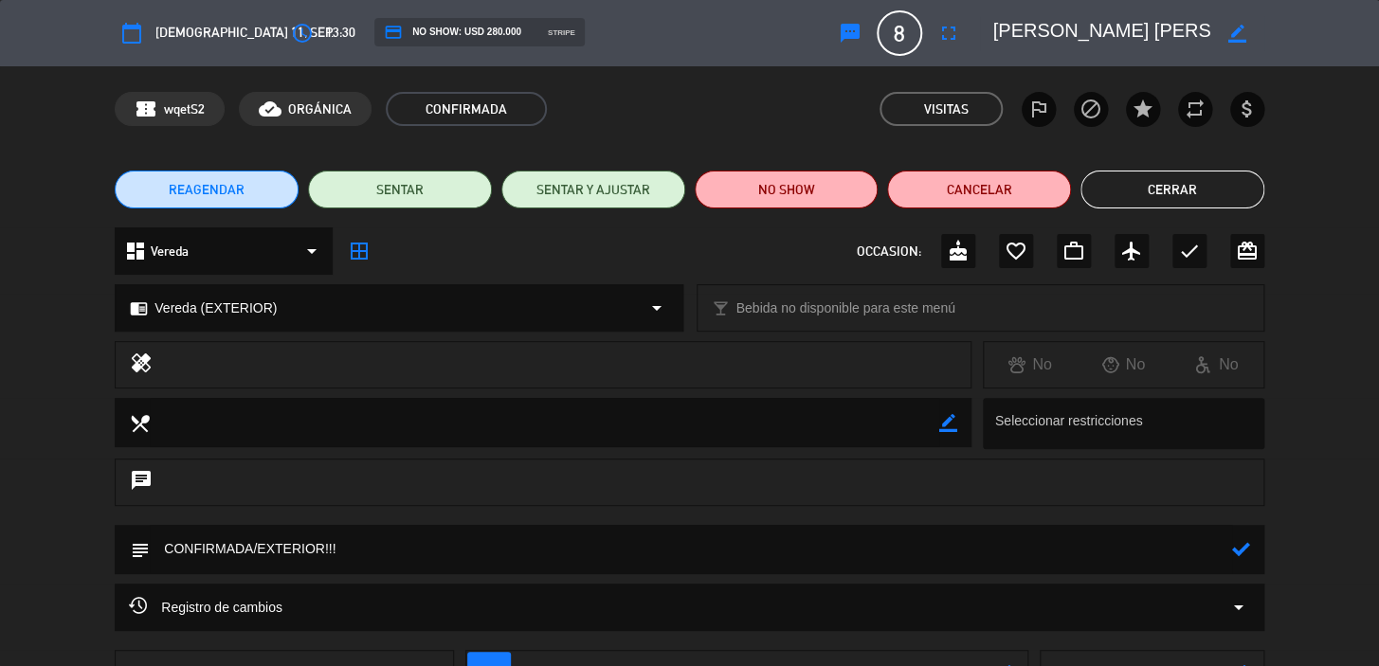
click at [1237, 550] on icon at bounding box center [1241, 549] width 18 height 18
click at [1143, 179] on button "Cerrar" at bounding box center [1172, 190] width 184 height 38
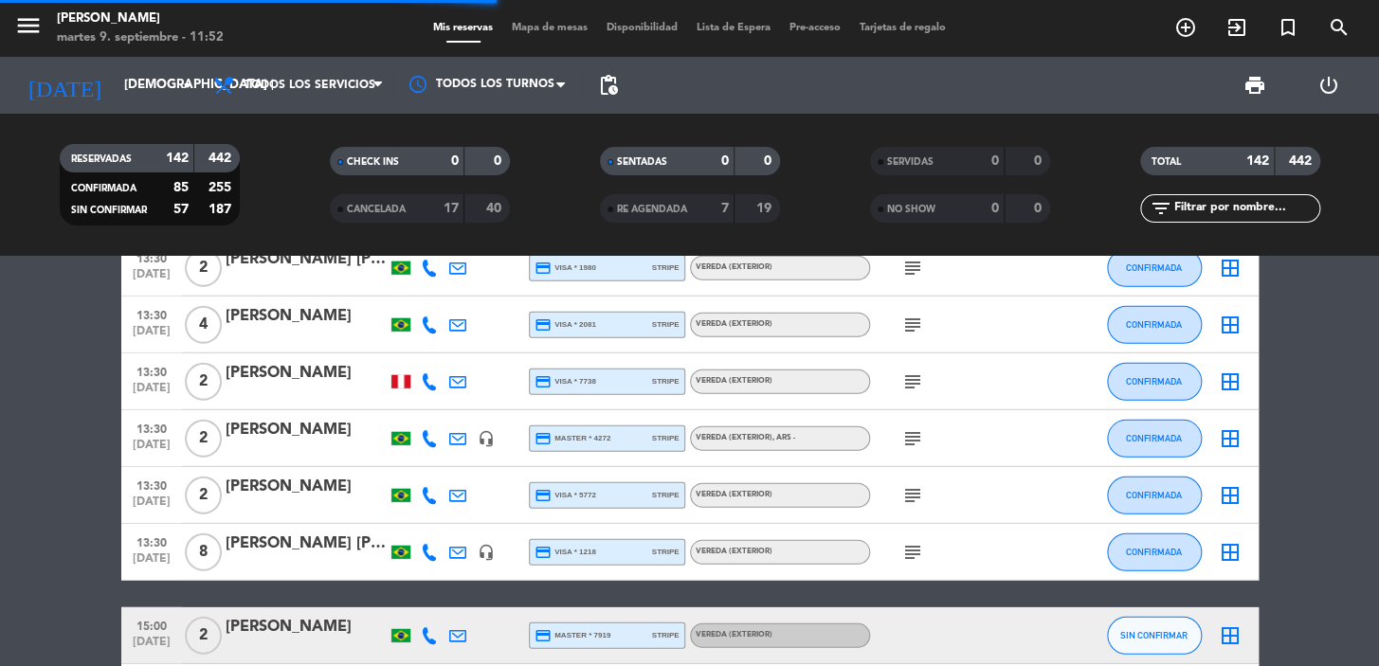
scroll to position [2412, 0]
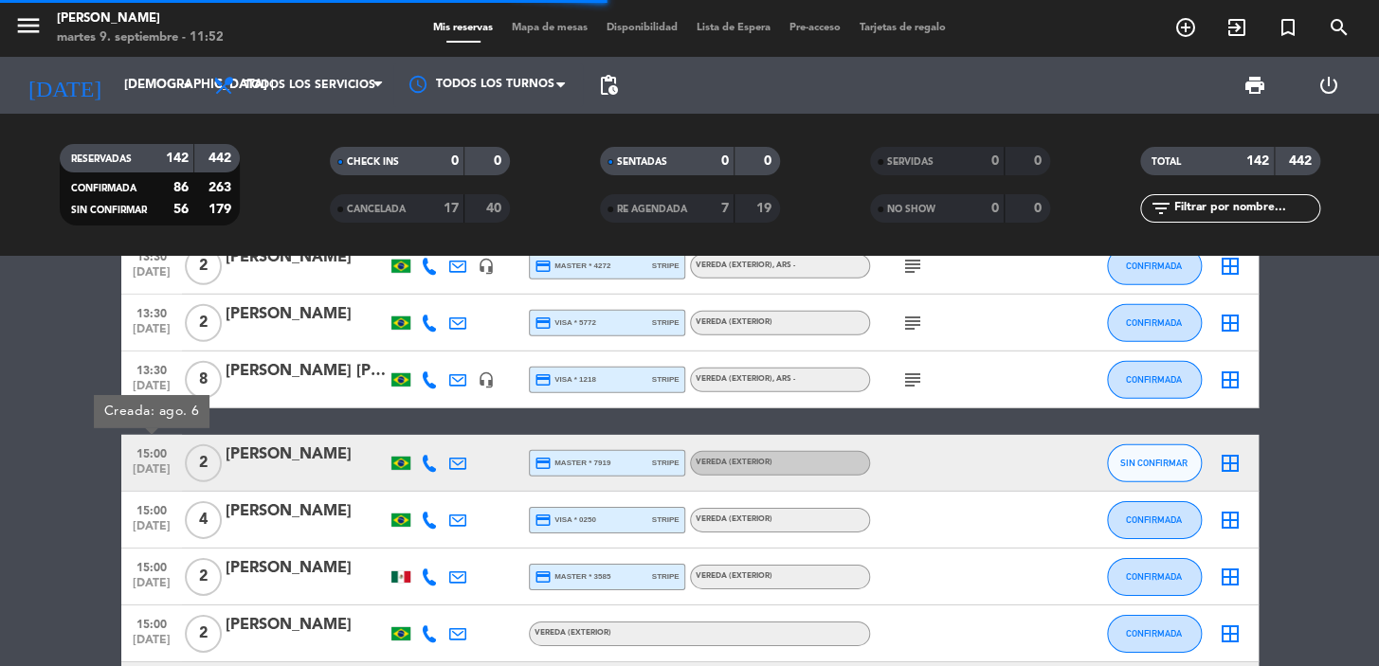
click at [177, 454] on div "15:00 sep. 11" at bounding box center [151, 463] width 61 height 56
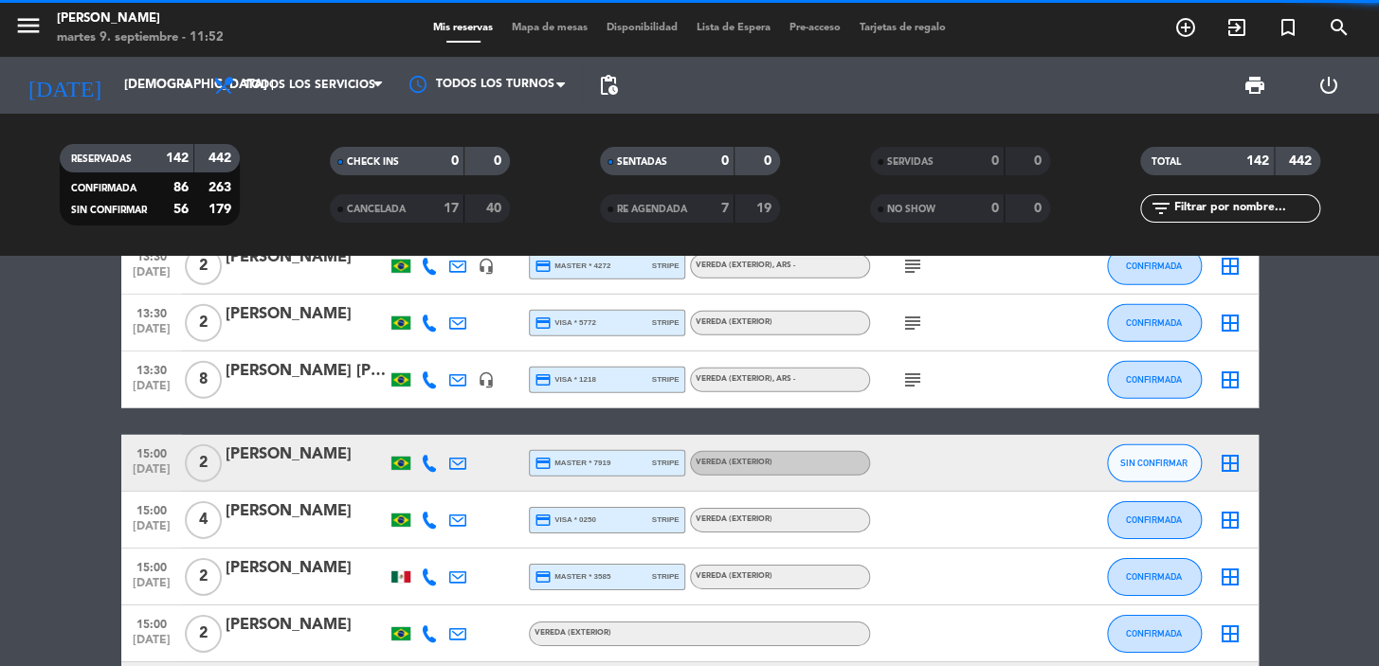
click at [147, 456] on span "15:00" at bounding box center [151, 453] width 47 height 22
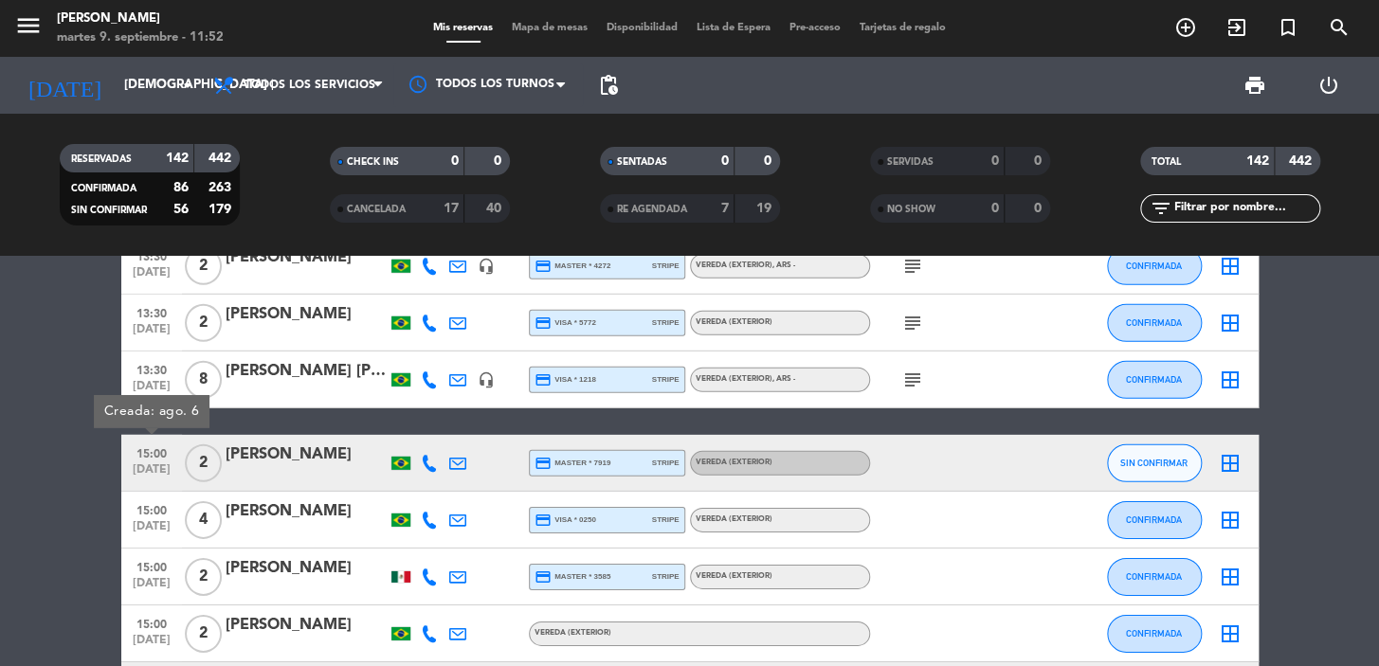
click at [428, 464] on icon at bounding box center [429, 463] width 17 height 17
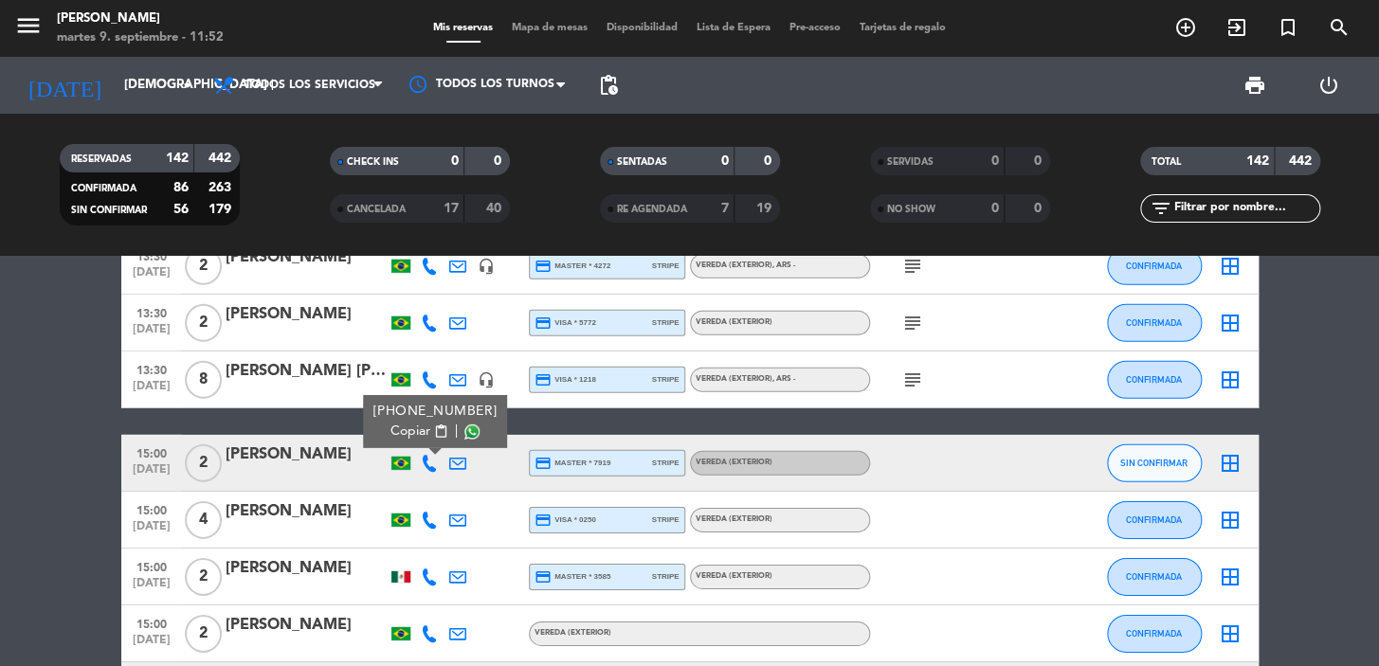
click at [425, 435] on button "Copiar content_paste" at bounding box center [419, 432] width 58 height 20
drag, startPoint x: 0, startPoint y: 515, endPoint x: 81, endPoint y: 516, distance: 80.5
drag, startPoint x: 236, startPoint y: 454, endPoint x: 802, endPoint y: 475, distance: 566.1
click at [802, 475] on div "15:00 sep. 11 2 Camila Martins credit_card master * 7919 stripe Vereda (EXTERIO…" at bounding box center [689, 463] width 1137 height 57
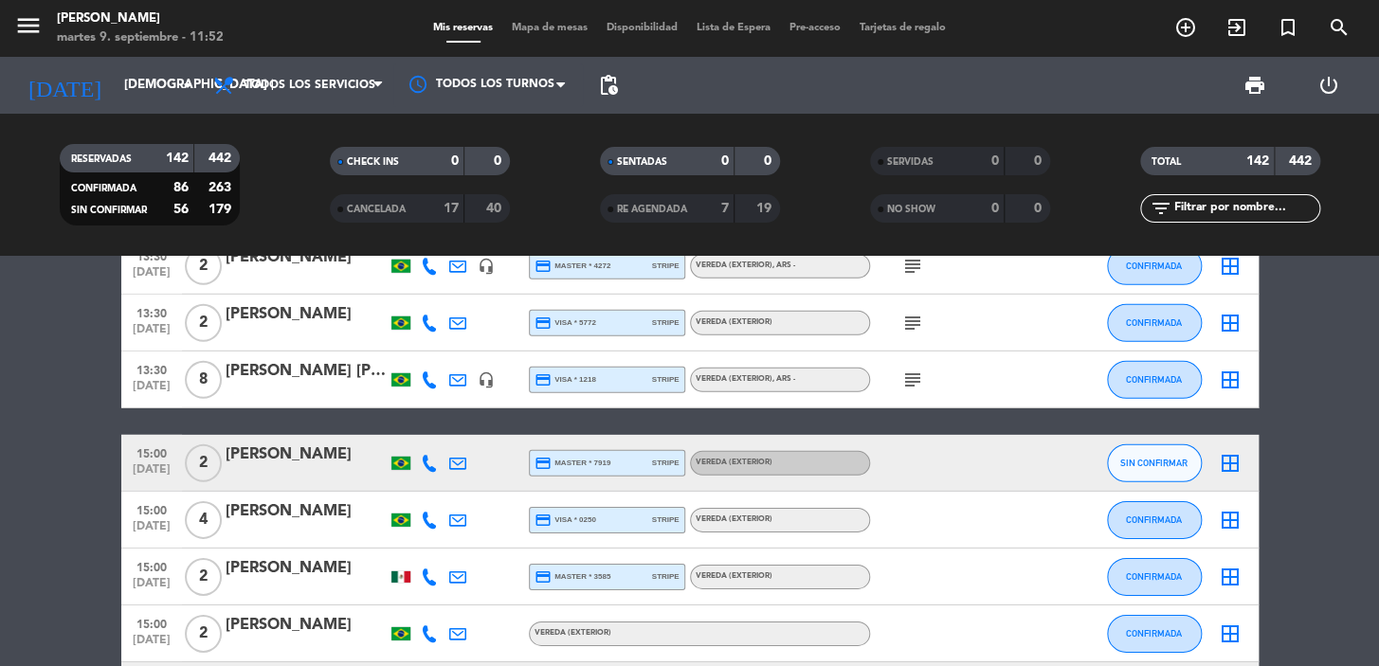
copy div "15:00 sep. 11 2 Camila Martins credit_card master * 7919 stripe Vereda (EXTERIO…"
click at [432, 521] on icon at bounding box center [429, 520] width 17 height 17
click at [433, 493] on span "content_paste" at bounding box center [440, 488] width 14 height 14
drag, startPoint x: 136, startPoint y: 505, endPoint x: 786, endPoint y: 531, distance: 651.5
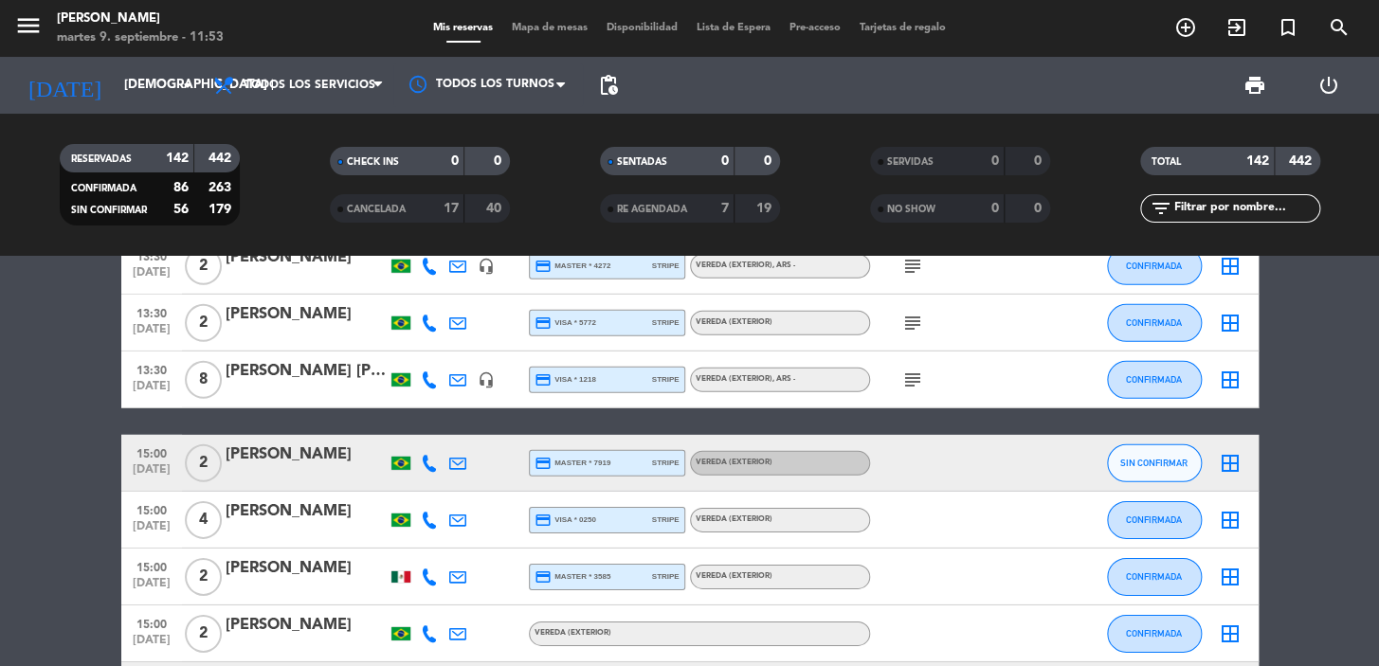
click at [786, 531] on div "15:00 sep. 11 4 CARLOS ARAUJO credit_card visa * 0250 stripe Vereda (EXTERIOR) …" at bounding box center [689, 520] width 1137 height 57
copy div "15:00 sep. 11 4 CARLOS ARAUJO credit_card visa * 0250 stripe Vereda (EXTERIOR)"
click at [427, 572] on icon at bounding box center [429, 577] width 17 height 17
click at [407, 546] on span "Copiar" at bounding box center [408, 545] width 40 height 20
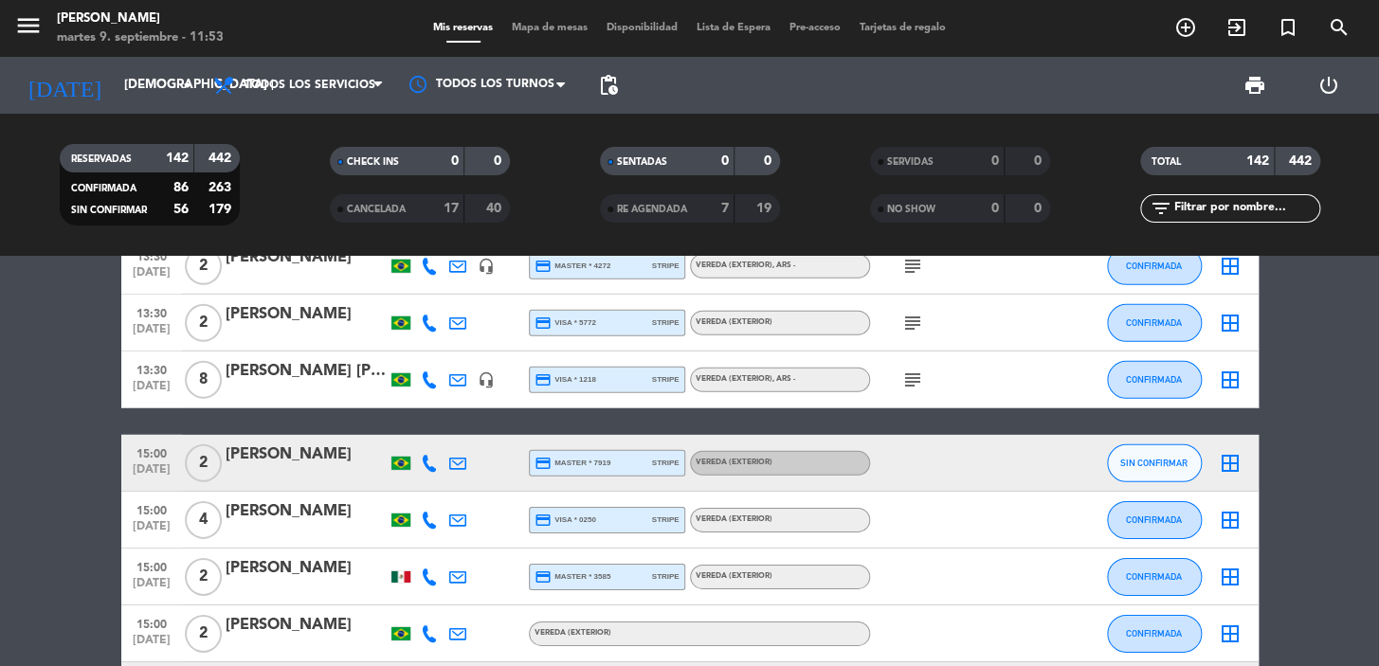
drag, startPoint x: 138, startPoint y: 565, endPoint x: 778, endPoint y: 586, distance: 639.9
click at [790, 590] on div "15:00 sep. 11 2 Carlos Arcos credit_card master * 3585 stripe Vereda (EXTERIOR)…" at bounding box center [689, 577] width 1137 height 57
copy div "15:00 sep. 11 2 Carlos Arcos credit_card master * 3585 stripe Vereda (EXTERIOR)"
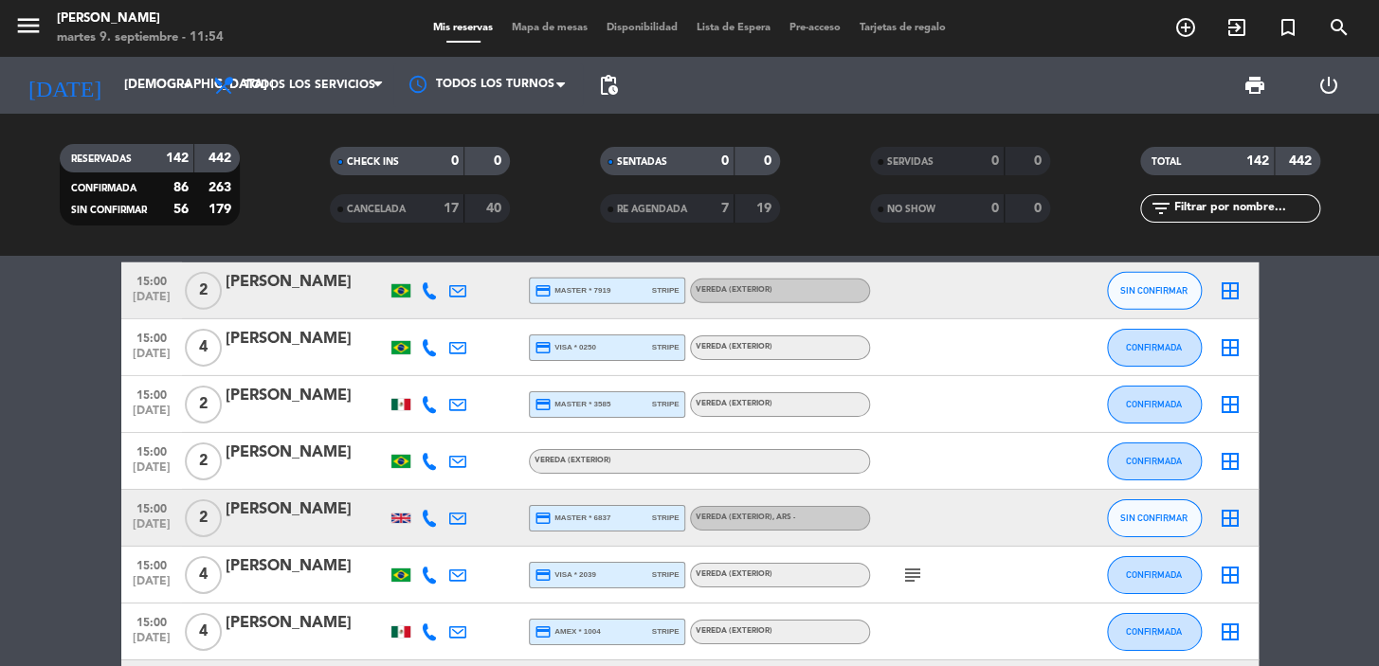
click at [427, 467] on icon at bounding box center [429, 461] width 17 height 17
click at [403, 438] on span "Copiar" at bounding box center [410, 430] width 40 height 20
drag, startPoint x: 125, startPoint y: 446, endPoint x: 679, endPoint y: 458, distance: 554.4
click at [679, 458] on div "15:00 sep. 11 2 Daniel Lima Vereda (EXTERIOR) CONFIRMADA border_all" at bounding box center [689, 461] width 1137 height 57
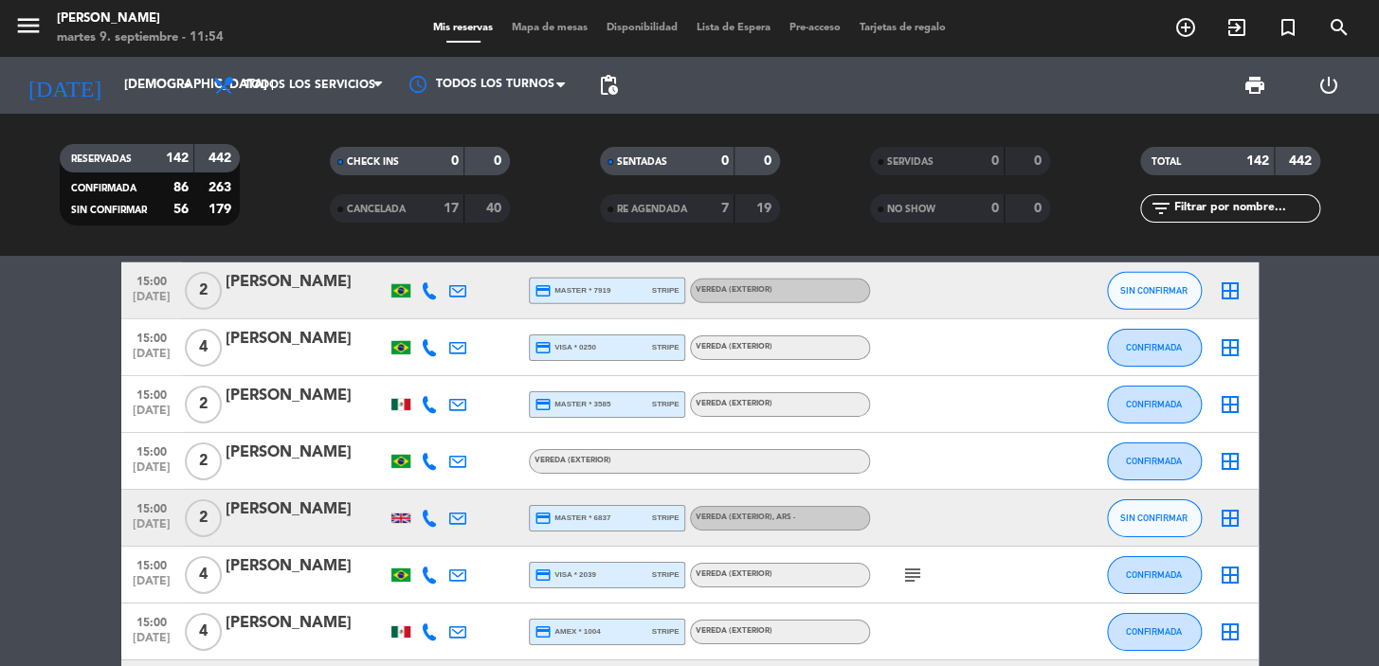
copy div "15:00 sep. 11 2 Daniel Lima Vereda (EXTERIOR)"
click at [432, 515] on icon at bounding box center [429, 518] width 17 height 17
click at [422, 473] on div "+447837282136" at bounding box center [439, 467] width 124 height 20
click at [416, 479] on span "Copiar" at bounding box center [415, 487] width 40 height 20
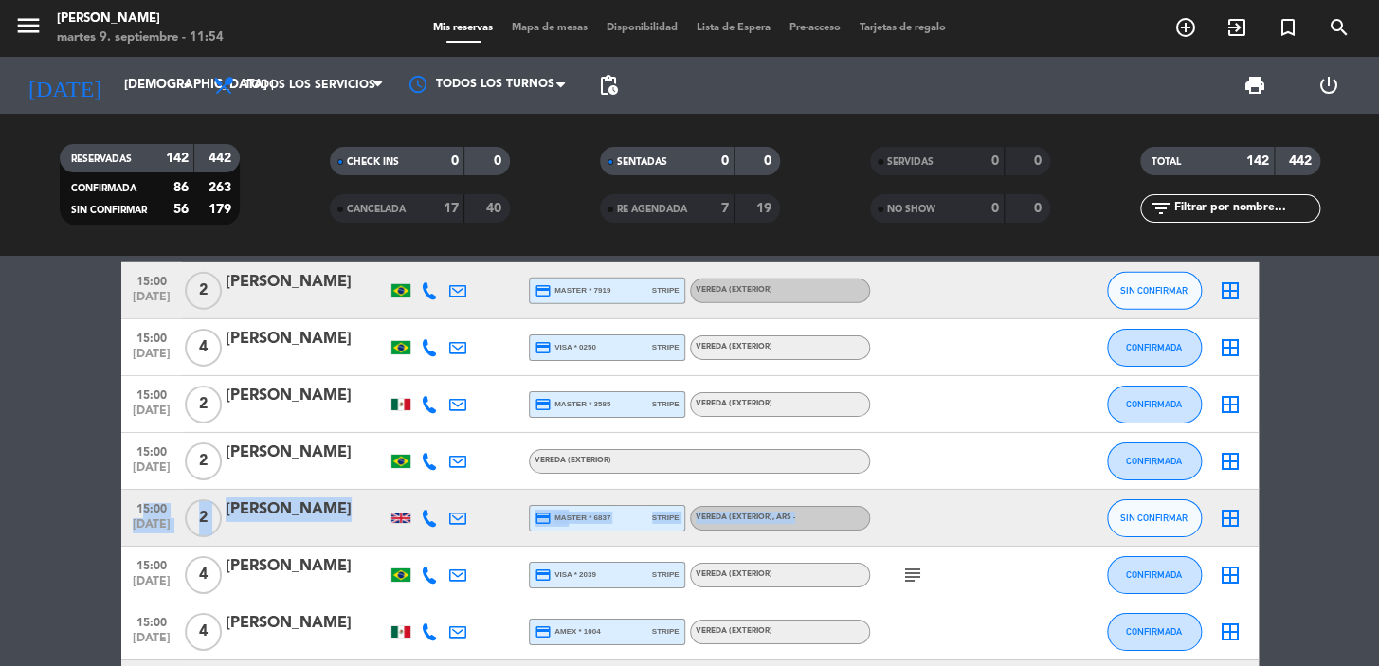
drag, startPoint x: 133, startPoint y: 504, endPoint x: 852, endPoint y: 510, distance: 719.2
click at [850, 510] on div "15:00 sep. 11 2 Helen E credit_card master * 6837 stripe Vereda (EXTERIOR) , AR…" at bounding box center [689, 518] width 1137 height 57
copy div "15:00 sep. 11 2 Helen E credit_card master * 6837 stripe Vereda (EXTERIOR) , AR…"
click at [911, 570] on icon "subject" at bounding box center [912, 575] width 23 height 23
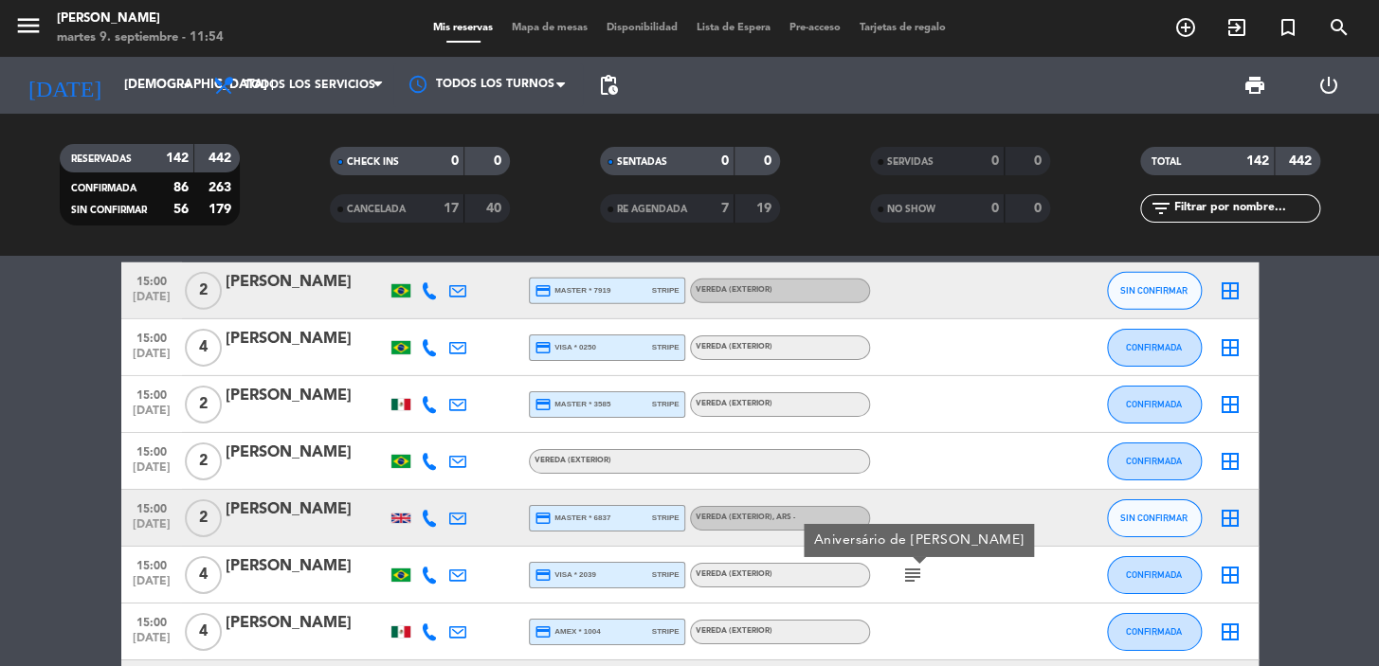
click at [426, 569] on icon at bounding box center [429, 575] width 17 height 17
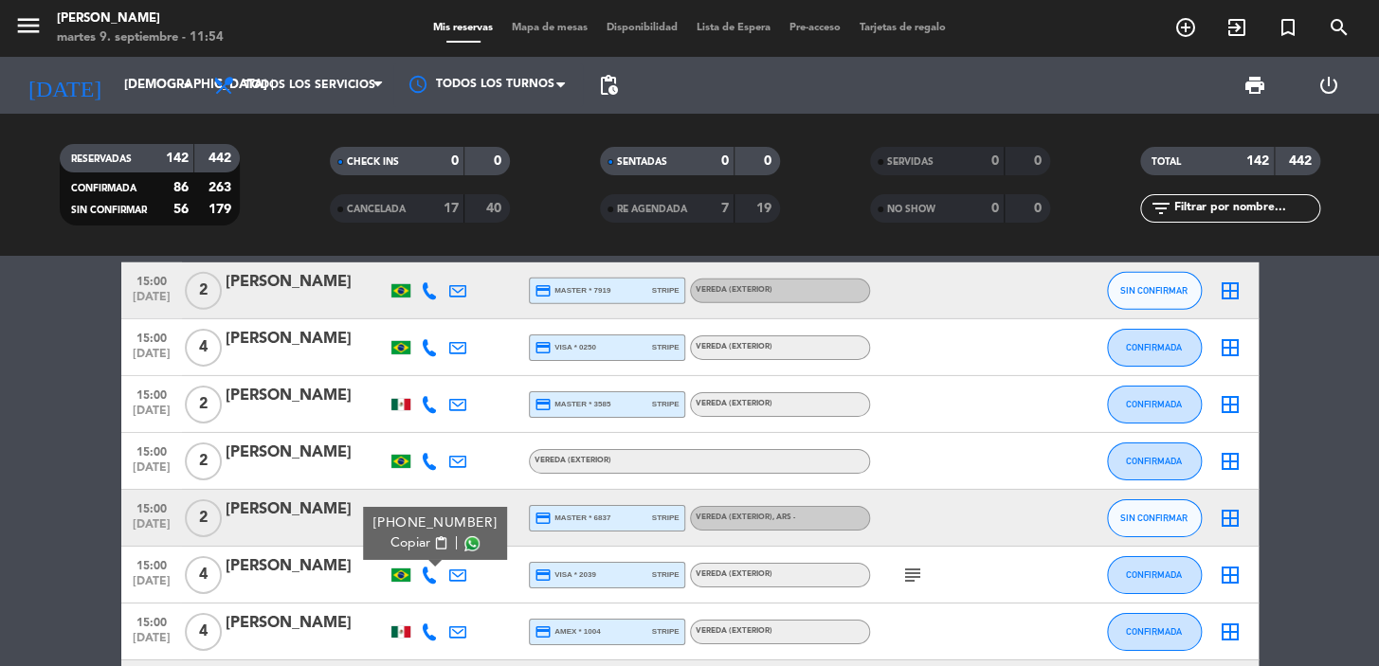
click at [406, 539] on span "Copiar" at bounding box center [410, 543] width 40 height 20
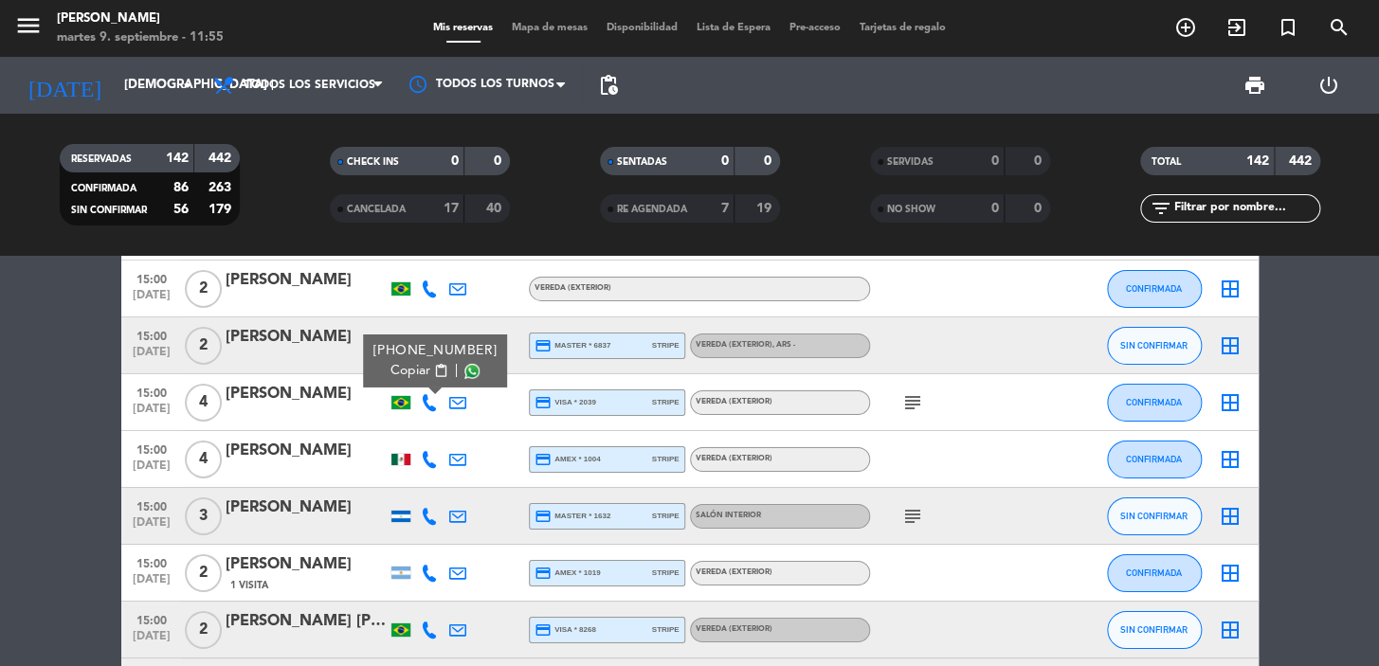
click at [422, 455] on icon at bounding box center [429, 459] width 17 height 17
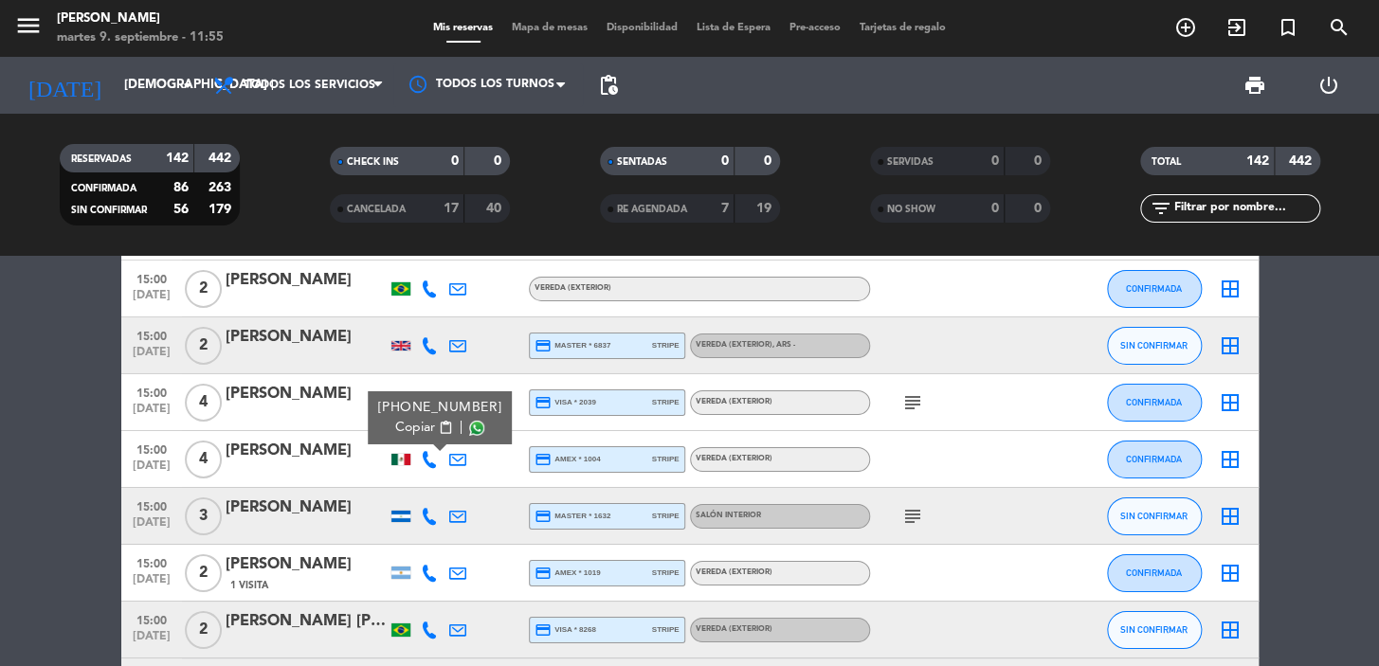
click at [403, 434] on span "Copiar" at bounding box center [415, 428] width 40 height 20
drag, startPoint x: 129, startPoint y: 446, endPoint x: 778, endPoint y: 440, distance: 649.1
click at [836, 453] on div "15:00 sep. 11 4 Jaime Lizola credit_card amex * 1004 stripe Vereda (EXTERIOR) C…" at bounding box center [689, 459] width 1137 height 57
copy div "15:00 sep. 11 4 Jaime Lizola credit_card amex * 1004 stripe Vereda (EXTERIOR)"
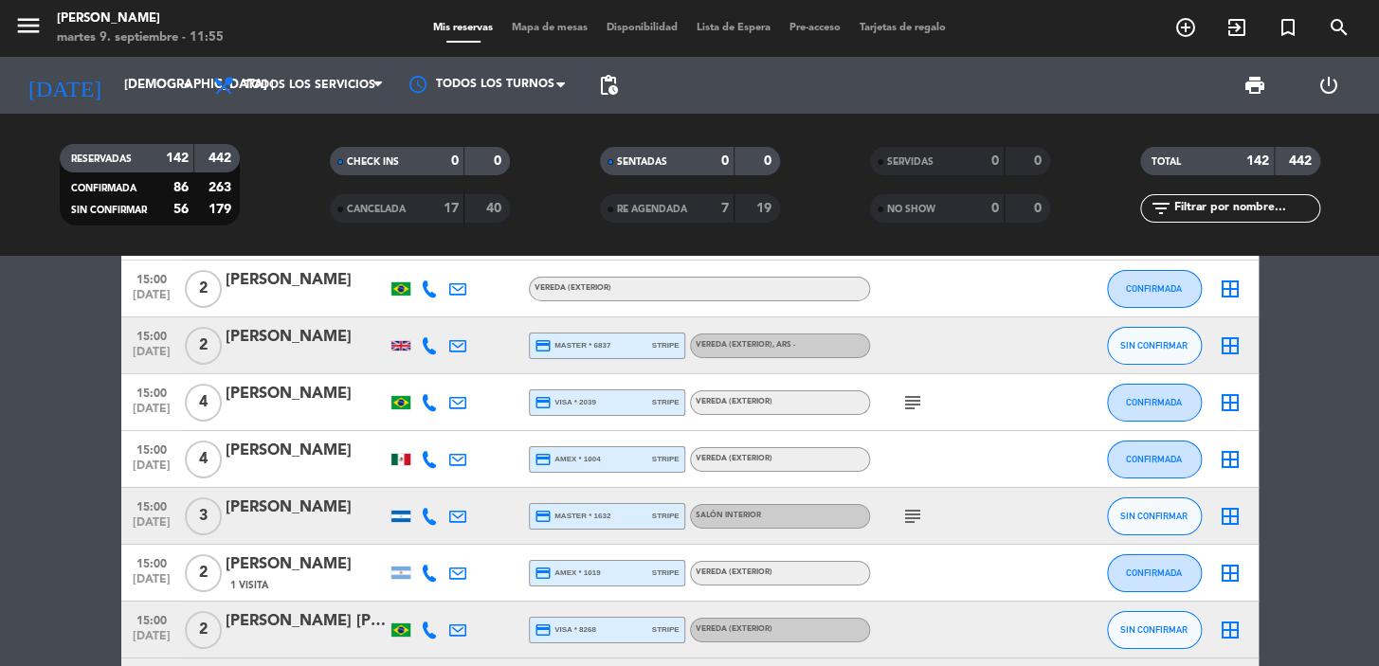
click at [430, 518] on icon at bounding box center [429, 516] width 17 height 17
click at [915, 512] on icon "subject" at bounding box center [912, 516] width 23 height 23
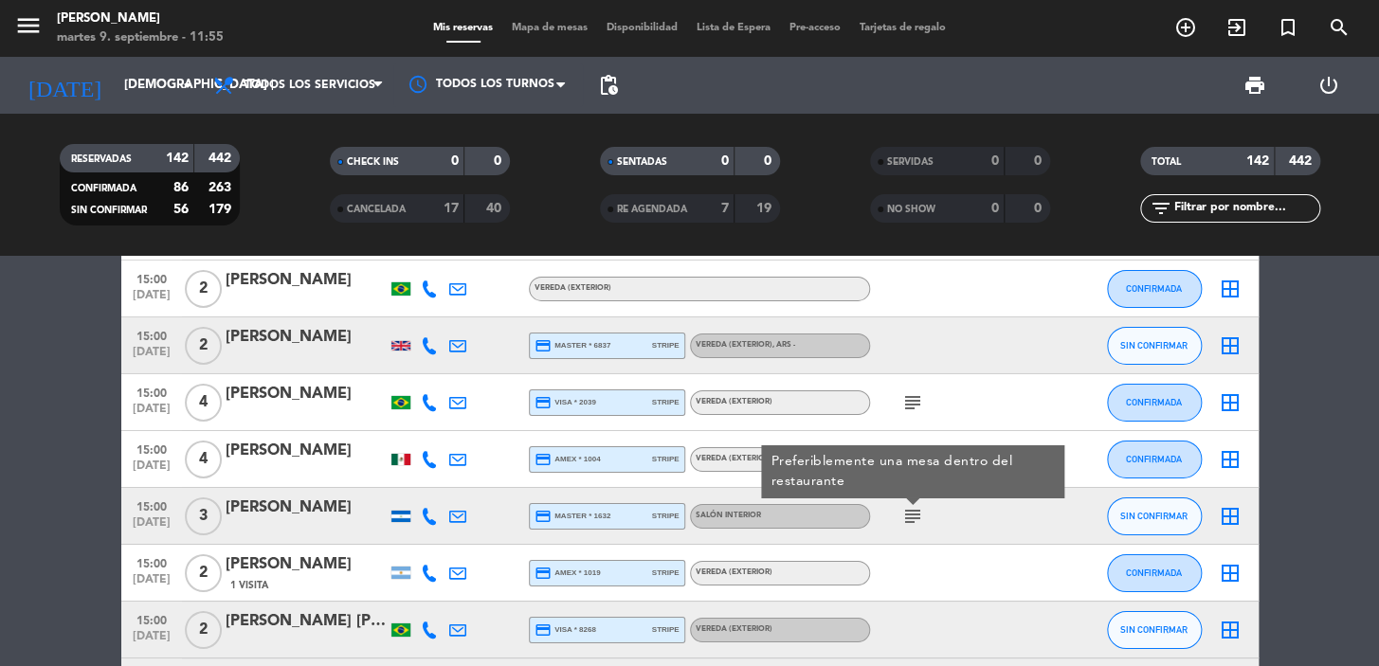
click at [428, 519] on icon at bounding box center [429, 516] width 17 height 17
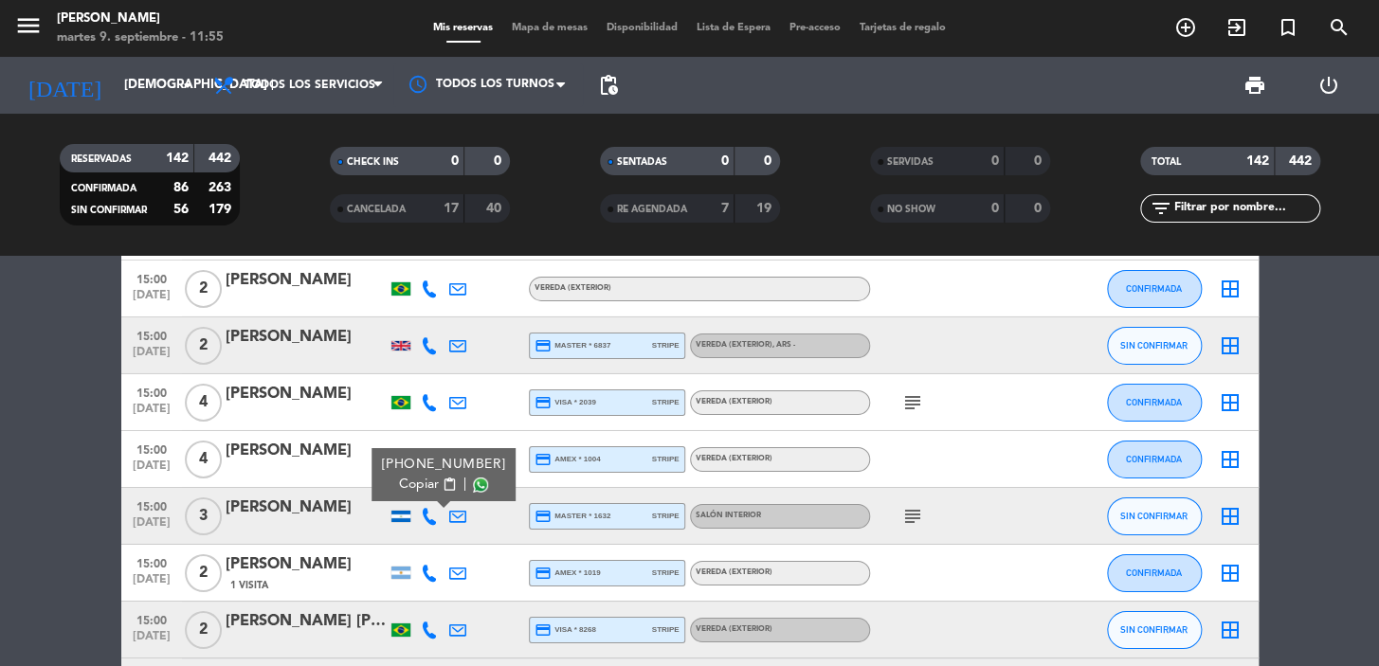
click at [417, 486] on span "Copiar" at bounding box center [419, 485] width 40 height 20
click at [436, 577] on icon at bounding box center [429, 573] width 17 height 17
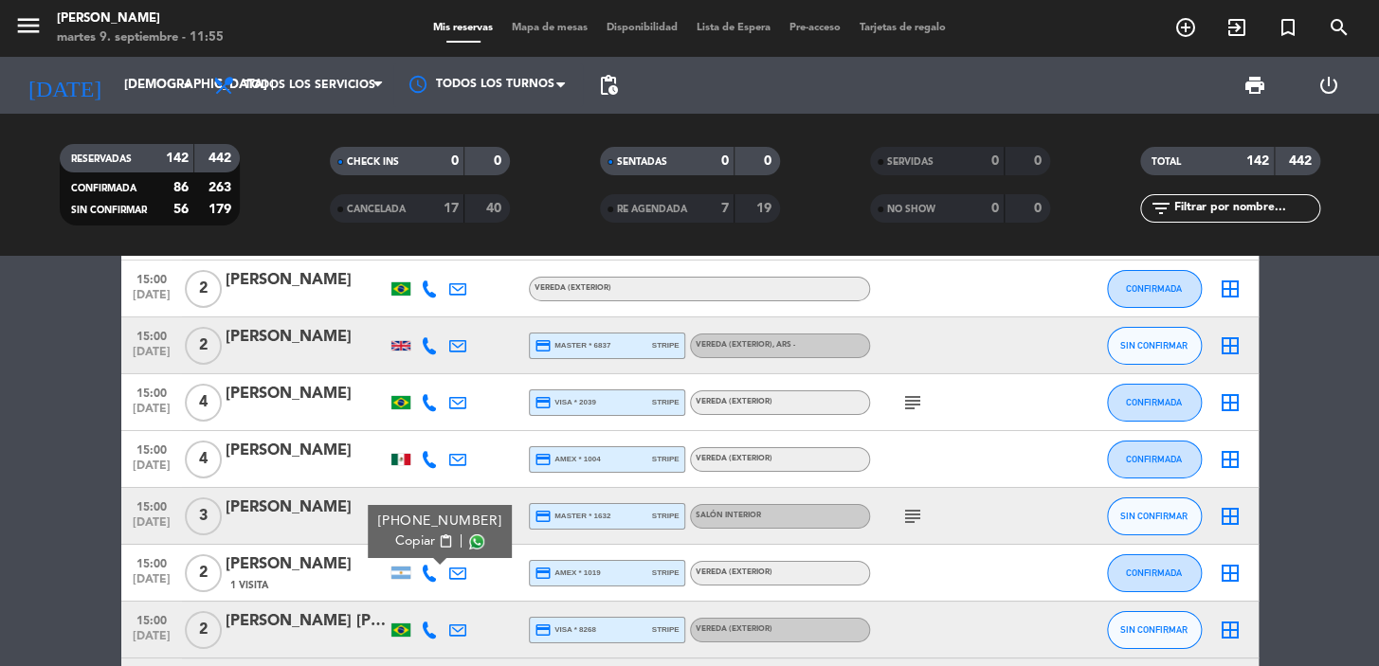
click at [398, 547] on span "Copiar" at bounding box center [415, 542] width 40 height 20
drag, startPoint x: 0, startPoint y: 597, endPoint x: 66, endPoint y: 591, distance: 66.6
drag, startPoint x: 132, startPoint y: 562, endPoint x: 806, endPoint y: 554, distance: 674.7
click at [806, 554] on div "15:00 sep. 11 2 Mauro Musotto 1 Visita credit_card amex * 1019 stripe Vereda (E…" at bounding box center [689, 573] width 1137 height 57
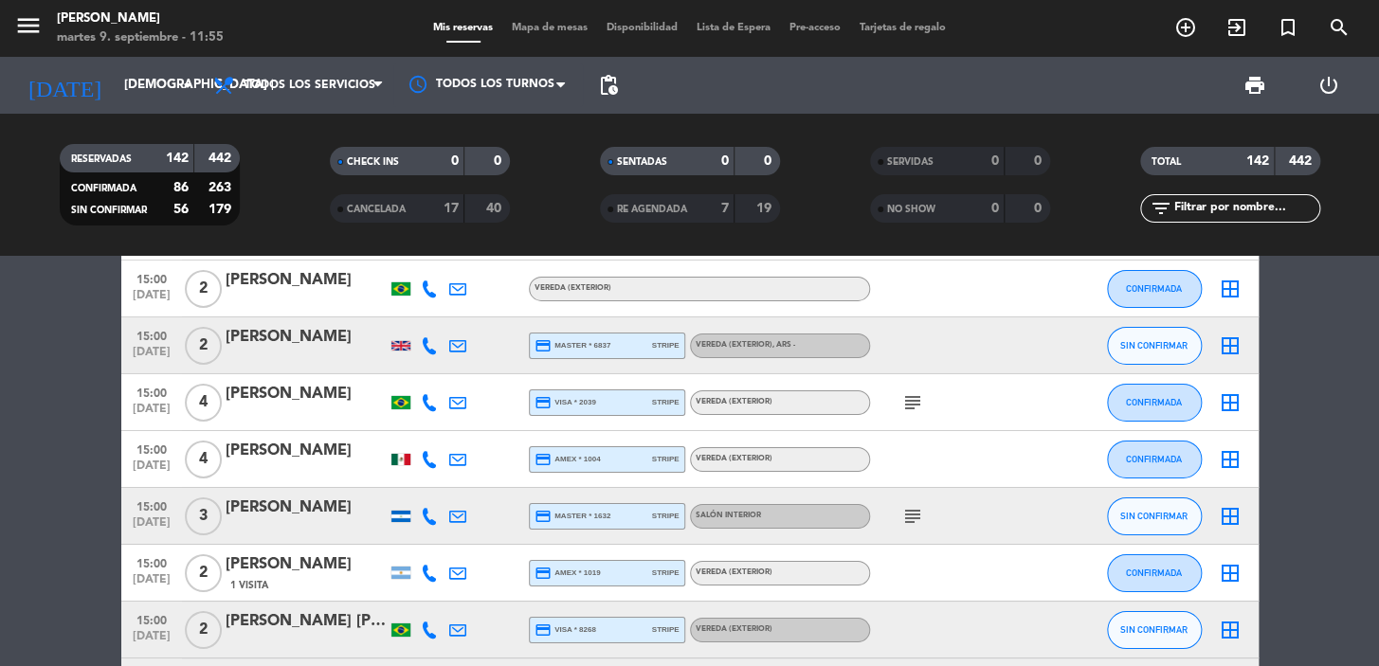
copy div "15:00 sep. 11 2 Mauro Musotto 1 Visita credit_card amex * 1019 stripe Vereda (E…"
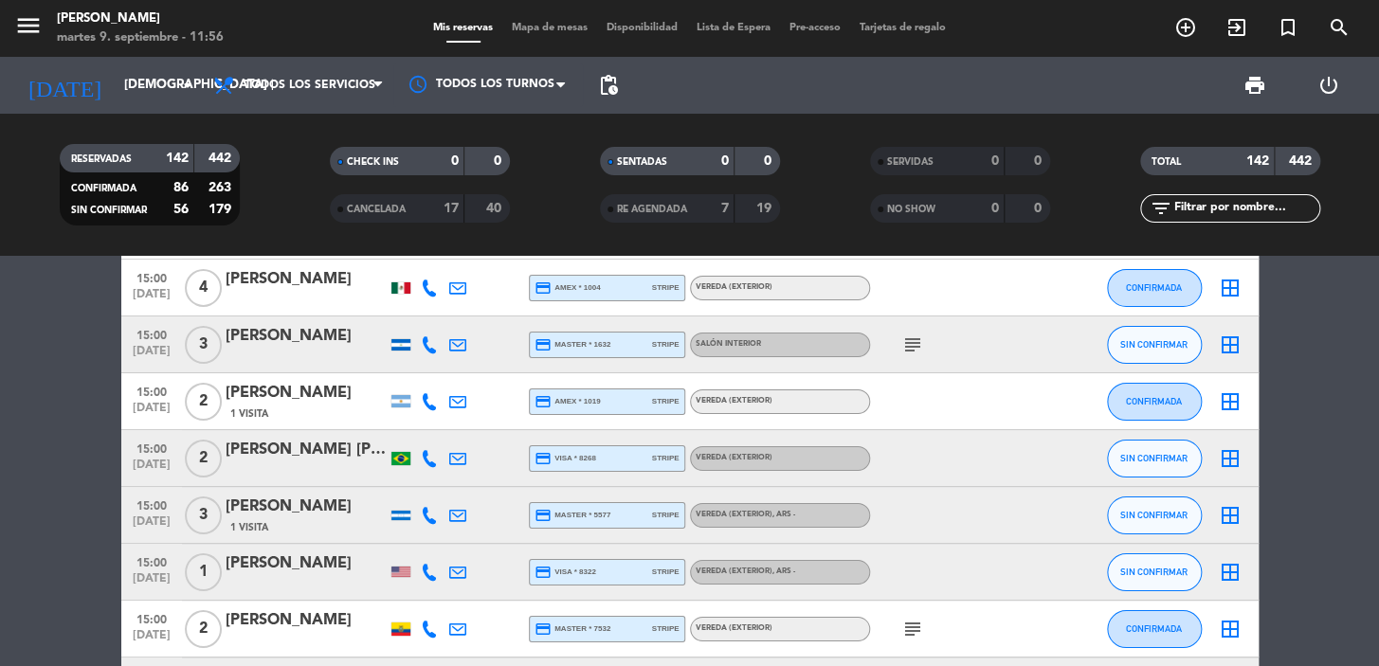
click at [426, 453] on icon at bounding box center [429, 458] width 17 height 17
drag, startPoint x: 417, startPoint y: 427, endPoint x: 399, endPoint y: 435, distance: 19.5
click at [417, 426] on span "Copiar" at bounding box center [410, 427] width 40 height 20
drag, startPoint x: 2, startPoint y: 519, endPoint x: 113, endPoint y: 430, distance: 142.2
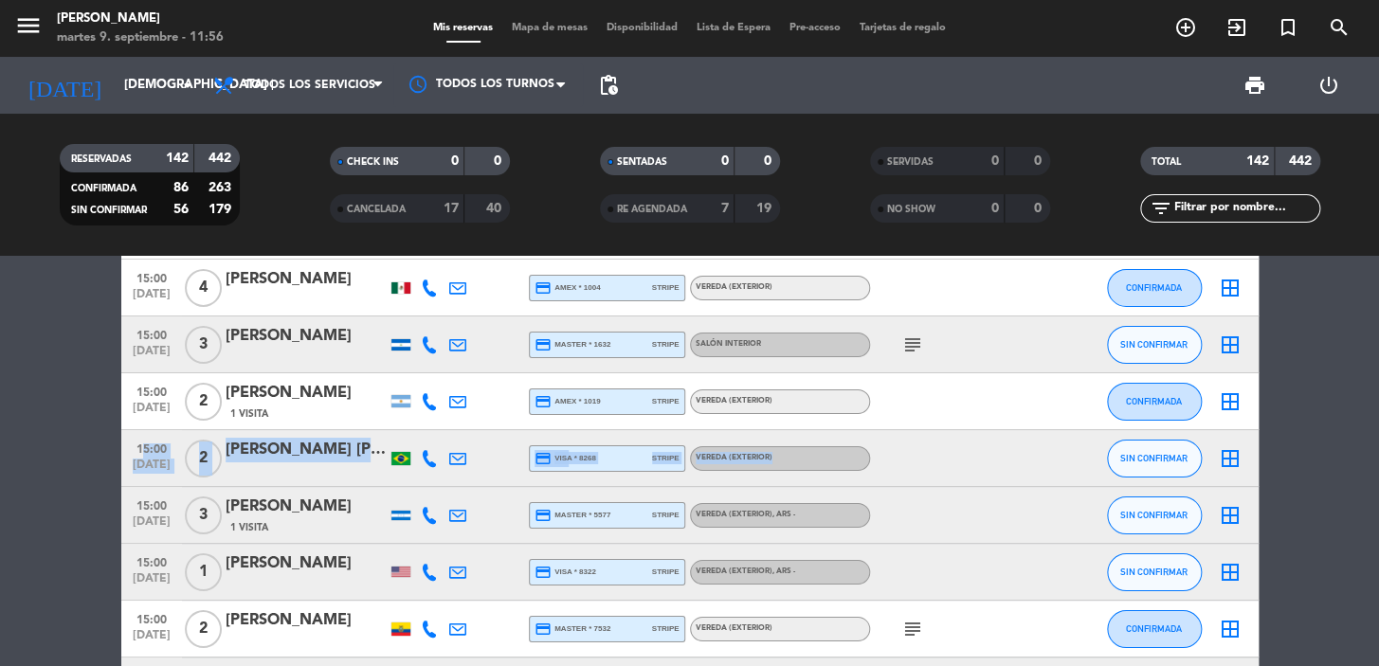
drag, startPoint x: 133, startPoint y: 447, endPoint x: 695, endPoint y: 332, distance: 573.7
click at [910, 473] on div "15:00 sep. 11 2 Rachelli Gabriel Malvezzi credit_card visa * 8268 stripe Vereda…" at bounding box center [689, 458] width 1137 height 57
click at [423, 514] on icon at bounding box center [429, 515] width 17 height 17
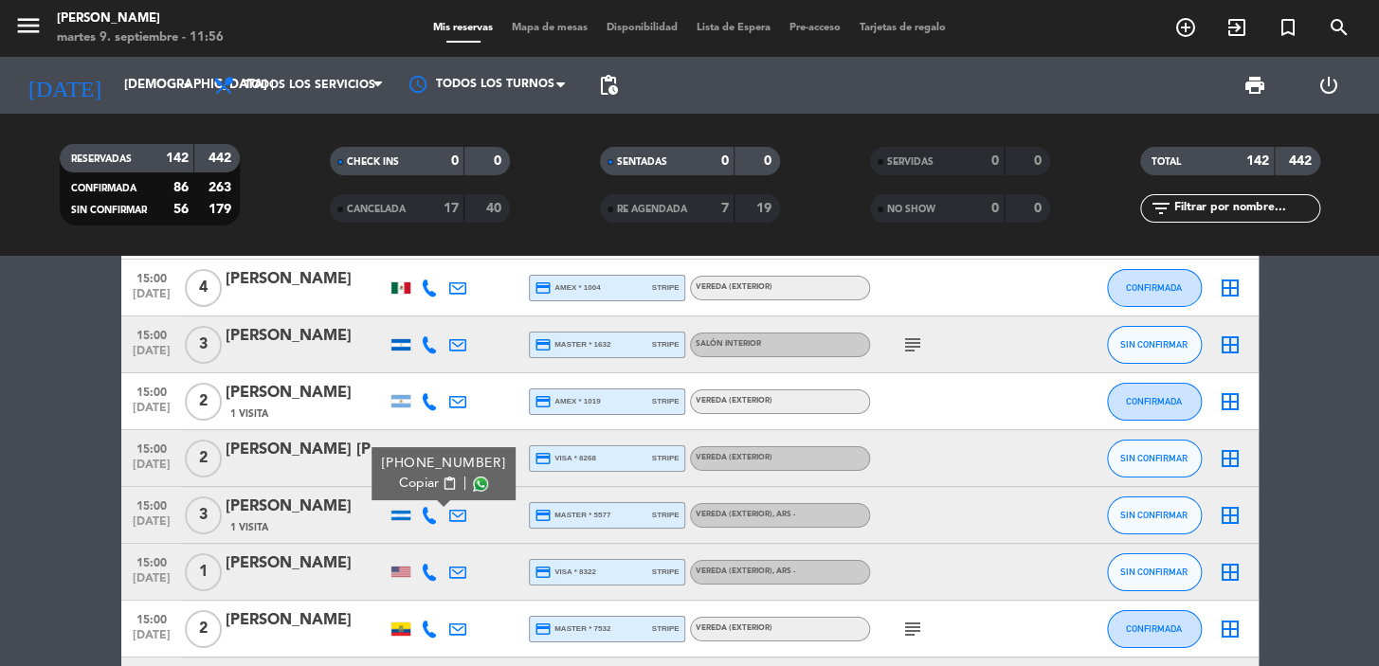
click at [417, 485] on span "Copiar" at bounding box center [419, 484] width 40 height 20
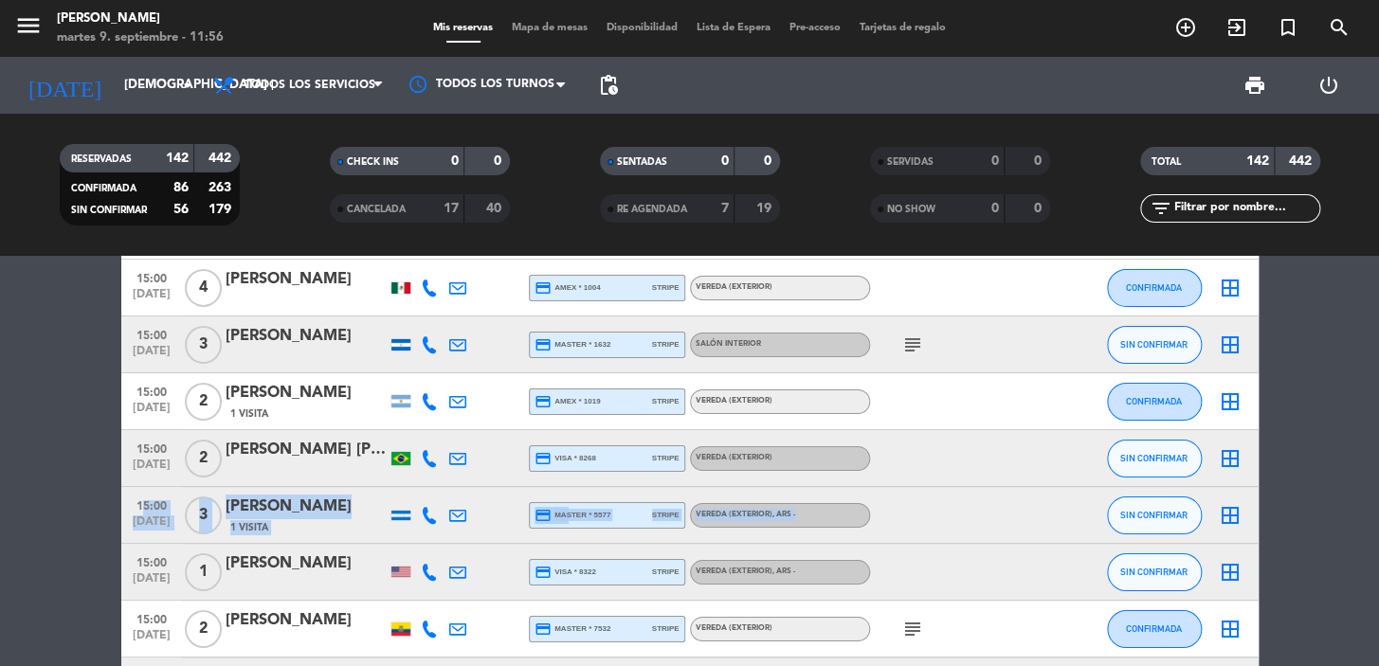
drag, startPoint x: 129, startPoint y: 502, endPoint x: 810, endPoint y: 522, distance: 681.6
click at [810, 522] on div "15:00 sep. 11 3 Rafael Aguirre 1 Visita credit_card master * 5577 stripe Vereda…" at bounding box center [689, 515] width 1137 height 57
click at [435, 569] on icon at bounding box center [429, 572] width 17 height 17
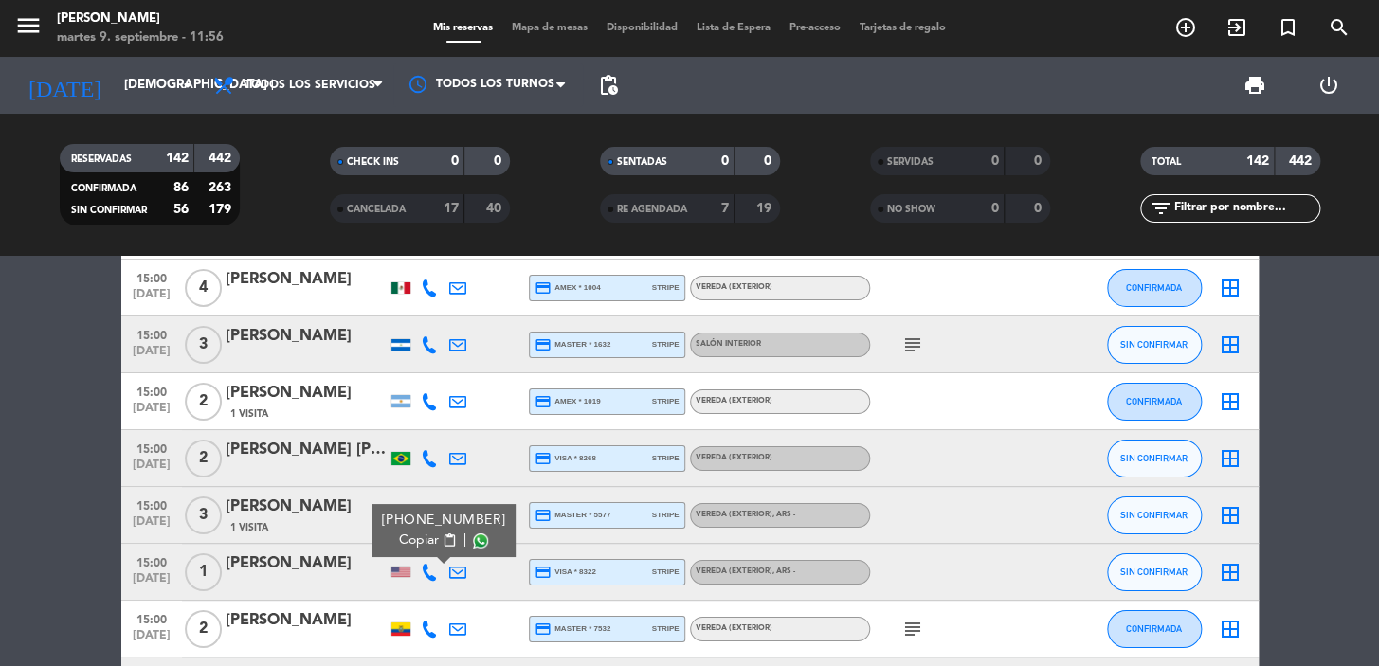
click at [442, 545] on span "content_paste" at bounding box center [449, 540] width 14 height 14
click at [280, 578] on div at bounding box center [306, 584] width 161 height 15
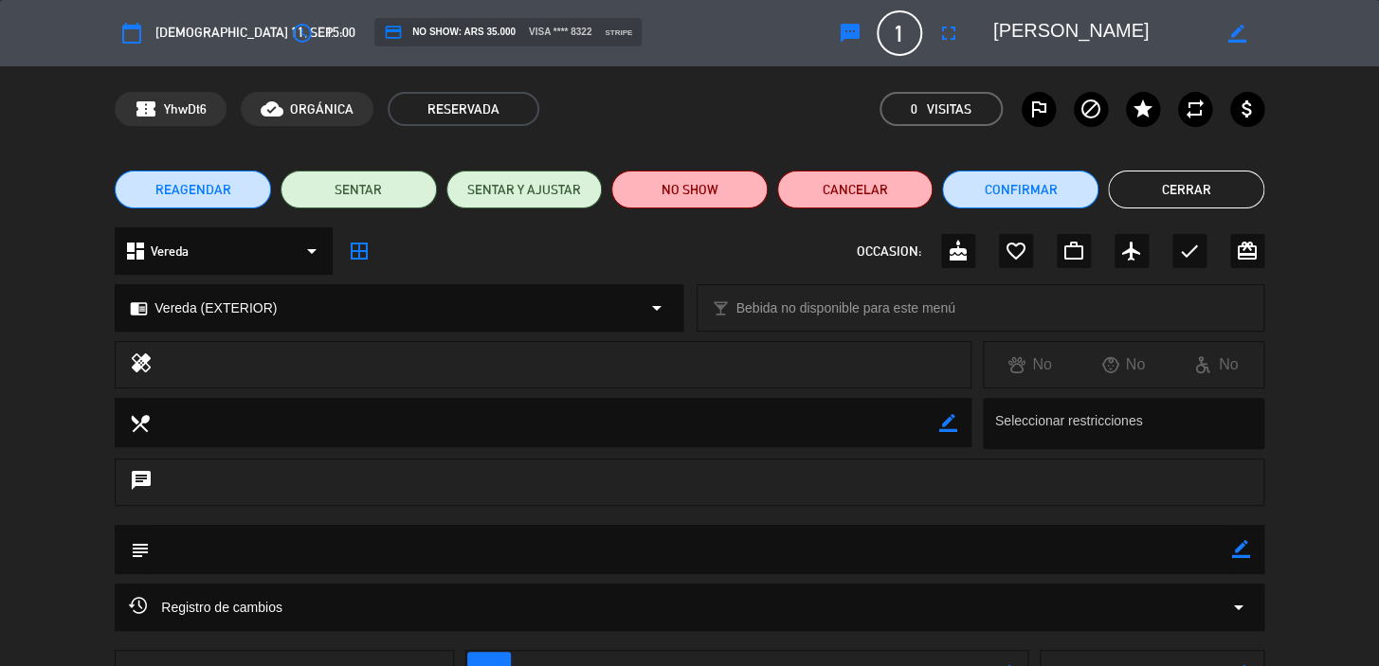
click at [237, 318] on div "chrome_reader_mode Vereda (EXTERIOR) arrow_drop_down" at bounding box center [399, 307] width 566 height 45
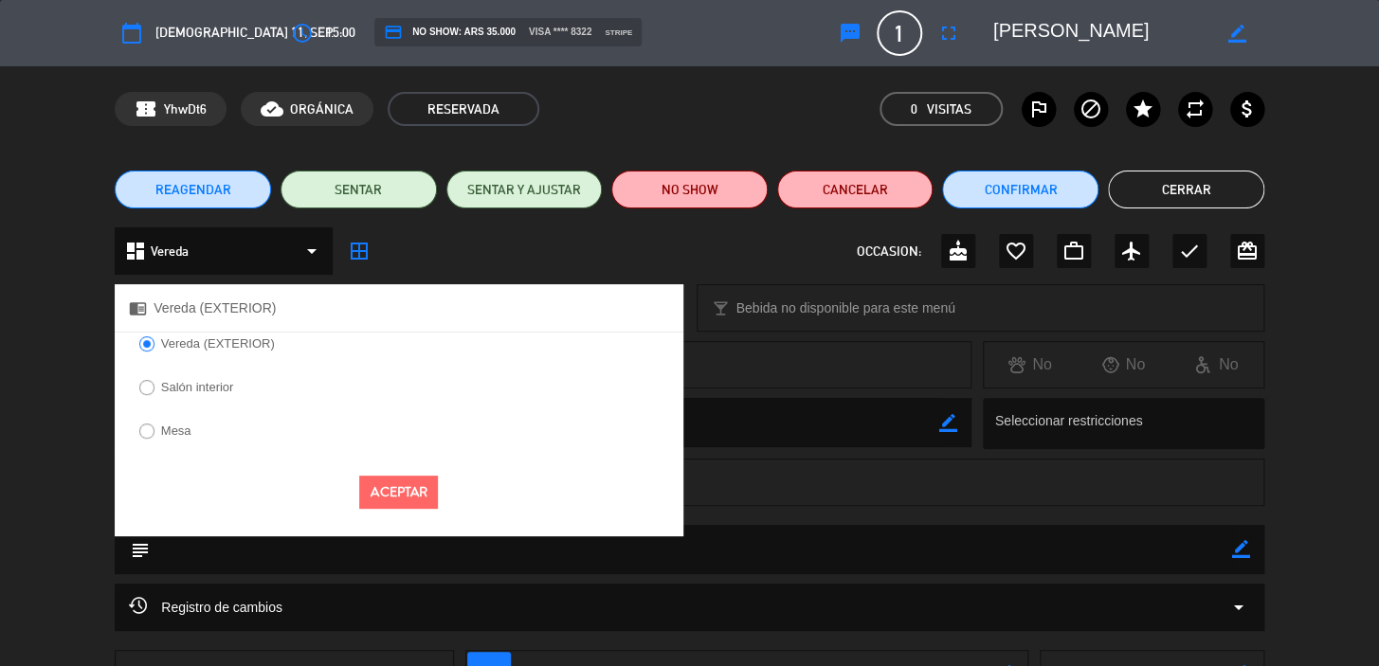
click at [207, 388] on label "Salón interior" at bounding box center [197, 387] width 73 height 12
click at [427, 492] on button "Aceptar" at bounding box center [398, 492] width 79 height 33
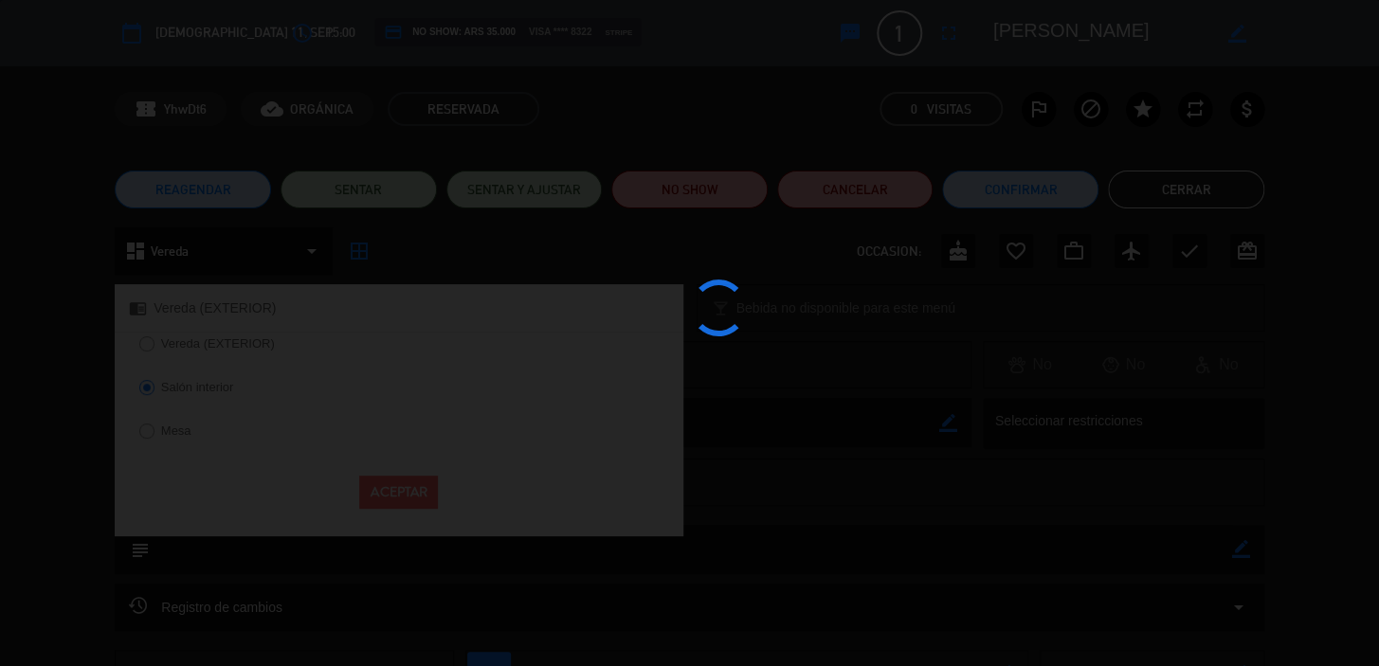
click at [1171, 199] on div at bounding box center [689, 333] width 1379 height 666
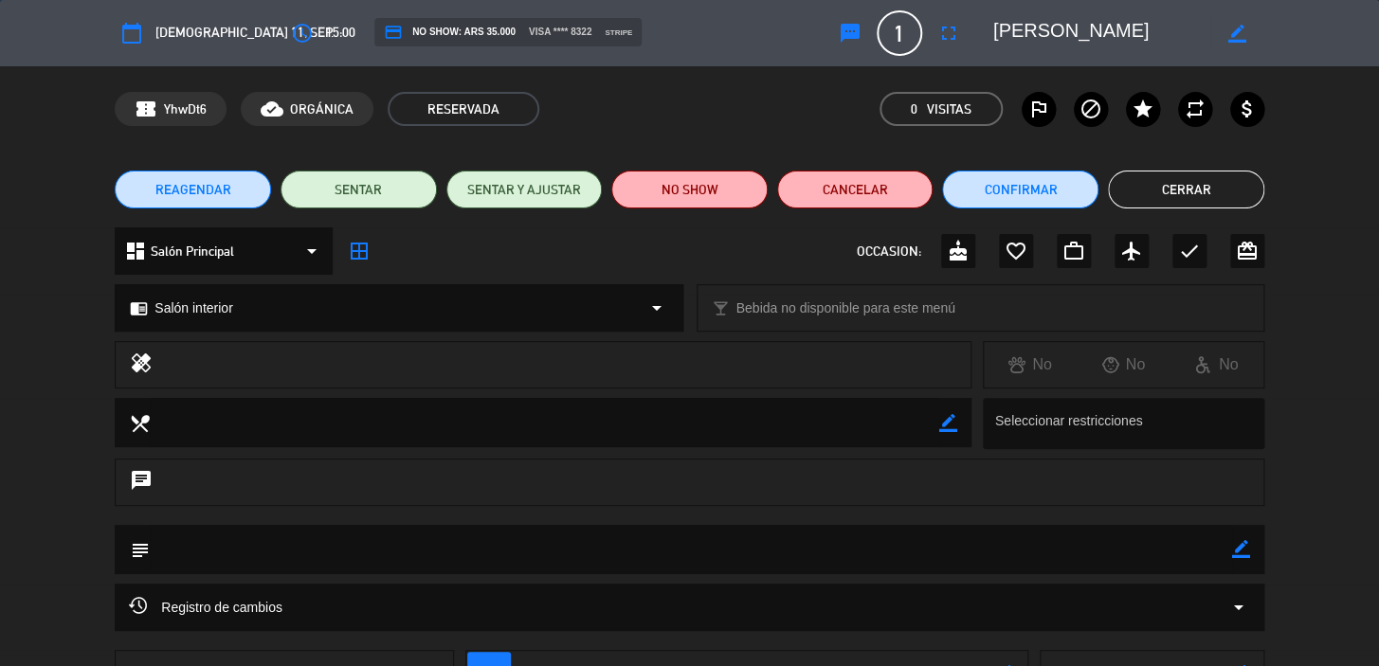
click at [1177, 195] on button "Cerrar" at bounding box center [1186, 190] width 156 height 38
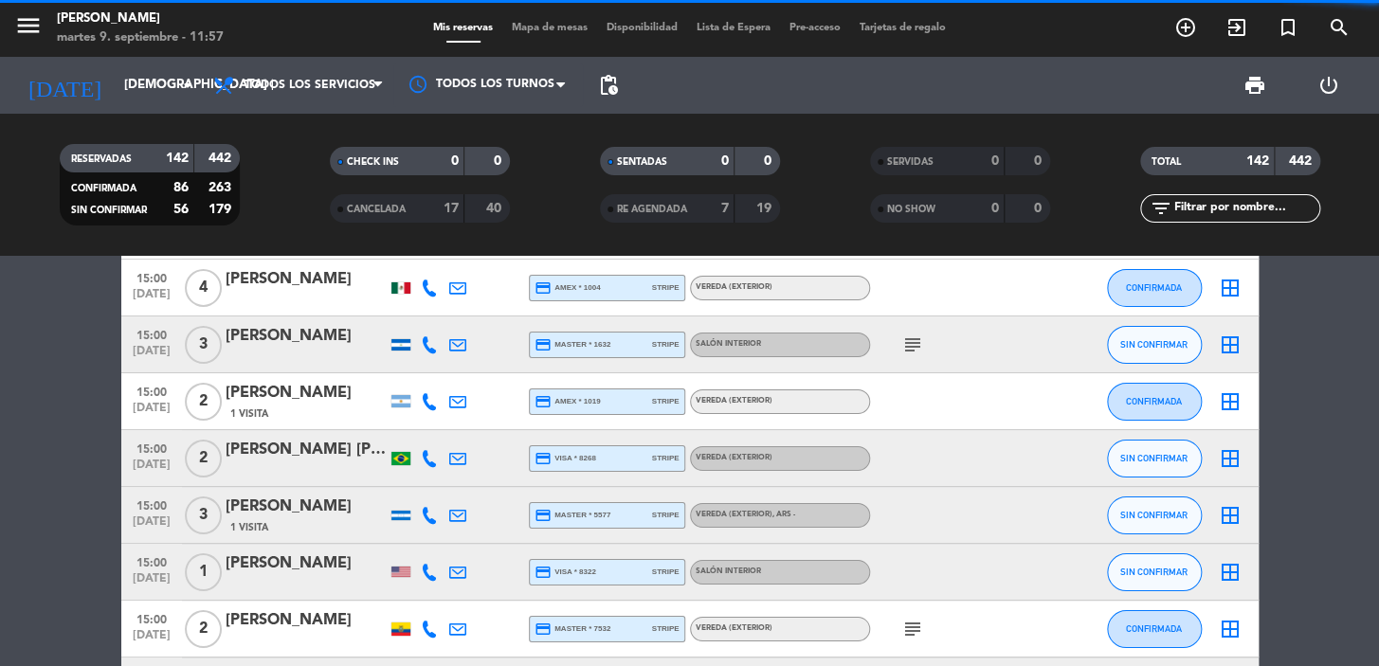
drag, startPoint x: 132, startPoint y: 557, endPoint x: 805, endPoint y: 563, distance: 673.7
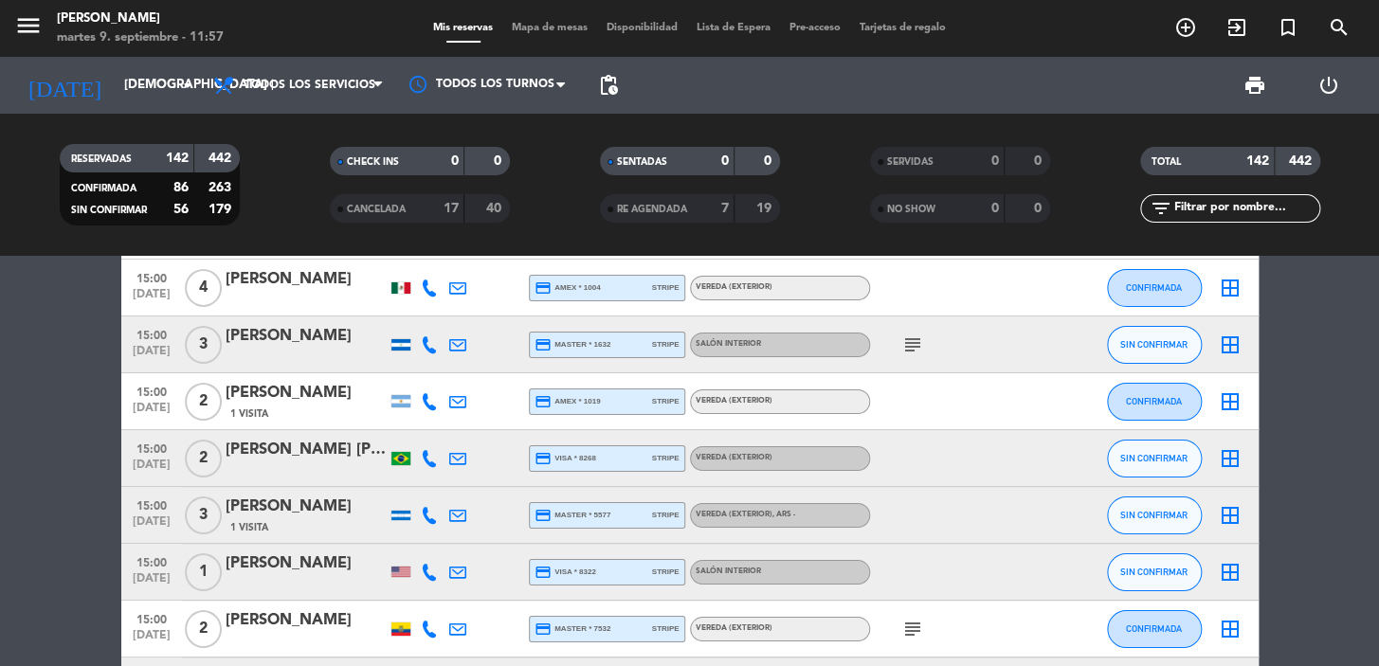
drag, startPoint x: 142, startPoint y: 562, endPoint x: 105, endPoint y: 555, distance: 37.5
drag, startPoint x: 103, startPoint y: 553, endPoint x: 119, endPoint y: 551, distance: 16.4
drag, startPoint x: 129, startPoint y: 553, endPoint x: 682, endPoint y: 512, distance: 554.9
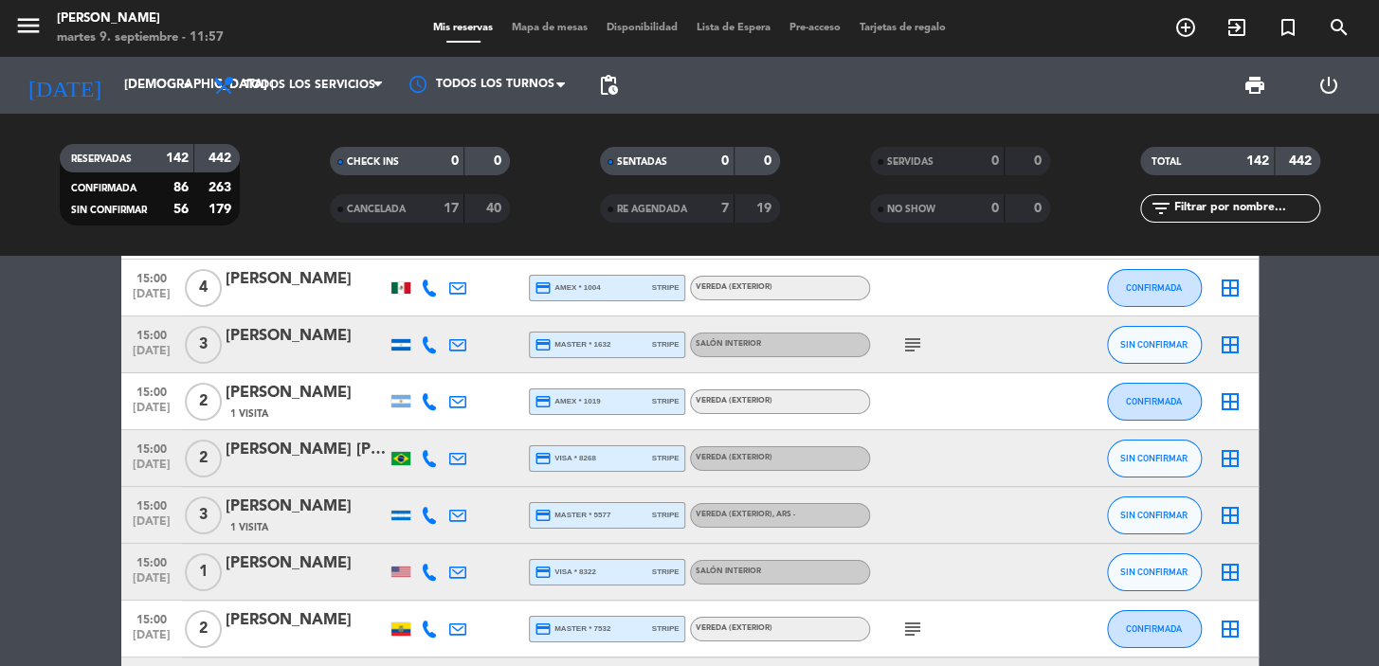
click at [774, 565] on div "15:00 sep. 11 1 Ricardo Rosario credit_card visa * 8322 stripe Salón interior S…" at bounding box center [689, 572] width 1137 height 57
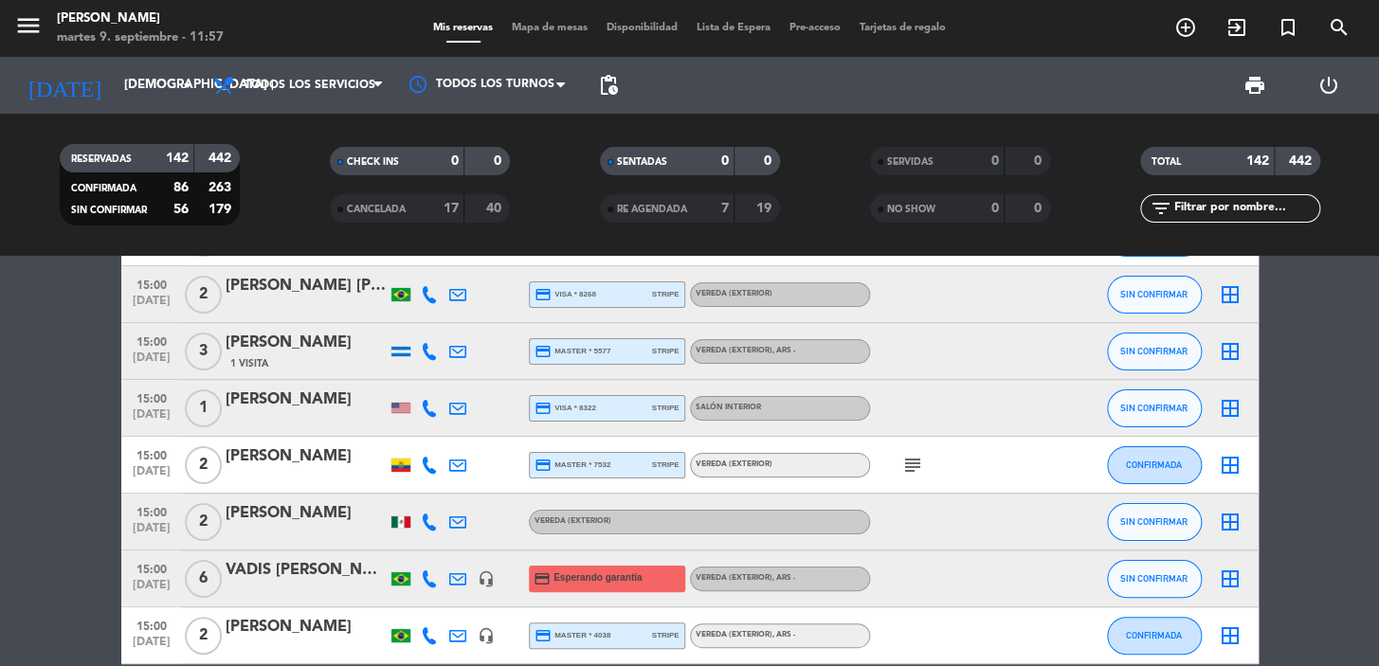
scroll to position [3100, 0]
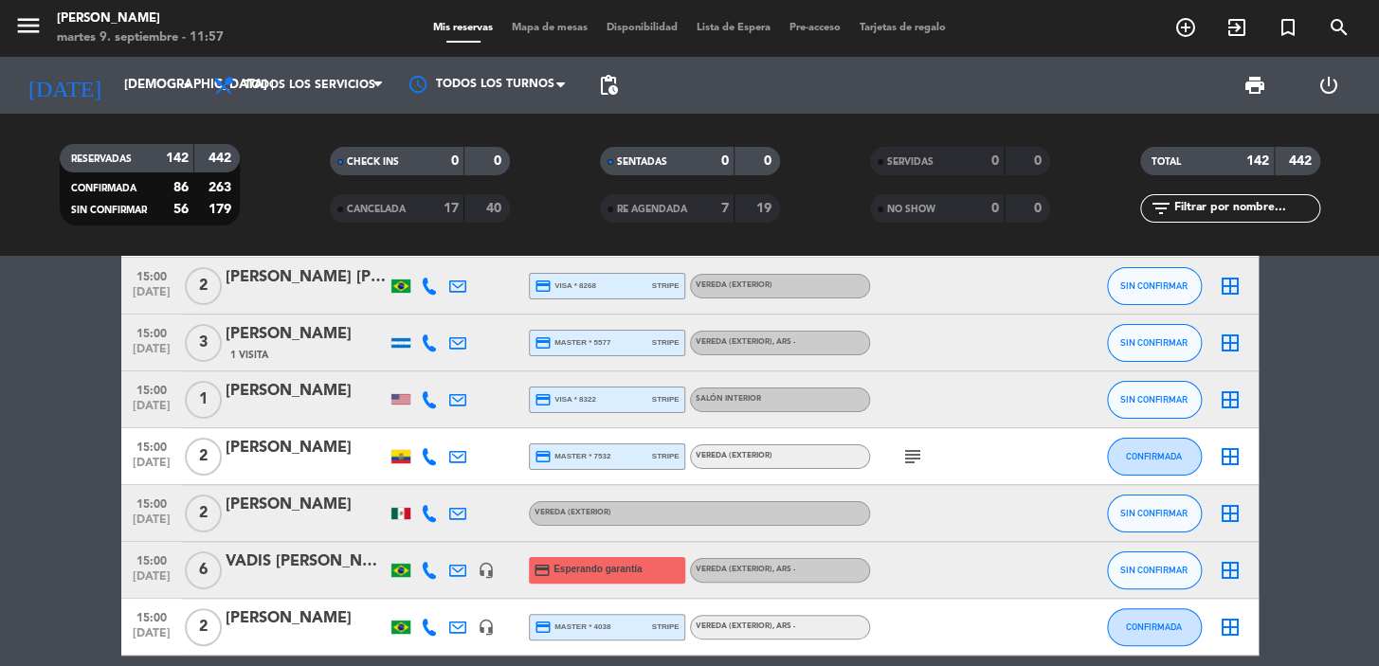
click at [913, 454] on icon "subject" at bounding box center [912, 456] width 23 height 23
click at [421, 450] on icon at bounding box center [429, 456] width 17 height 17
click at [441, 416] on div "Copiar content_paste |" at bounding box center [439, 425] width 124 height 20
click at [438, 418] on span "content_paste" at bounding box center [445, 425] width 14 height 14
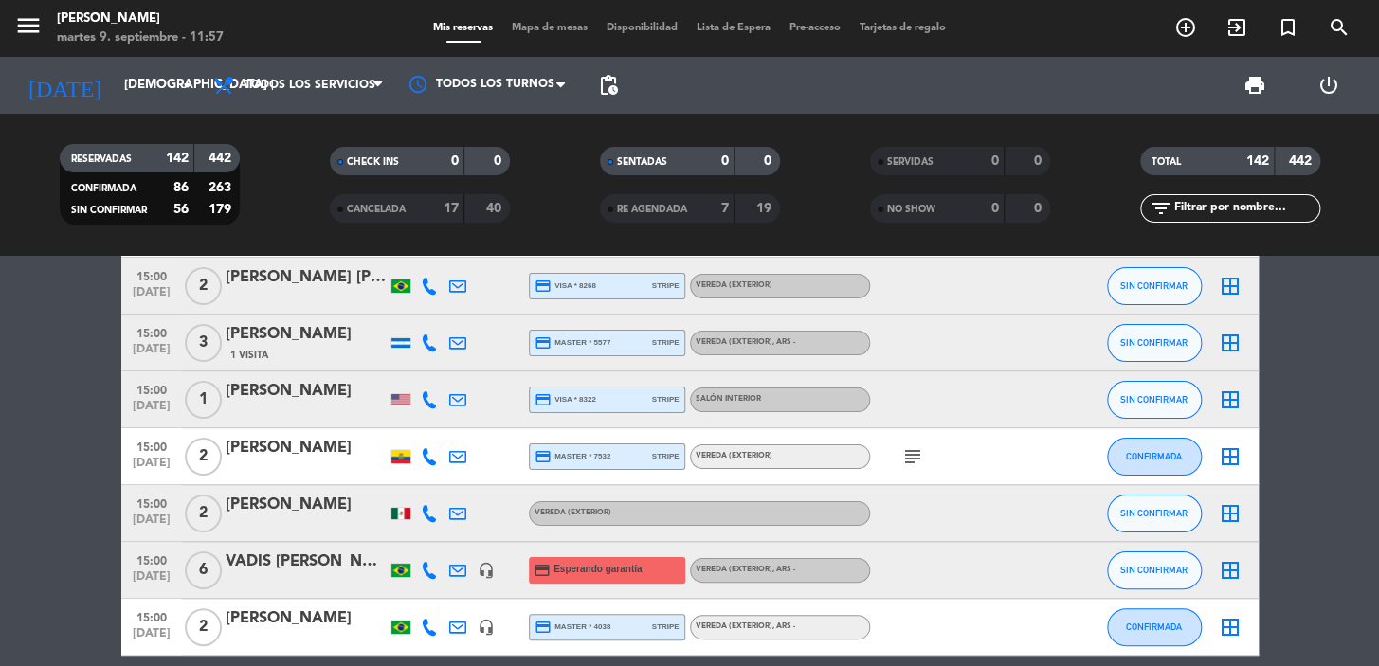
drag, startPoint x: 132, startPoint y: 440, endPoint x: 755, endPoint y: 457, distance: 623.7
click at [799, 479] on div "15:00 sep. 11 2 Rocío Chuquimarca credit_card master * 7532 stripe Vereda (EXTE…" at bounding box center [689, 456] width 1137 height 57
click at [425, 514] on icon at bounding box center [429, 513] width 17 height 17
click at [407, 479] on span "Copiar" at bounding box center [415, 482] width 40 height 20
drag, startPoint x: 0, startPoint y: 483, endPoint x: 59, endPoint y: 507, distance: 63.3
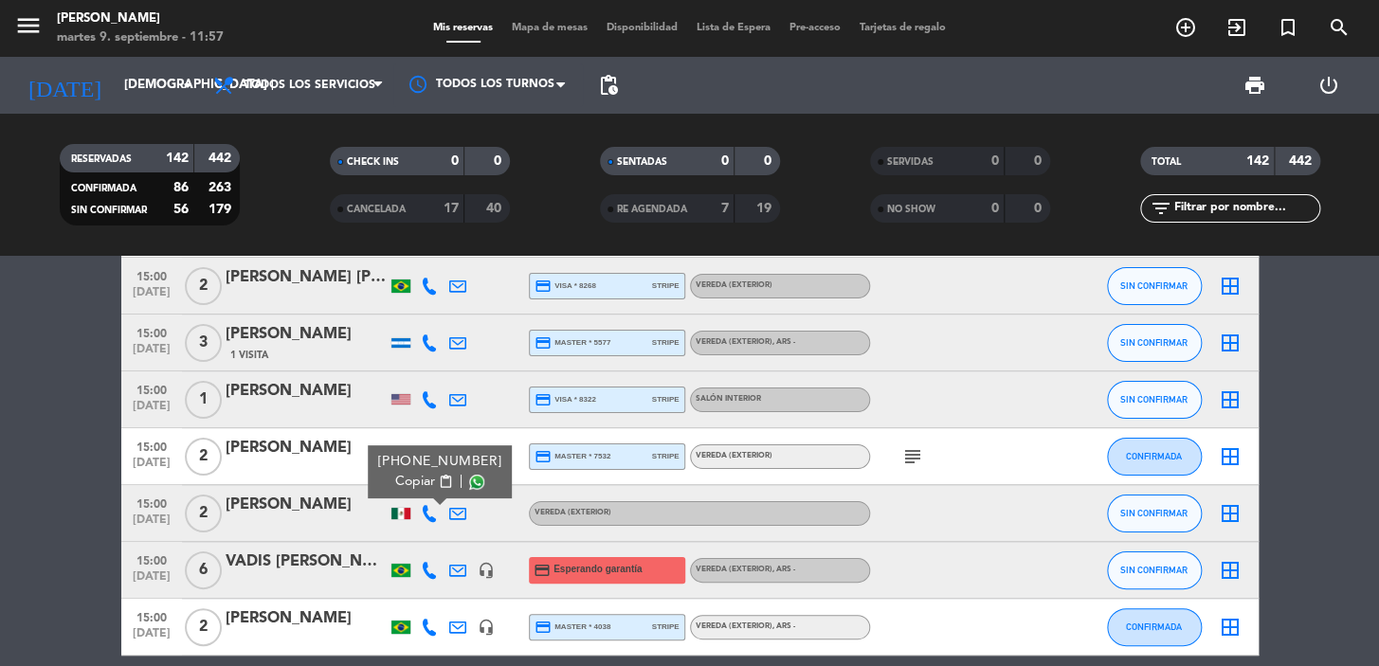
drag, startPoint x: 137, startPoint y: 500, endPoint x: 641, endPoint y: 473, distance: 504.9
click at [654, 512] on div "15:00 sep. 11 2 Tere Rubio Vereda (EXTERIOR) SIN CONFIRMAR border_all" at bounding box center [689, 513] width 1137 height 57
click at [146, 578] on span "sep. 11" at bounding box center [151, 581] width 47 height 22
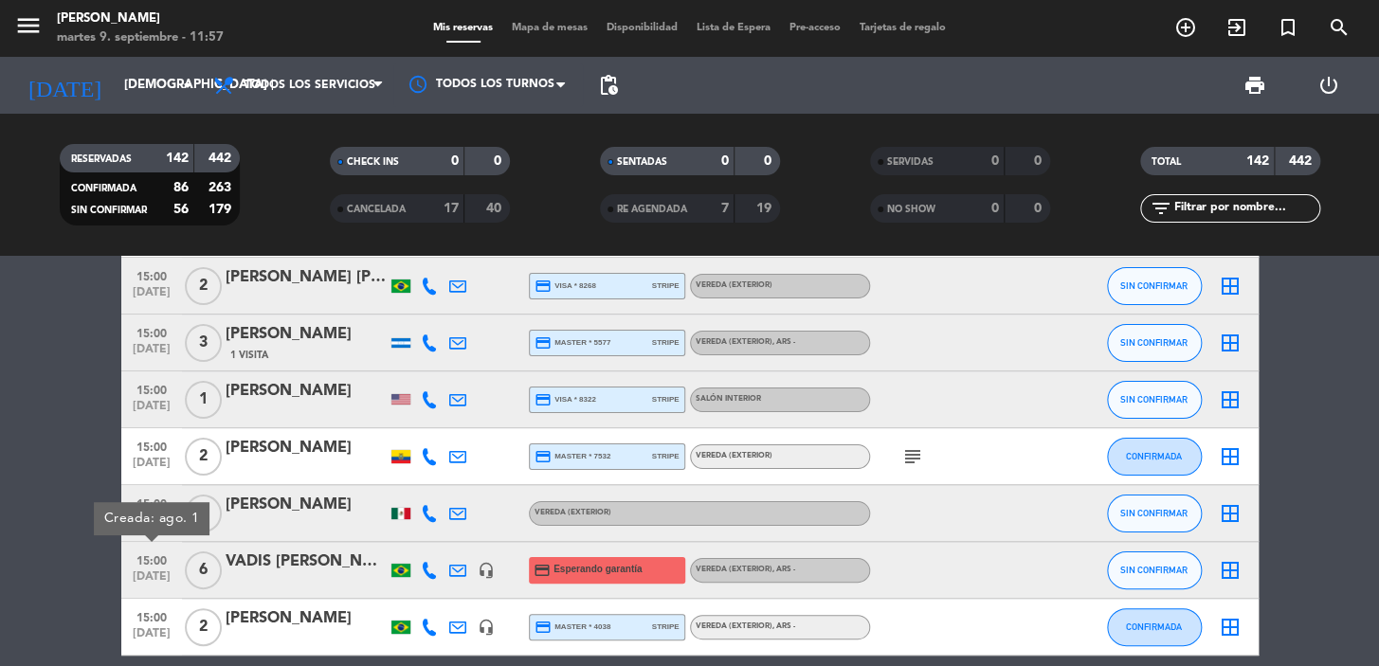
click at [432, 574] on icon at bounding box center [429, 570] width 17 height 17
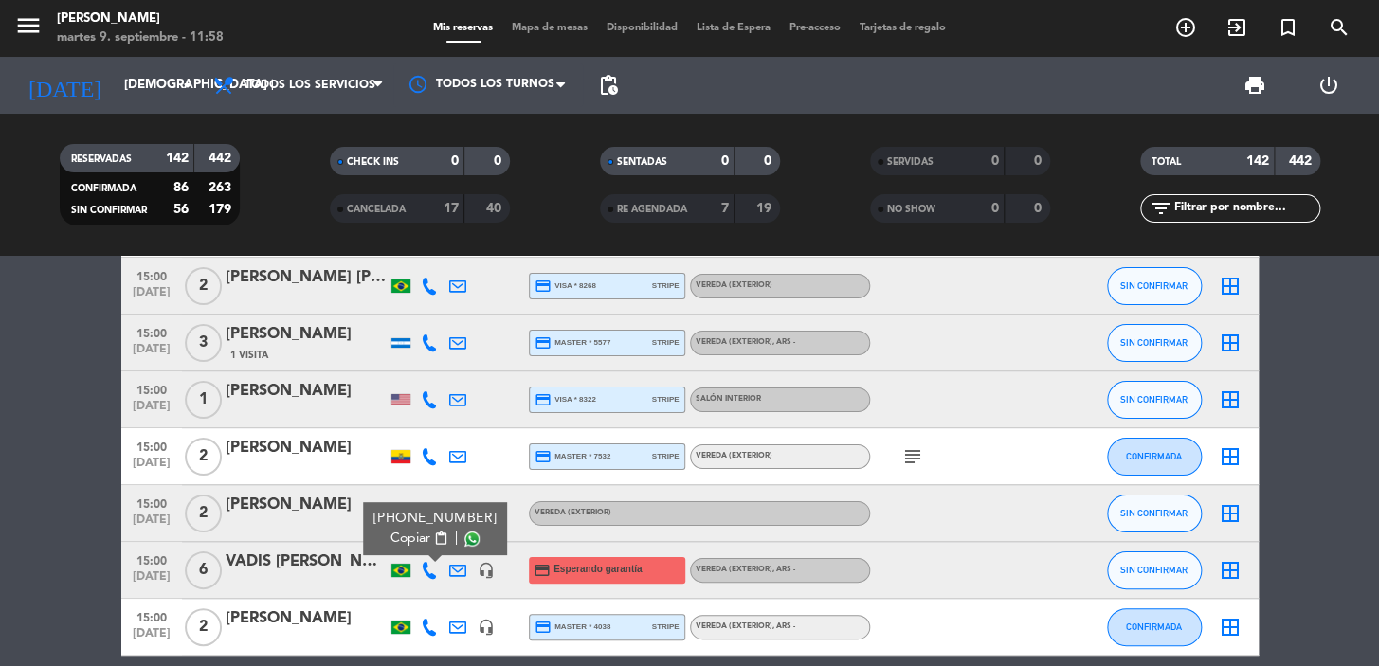
click at [415, 546] on span "Copiar" at bounding box center [410, 539] width 40 height 20
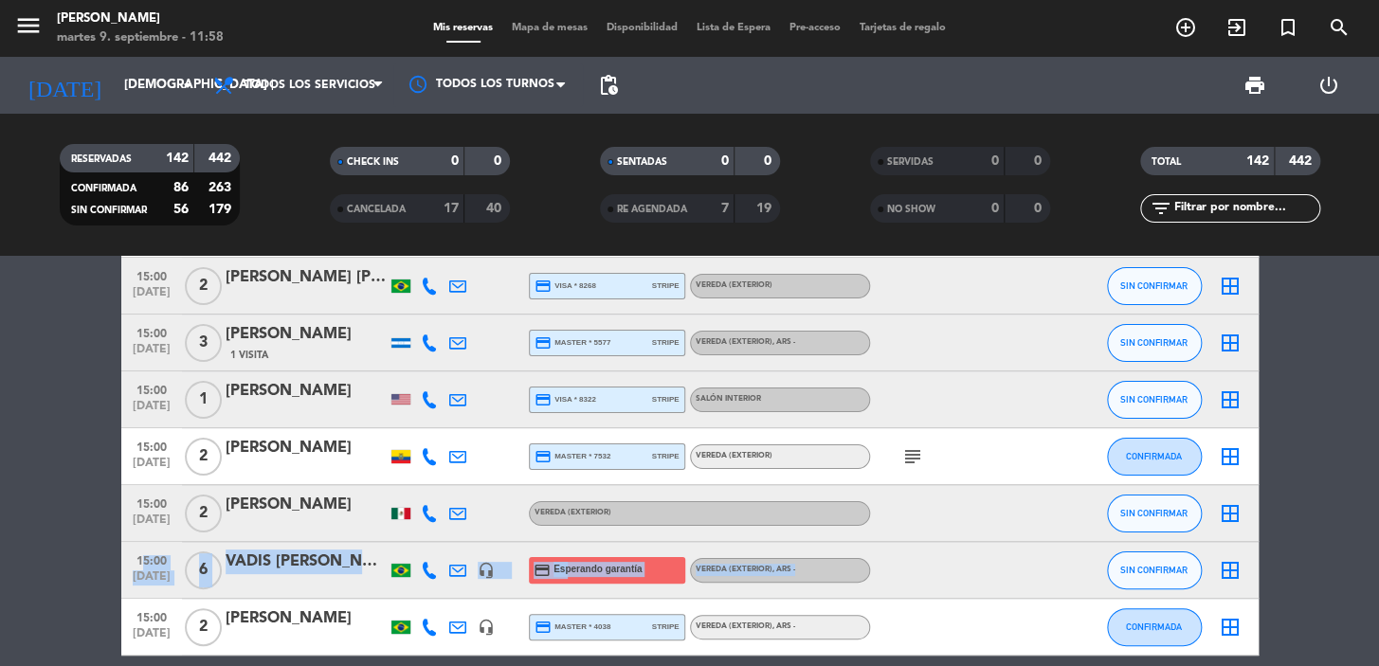
drag, startPoint x: 129, startPoint y: 557, endPoint x: 857, endPoint y: 562, distance: 727.7
click at [857, 562] on div "15:00 sep. 11 6 VADIS PAULO CONSOLI headset_mic credit_card Esperando garantía …" at bounding box center [689, 570] width 1137 height 57
click at [297, 585] on div at bounding box center [306, 582] width 161 height 15
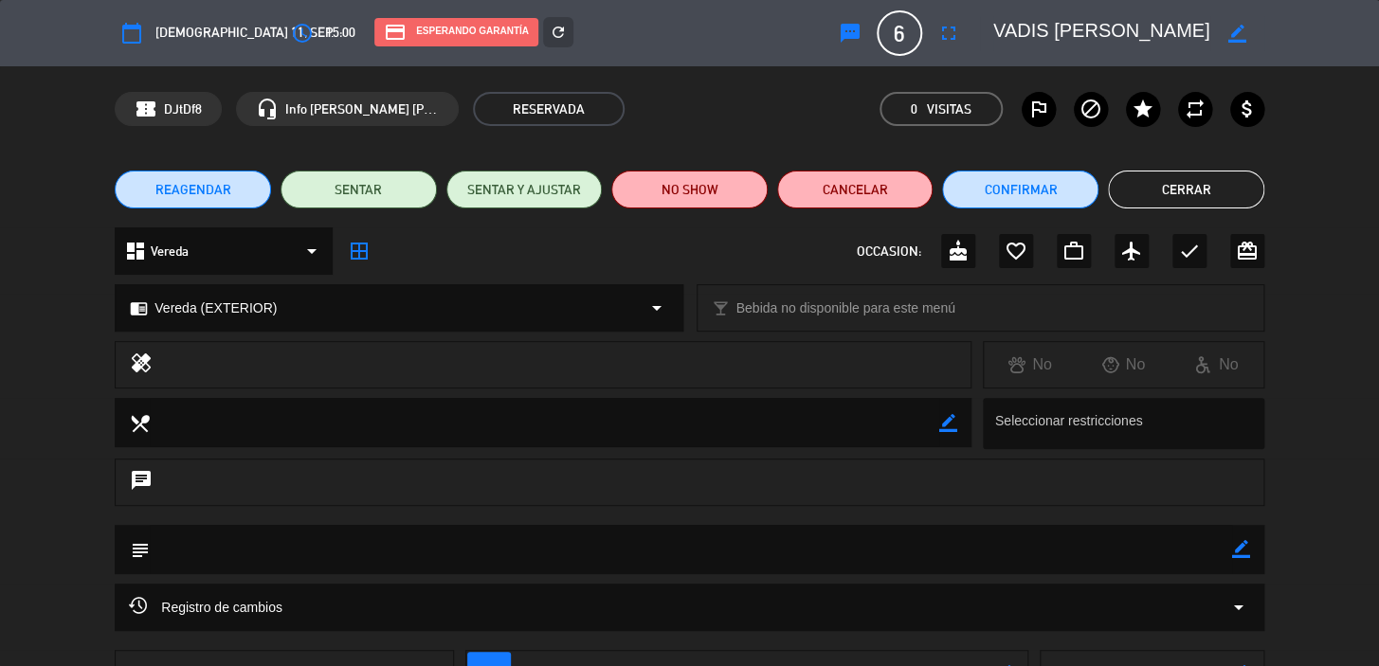
scroll to position [145, 0]
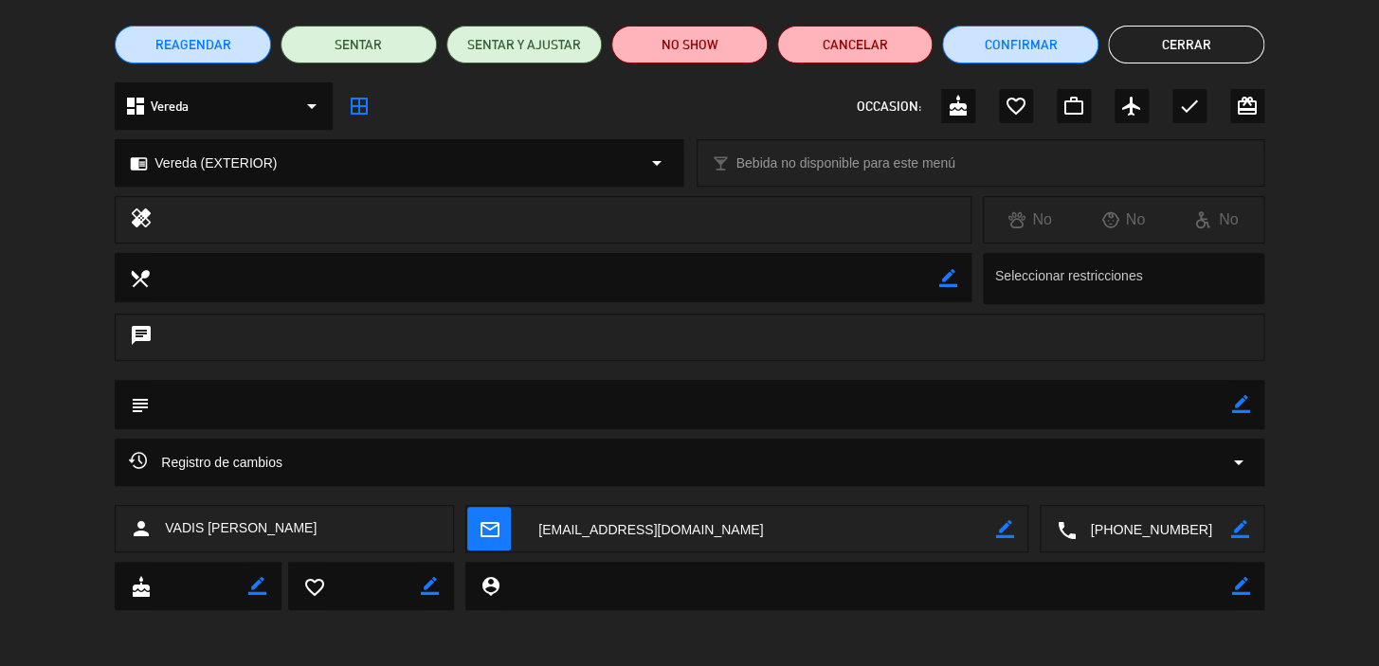
click at [570, 538] on textarea at bounding box center [759, 529] width 471 height 47
click at [1217, 26] on button "Cerrar" at bounding box center [1186, 45] width 156 height 38
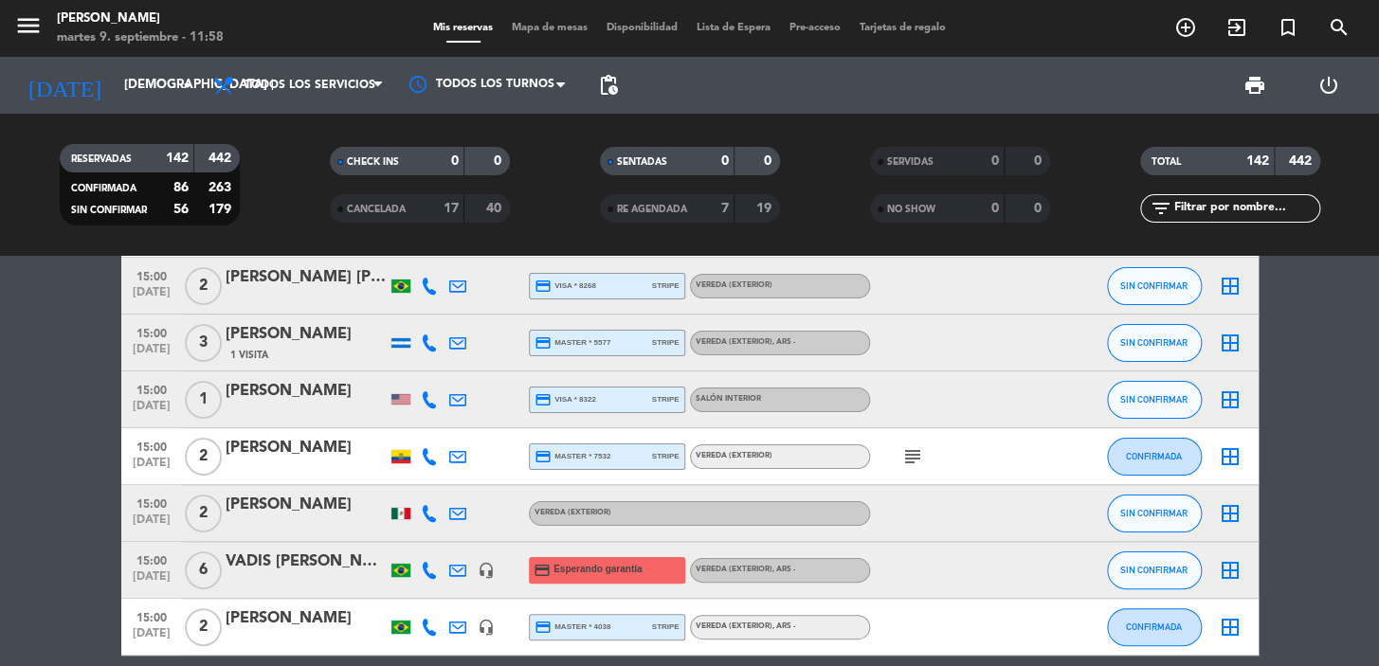
click at [425, 625] on icon at bounding box center [429, 627] width 17 height 17
click at [411, 588] on span "Copiar" at bounding box center [410, 596] width 40 height 20
drag, startPoint x: 8, startPoint y: 576, endPoint x: 99, endPoint y: 612, distance: 97.8
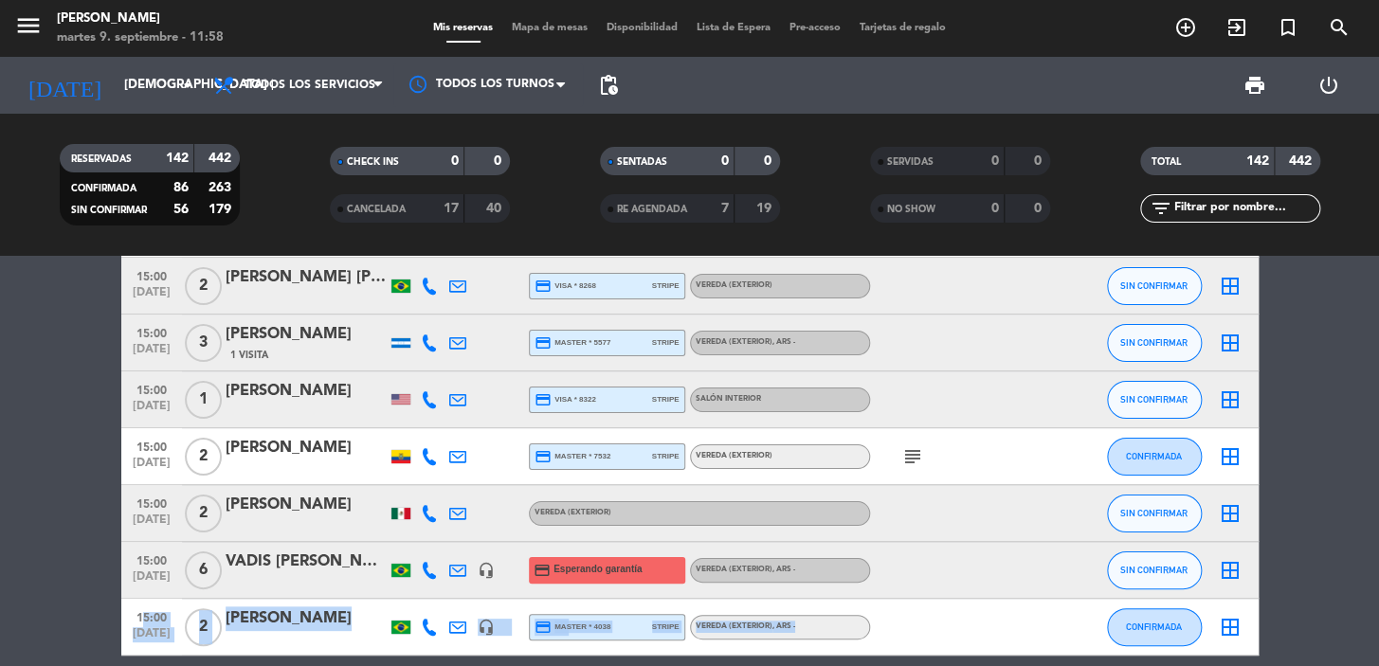
drag, startPoint x: 135, startPoint y: 616, endPoint x: 798, endPoint y: 601, distance: 663.5
click at [824, 638] on div "15:00 sep. 11 2 Víviane Lima headset_mic credit_card master * 4038 stripe Vered…" at bounding box center [689, 627] width 1137 height 57
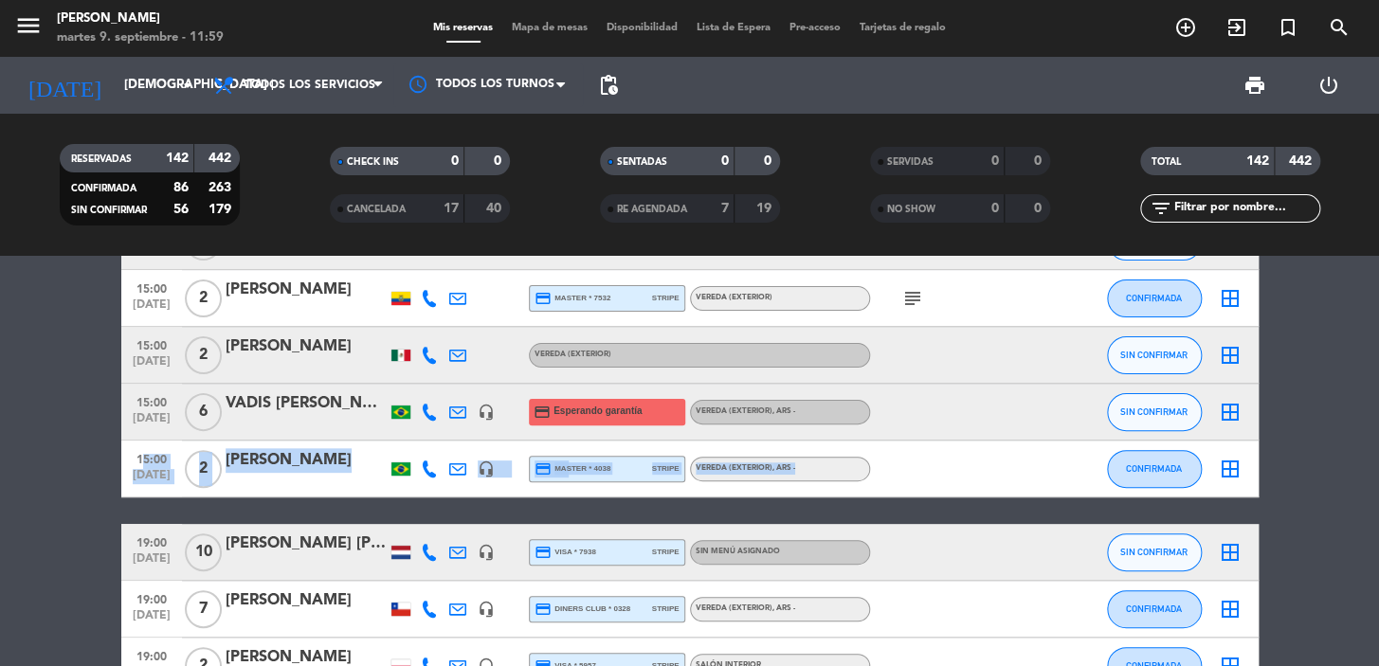
scroll to position [3273, 0]
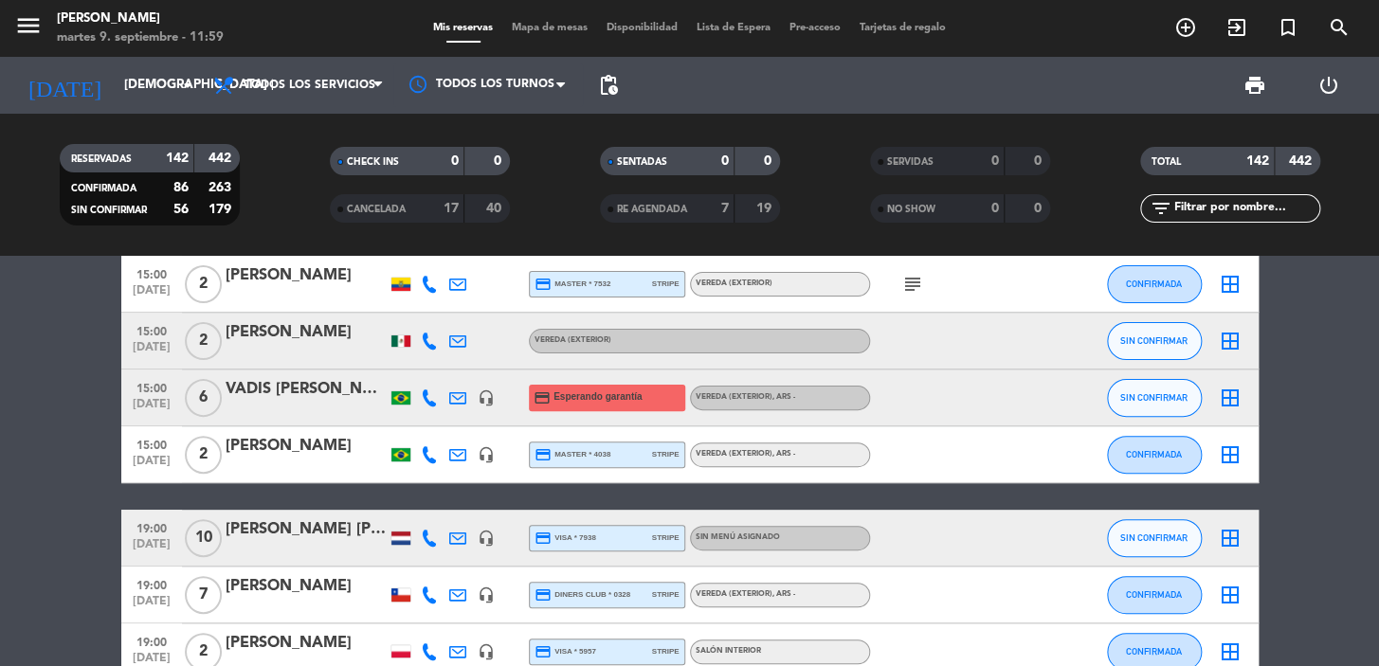
click at [269, 339] on div "Tere Rubio" at bounding box center [306, 332] width 161 height 25
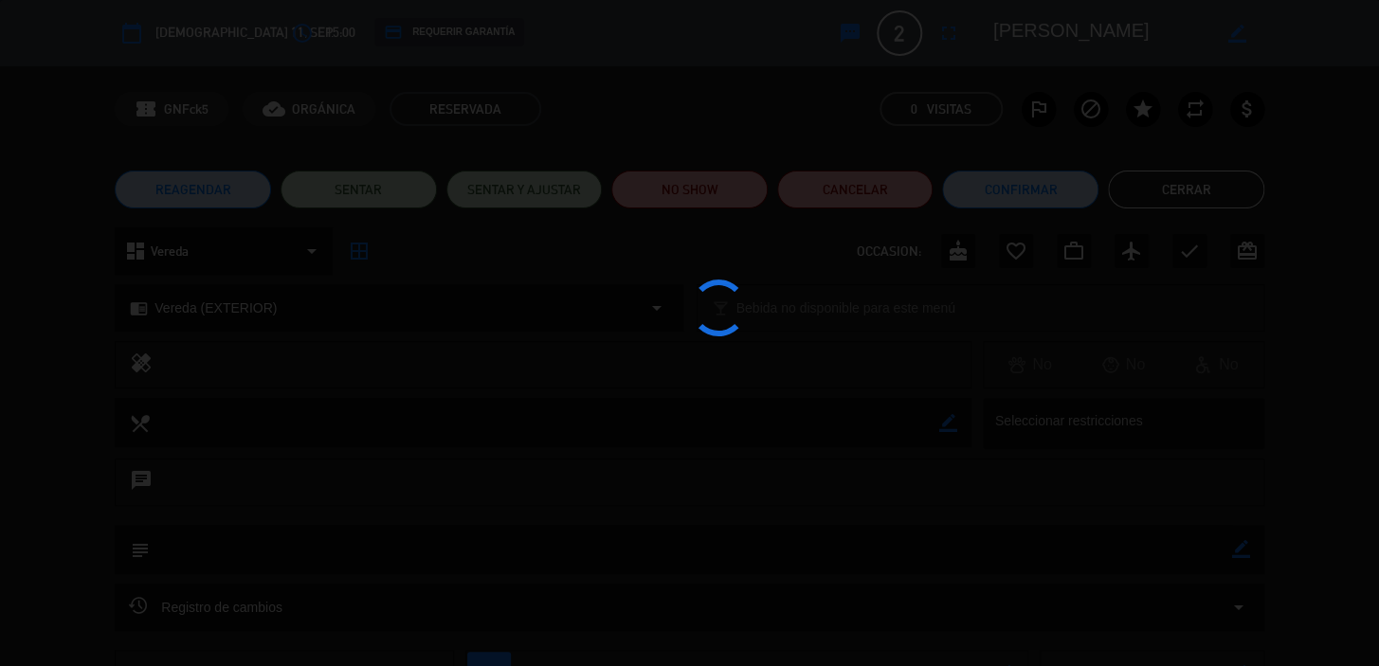
click at [1004, 185] on edit-booking-info-modal "calendar_today jue. 11, sep. access_time 15:00 credit_card REQUERIR GARANTÍA sm…" at bounding box center [689, 333] width 1379 height 666
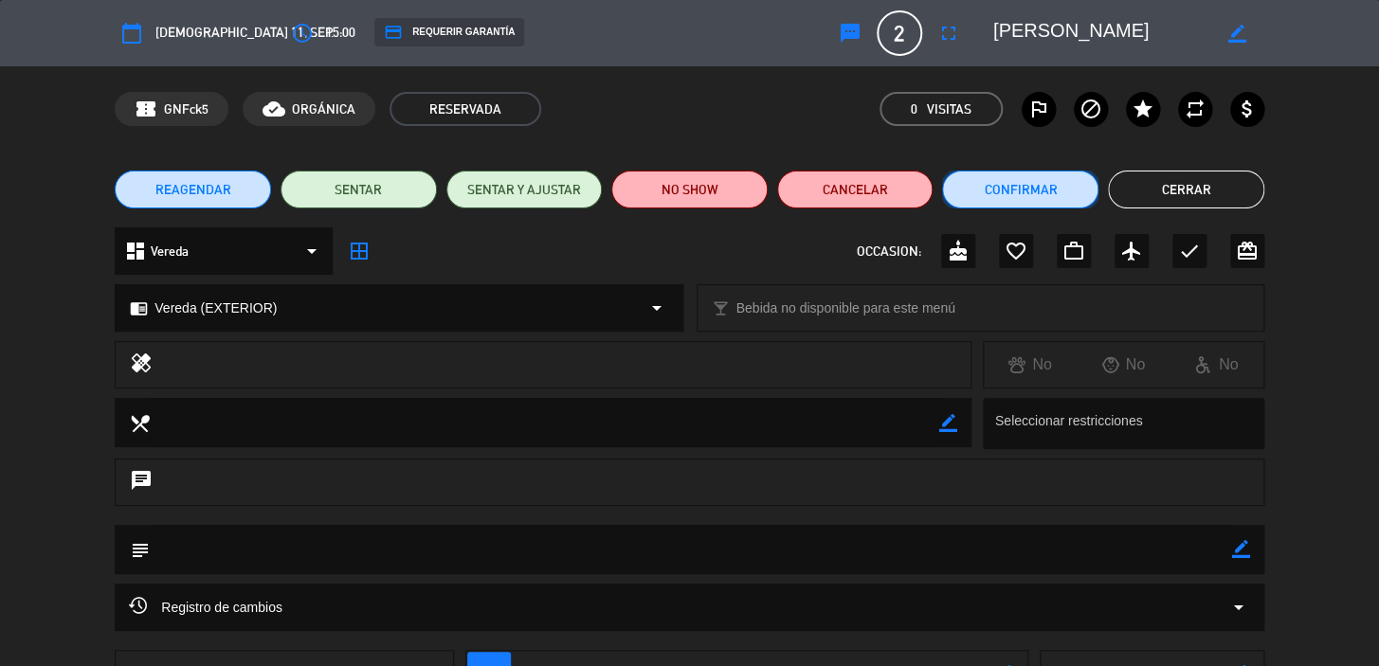
click at [1011, 175] on button "Confirmar" at bounding box center [1020, 190] width 156 height 38
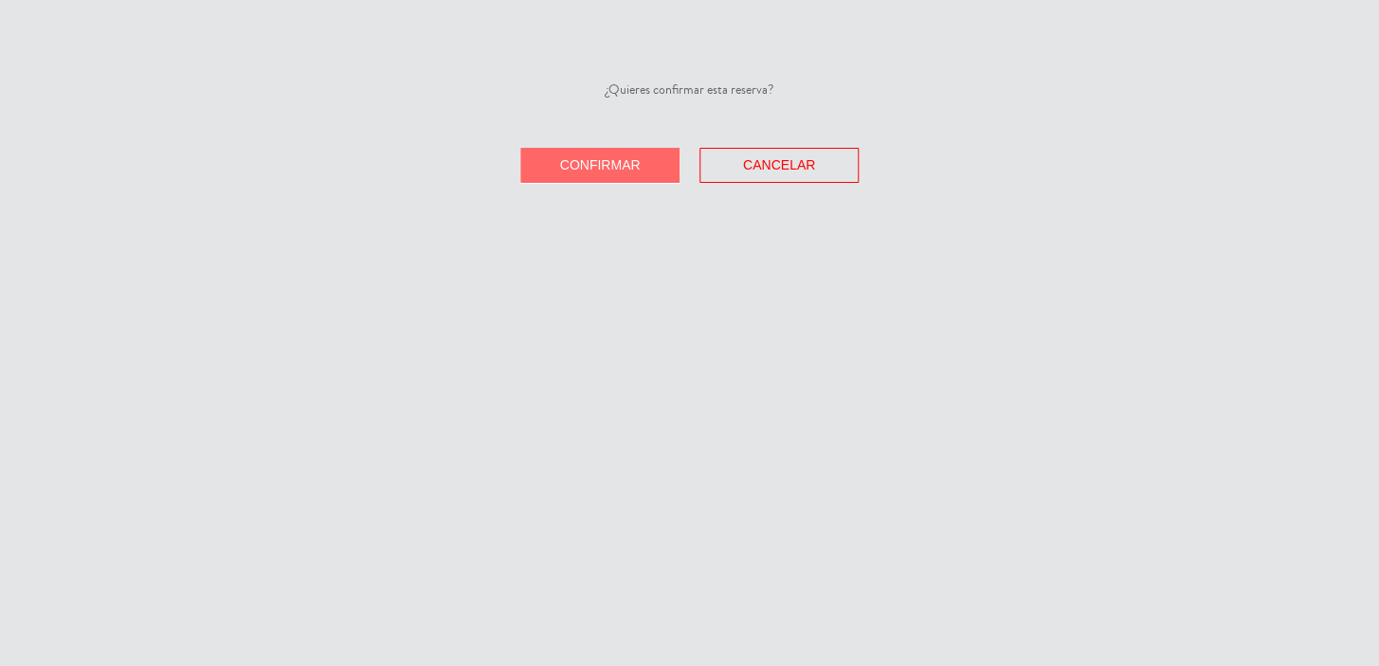
drag, startPoint x: 588, startPoint y: 152, endPoint x: 1209, endPoint y: 614, distance: 774.0
click at [588, 152] on button "Confirmar" at bounding box center [599, 165] width 159 height 35
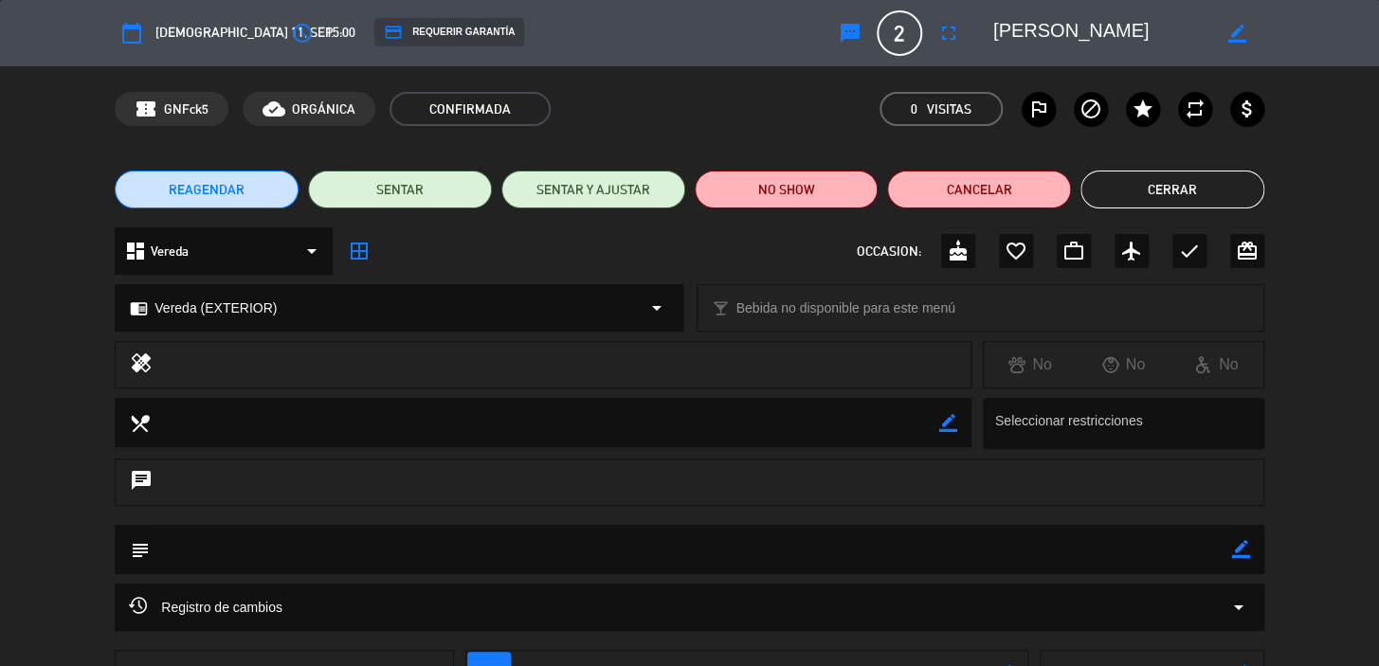
drag, startPoint x: 1245, startPoint y: 558, endPoint x: 1226, endPoint y: 559, distance: 19.0
click at [1243, 558] on div "border_color" at bounding box center [1241, 549] width 18 height 49
click at [1234, 552] on icon "border_color" at bounding box center [1241, 549] width 18 height 18
click at [1144, 549] on textarea at bounding box center [691, 549] width 1082 height 48
paste textarea "CONFIRMADA/EXTERIOR!!!"
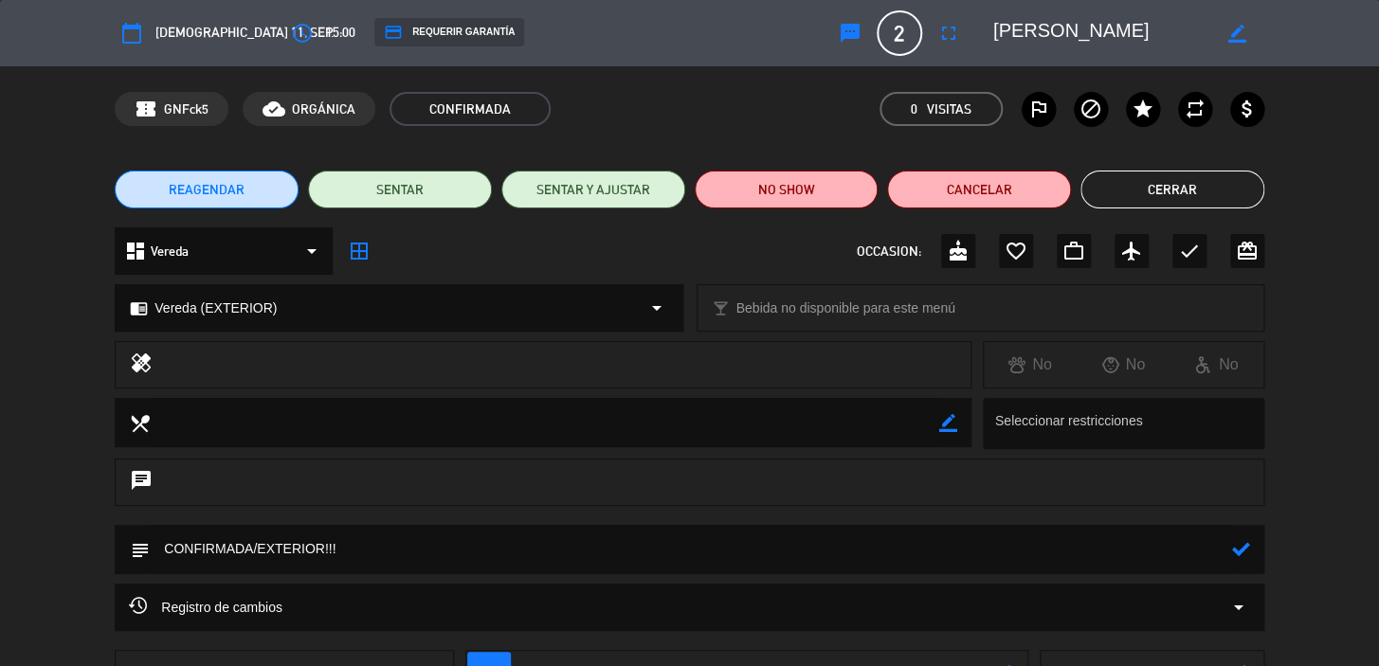
type textarea "CONFIRMADA/EXTERIOR!!!"
click at [1245, 547] on icon at bounding box center [1241, 549] width 18 height 18
click at [1138, 190] on button "Cerrar" at bounding box center [1172, 190] width 184 height 38
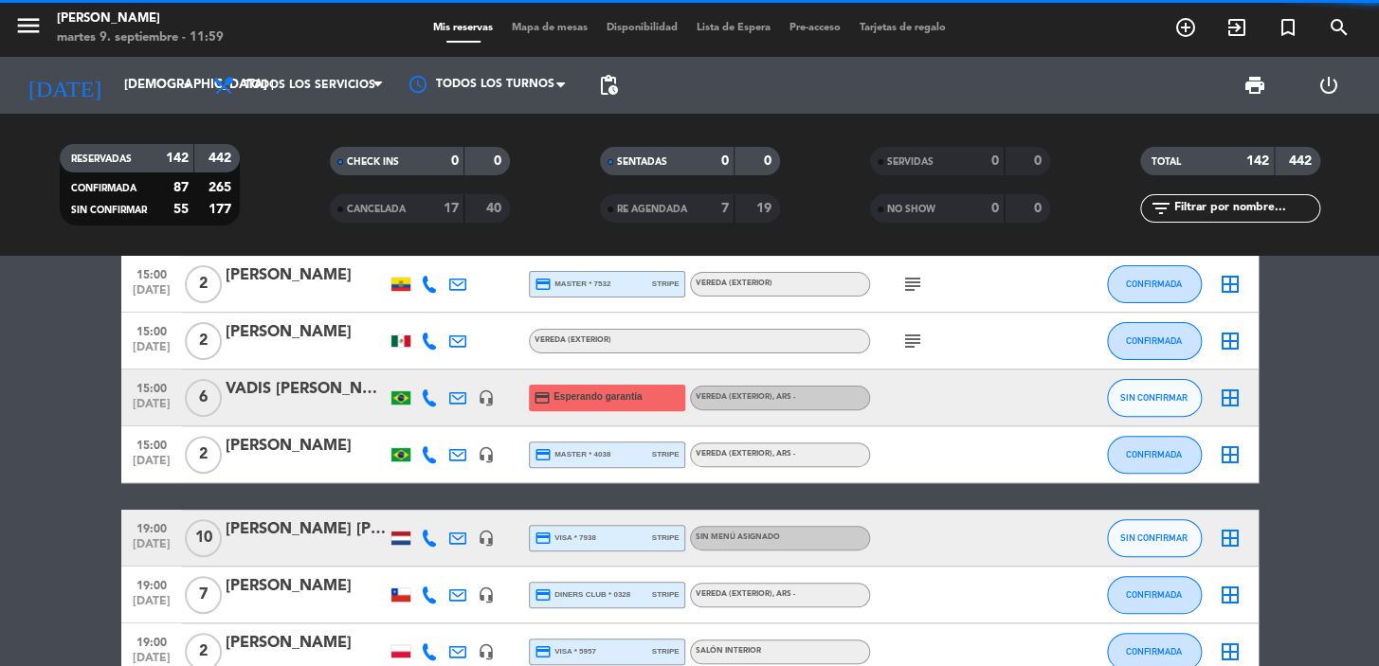
scroll to position [2584, 0]
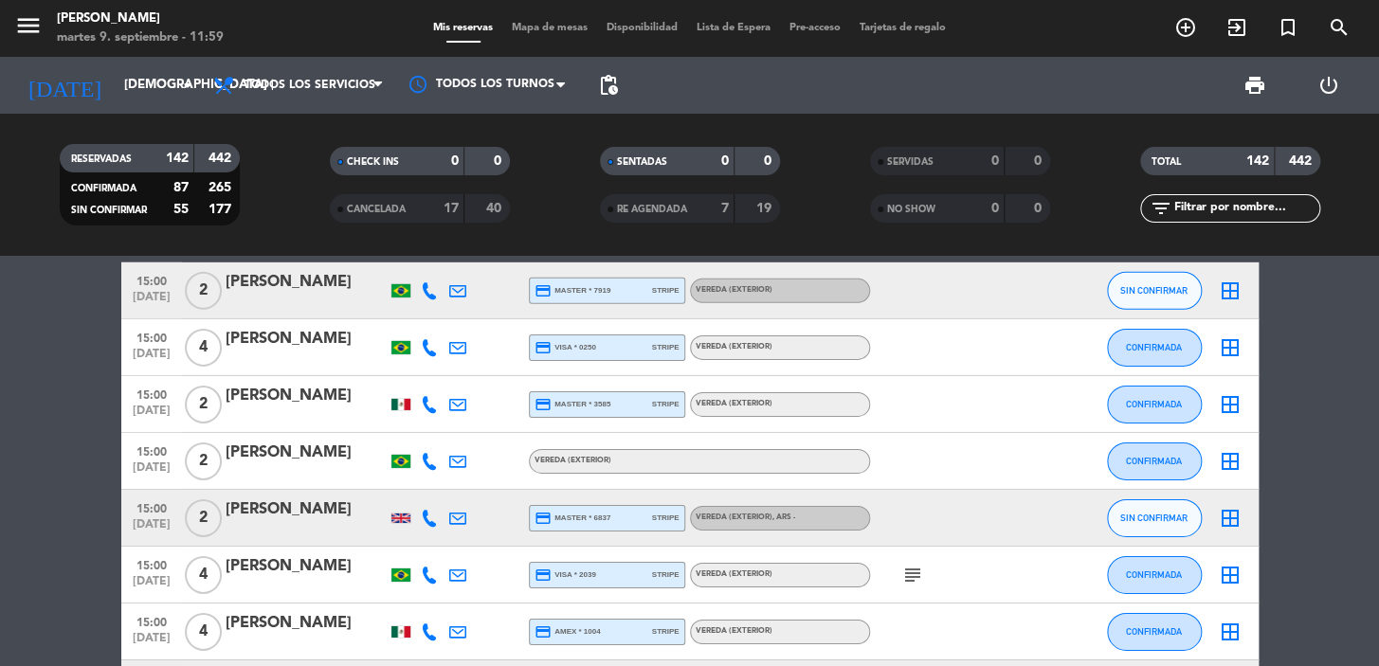
click at [274, 366] on div at bounding box center [306, 359] width 161 height 15
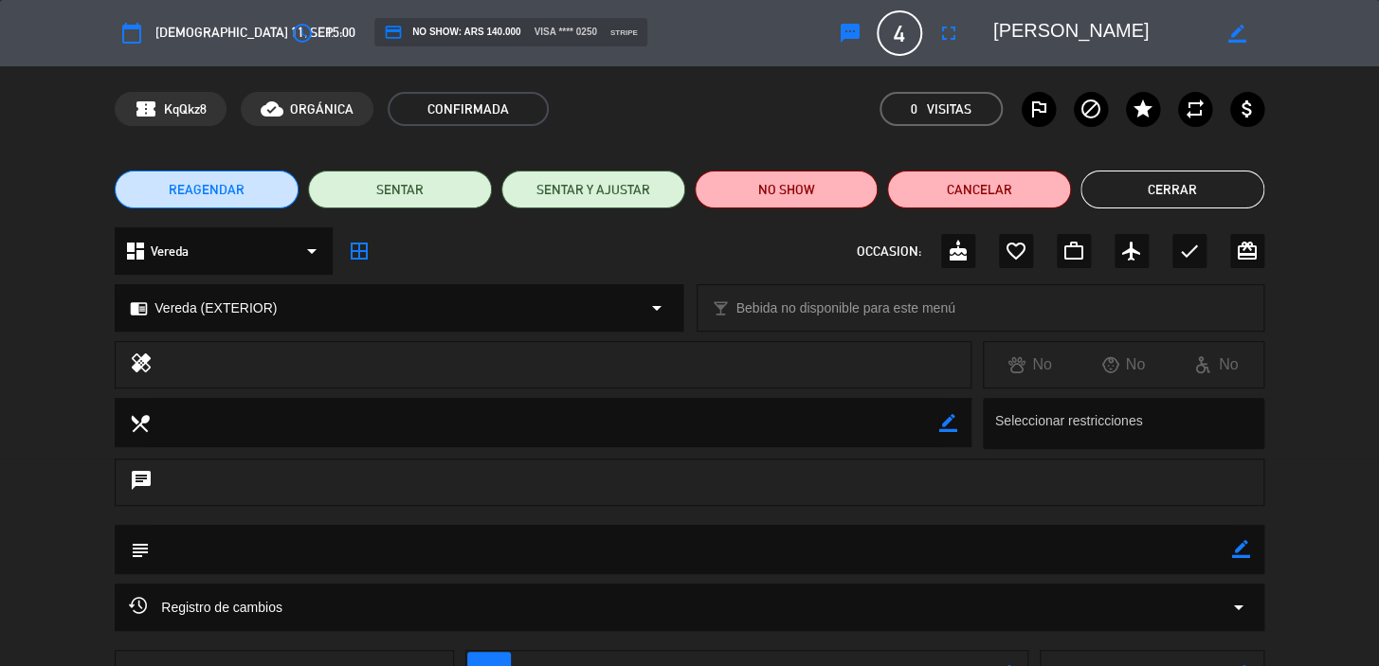
click at [1239, 549] on icon "border_color" at bounding box center [1241, 549] width 18 height 18
click at [1194, 548] on textarea at bounding box center [691, 549] width 1082 height 48
paste textarea "CONFIRMADA/EXTERIOR!!!"
type textarea "CONFIRMADA/EXTERIOR!!!"
click at [1241, 541] on icon at bounding box center [1241, 549] width 18 height 18
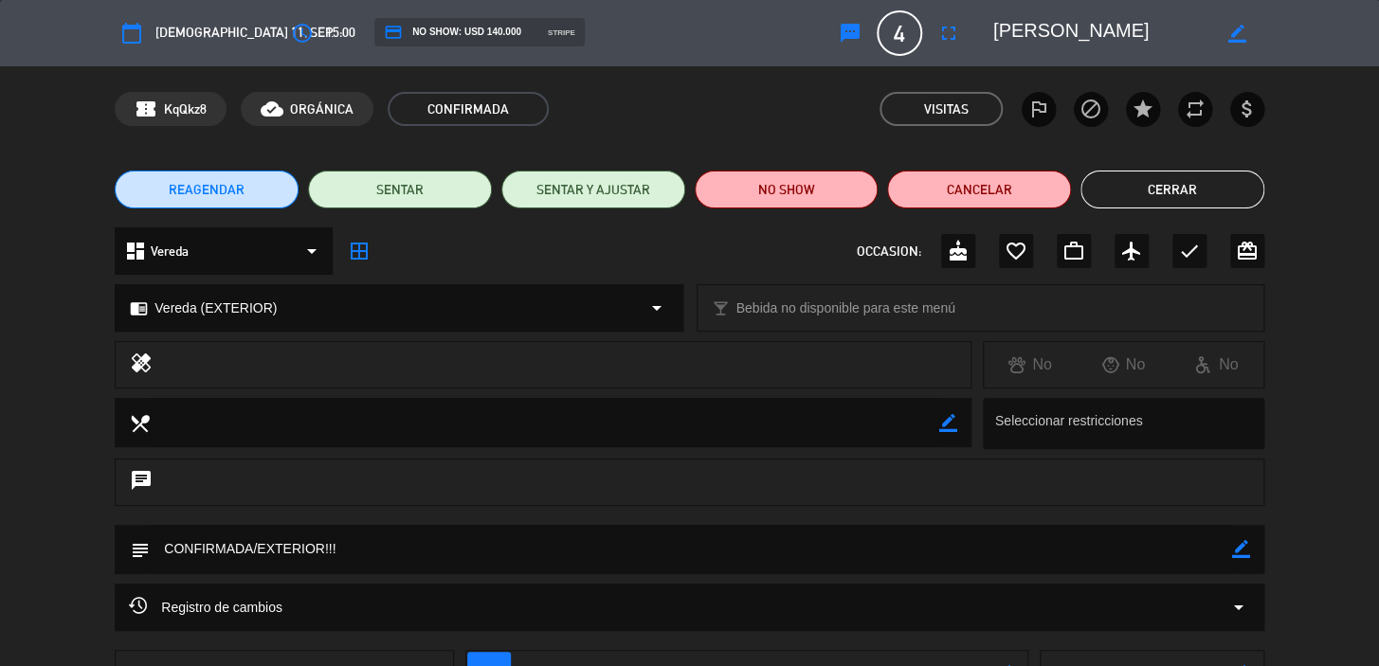
click at [1169, 191] on button "Cerrar" at bounding box center [1172, 190] width 184 height 38
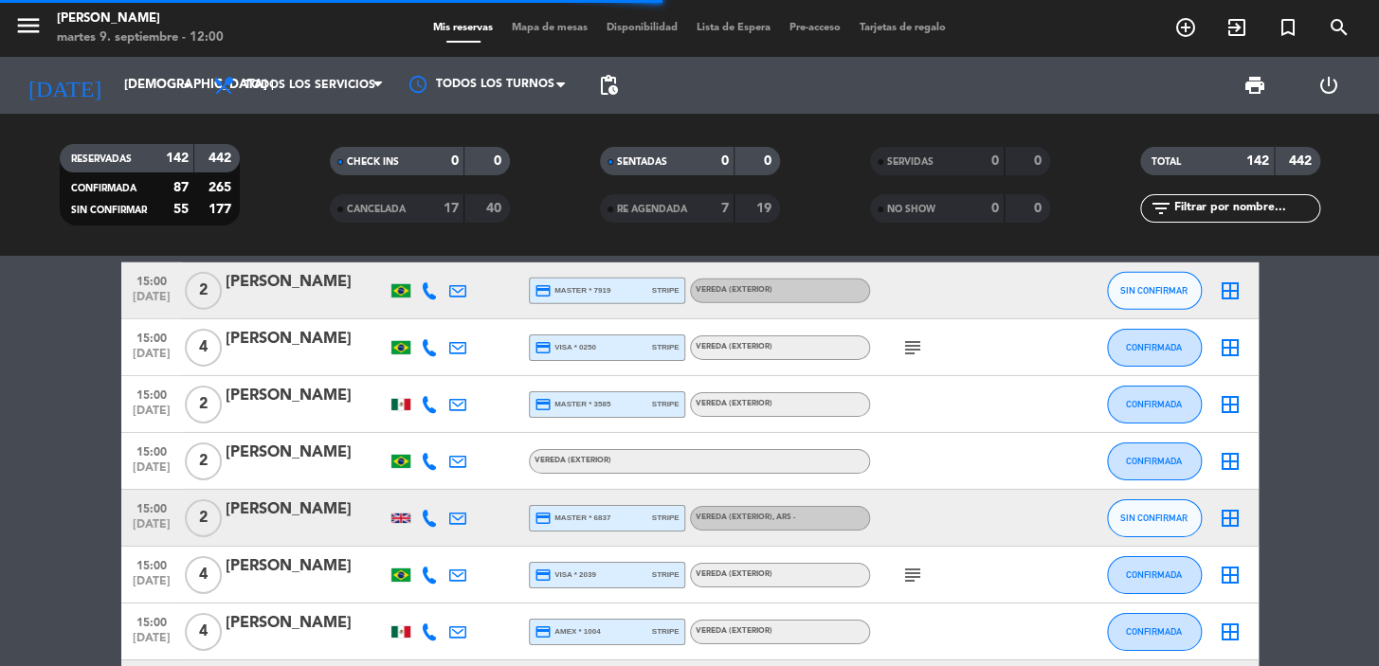
click at [1254, 220] on div "filter_list" at bounding box center [1230, 208] width 180 height 28
click at [1244, 211] on input "text" at bounding box center [1245, 208] width 147 height 21
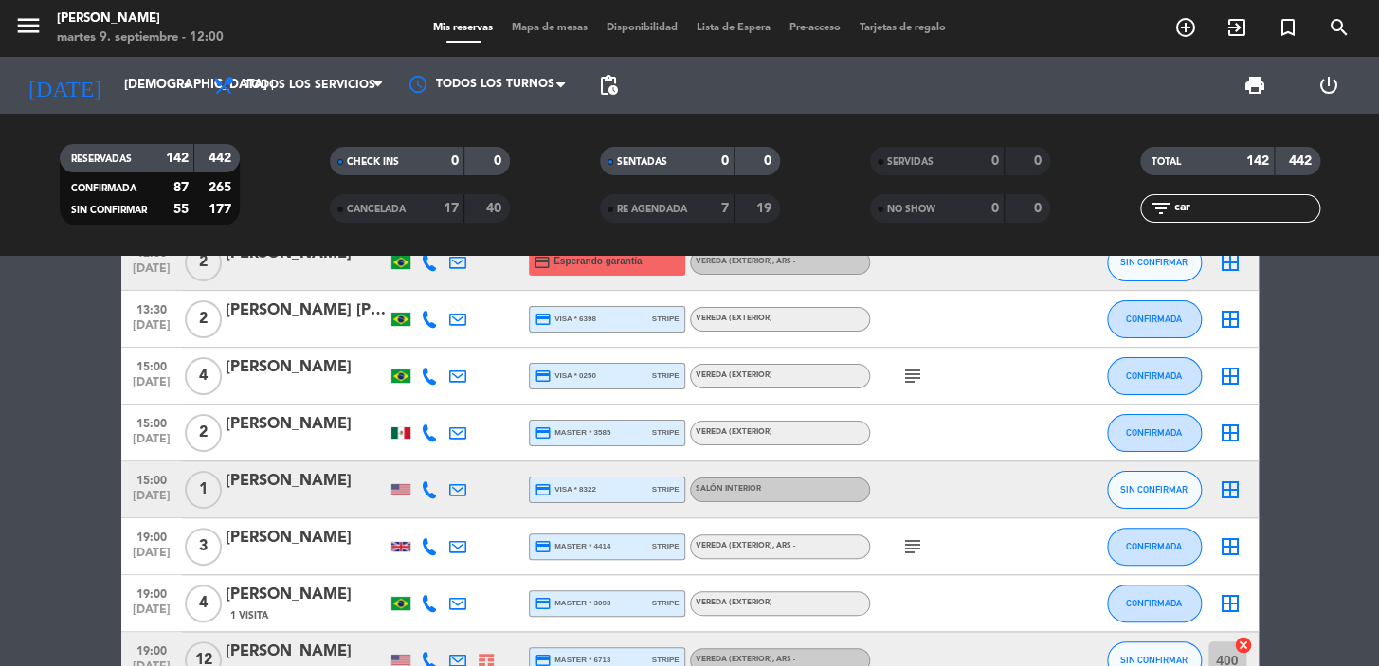
scroll to position [0, 0]
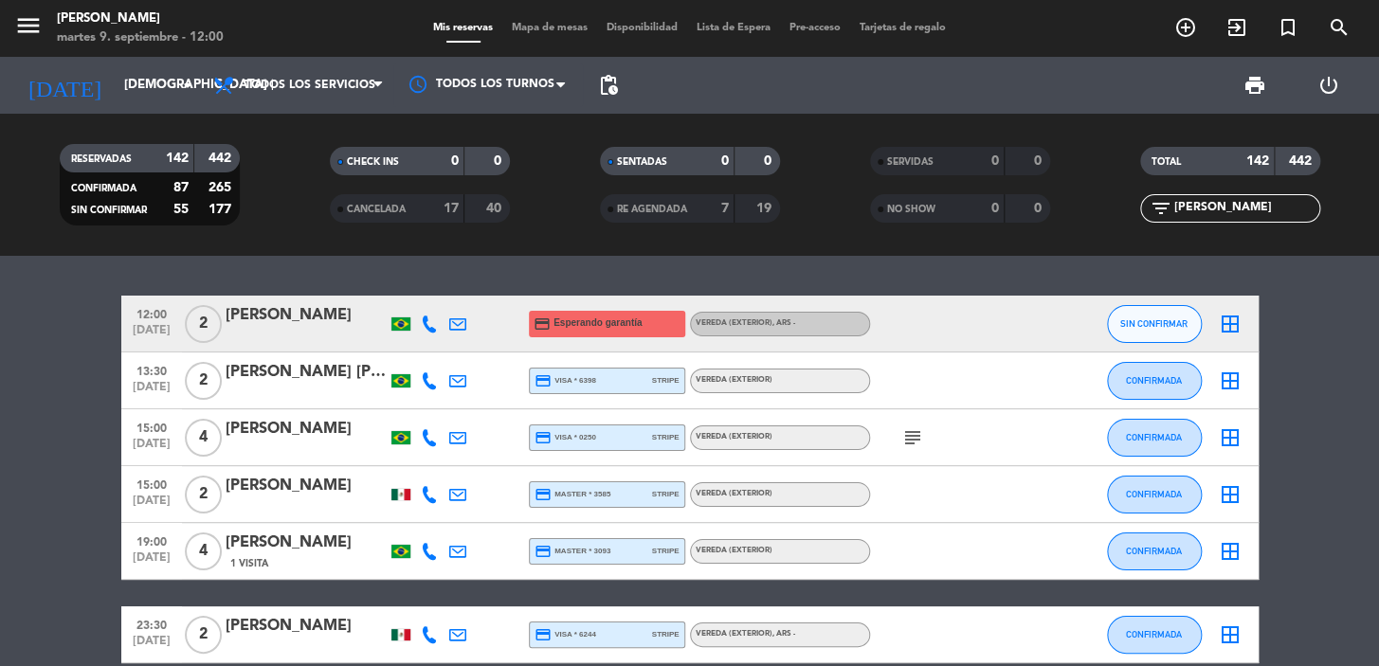
type input "carl"
click at [260, 387] on div at bounding box center [306, 393] width 161 height 15
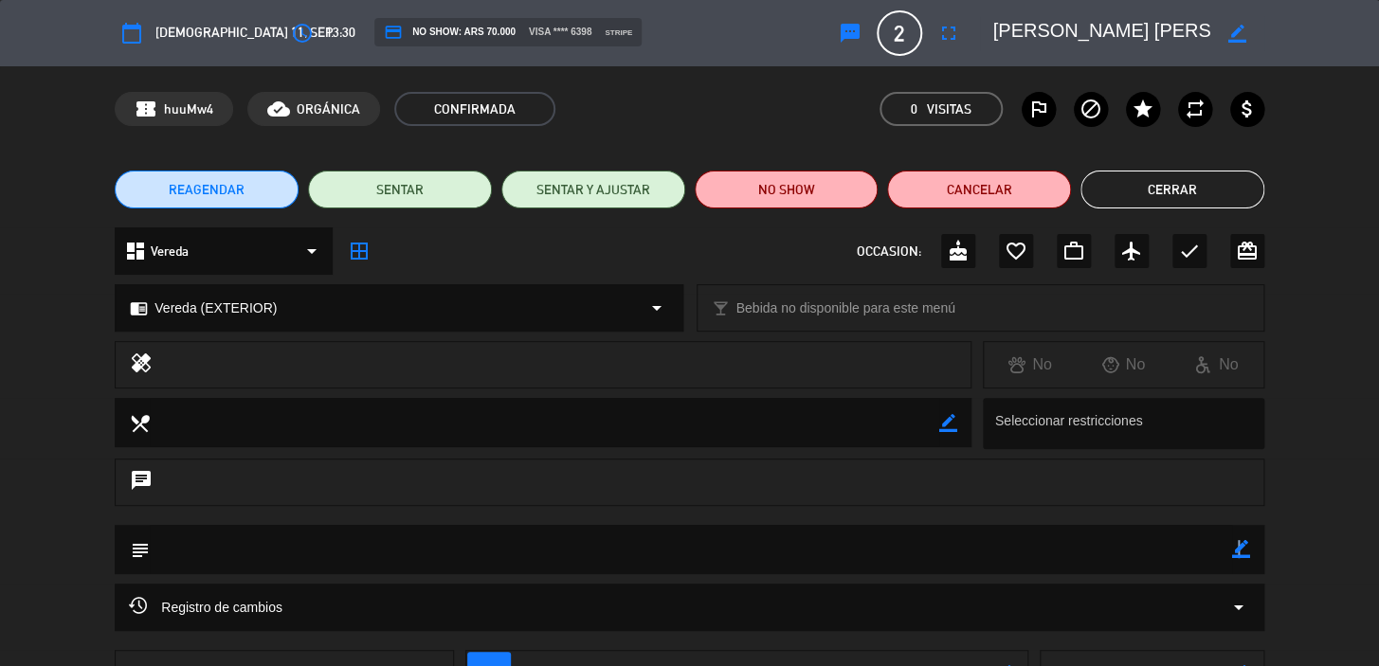
click at [1237, 542] on icon "border_color" at bounding box center [1241, 549] width 18 height 18
click at [1198, 541] on textarea at bounding box center [691, 549] width 1082 height 48
paste textarea "CONFIRMADA/EXTERIOR!!!"
type textarea "CONFIRMADA/EXTERIOR!!!"
click at [1234, 544] on icon at bounding box center [1241, 549] width 18 height 18
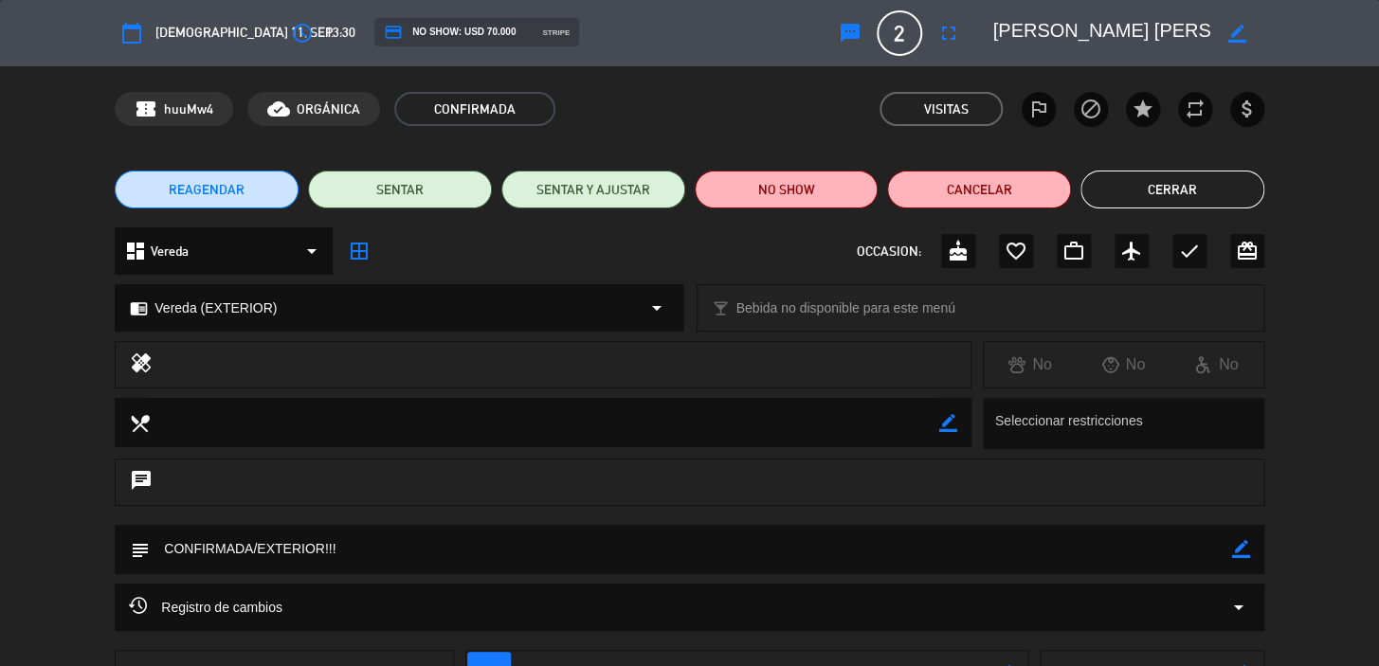
click at [1190, 183] on button "Cerrar" at bounding box center [1172, 190] width 184 height 38
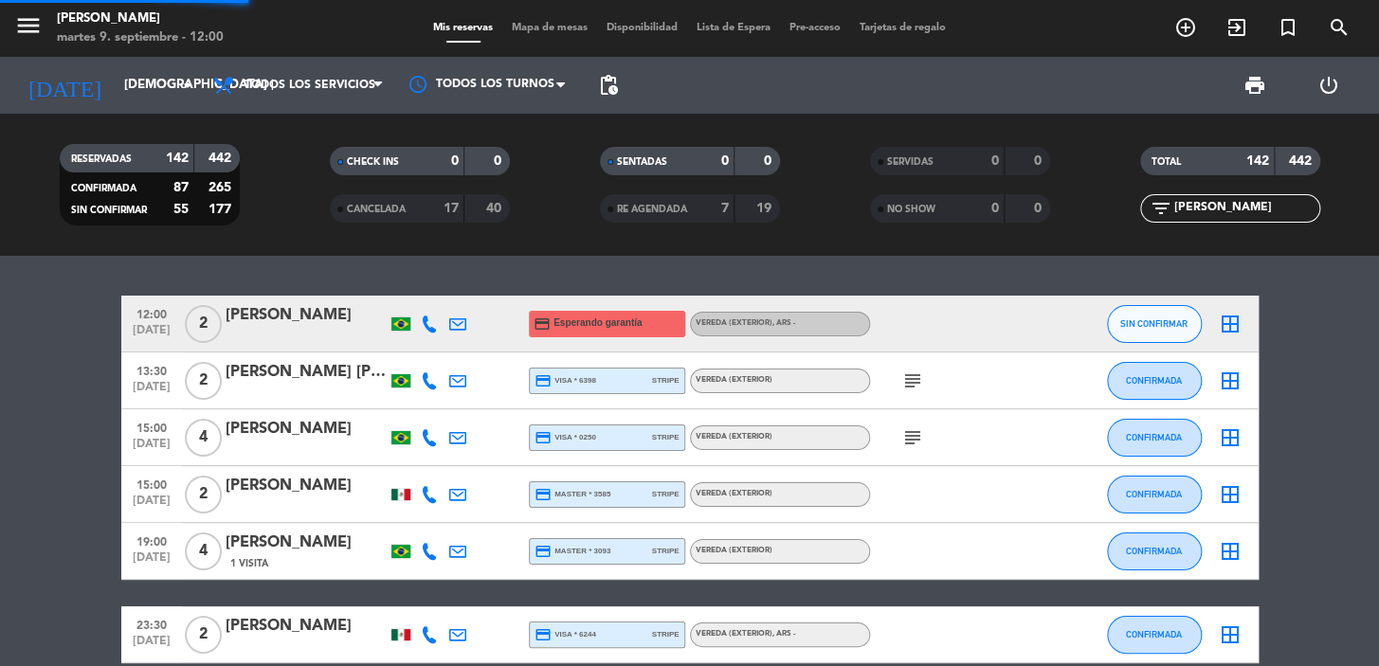
click at [1227, 194] on div "TOTAL 142 442 filter_list carl" at bounding box center [1229, 185] width 270 height 104
drag, startPoint x: 1231, startPoint y: 208, endPoint x: 1122, endPoint y: 207, distance: 109.0
click at [1122, 210] on div "filter_list carl" at bounding box center [1229, 208] width 270 height 28
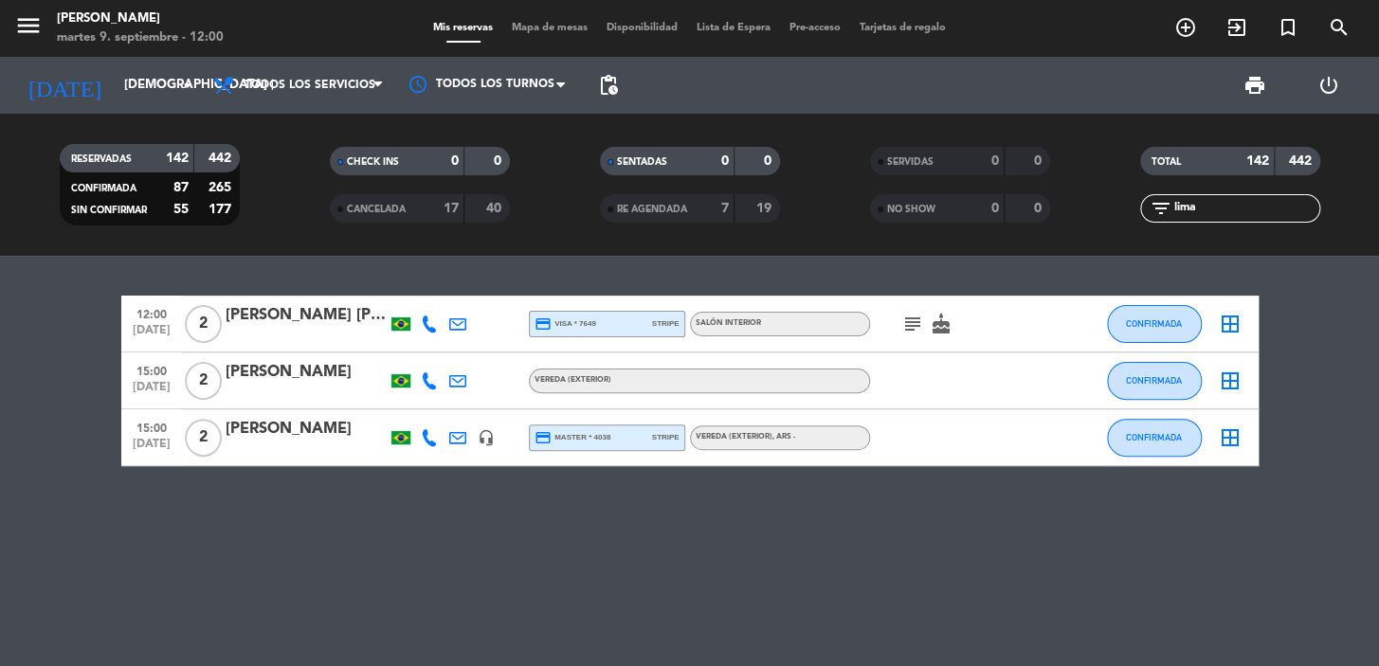
type input "lima"
click at [270, 441] on div "Víviane Lima" at bounding box center [306, 429] width 161 height 25
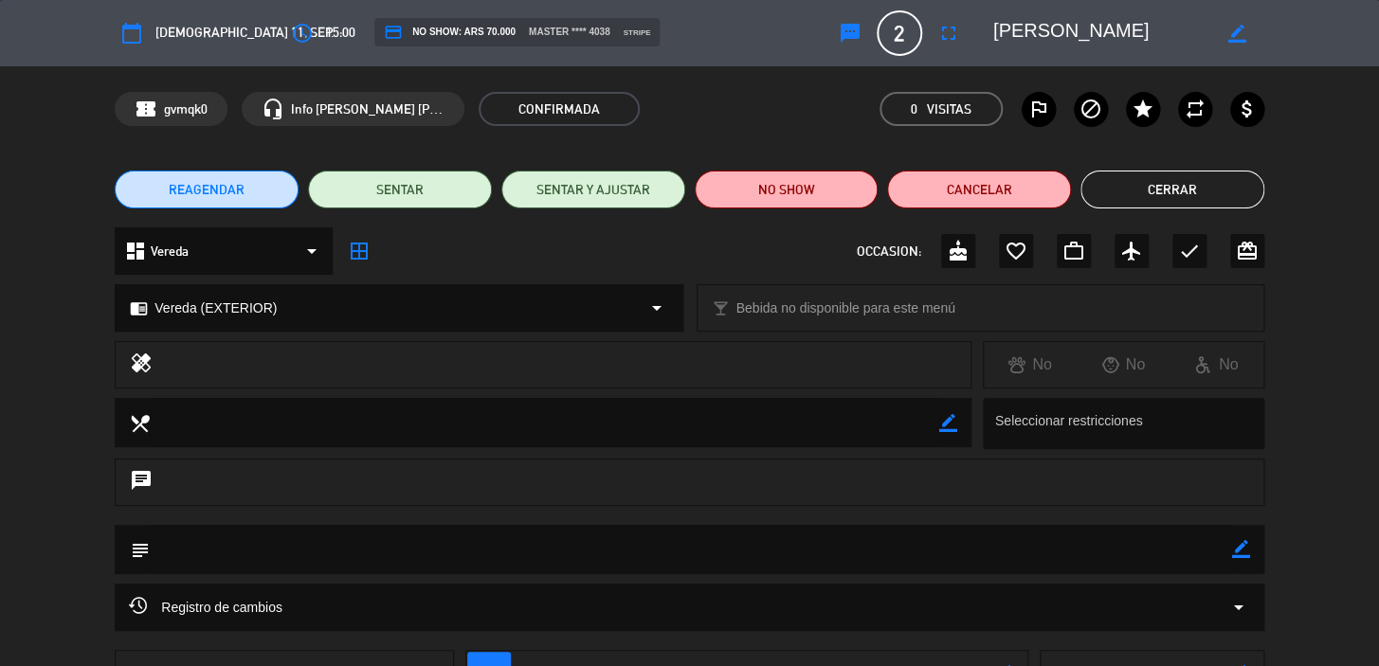
click at [1240, 554] on icon "border_color" at bounding box center [1241, 549] width 18 height 18
click at [1184, 550] on textarea at bounding box center [691, 549] width 1082 height 48
paste textarea "CONFIRMADA/EXTERIOR!!!"
drag, startPoint x: 1229, startPoint y: 551, endPoint x: 1248, endPoint y: 541, distance: 21.6
click at [1230, 551] on textarea at bounding box center [691, 549] width 1082 height 48
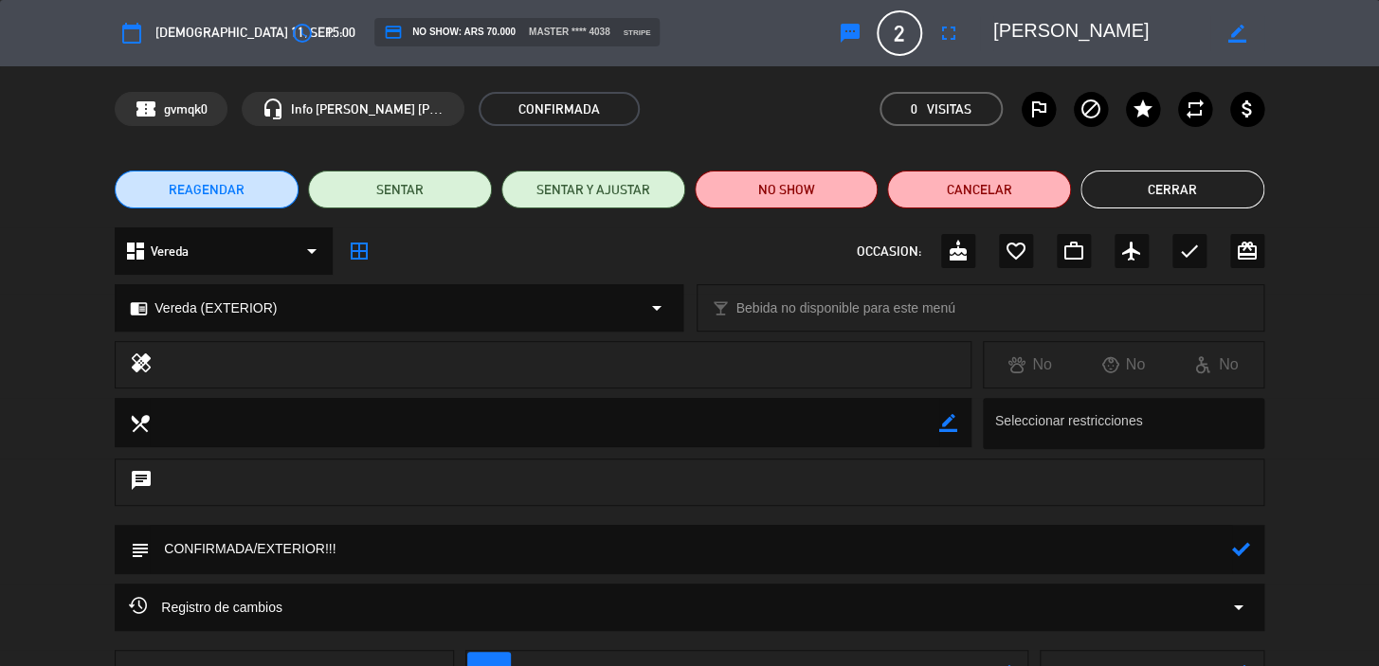
type textarea "CONFIRMADA/EXTERIOR!!!"
click at [1249, 541] on icon at bounding box center [1241, 549] width 18 height 18
click at [1179, 201] on button "Cerrar" at bounding box center [1172, 190] width 184 height 38
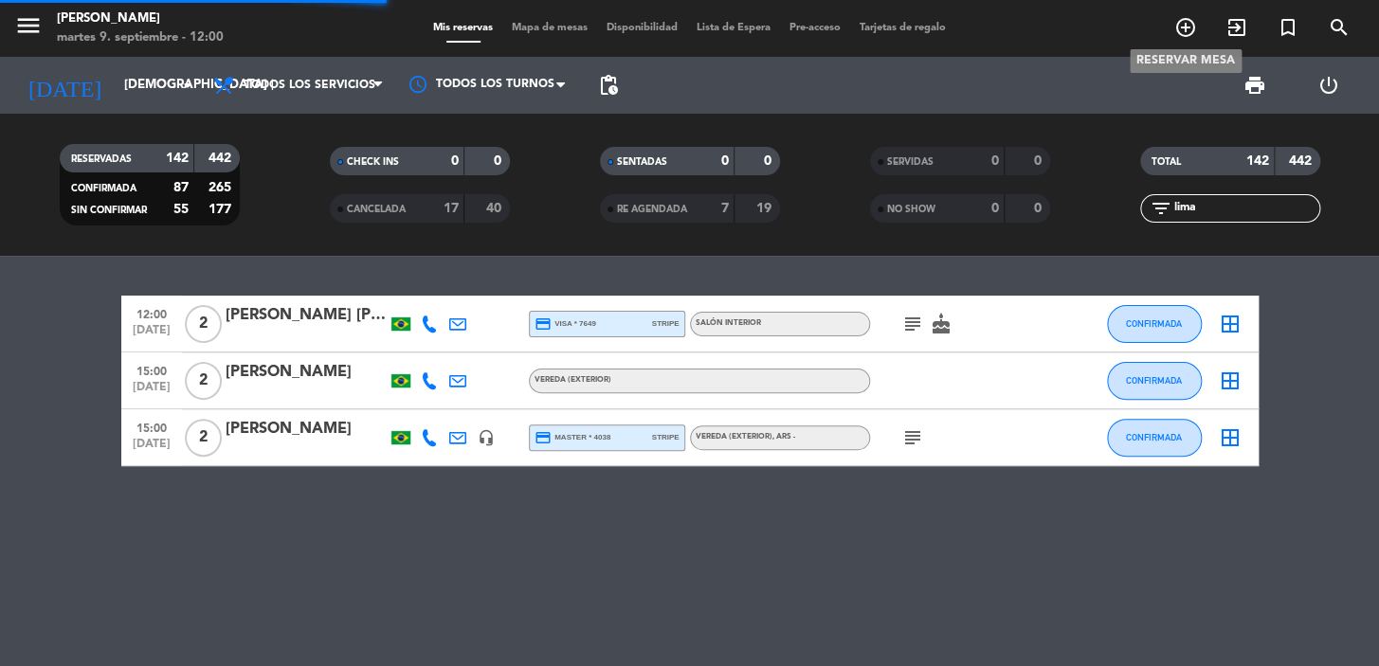
click at [1188, 27] on icon "add_circle_outline" at bounding box center [1185, 27] width 23 height 23
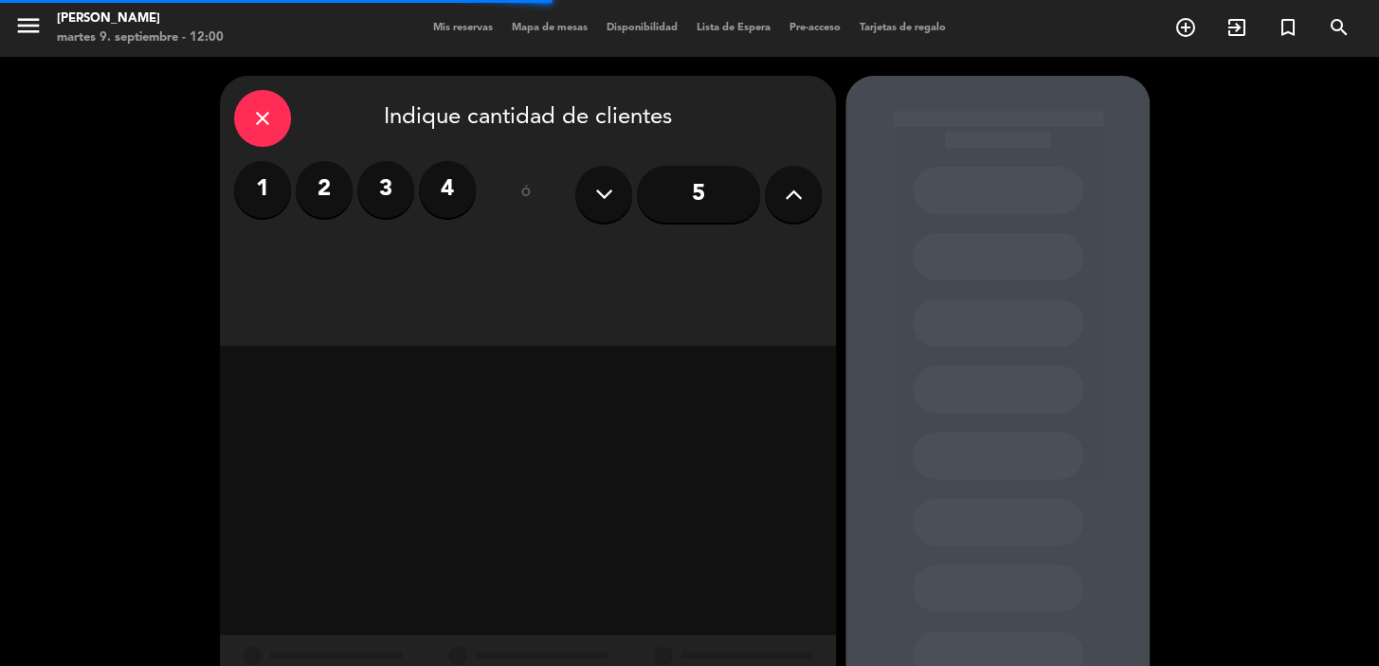
click at [334, 196] on label "2" at bounding box center [324, 189] width 57 height 57
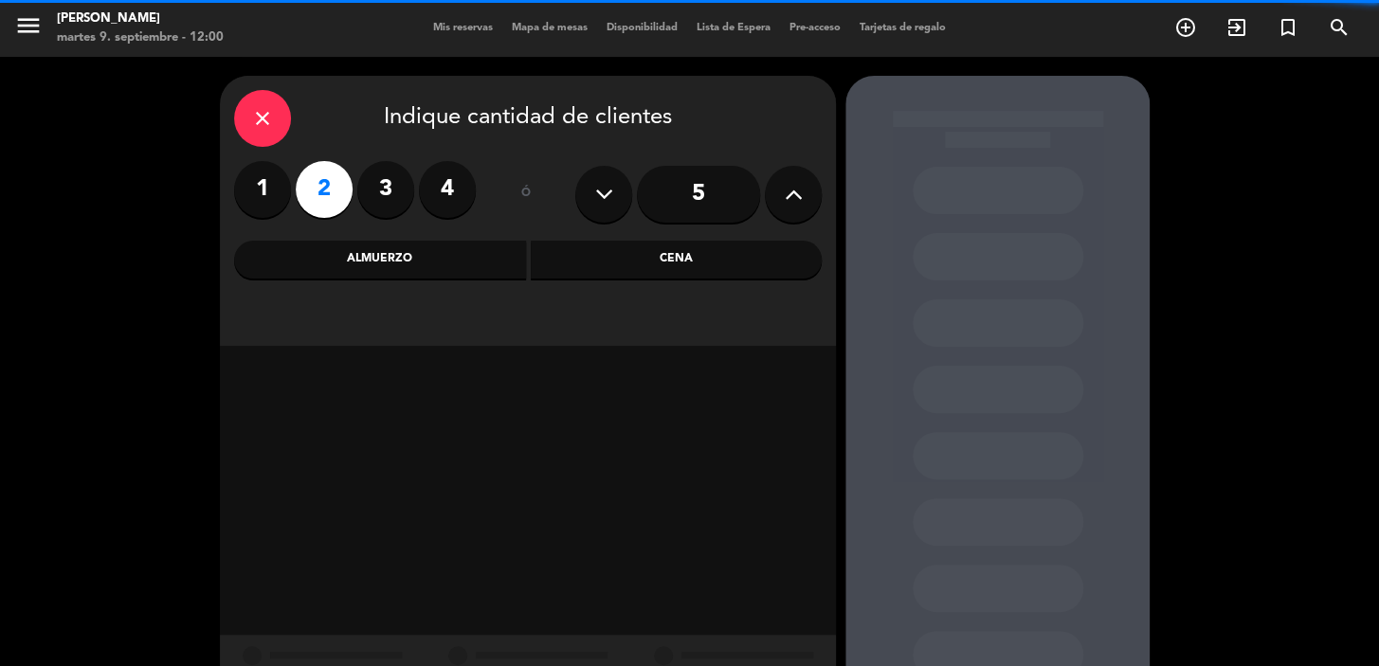
drag, startPoint x: 379, startPoint y: 260, endPoint x: 374, endPoint y: 280, distance: 20.5
click at [379, 261] on div "Almuerzo" at bounding box center [380, 260] width 292 height 38
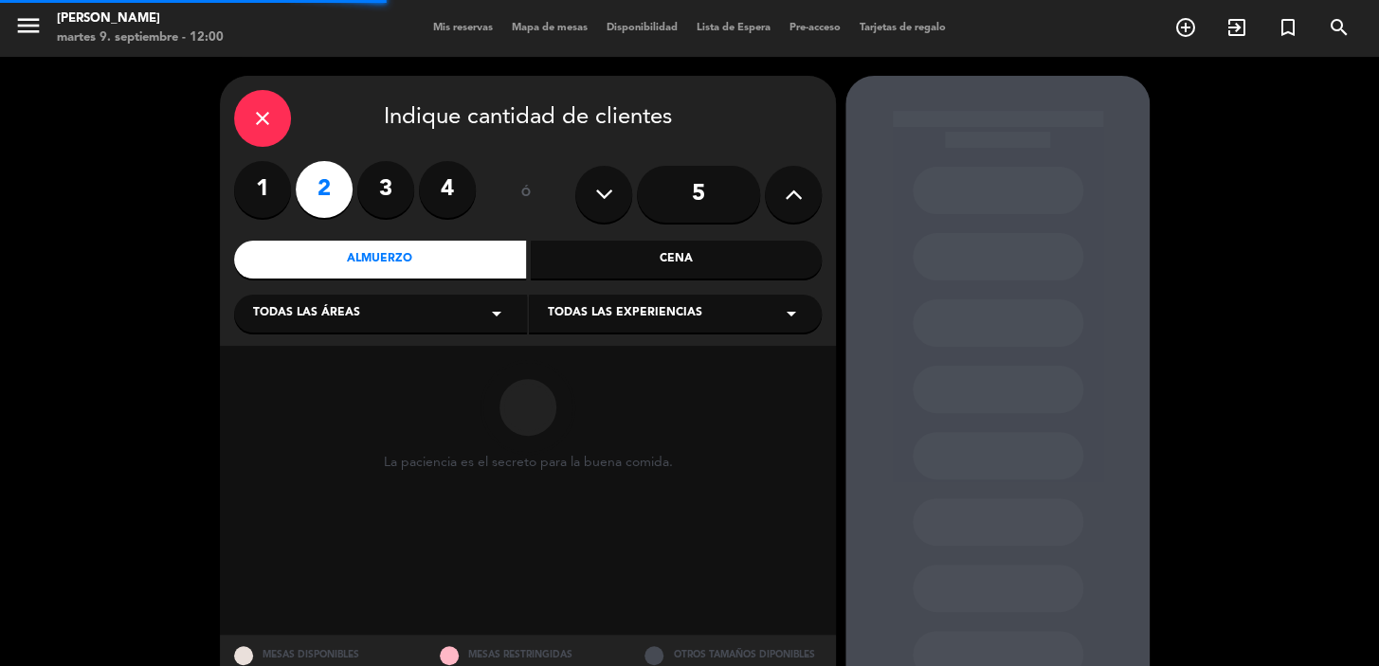
click at [363, 324] on div "Todas las áreas arrow_drop_down" at bounding box center [380, 314] width 293 height 38
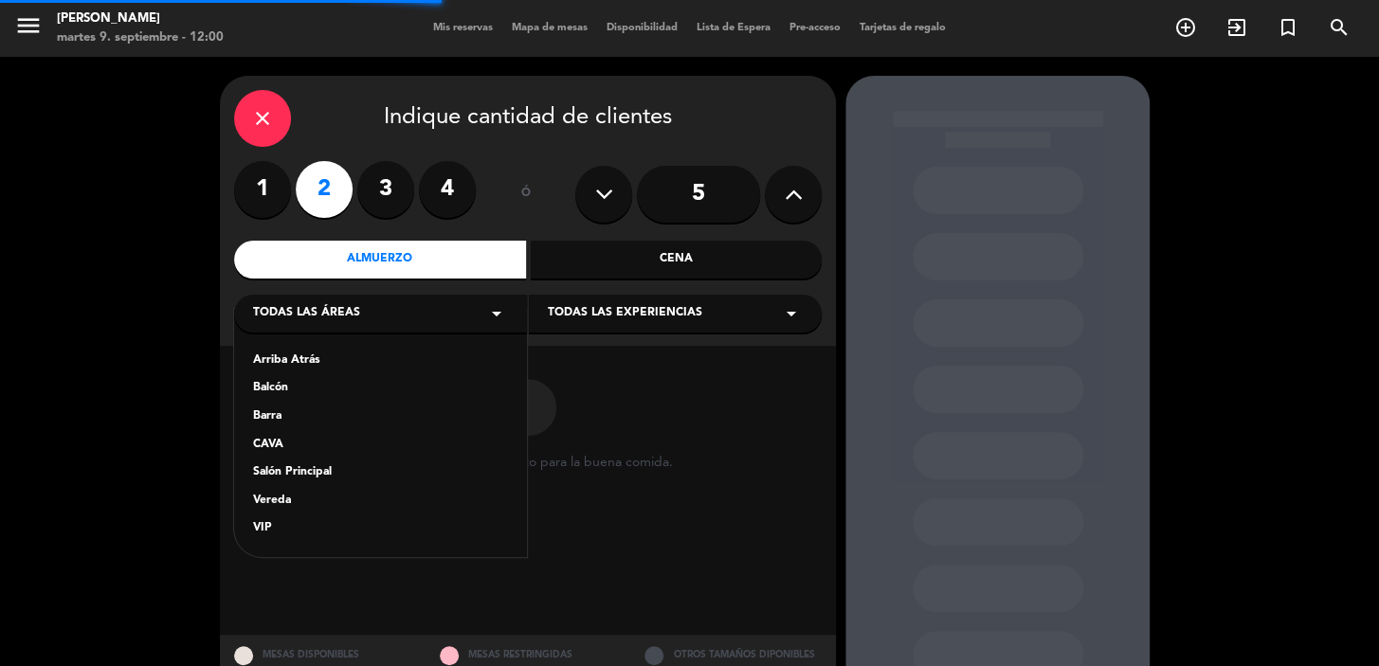
click at [348, 470] on div "Salón Principal" at bounding box center [380, 472] width 255 height 19
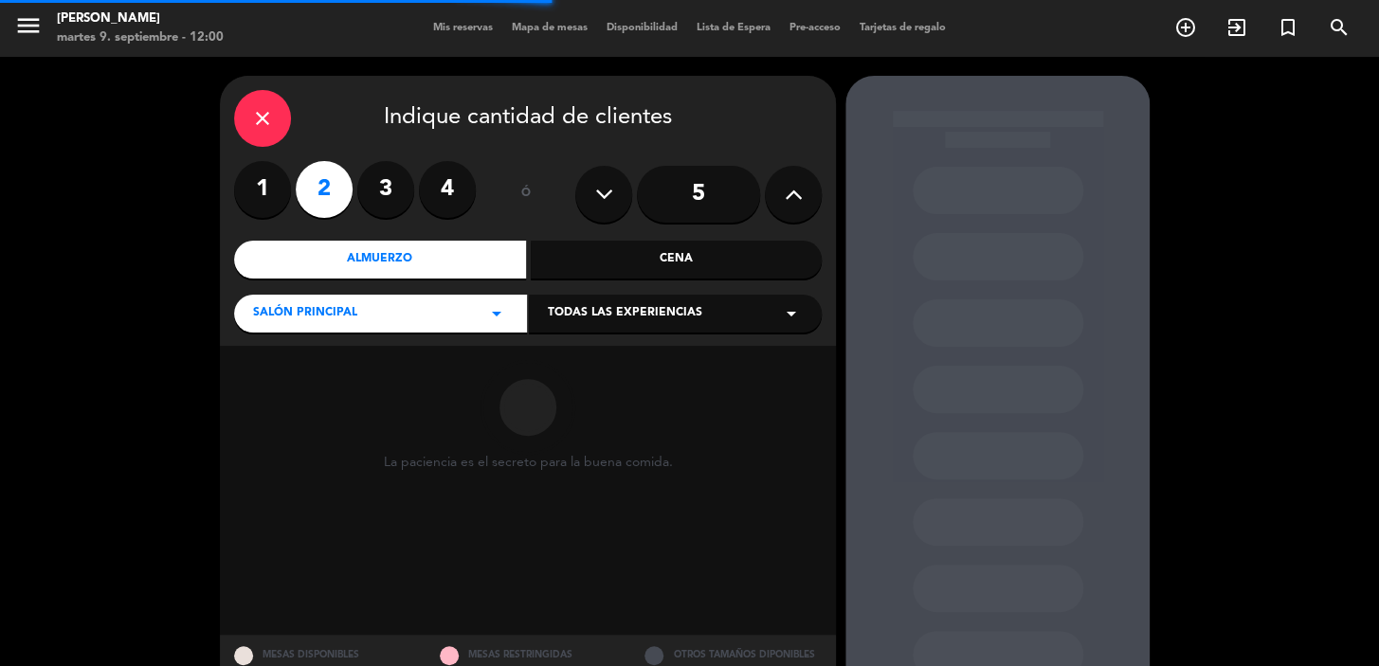
click at [660, 295] on div "Todas las experiencias arrow_drop_down" at bounding box center [675, 314] width 293 height 38
click at [660, 312] on span "Todas las experiencias" at bounding box center [625, 313] width 154 height 19
click at [597, 316] on span "Todas las experiencias" at bounding box center [625, 313] width 154 height 19
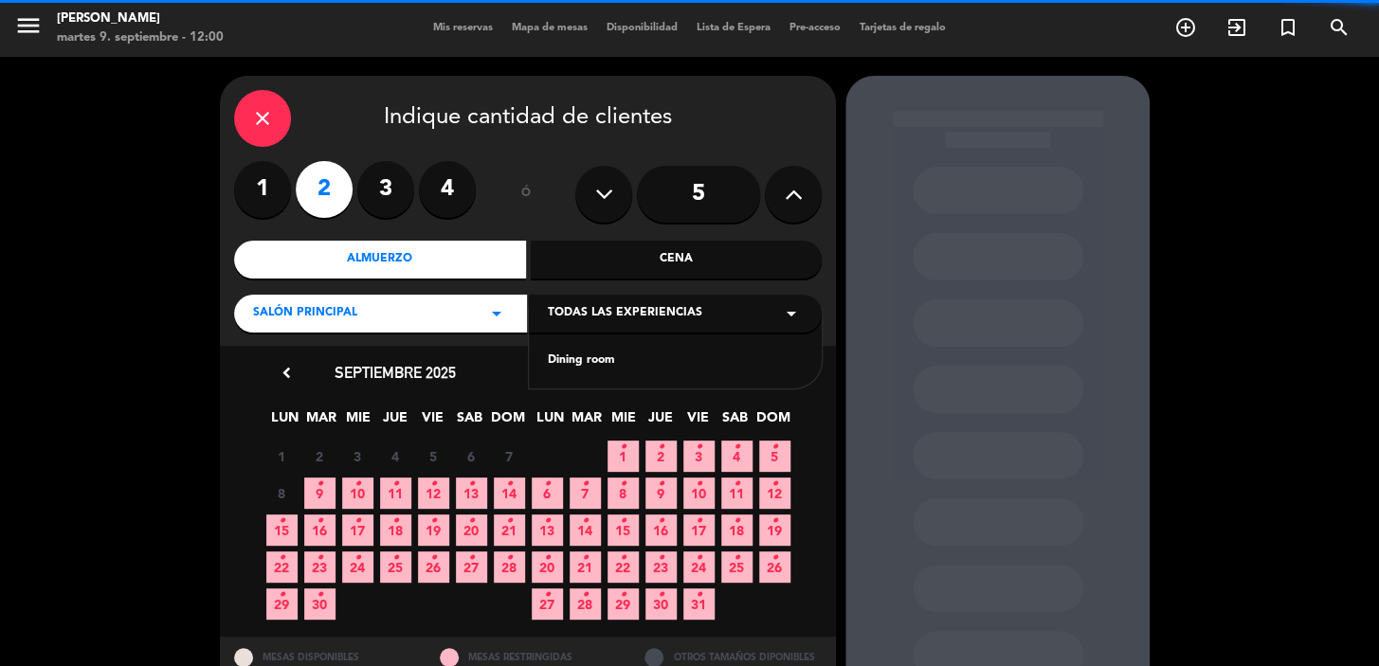
click at [577, 356] on div "Dining room" at bounding box center [675, 361] width 255 height 19
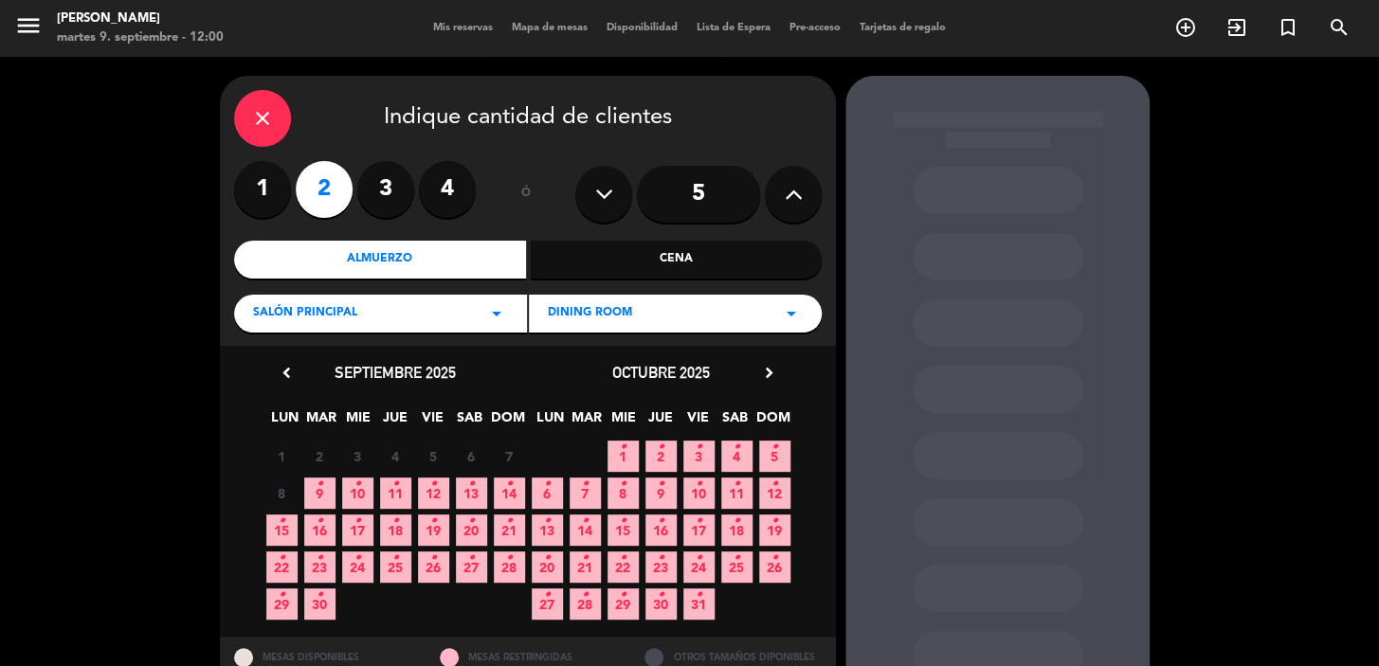
click at [354, 488] on icon "•" at bounding box center [357, 484] width 7 height 30
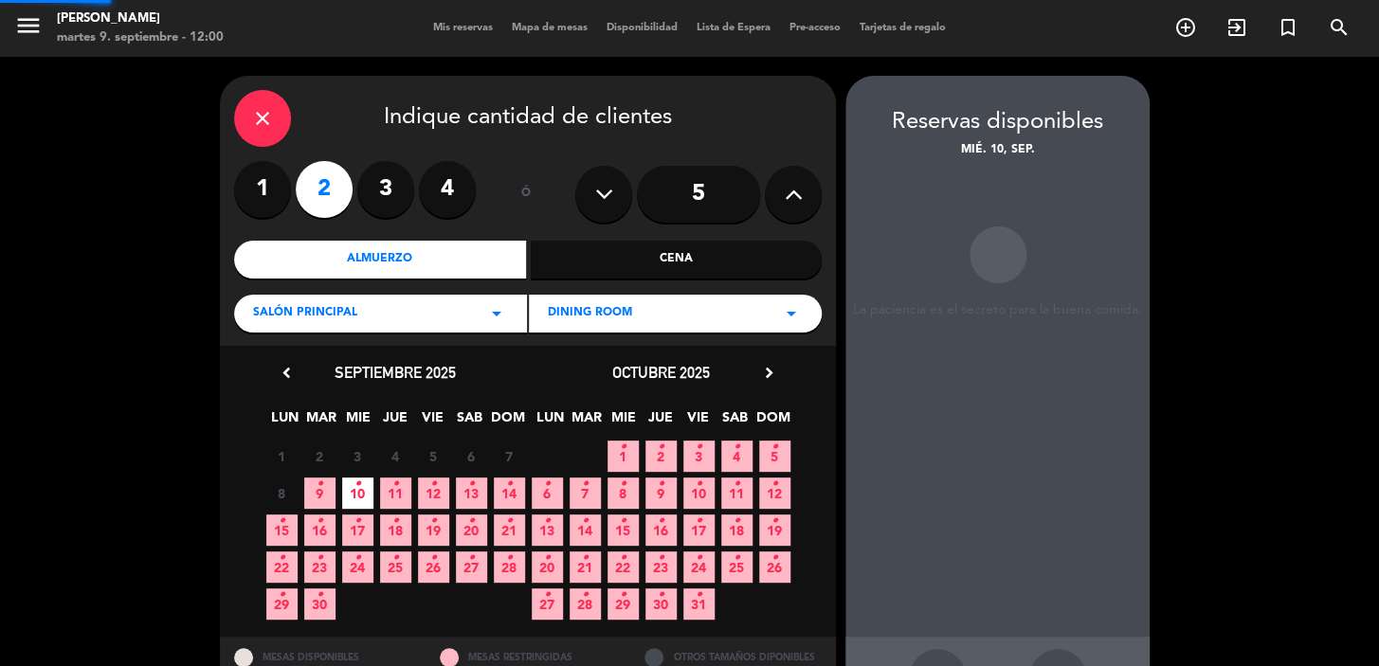
scroll to position [69, 0]
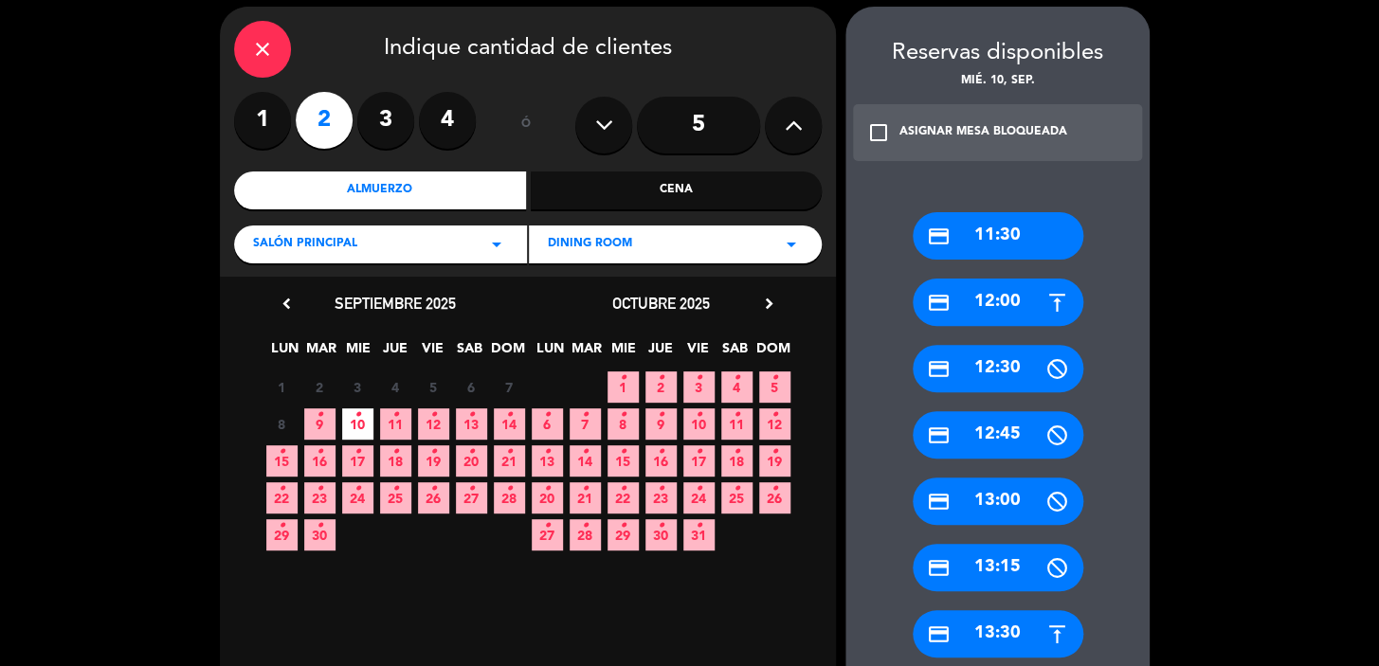
drag, startPoint x: 998, startPoint y: 636, endPoint x: 587, endPoint y: 275, distance: 547.2
click at [997, 636] on div "credit_card 13:30" at bounding box center [998, 633] width 171 height 47
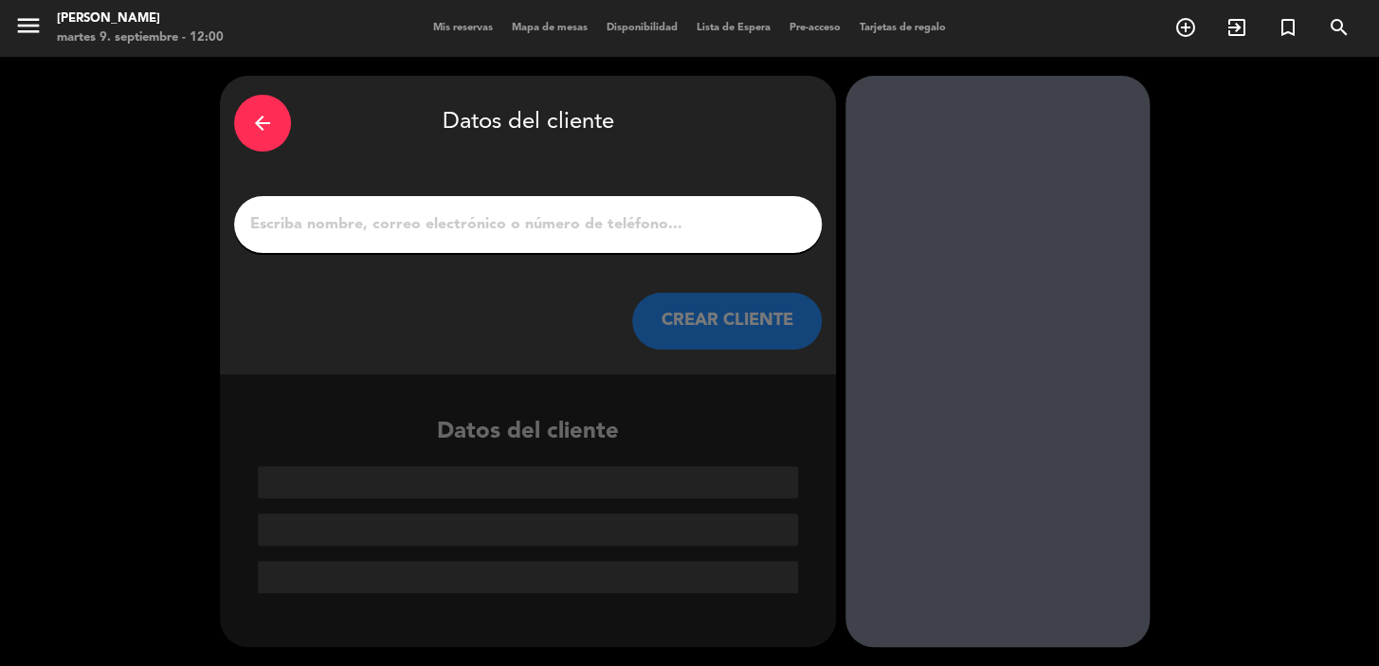
click at [569, 227] on input "1" at bounding box center [527, 224] width 559 height 27
paste input "Víctor Raúl Medina"
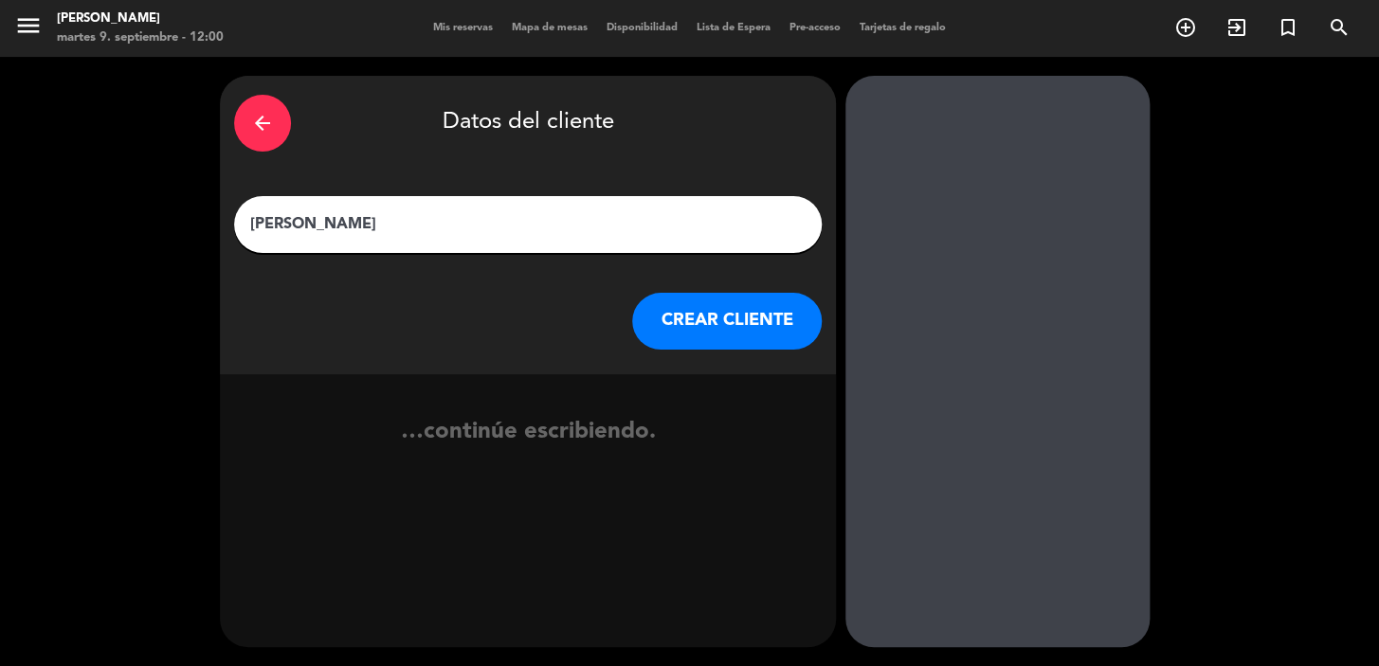
type input "Víctor Raúl Medina"
click at [657, 296] on button "CREAR CLIENTE" at bounding box center [727, 321] width 190 height 57
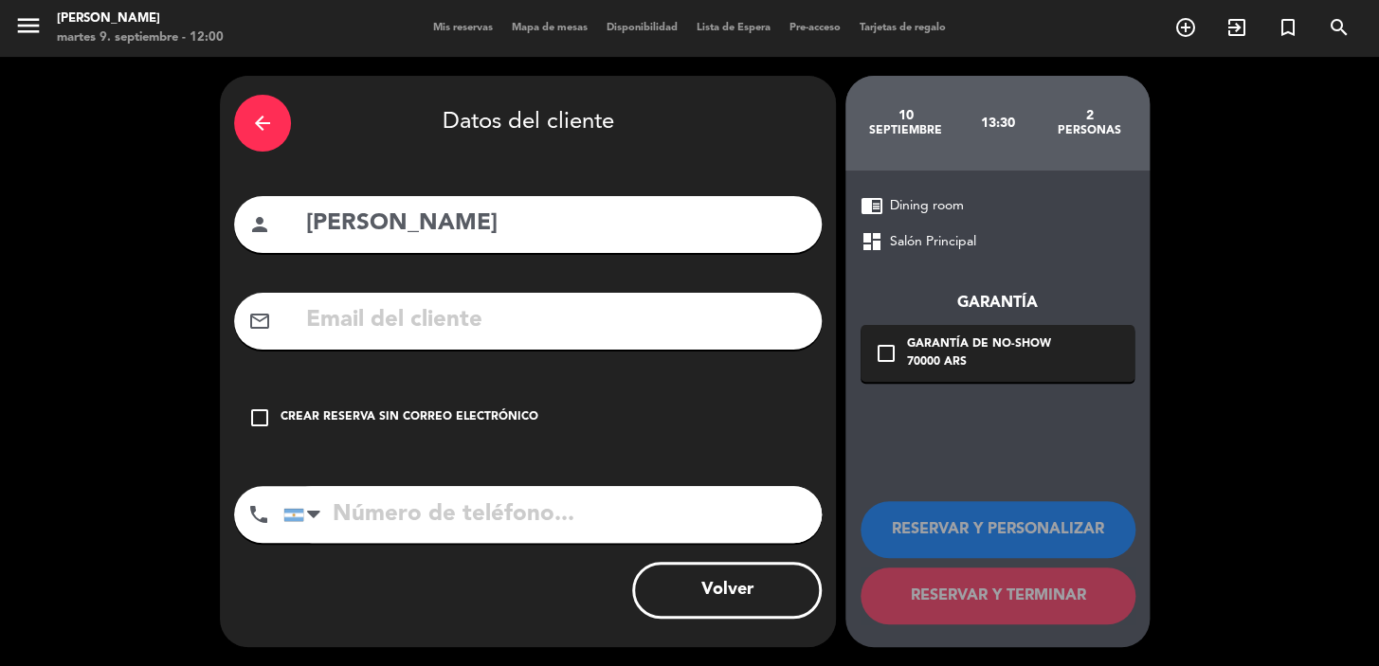
click at [517, 311] on input "text" at bounding box center [555, 320] width 503 height 39
paste input "rmedinar111@gmail.com"
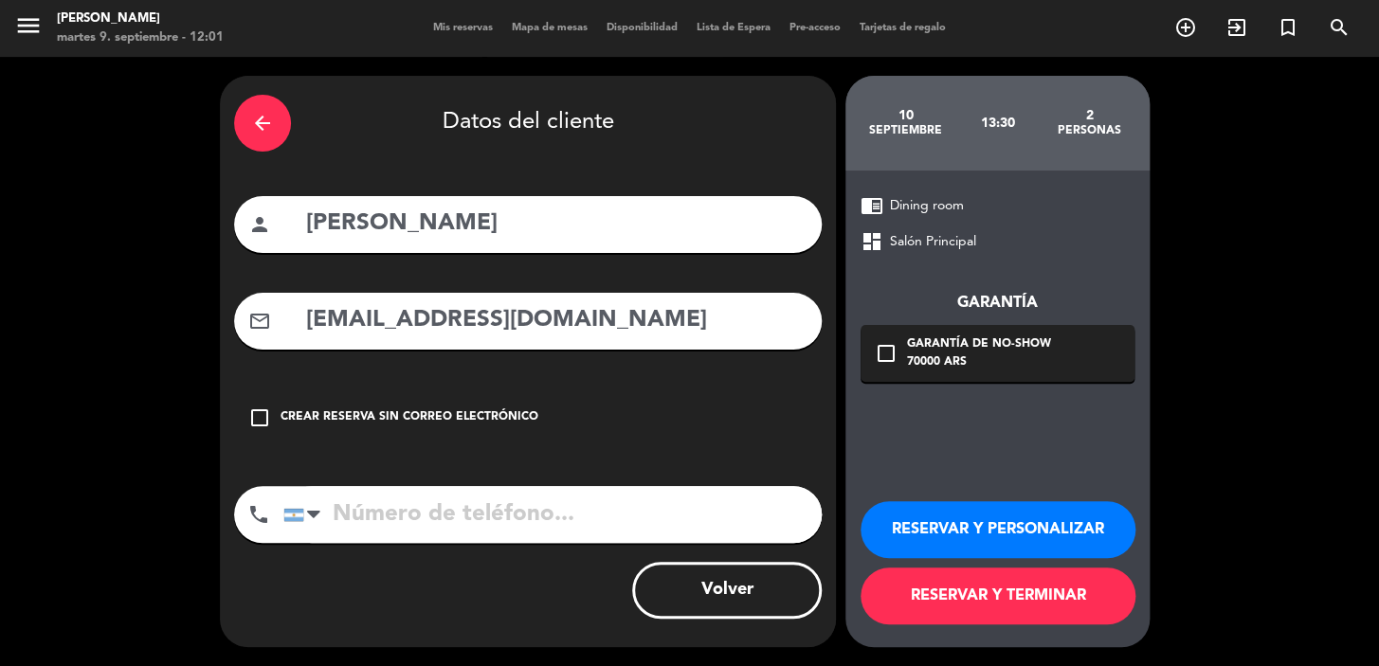
type input "rmedinar111@gmail.com"
click at [365, 533] on input "tel" at bounding box center [552, 514] width 538 height 57
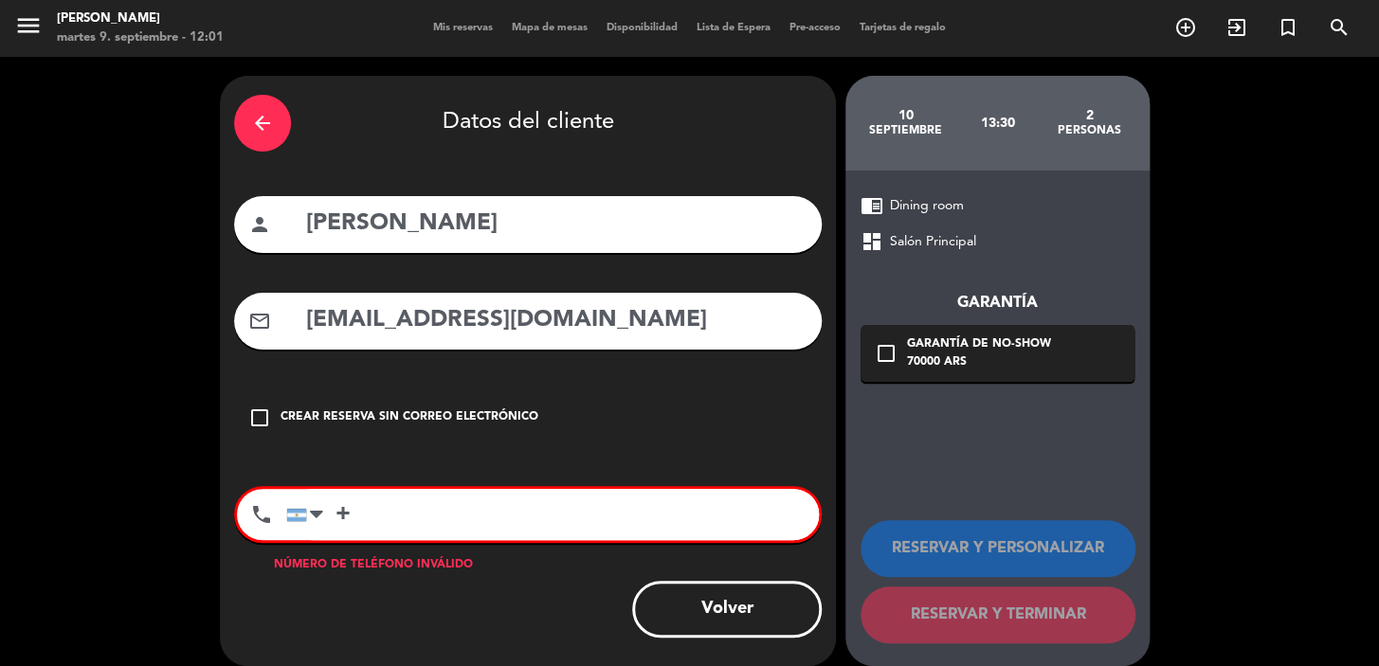
paste input "51999000088"
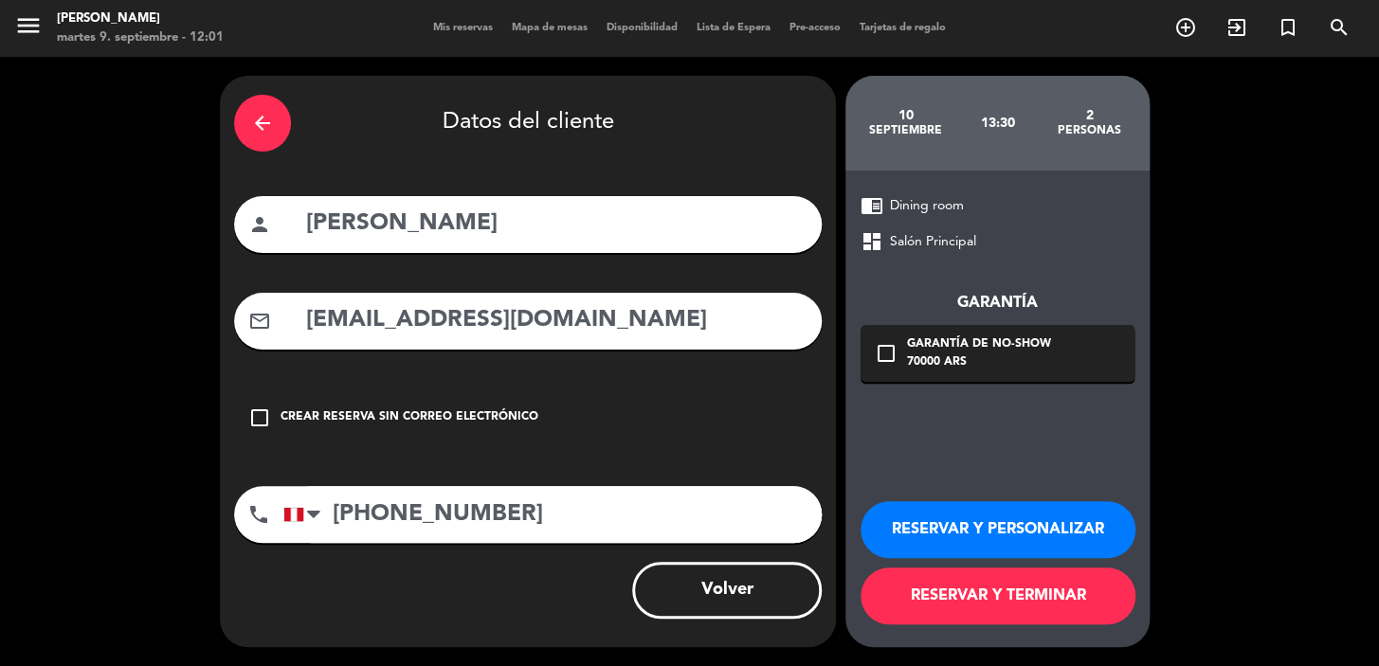
type input "+51999000088"
click at [962, 379] on div "check_box_outline_blank Garantía de no-show 70000 ARS" at bounding box center [997, 353] width 274 height 57
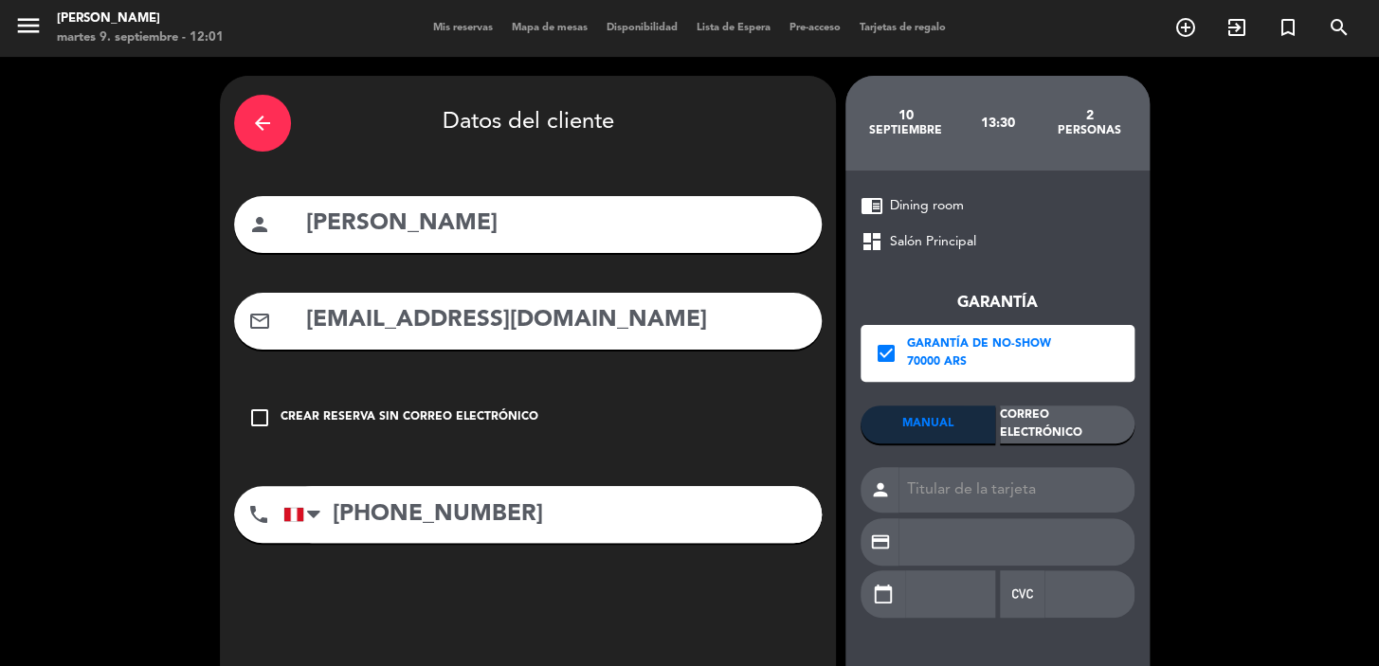
click at [1012, 447] on div "MANUAL Correo Electrónico person credit_card calendar_today" at bounding box center [997, 521] width 274 height 230
click at [1021, 431] on div "Correo Electrónico" at bounding box center [1067, 425] width 135 height 38
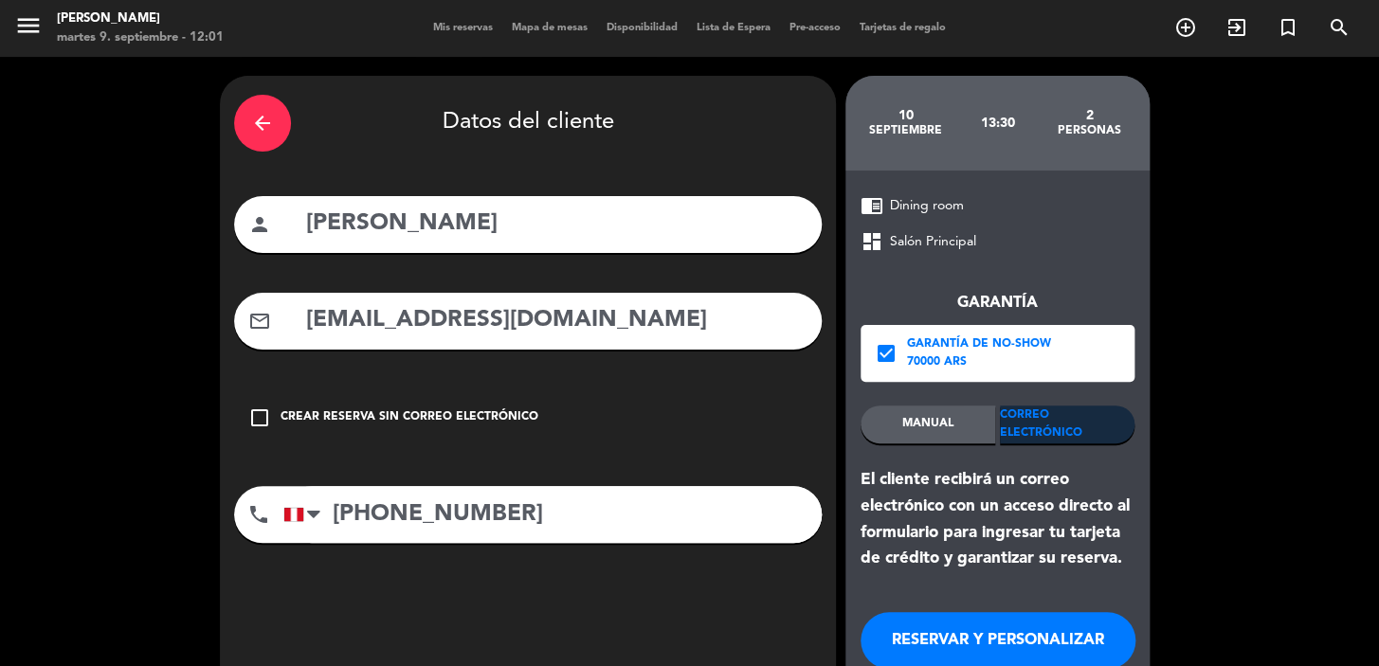
drag, startPoint x: 1130, startPoint y: 574, endPoint x: 881, endPoint y: 498, distance: 260.5
click at [882, 498] on div "chrome_reader_mode Dining room dashboard Salón Principal Garantía check_box Gar…" at bounding box center [997, 464] width 304 height 587
click at [879, 491] on div "El cliente recibirá un correo electrónico con un acceso directo al formulario p…" at bounding box center [997, 519] width 274 height 105
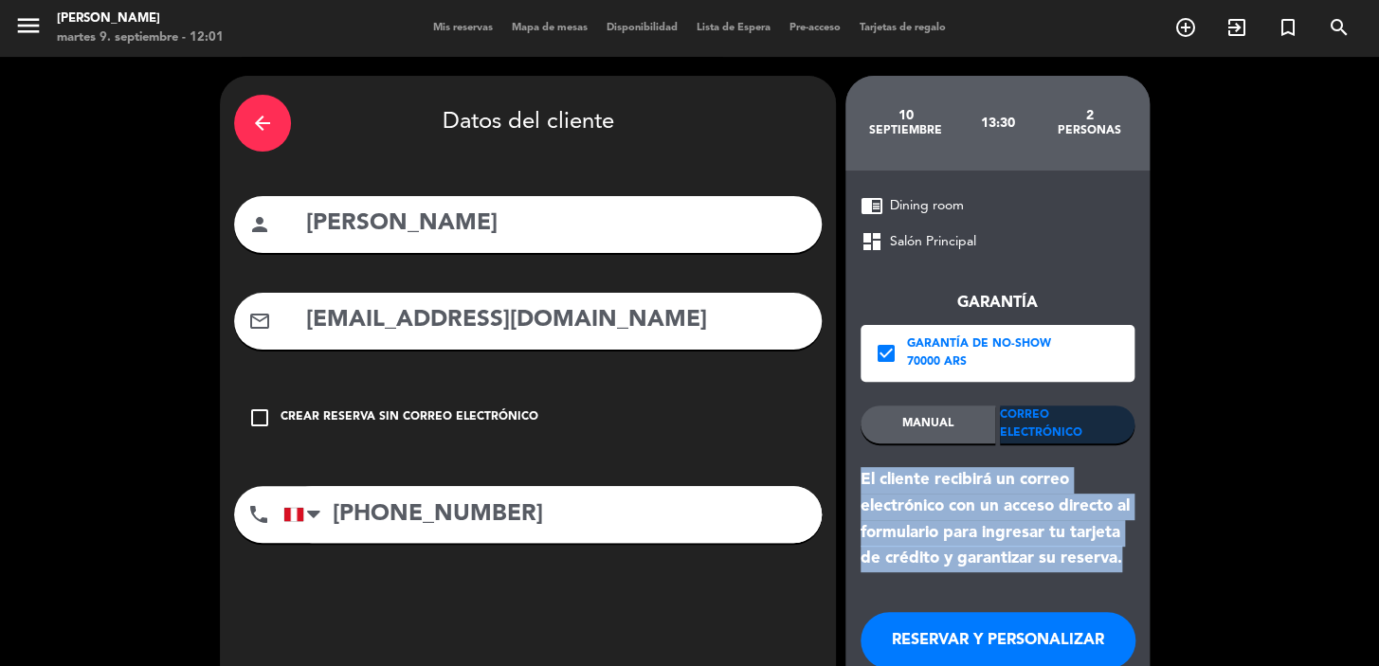
drag, startPoint x: 856, startPoint y: 477, endPoint x: 1119, endPoint y: 559, distance: 276.0
click at [1119, 559] on div "chrome_reader_mode Dining room dashboard Salón Principal Garantía check_box Gar…" at bounding box center [997, 464] width 304 height 587
drag, startPoint x: 1081, startPoint y: 626, endPoint x: 609, endPoint y: 186, distance: 645.6
click at [1058, 612] on button "RESERVAR Y PERSONALIZAR" at bounding box center [997, 640] width 275 height 57
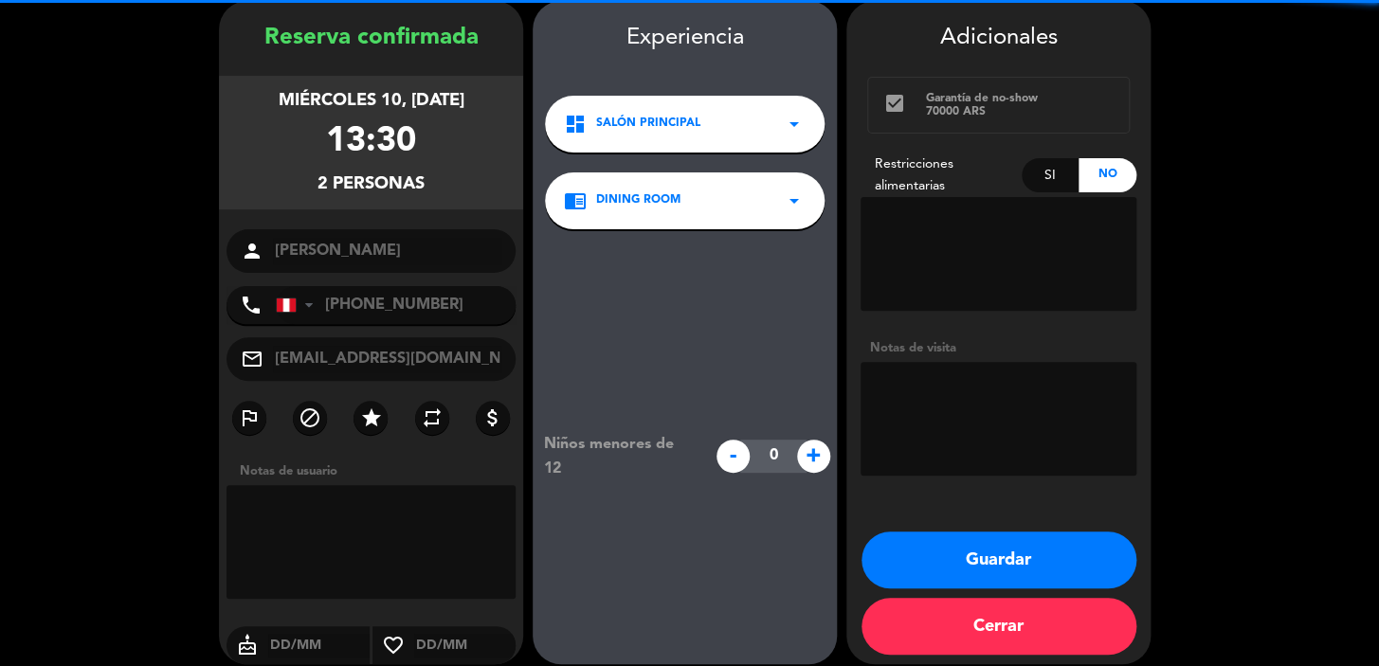
scroll to position [76, 0]
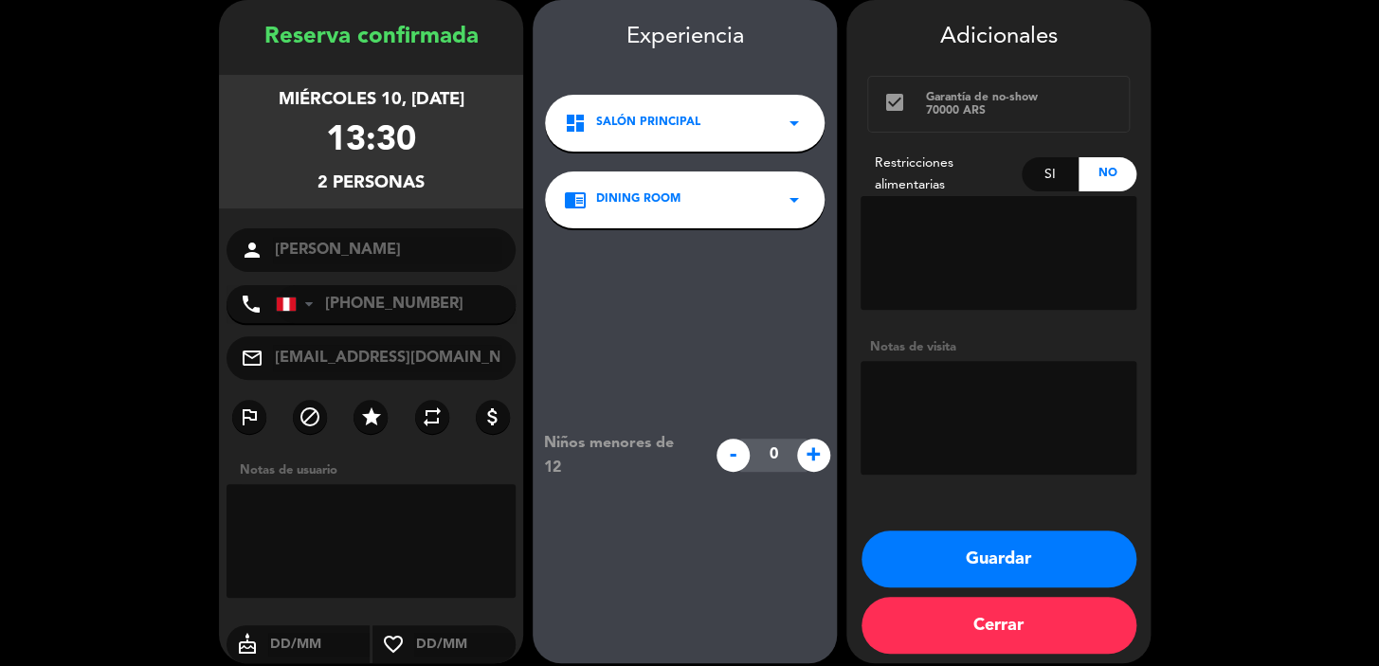
drag, startPoint x: 243, startPoint y: 97, endPoint x: 455, endPoint y: 183, distance: 229.1
click at [434, 187] on div "miércoles 10, sep. 2025 13:30 2 personas" at bounding box center [371, 142] width 304 height 134
drag, startPoint x: 913, startPoint y: 552, endPoint x: 399, endPoint y: 157, distance: 648.0
click at [908, 549] on button "Guardar" at bounding box center [998, 559] width 275 height 57
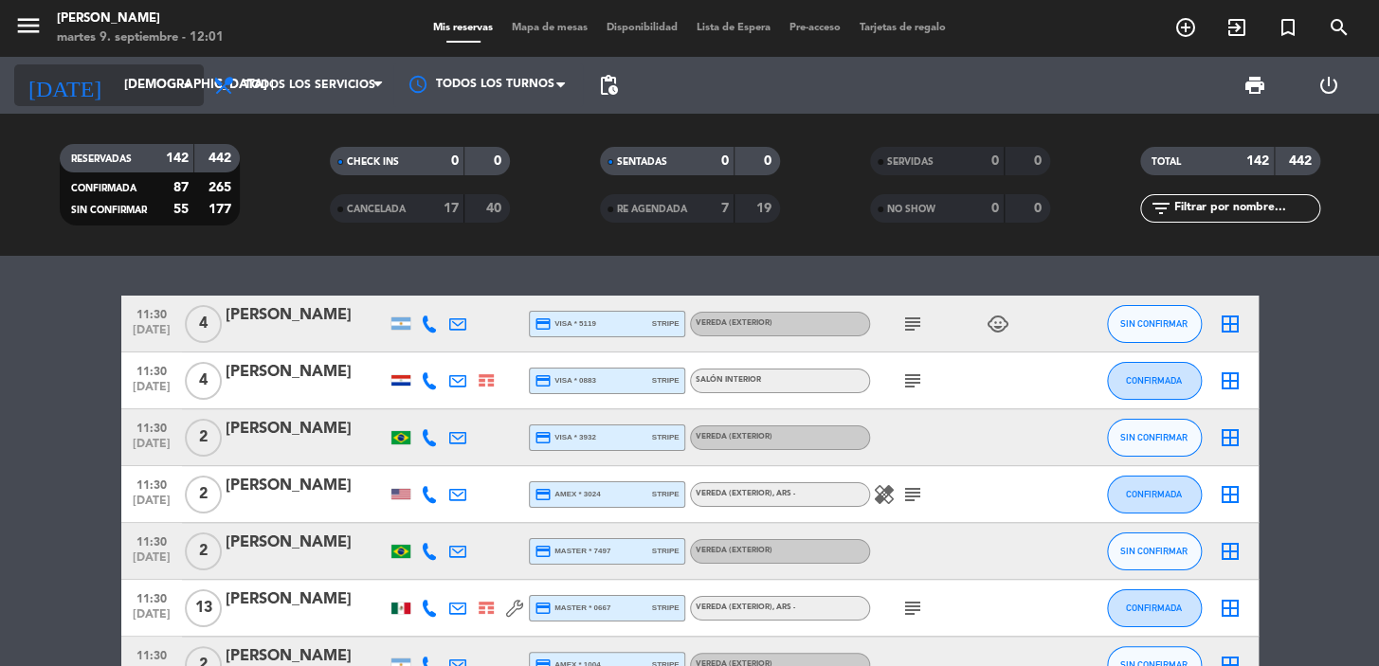
click at [115, 90] on input "jue. 11 sep." at bounding box center [199, 85] width 168 height 34
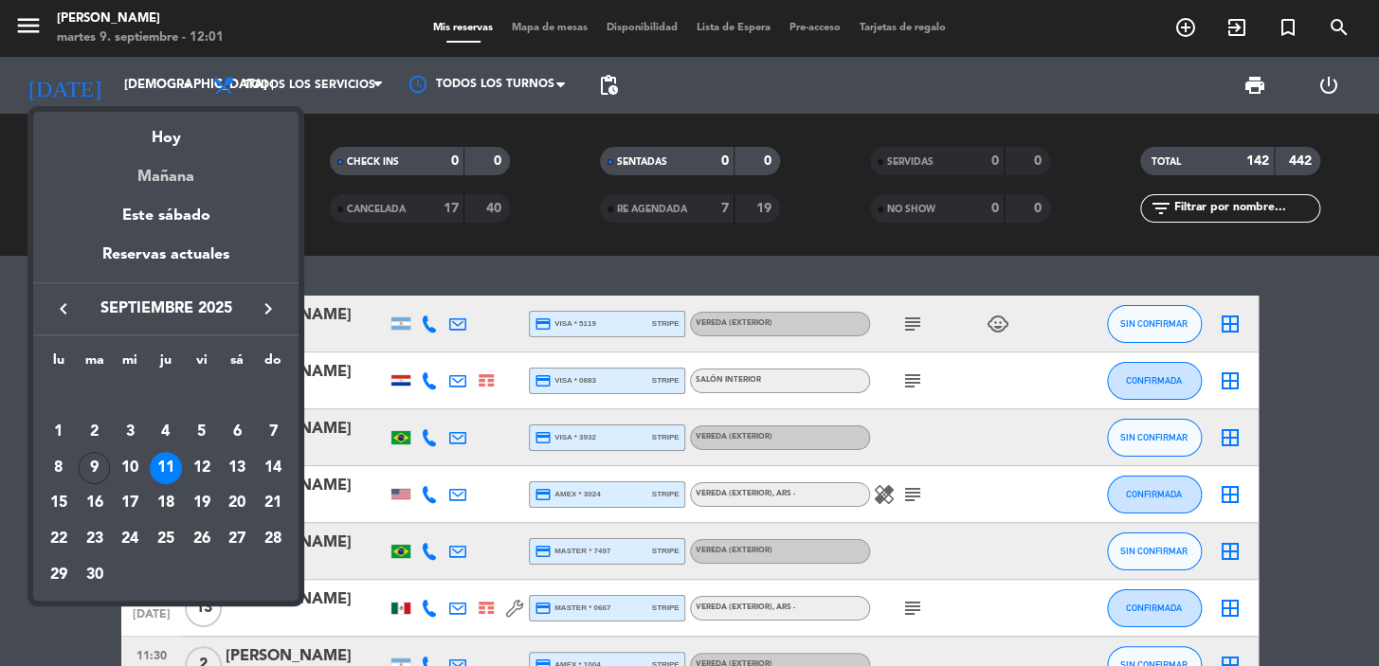
click at [143, 176] on div "Mañana" at bounding box center [165, 170] width 265 height 39
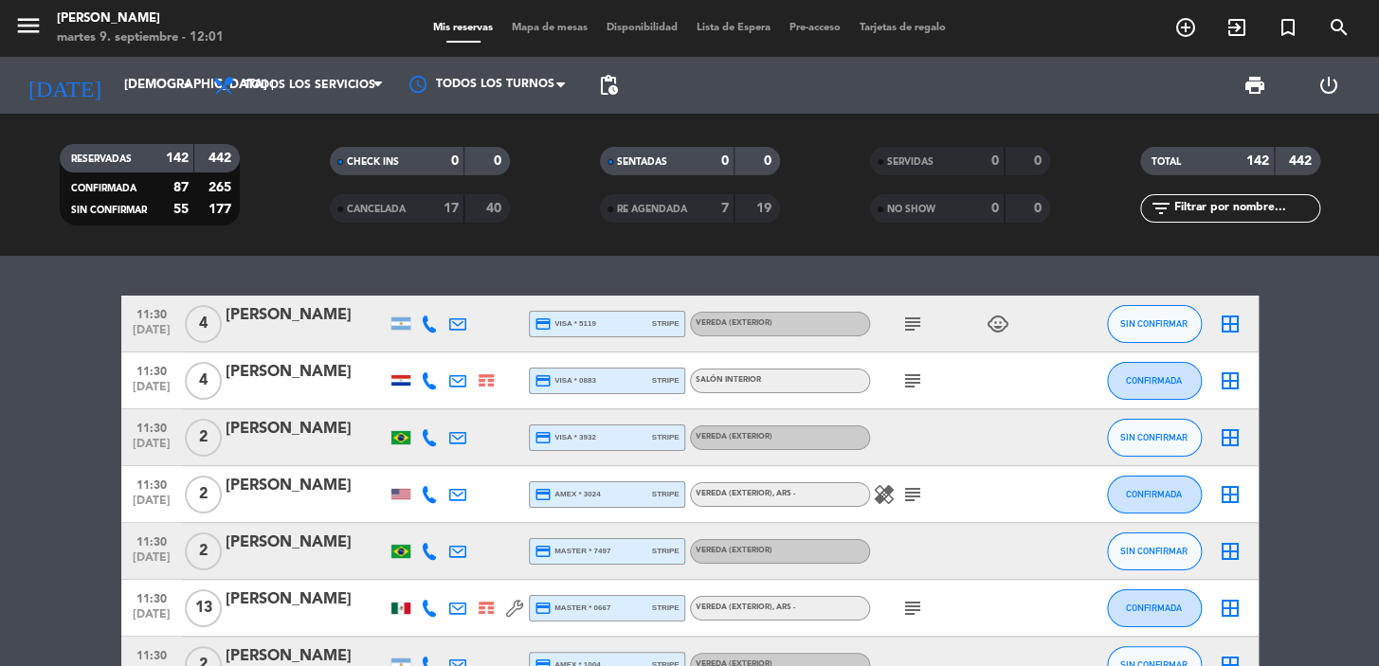
type input "mié. [DATE]"
